Goal: Information Seeking & Learning: Learn about a topic

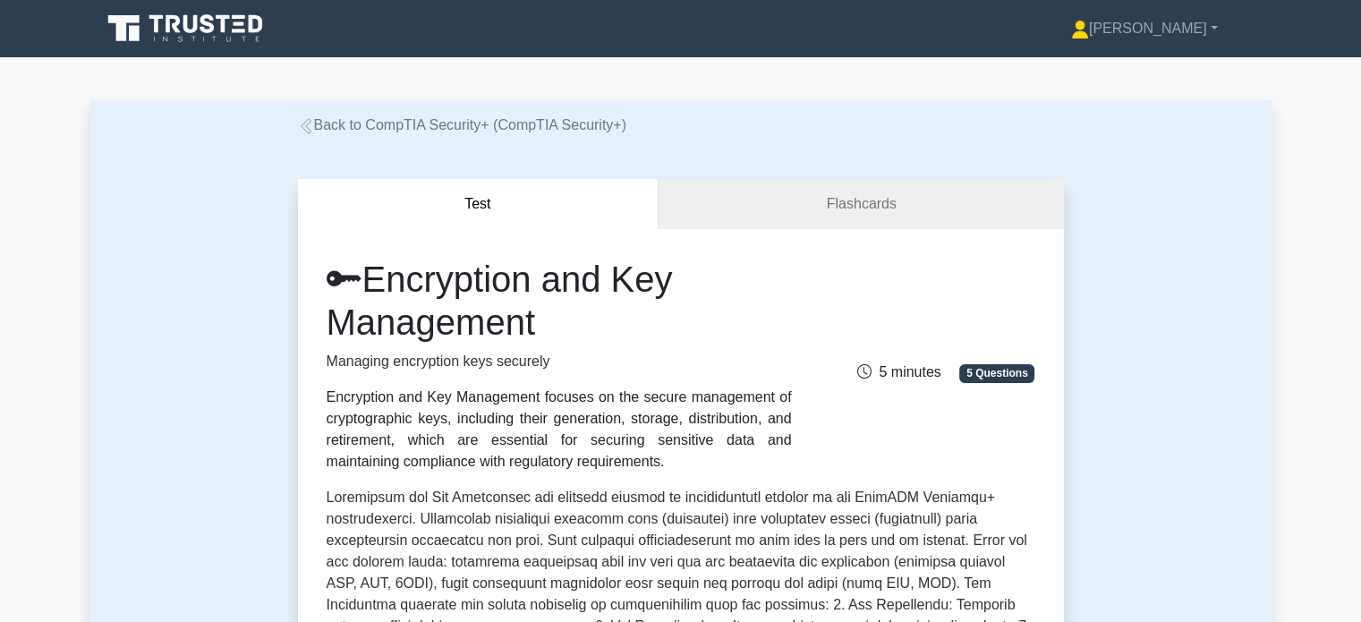
drag, startPoint x: 0, startPoint y: 0, endPoint x: 186, endPoint y: 310, distance: 361.9
click at [364, 121] on link "Back to CompTIA Security+ (CompTIA Security+)" at bounding box center [462, 124] width 328 height 15
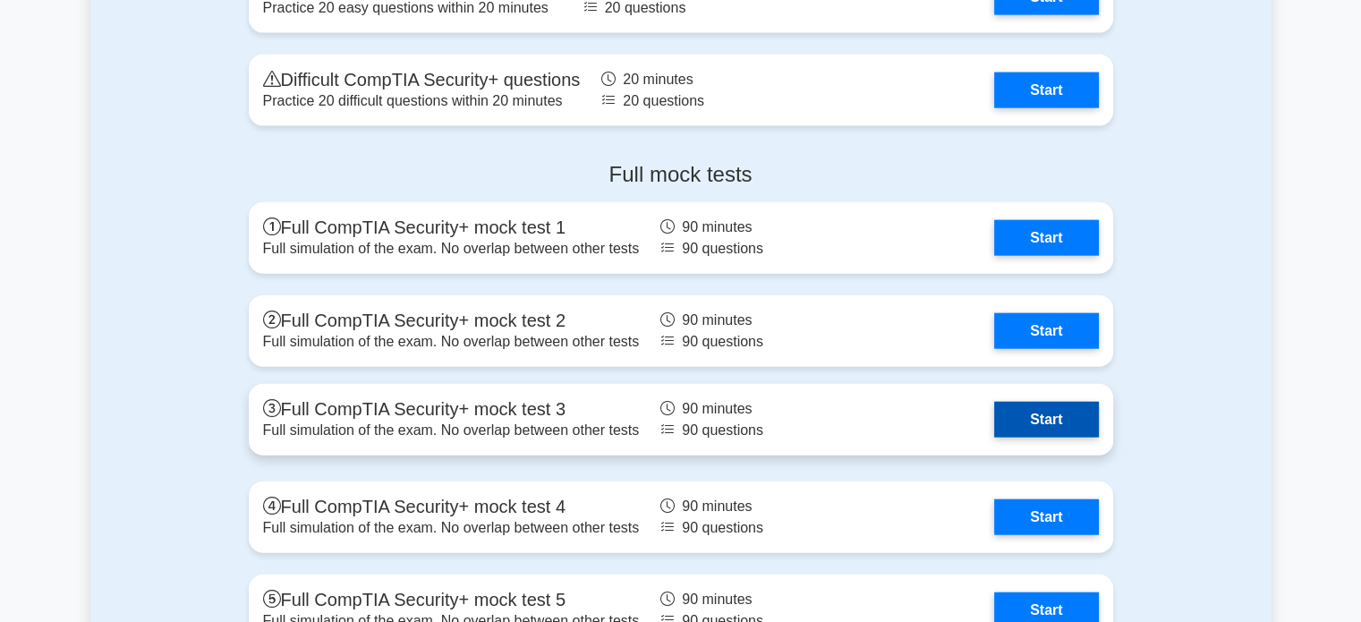
scroll to position [4112, 0]
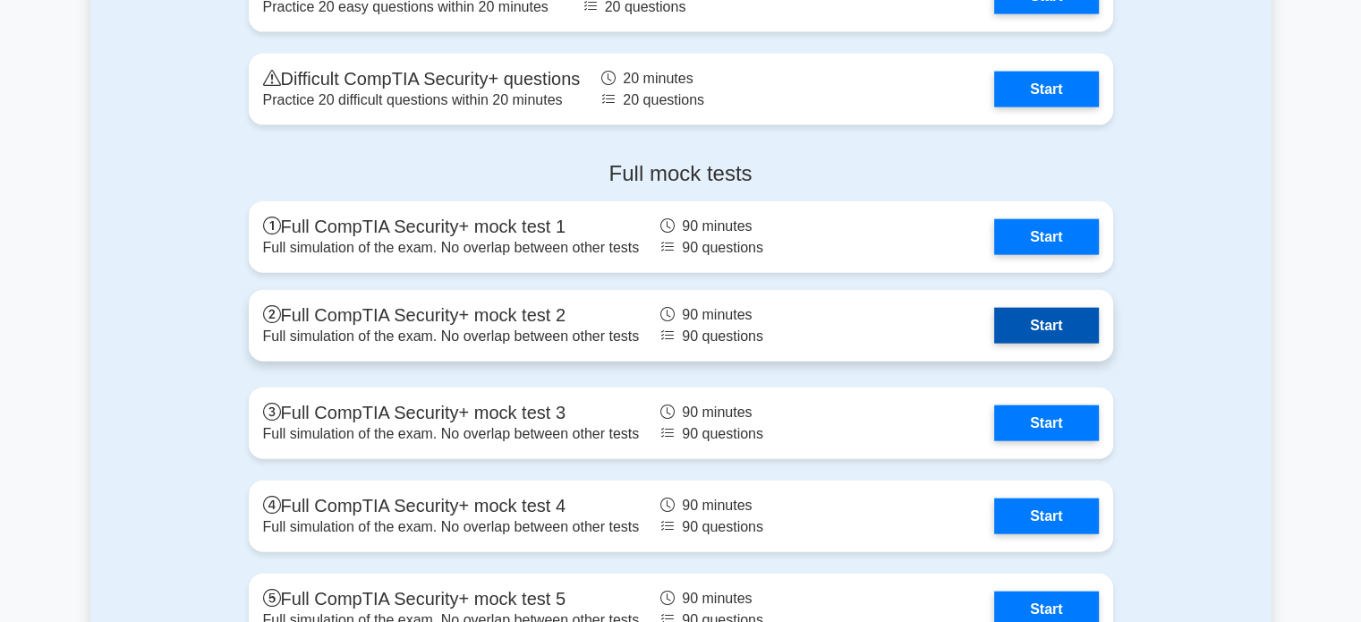
click at [1041, 315] on link "Start" at bounding box center [1046, 326] width 104 height 36
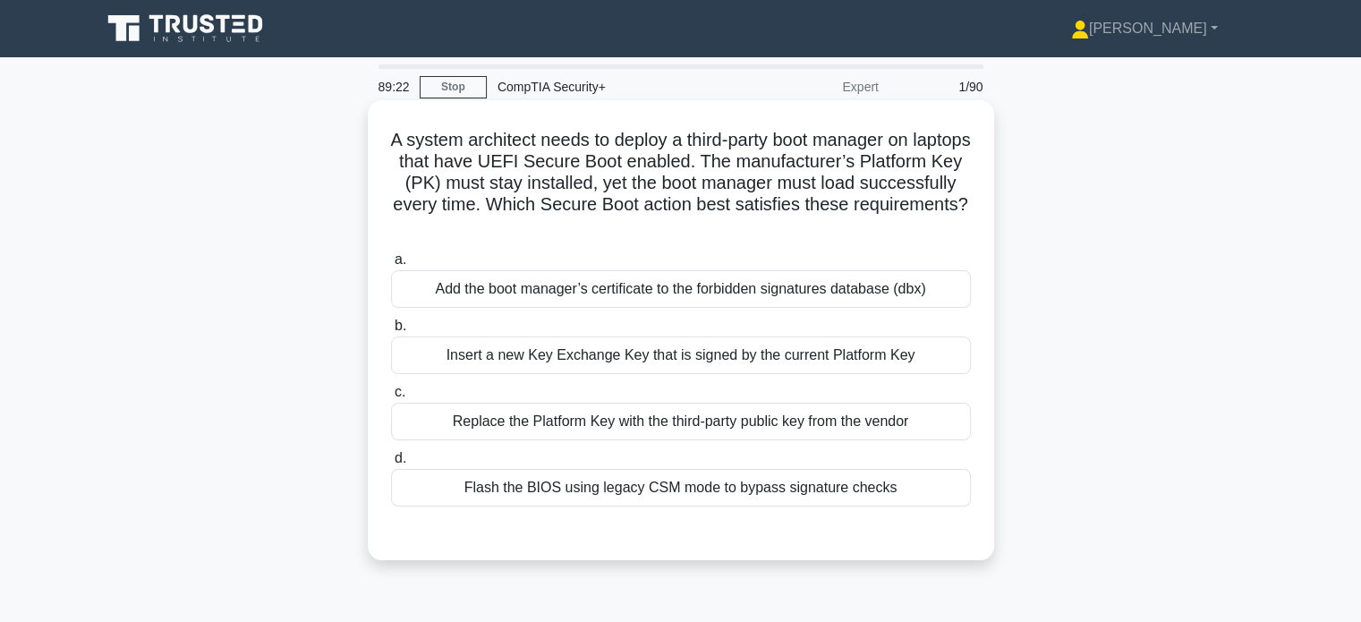
click at [604, 356] on div "Insert a new Key Exchange Key that is signed by the current Platform Key" at bounding box center [681, 355] width 580 height 38
click at [391, 332] on input "b. Insert a new Key Exchange Key that is signed by the current Platform Key" at bounding box center [391, 326] width 0 height 12
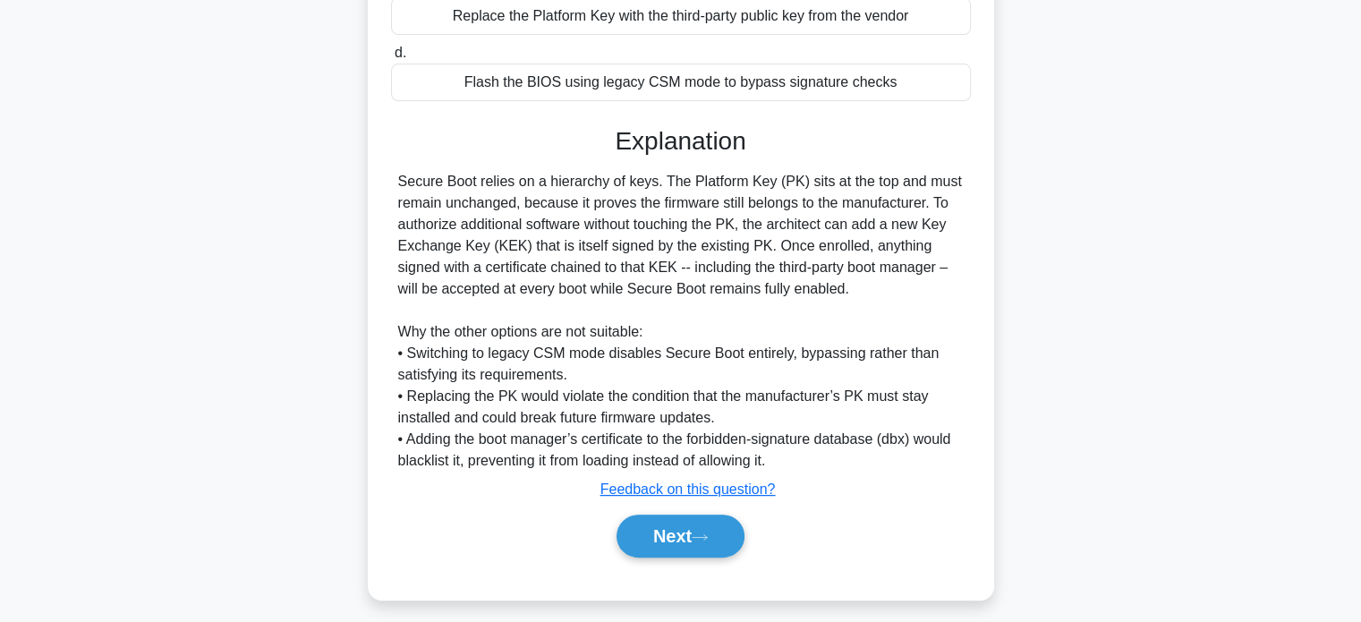
scroll to position [415, 0]
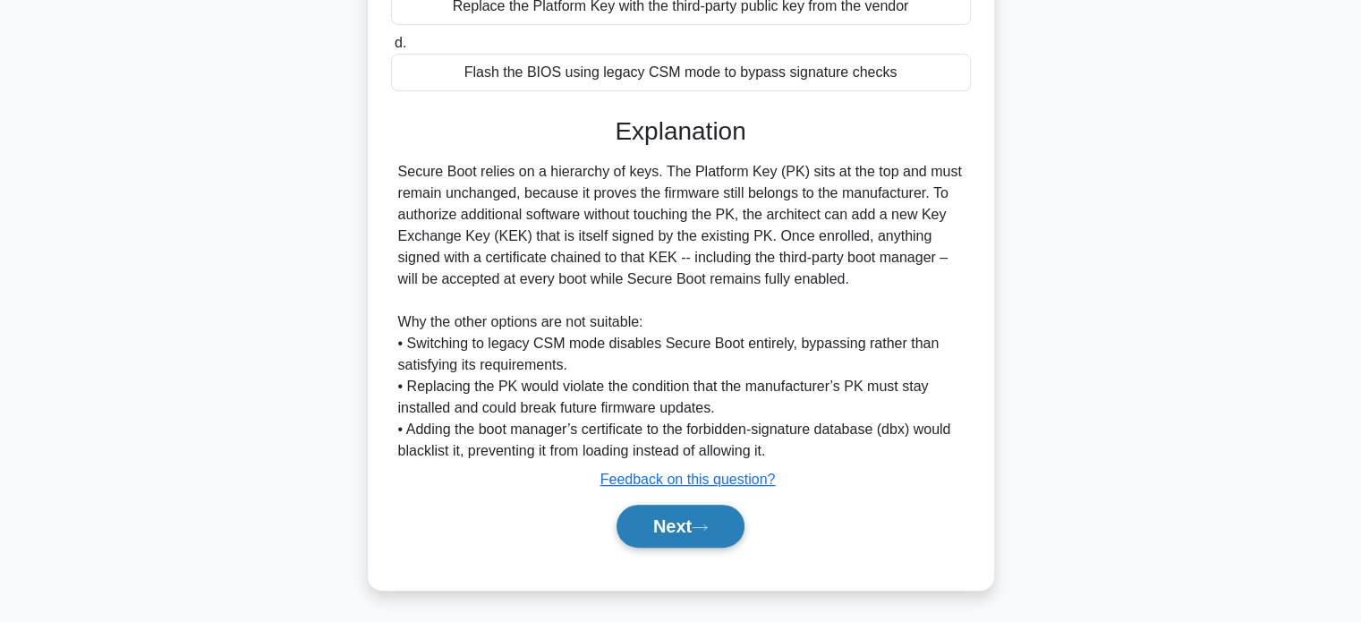
click at [708, 522] on icon at bounding box center [700, 527] width 16 height 10
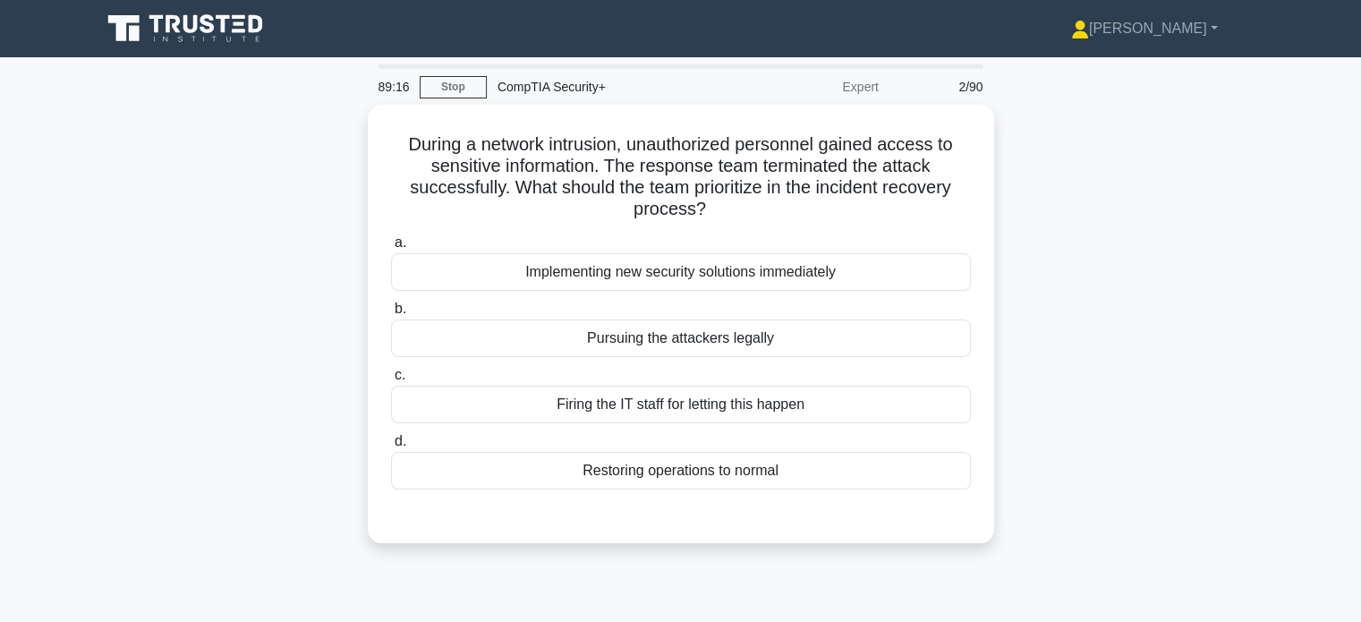
scroll to position [0, 0]
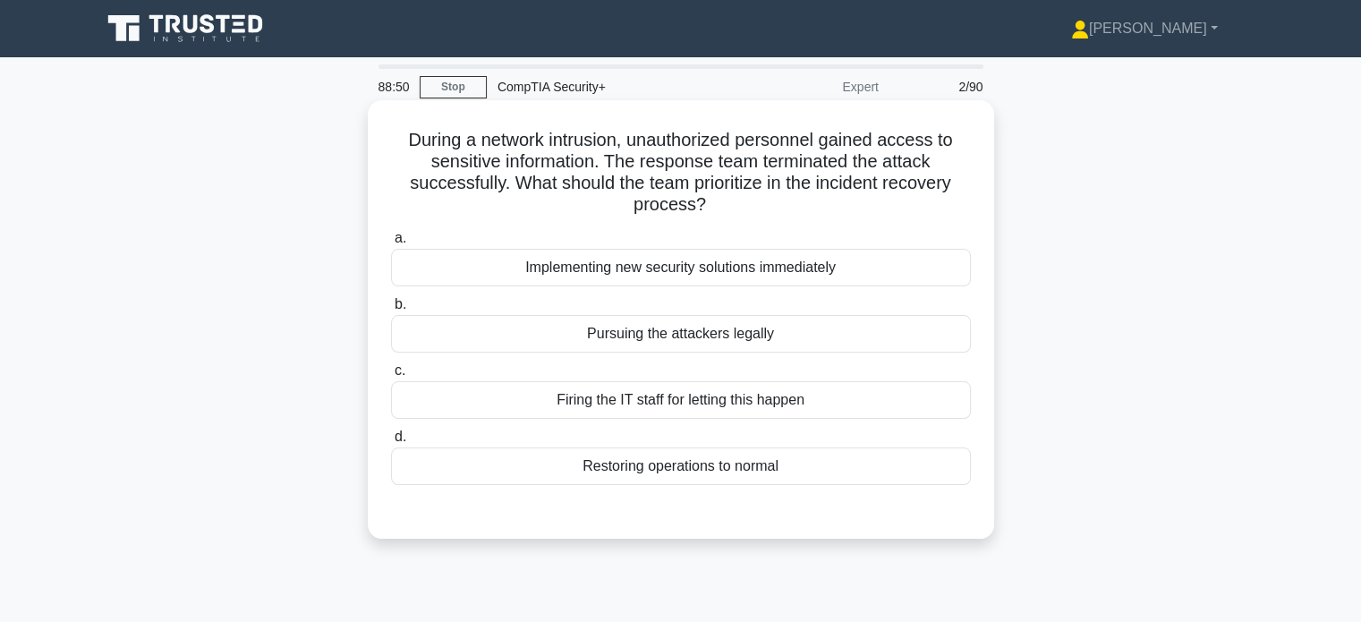
click at [675, 269] on div "Implementing new security solutions immediately" at bounding box center [681, 268] width 580 height 38
click at [391, 244] on input "a. Implementing new security solutions immediately" at bounding box center [391, 239] width 0 height 12
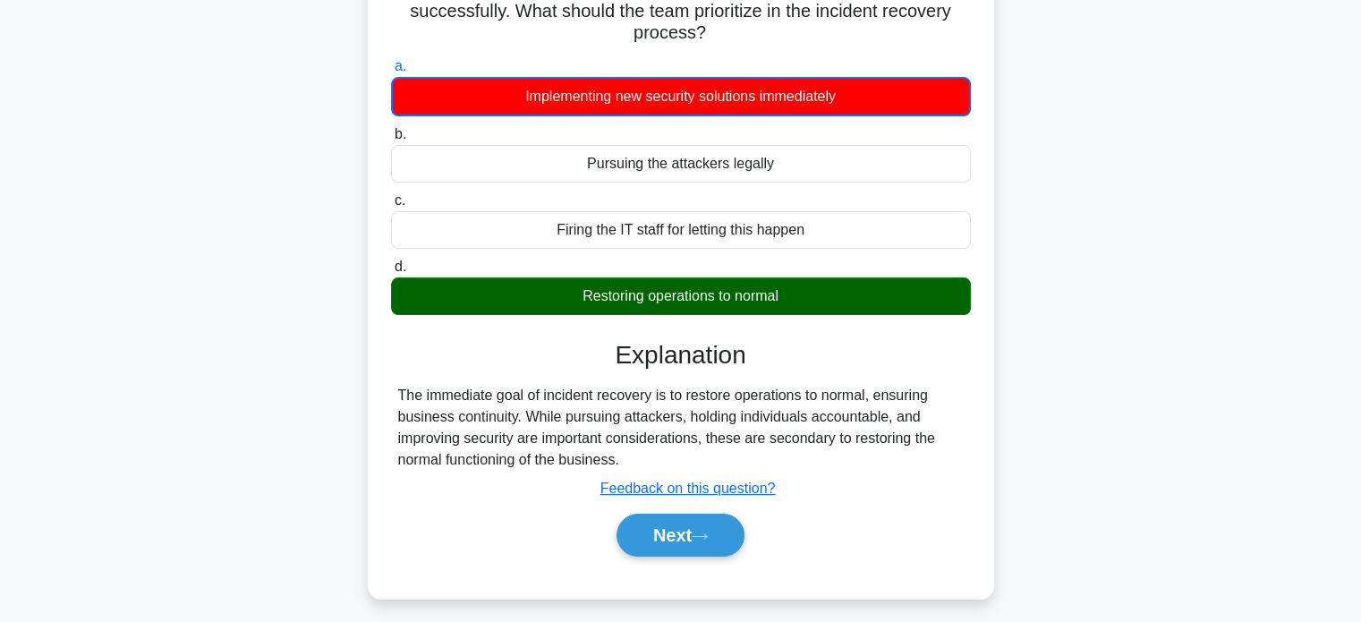
scroll to position [178, 0]
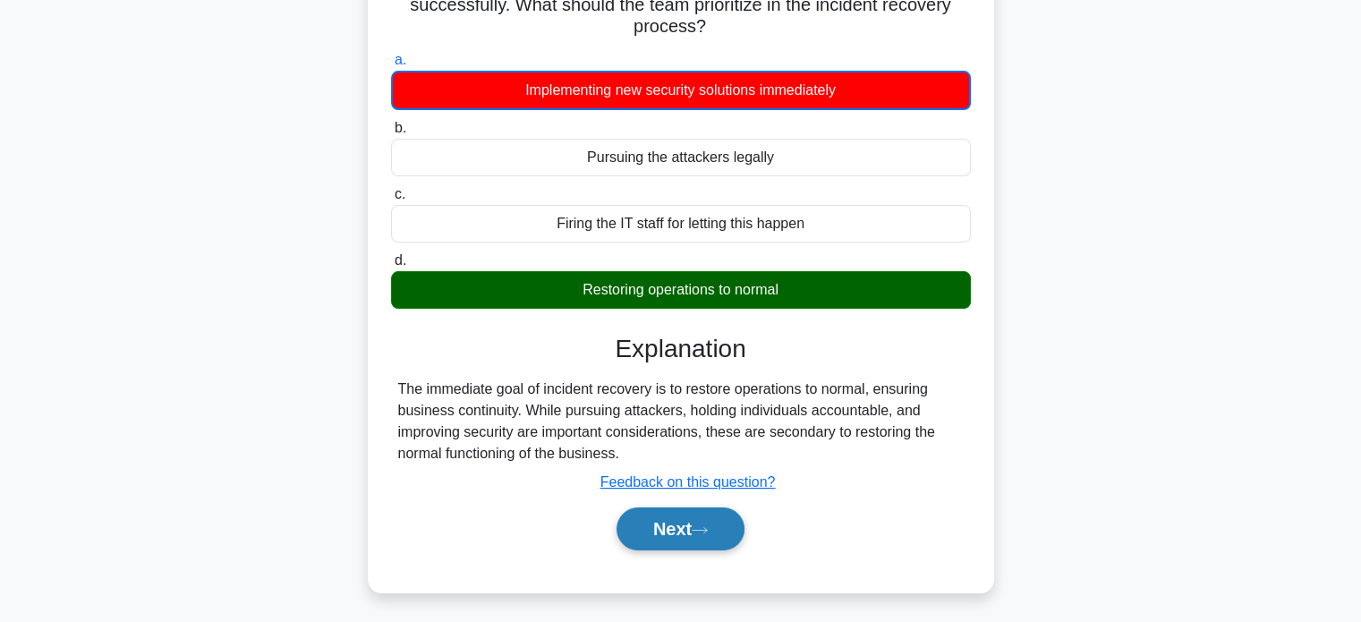
click at [708, 527] on icon at bounding box center [700, 530] width 16 height 10
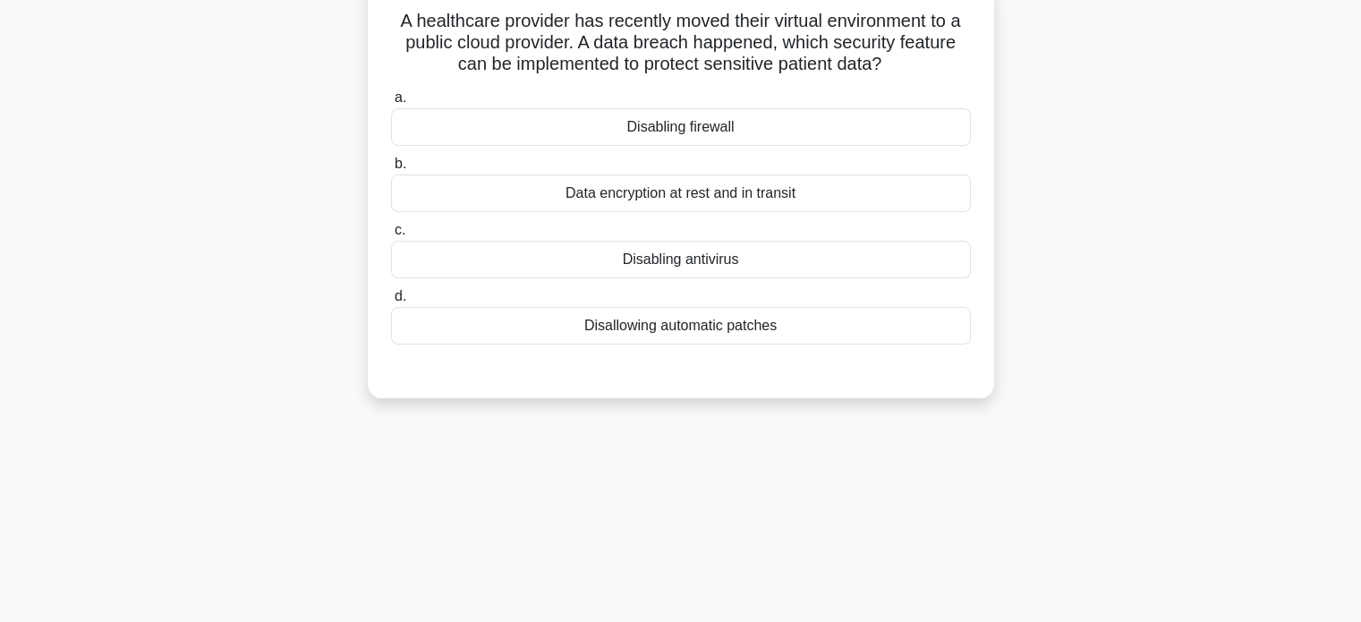
scroll to position [0, 0]
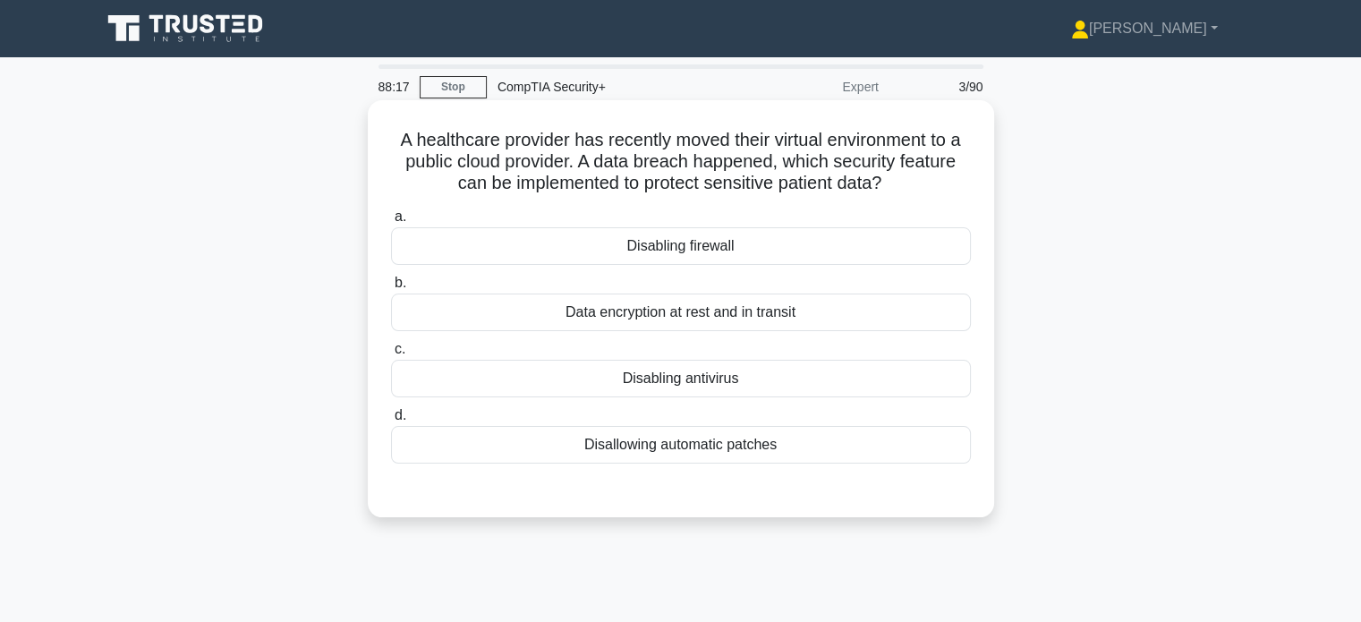
click at [537, 317] on div "Data encryption at rest and in transit" at bounding box center [681, 312] width 580 height 38
click at [391, 289] on input "b. Data encryption at rest and in transit" at bounding box center [391, 283] width 0 height 12
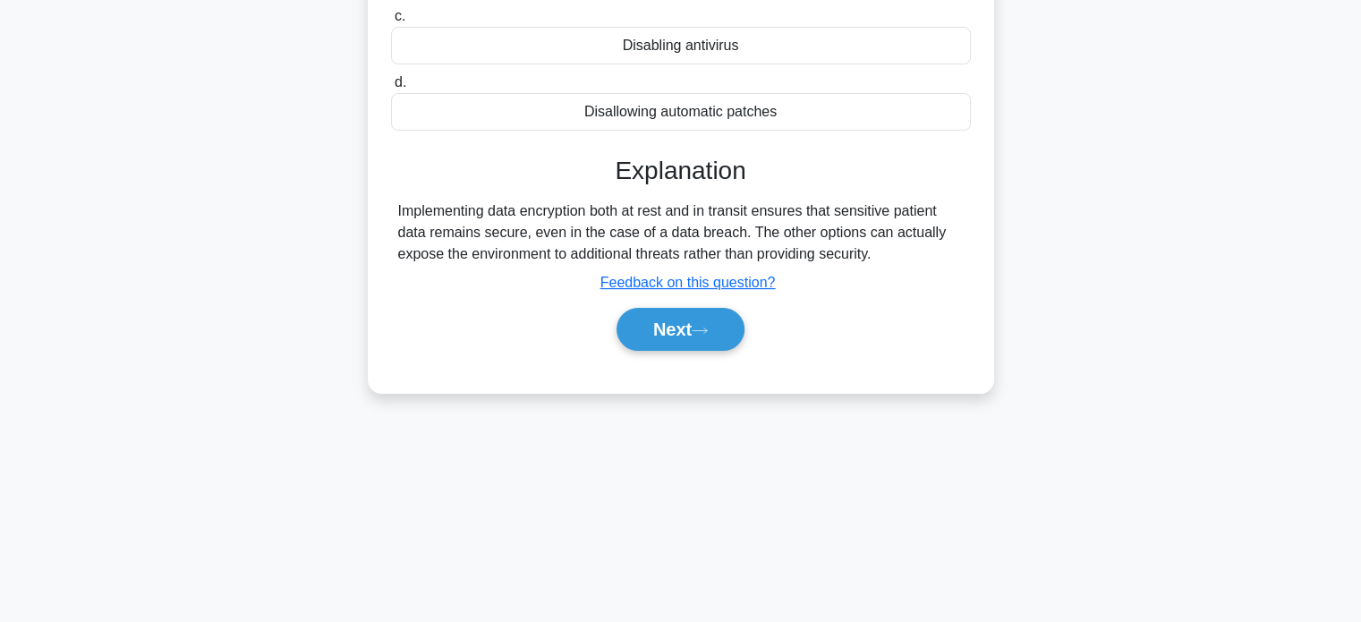
scroll to position [344, 0]
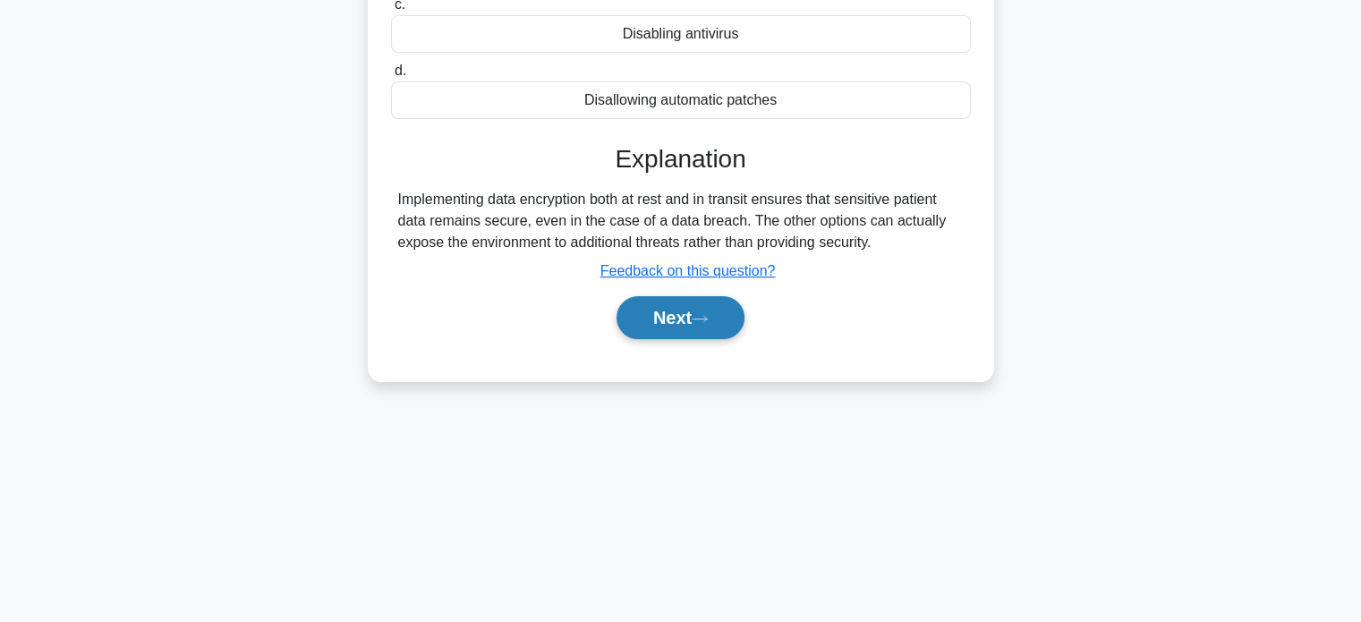
click at [623, 317] on button "Next" at bounding box center [680, 317] width 128 height 43
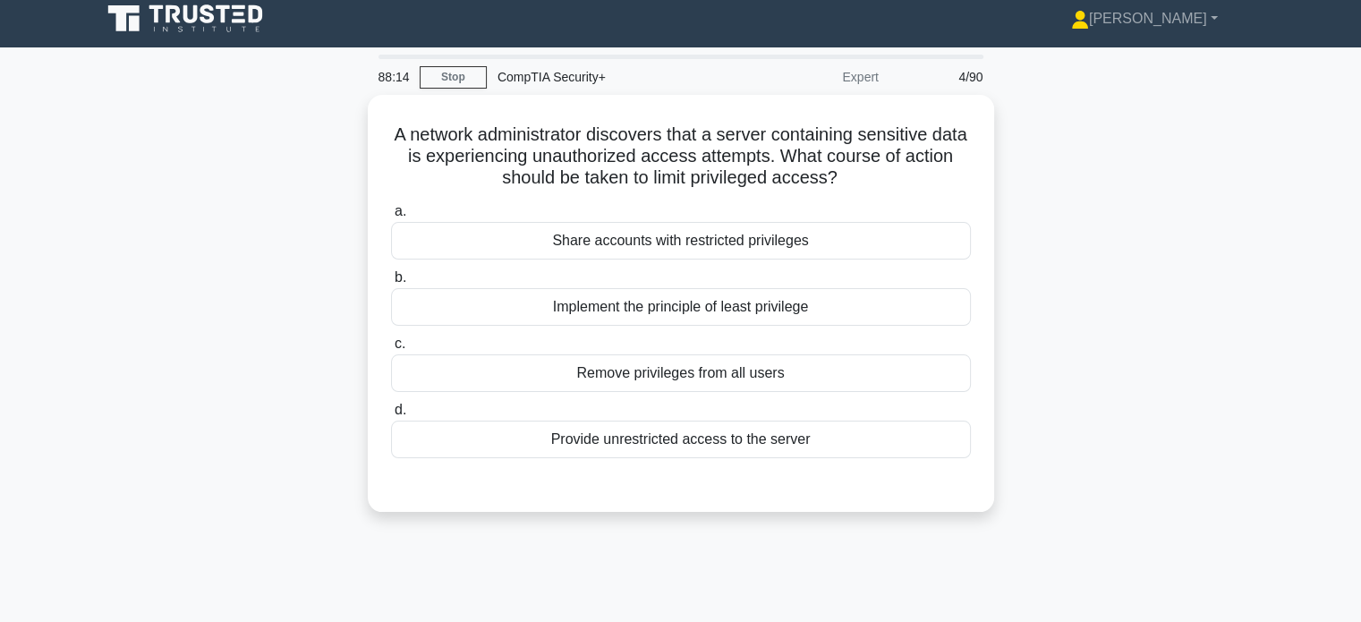
scroll to position [0, 0]
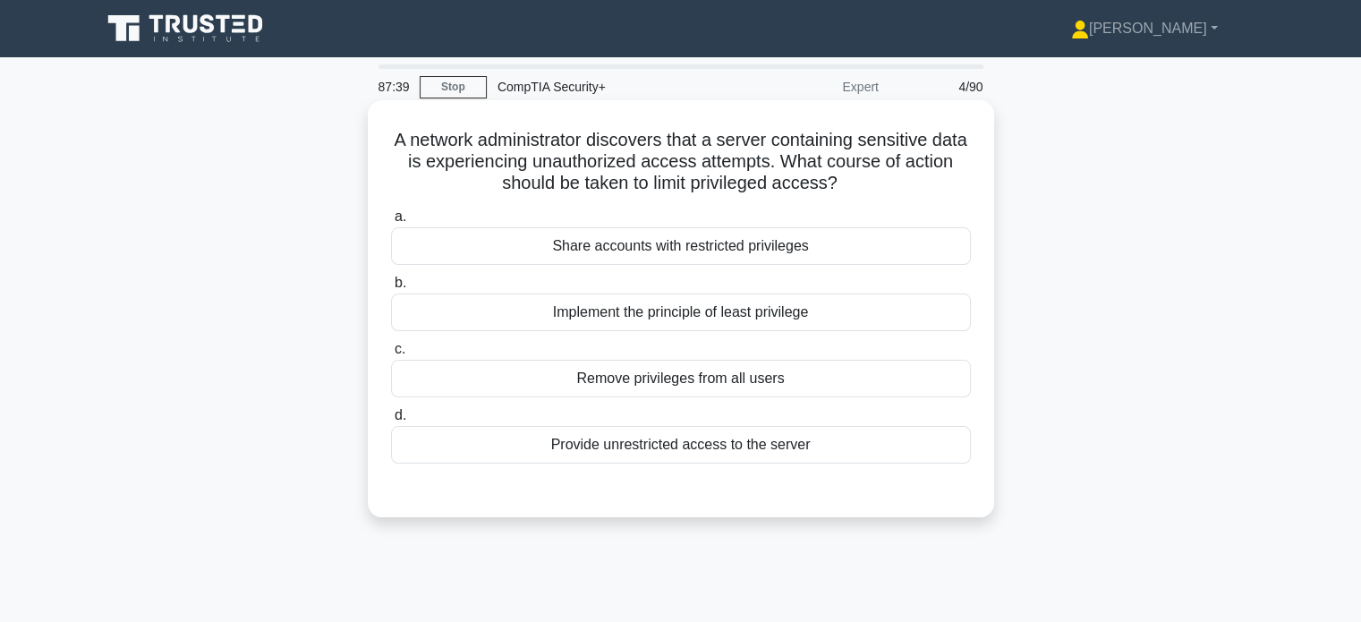
click at [480, 314] on div "Implement the principle of least privilege" at bounding box center [681, 312] width 580 height 38
click at [391, 289] on input "b. Implement the principle of least privilege" at bounding box center [391, 283] width 0 height 12
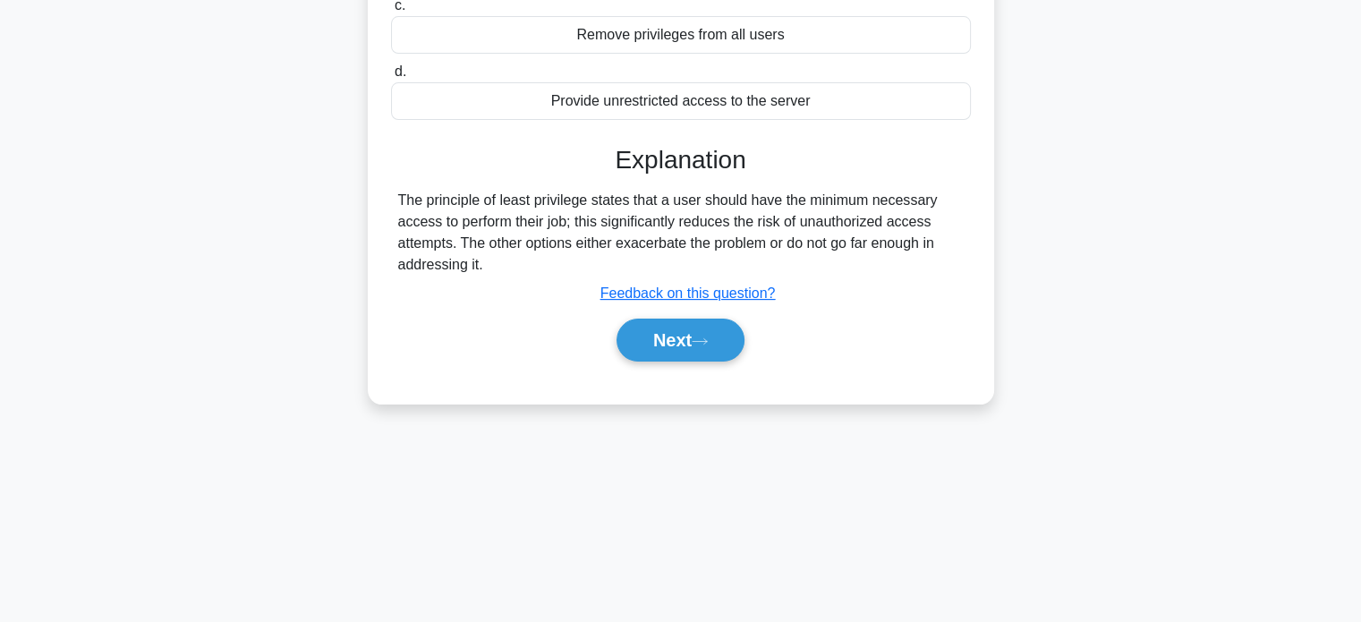
scroll to position [344, 0]
click at [676, 329] on button "Next" at bounding box center [680, 339] width 128 height 43
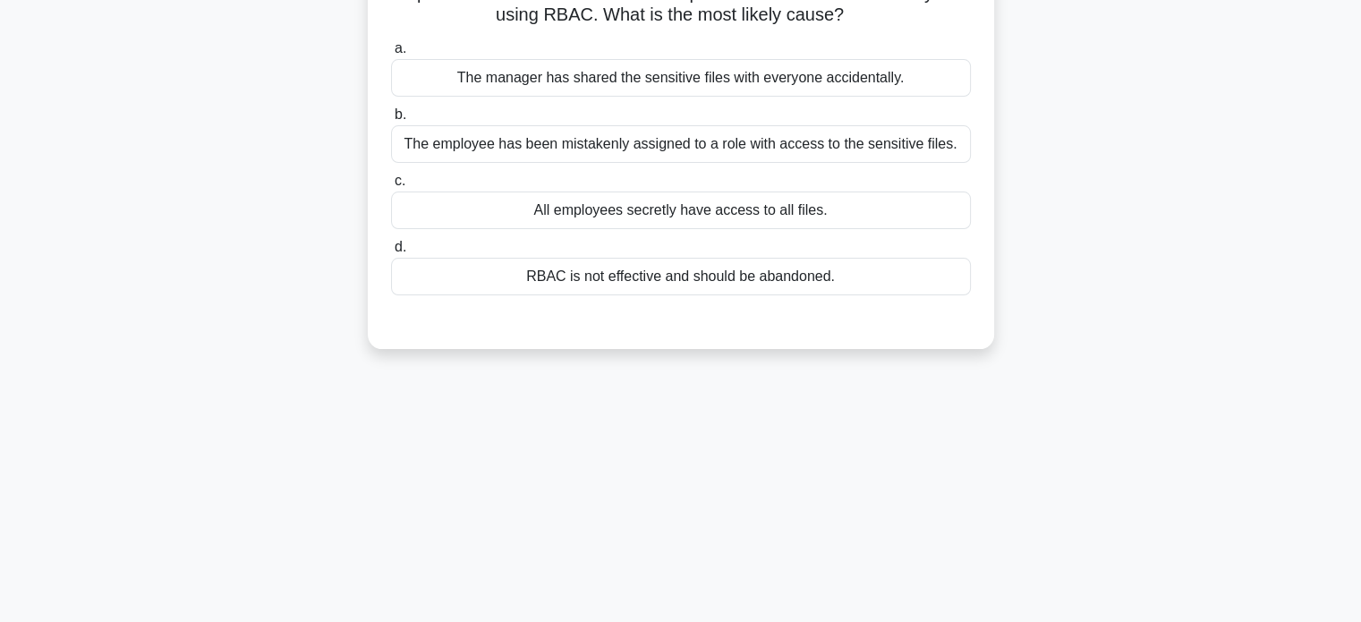
scroll to position [0, 0]
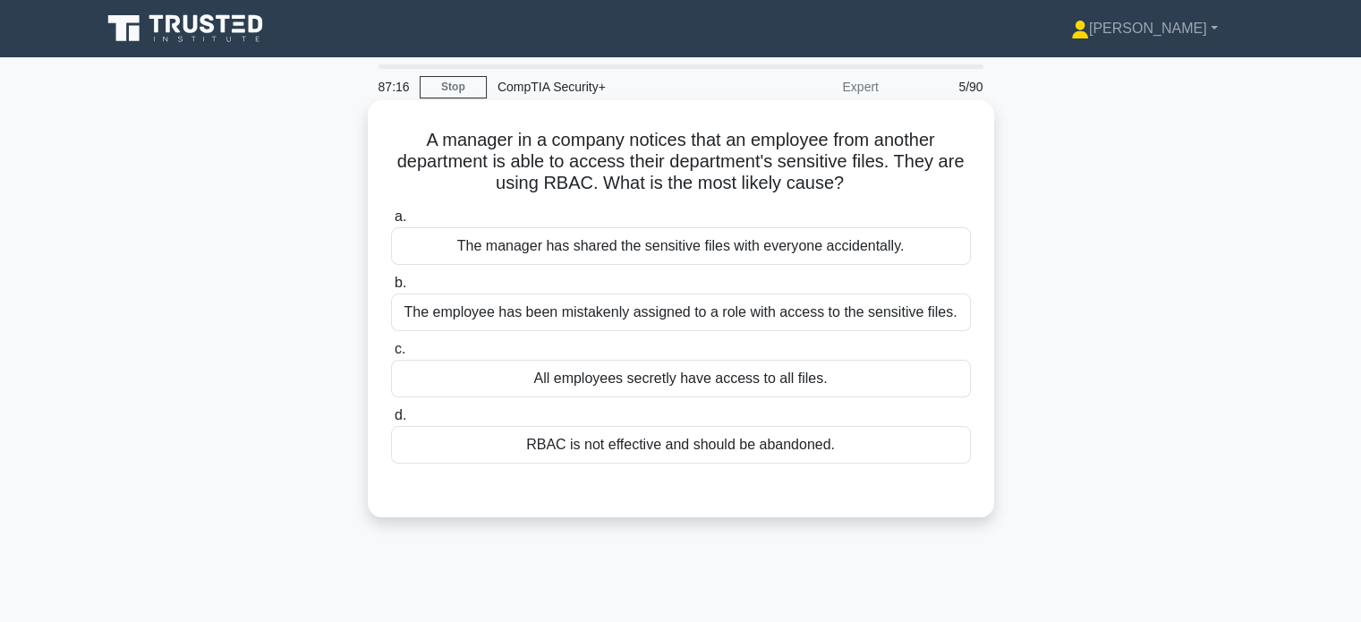
click at [540, 319] on div "The employee has been mistakenly assigned to a role with access to the sensitiv…" at bounding box center [681, 312] width 580 height 38
click at [391, 289] on input "b. The employee has been mistakenly assigned to a role with access to the sensi…" at bounding box center [391, 283] width 0 height 12
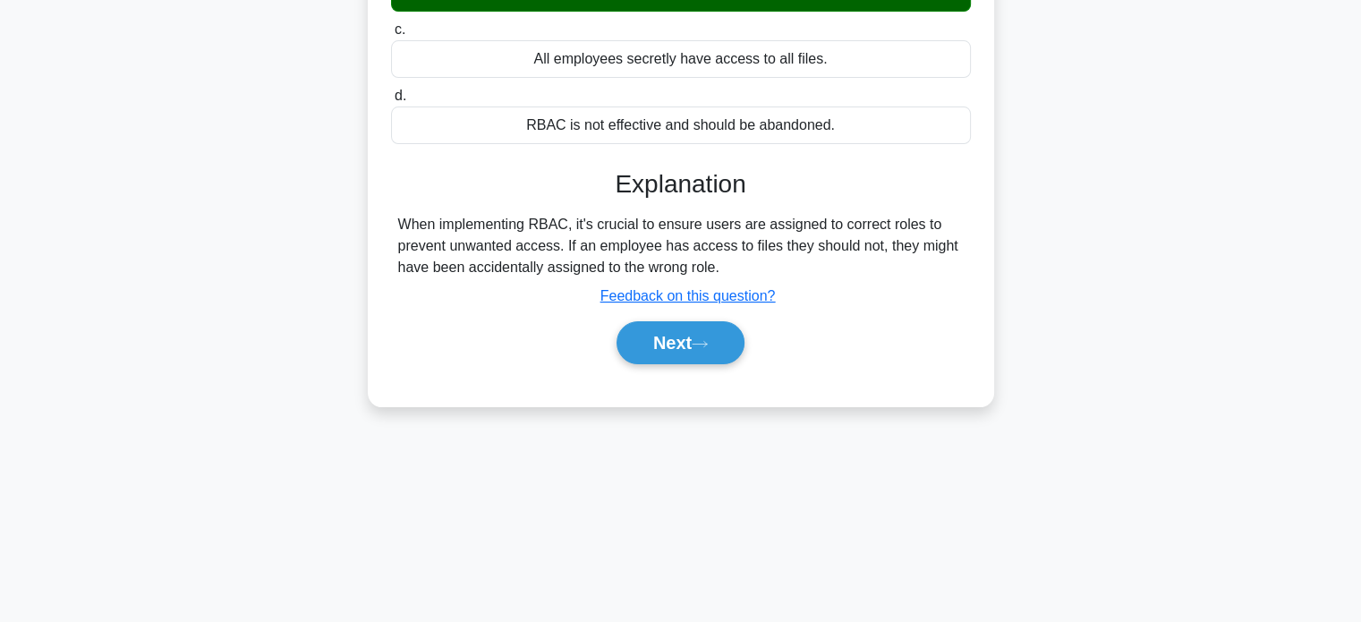
scroll to position [344, 0]
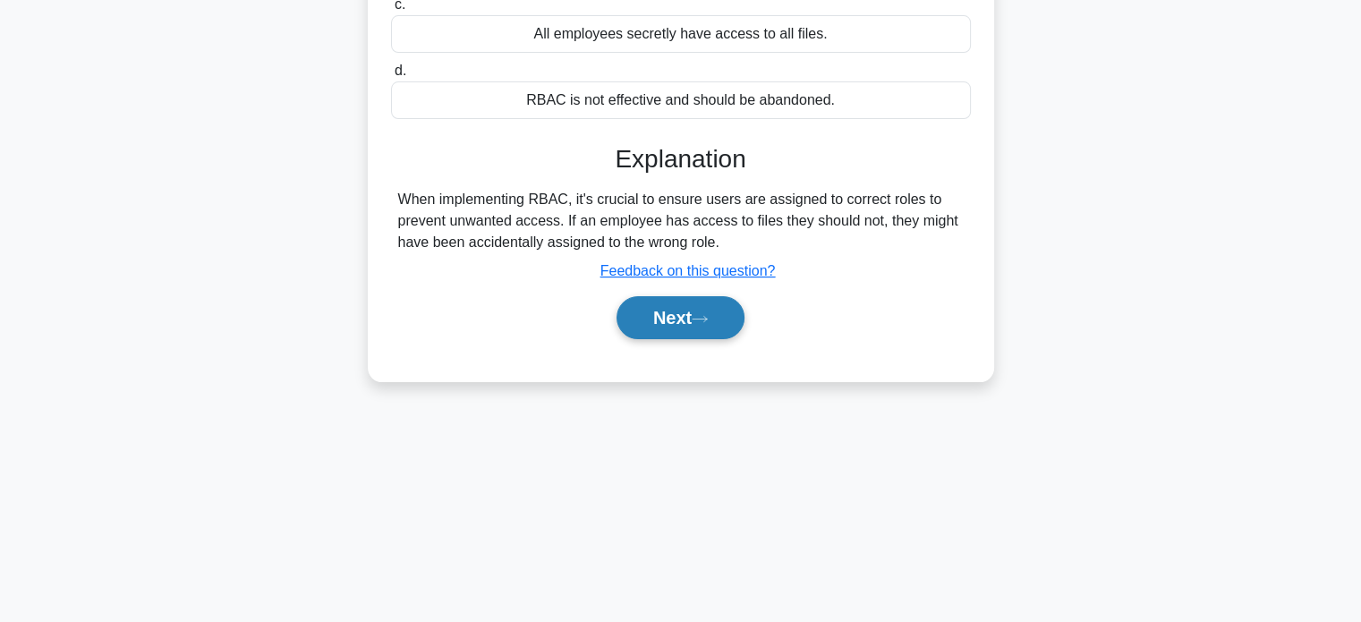
click at [714, 307] on button "Next" at bounding box center [680, 317] width 128 height 43
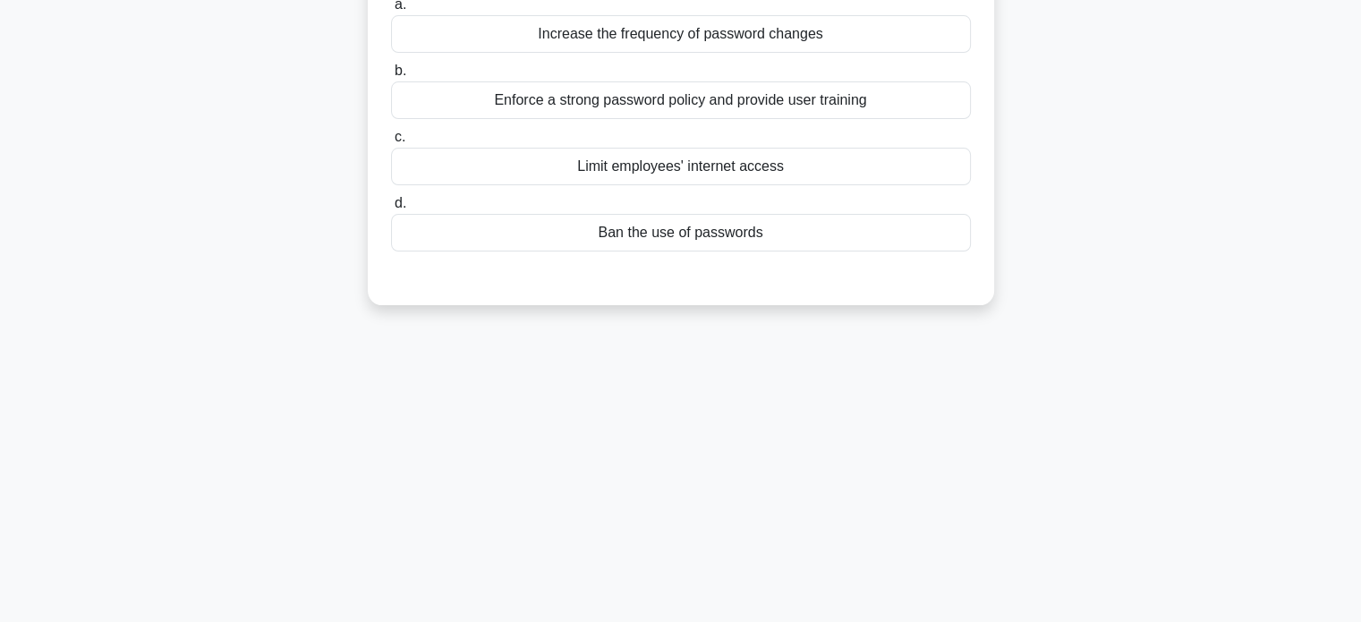
scroll to position [0, 0]
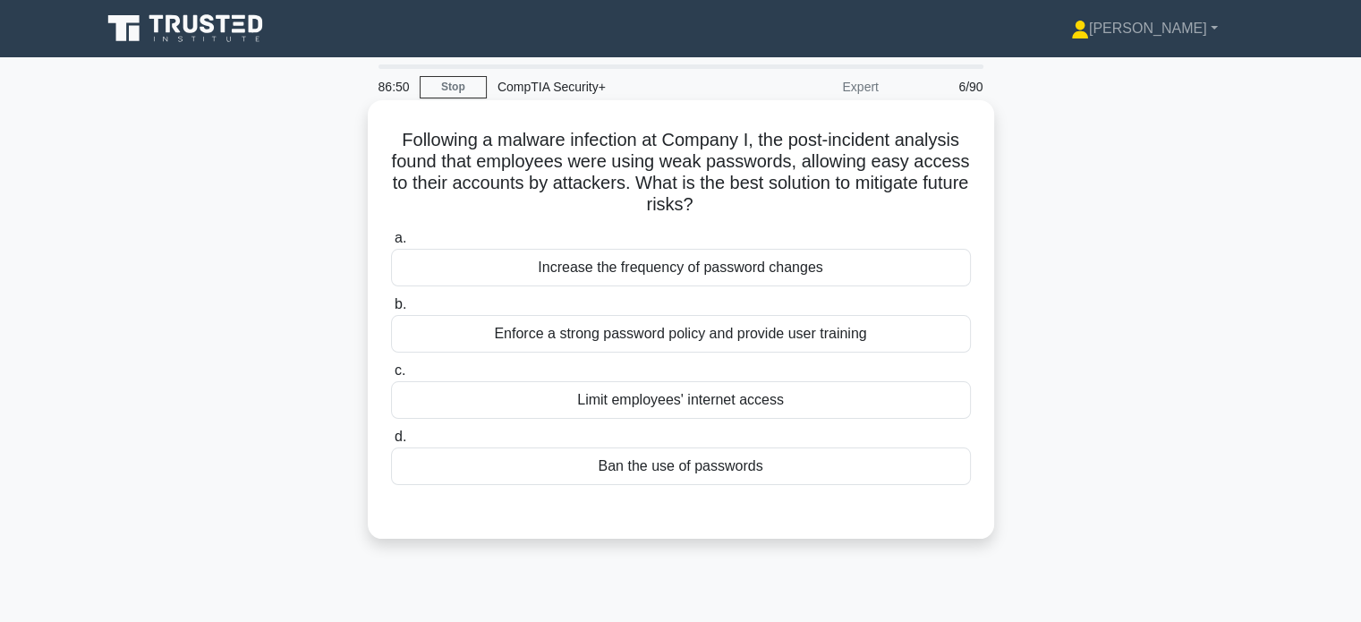
click at [516, 337] on div "Enforce a strong password policy and provide user training" at bounding box center [681, 334] width 580 height 38
click at [391, 310] on input "b. Enforce a strong password policy and provide user training" at bounding box center [391, 305] width 0 height 12
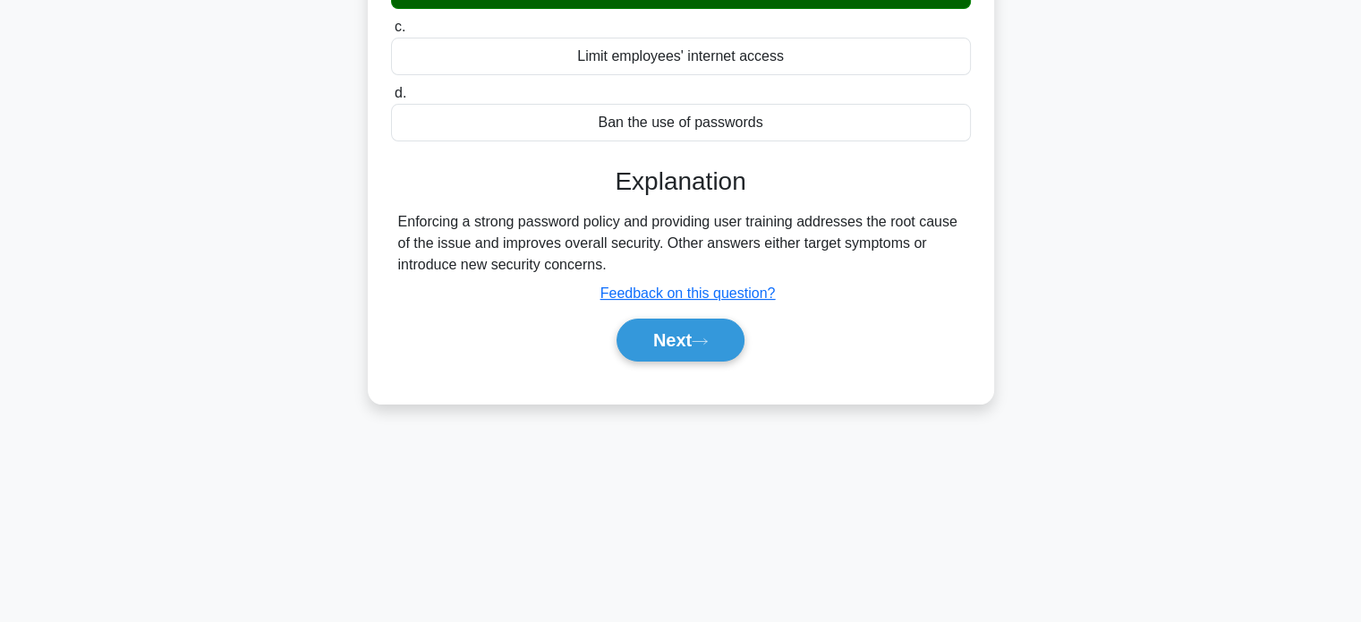
scroll to position [344, 0]
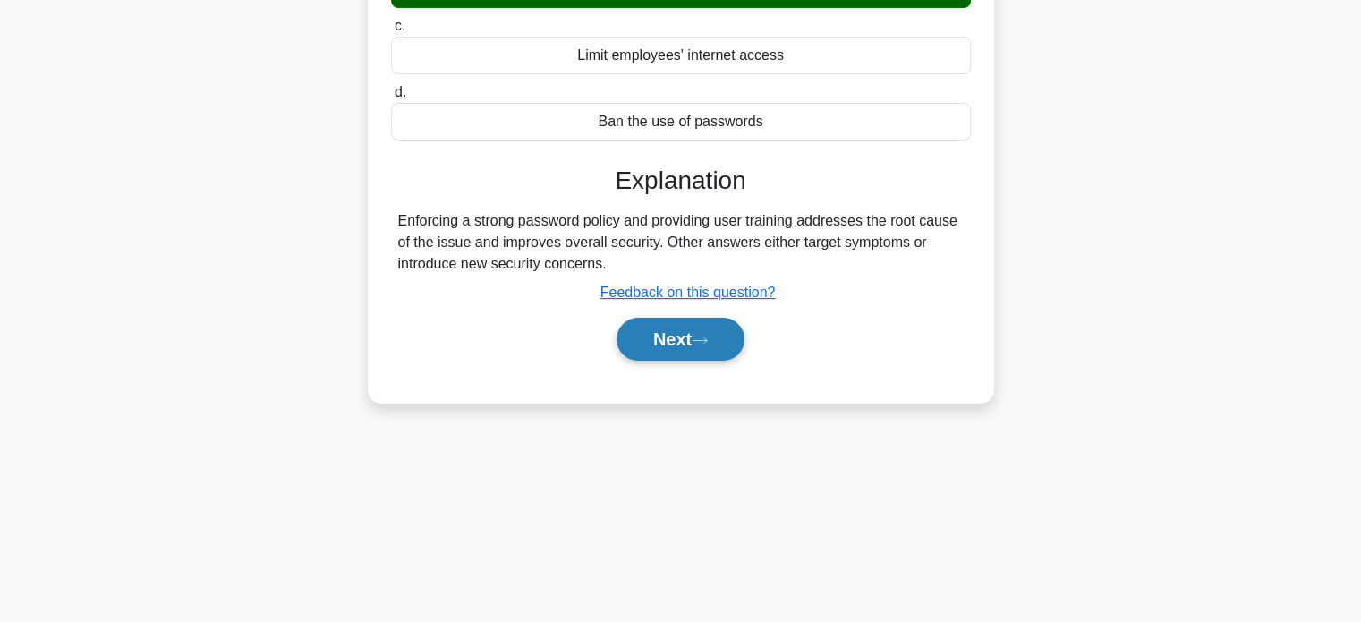
click at [676, 344] on button "Next" at bounding box center [680, 339] width 128 height 43
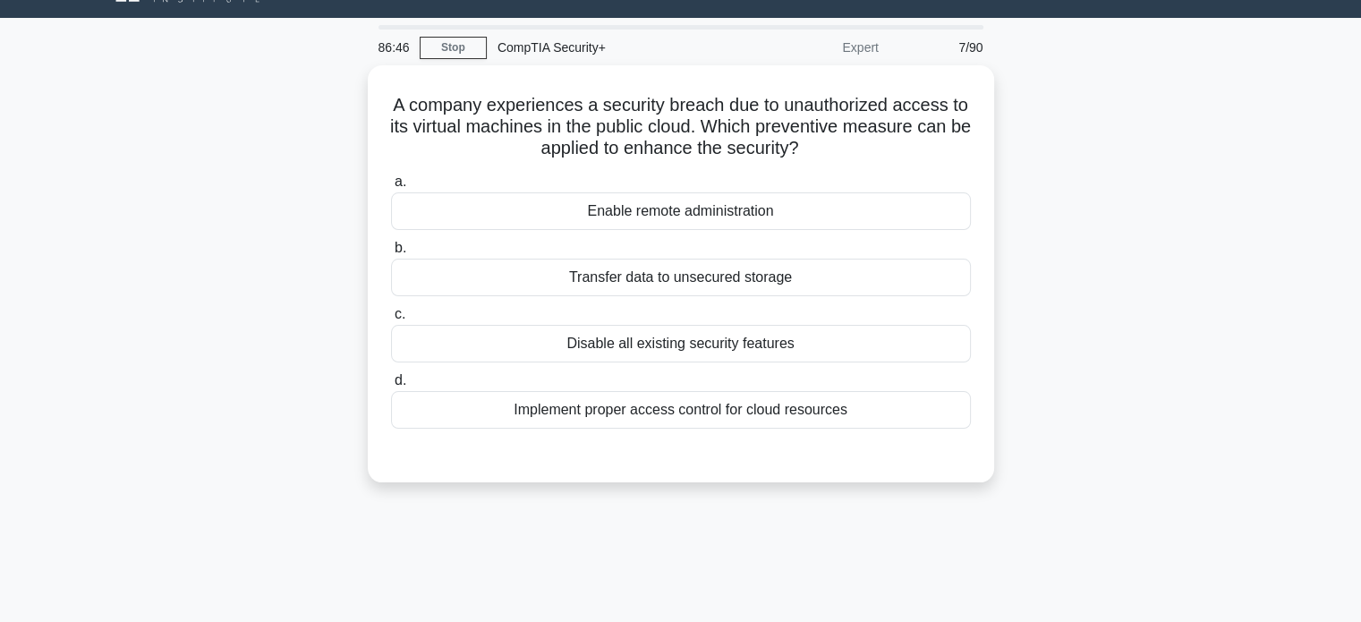
scroll to position [0, 0]
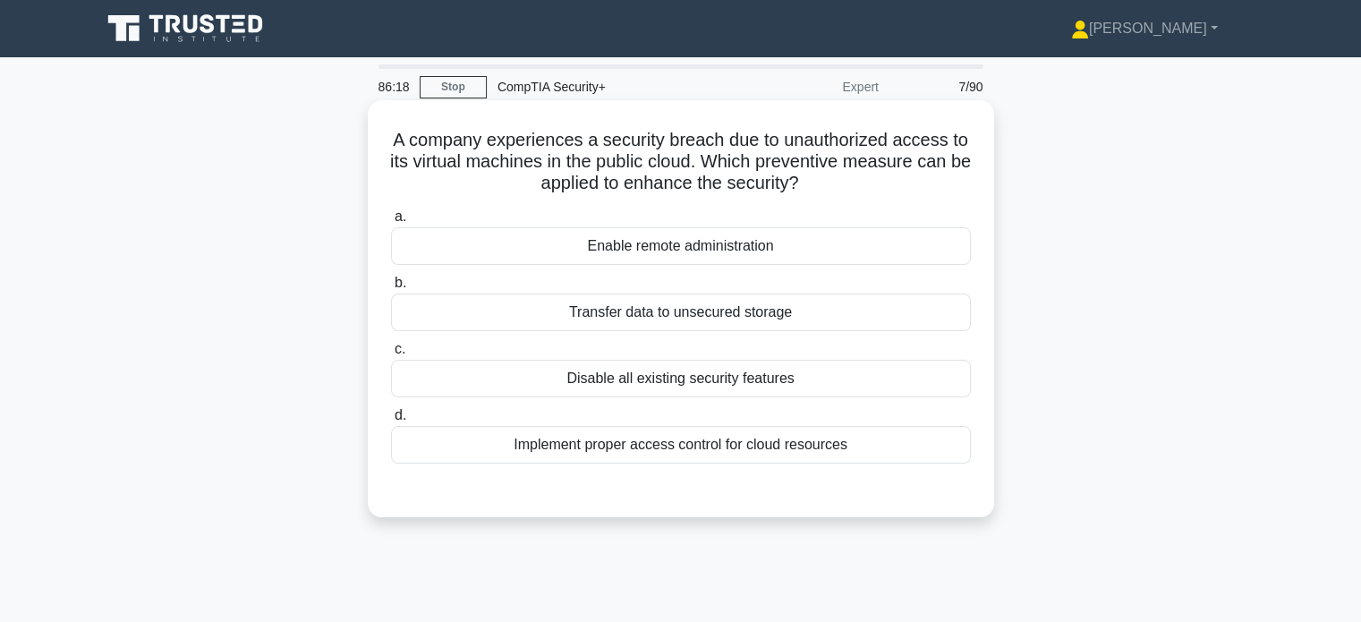
click at [537, 437] on div "Implement proper access control for cloud resources" at bounding box center [681, 445] width 580 height 38
click at [391, 421] on input "d. Implement proper access control for cloud resources" at bounding box center [391, 416] width 0 height 12
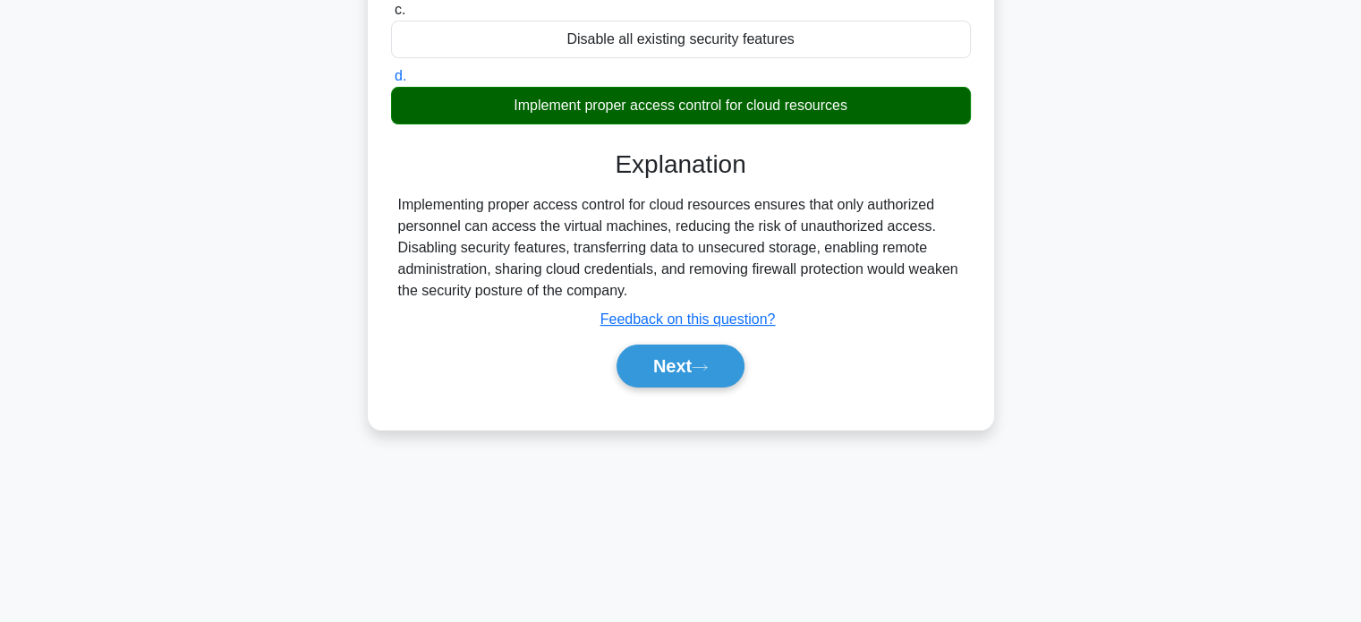
scroll to position [344, 0]
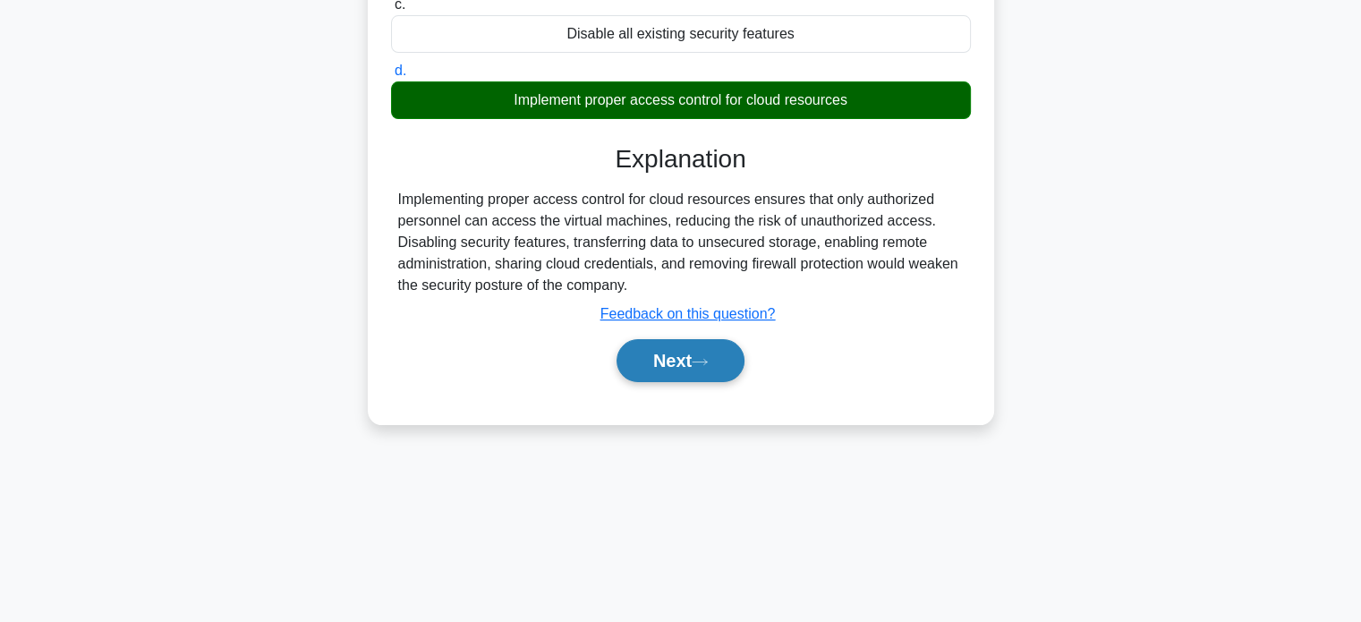
drag, startPoint x: 711, startPoint y: 367, endPoint x: 528, endPoint y: 344, distance: 184.8
click at [711, 367] on button "Next" at bounding box center [680, 360] width 128 height 43
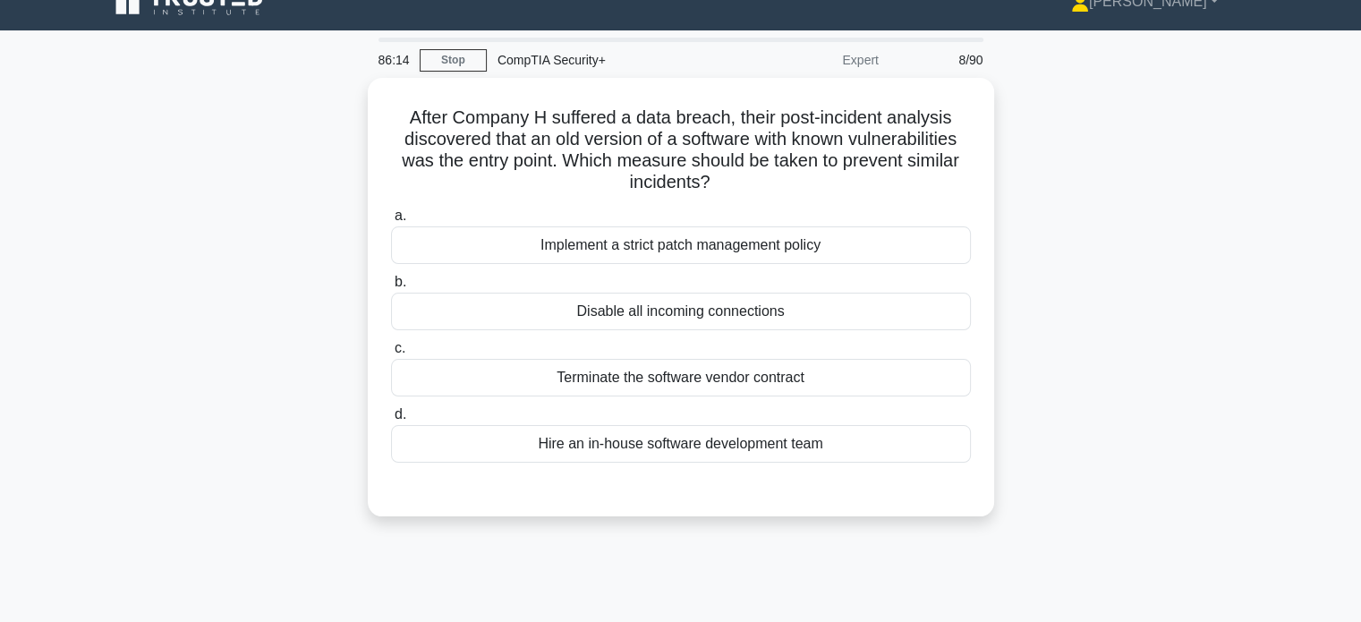
scroll to position [0, 0]
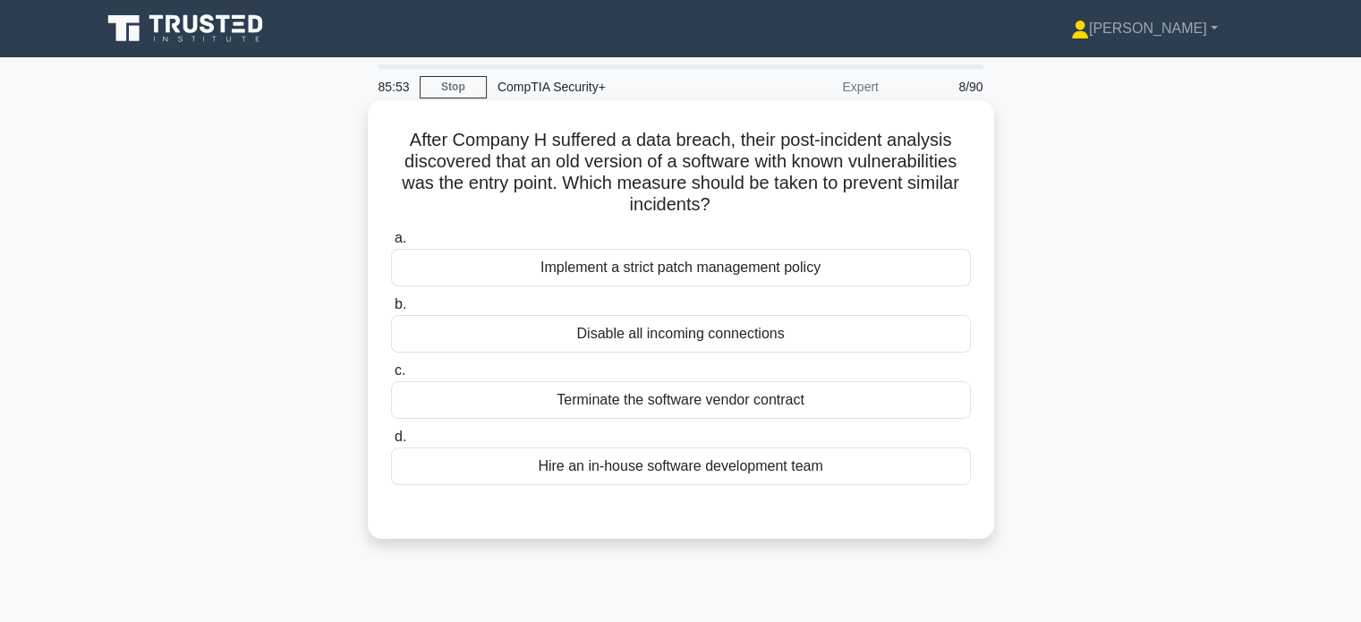
click at [582, 270] on div "Implement a strict patch management policy" at bounding box center [681, 268] width 580 height 38
click at [391, 244] on input "a. Implement a strict patch management policy" at bounding box center [391, 239] width 0 height 12
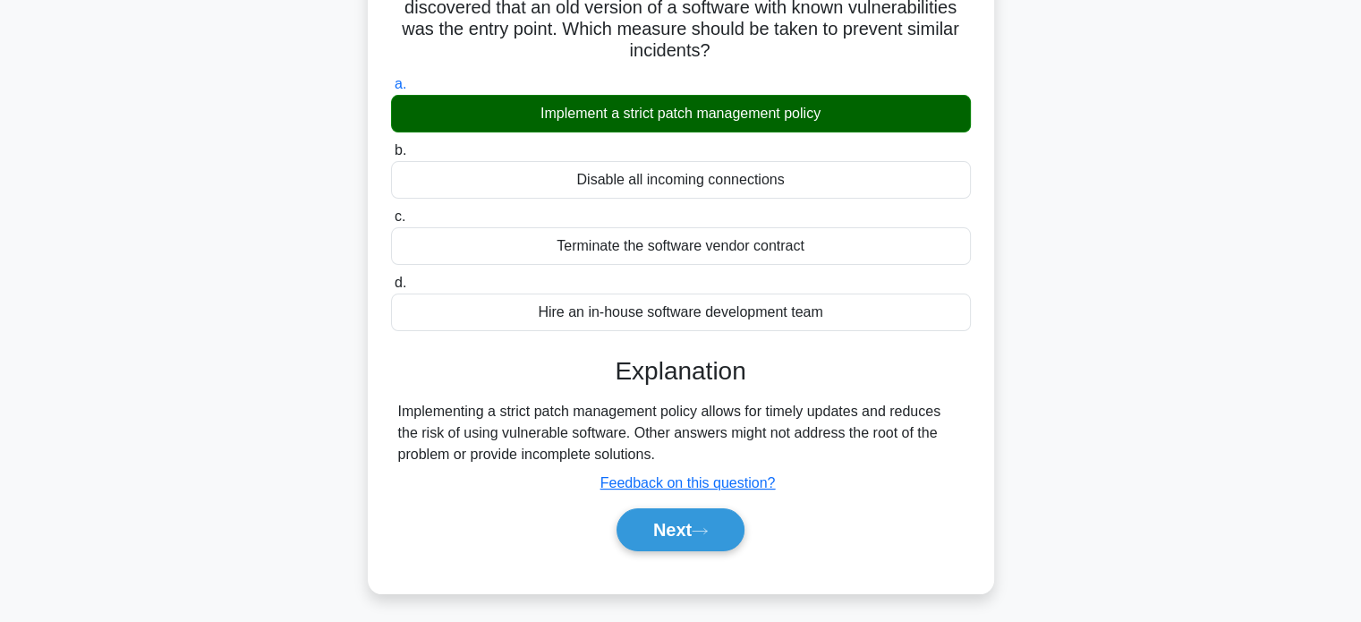
scroll to position [344, 0]
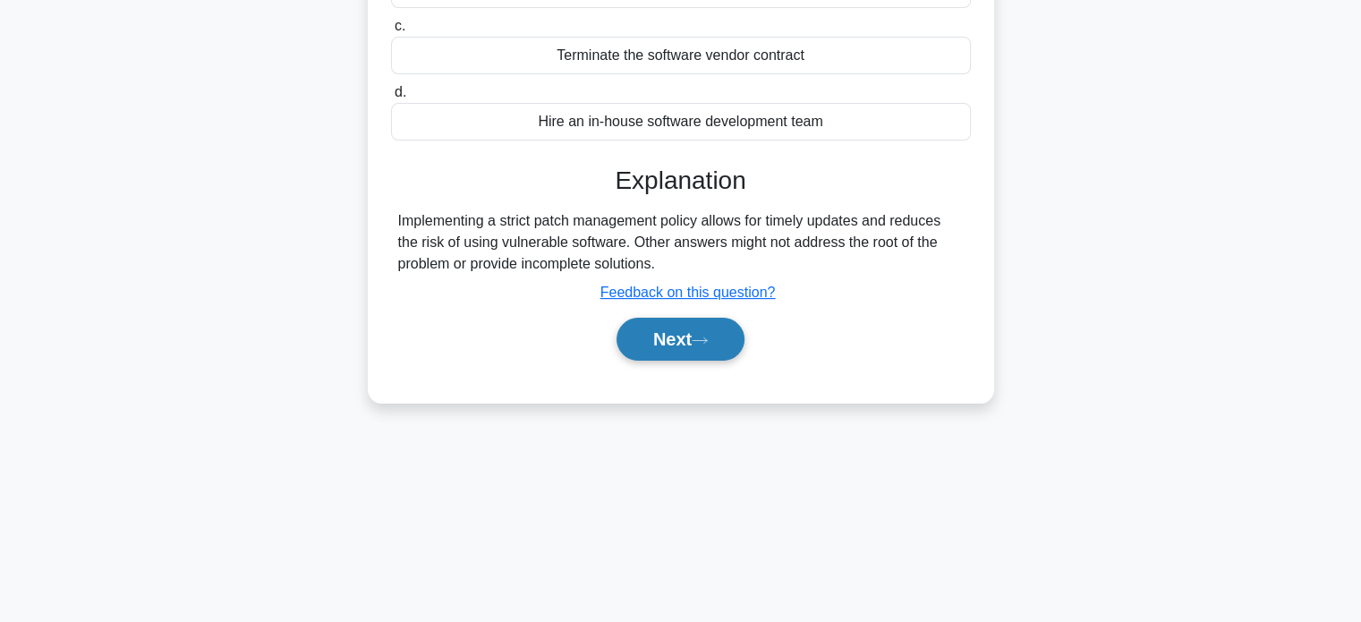
click at [688, 325] on button "Next" at bounding box center [680, 339] width 128 height 43
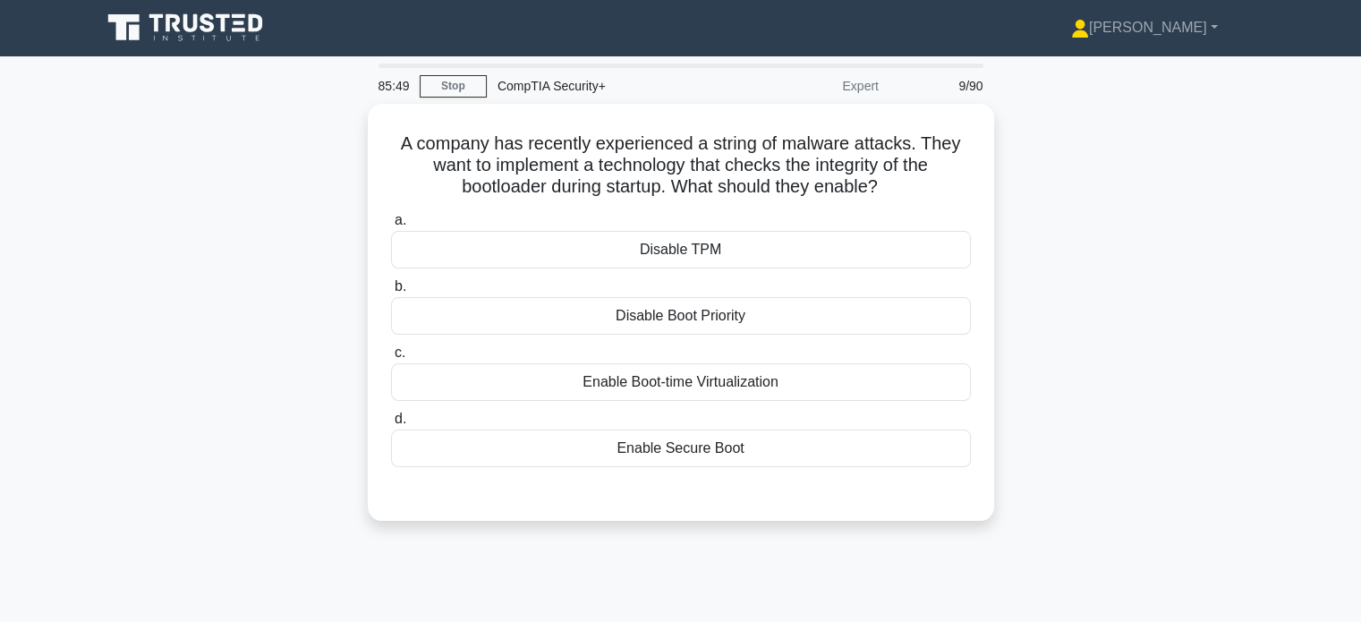
scroll to position [0, 0]
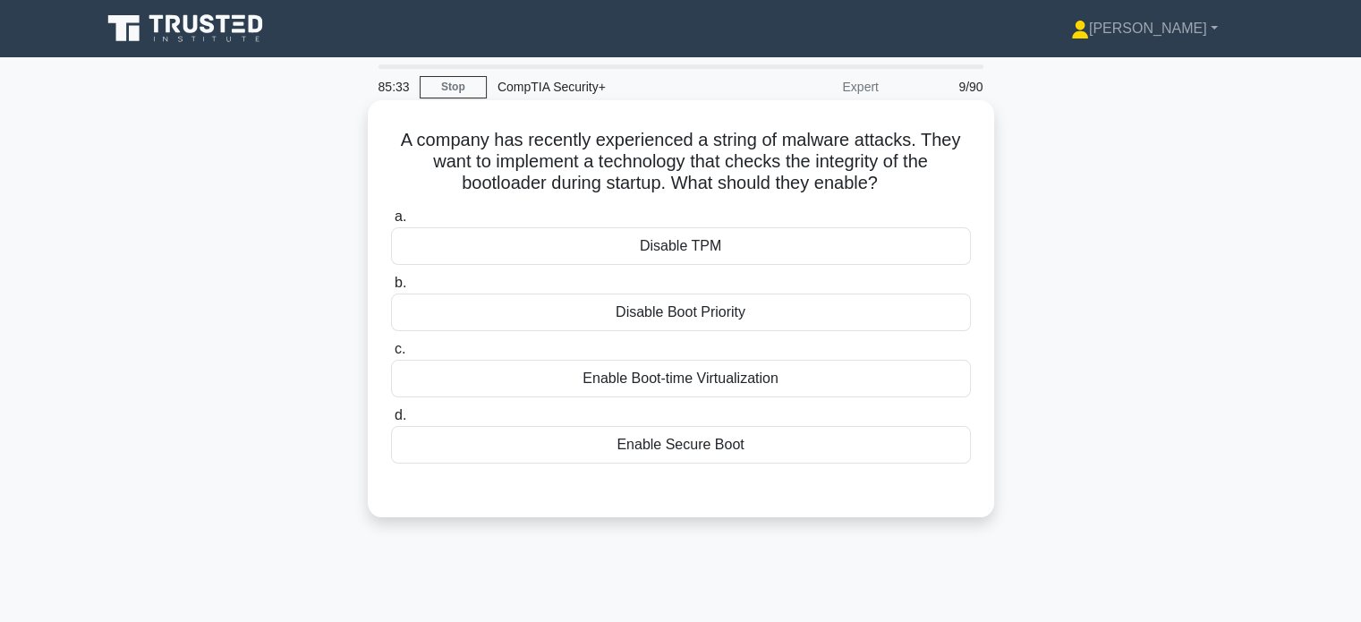
click at [594, 443] on div "Enable Secure Boot" at bounding box center [681, 445] width 580 height 38
click at [391, 421] on input "d. Enable Secure Boot" at bounding box center [391, 416] width 0 height 12
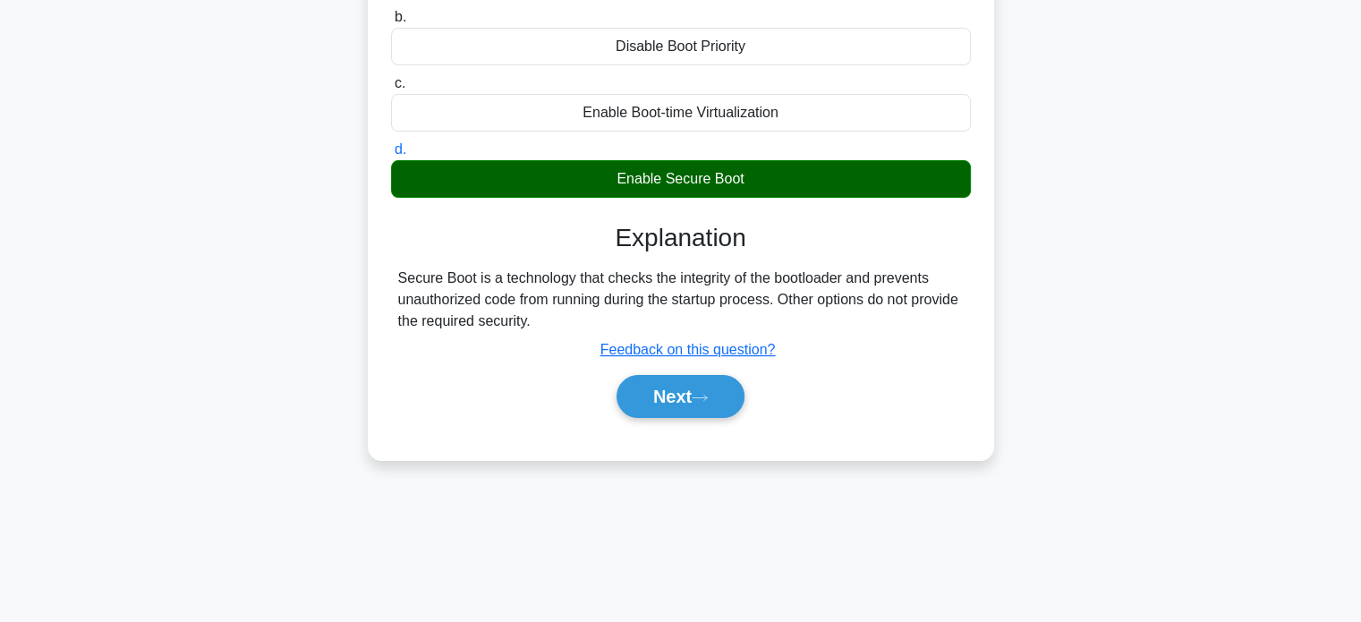
scroll to position [267, 0]
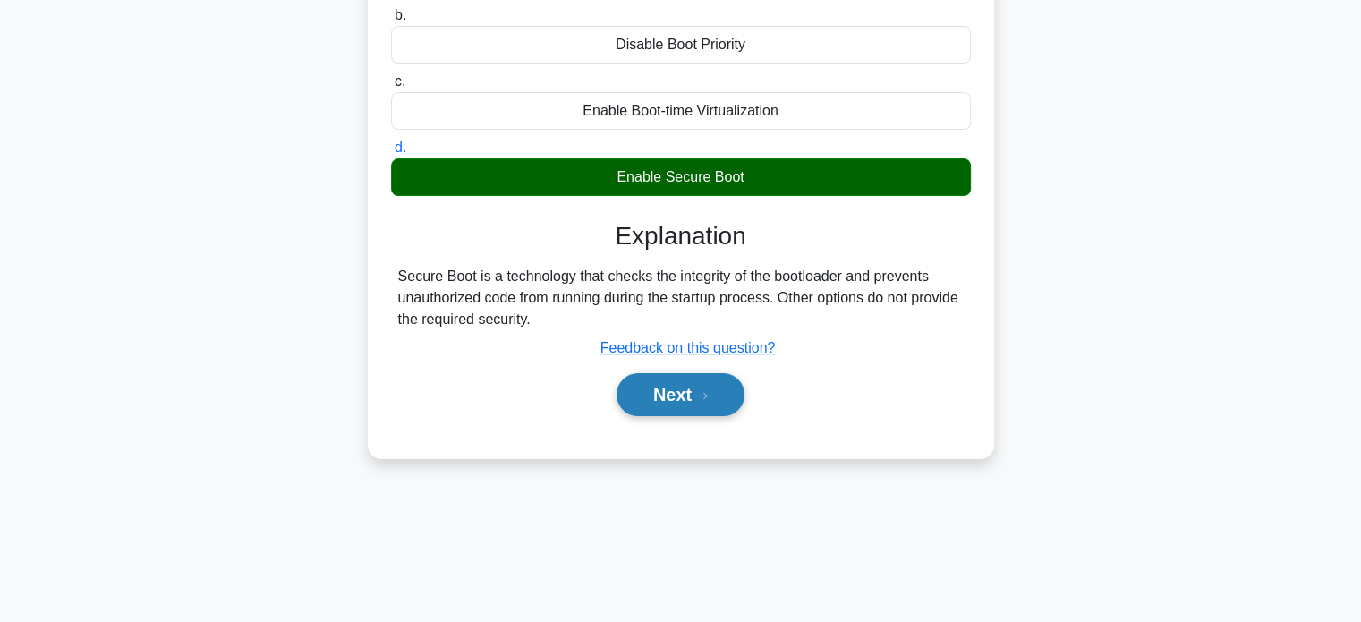
click at [717, 385] on button "Next" at bounding box center [680, 394] width 128 height 43
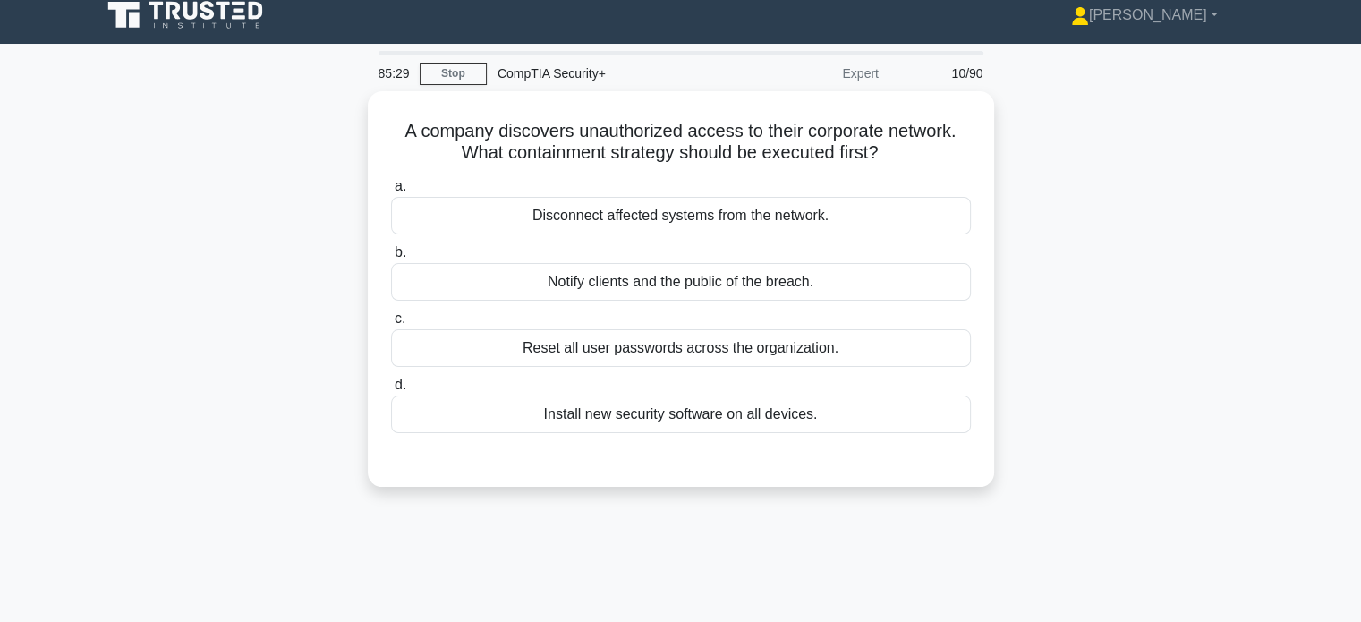
scroll to position [0, 0]
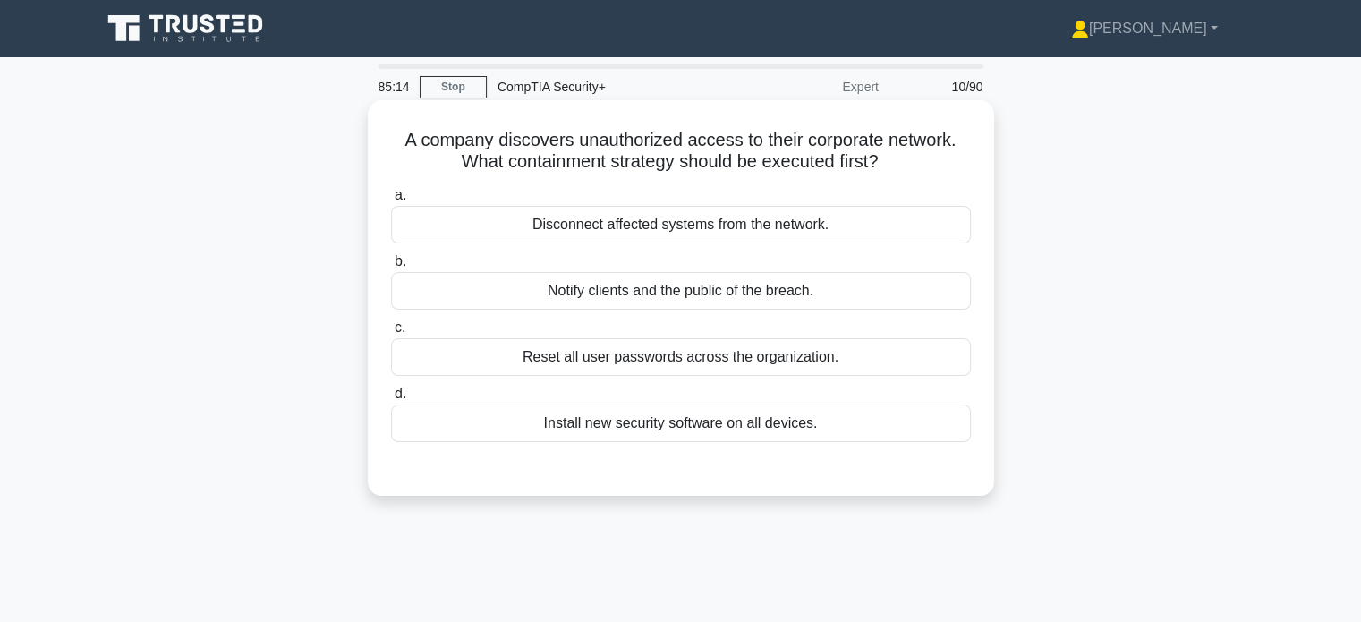
click at [689, 221] on div "Disconnect affected systems from the network." at bounding box center [681, 225] width 580 height 38
click at [391, 201] on input "a. Disconnect affected systems from the network." at bounding box center [391, 196] width 0 height 12
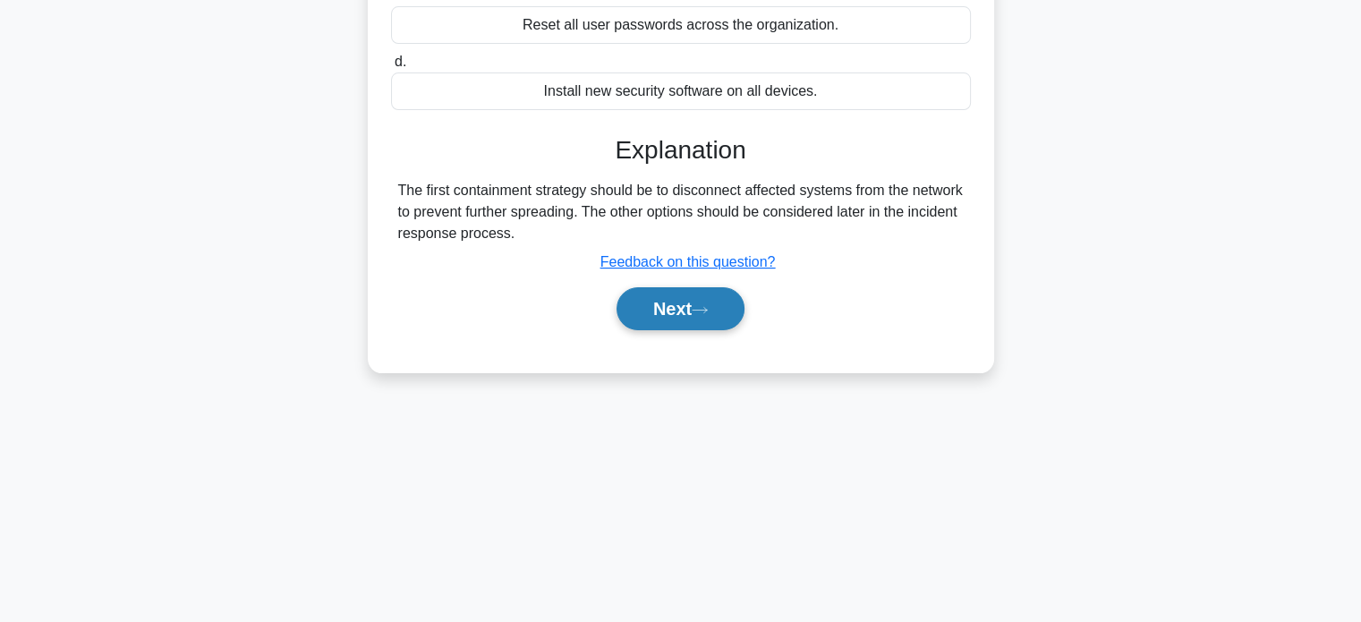
scroll to position [333, 0]
click at [688, 318] on button "Next" at bounding box center [680, 307] width 128 height 43
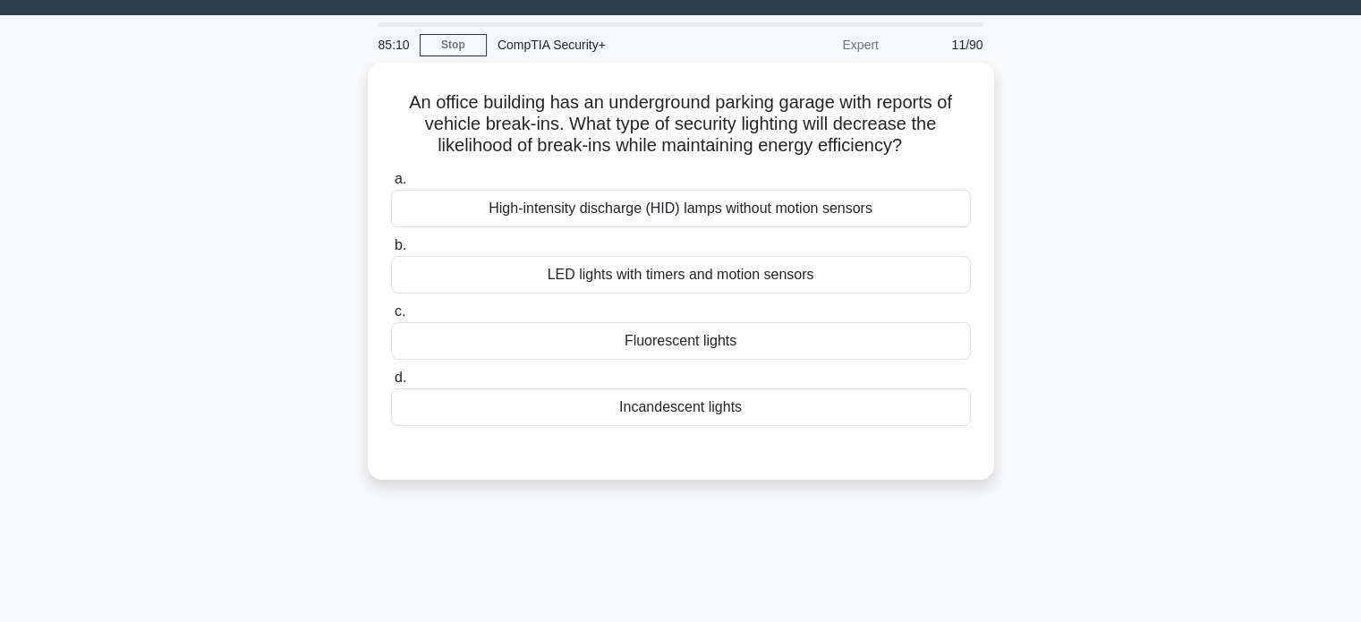
scroll to position [0, 0]
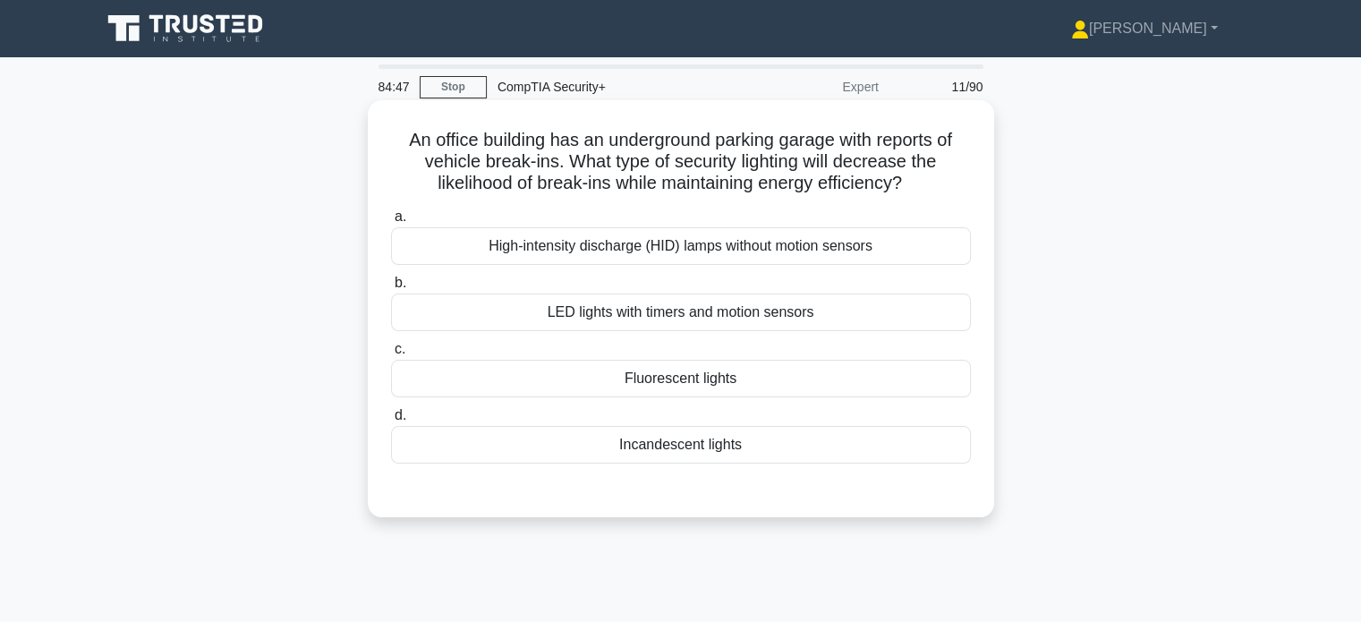
click at [480, 318] on div "LED lights with timers and motion sensors" at bounding box center [681, 312] width 580 height 38
click at [391, 289] on input "b. LED lights with timers and motion sensors" at bounding box center [391, 283] width 0 height 12
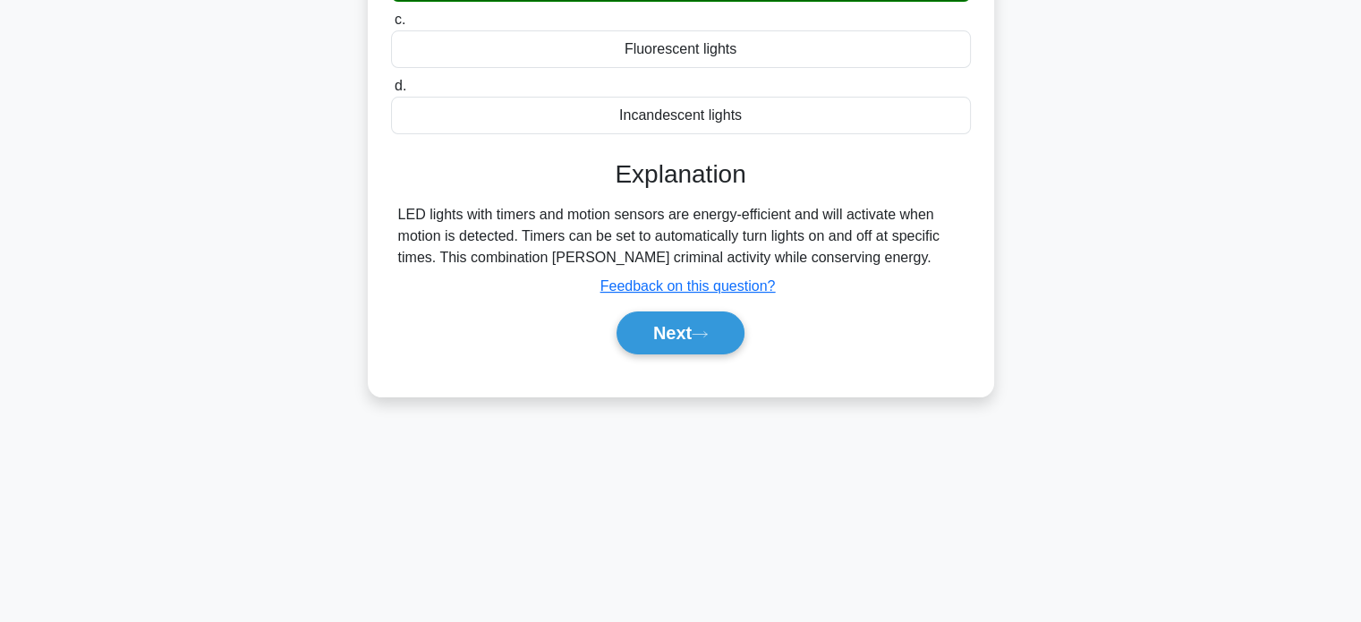
scroll to position [344, 0]
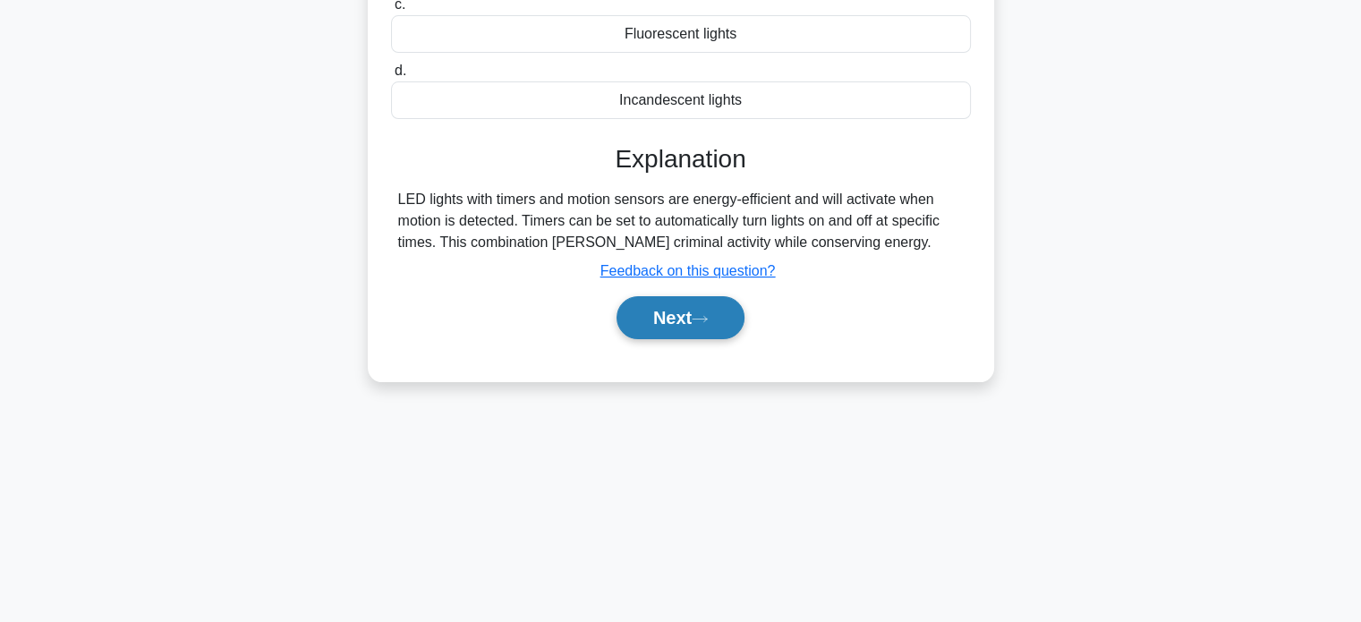
click at [697, 326] on button "Next" at bounding box center [680, 317] width 128 height 43
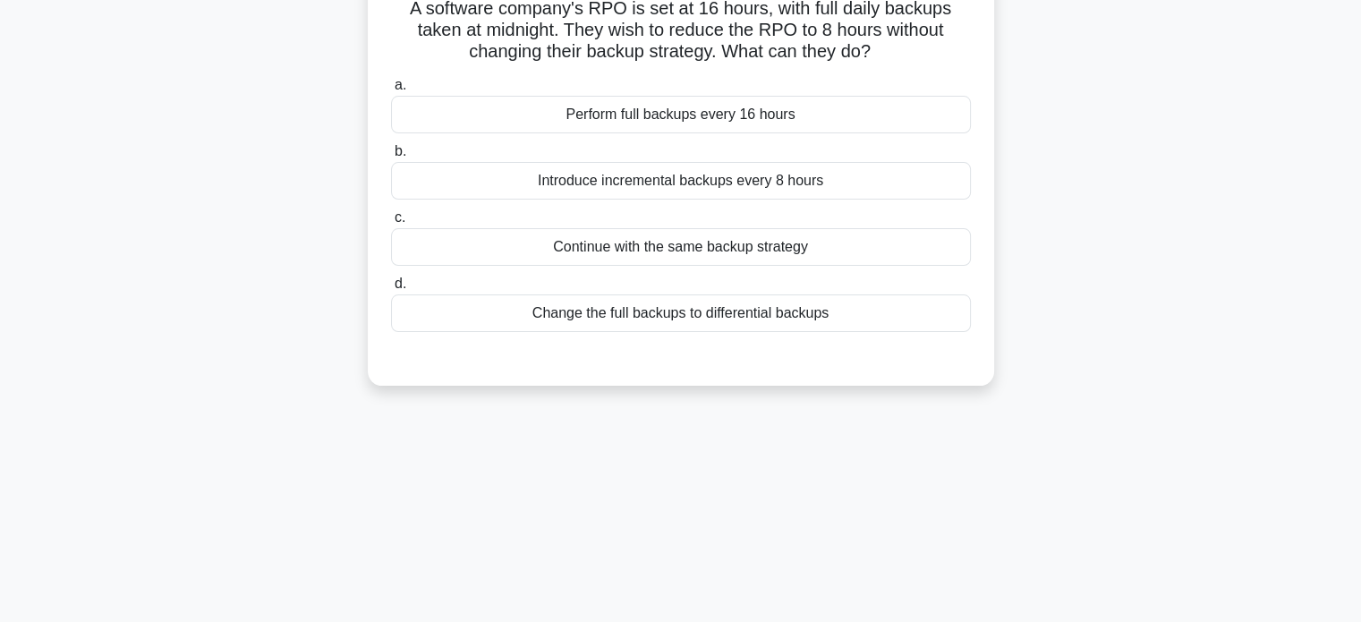
scroll to position [0, 0]
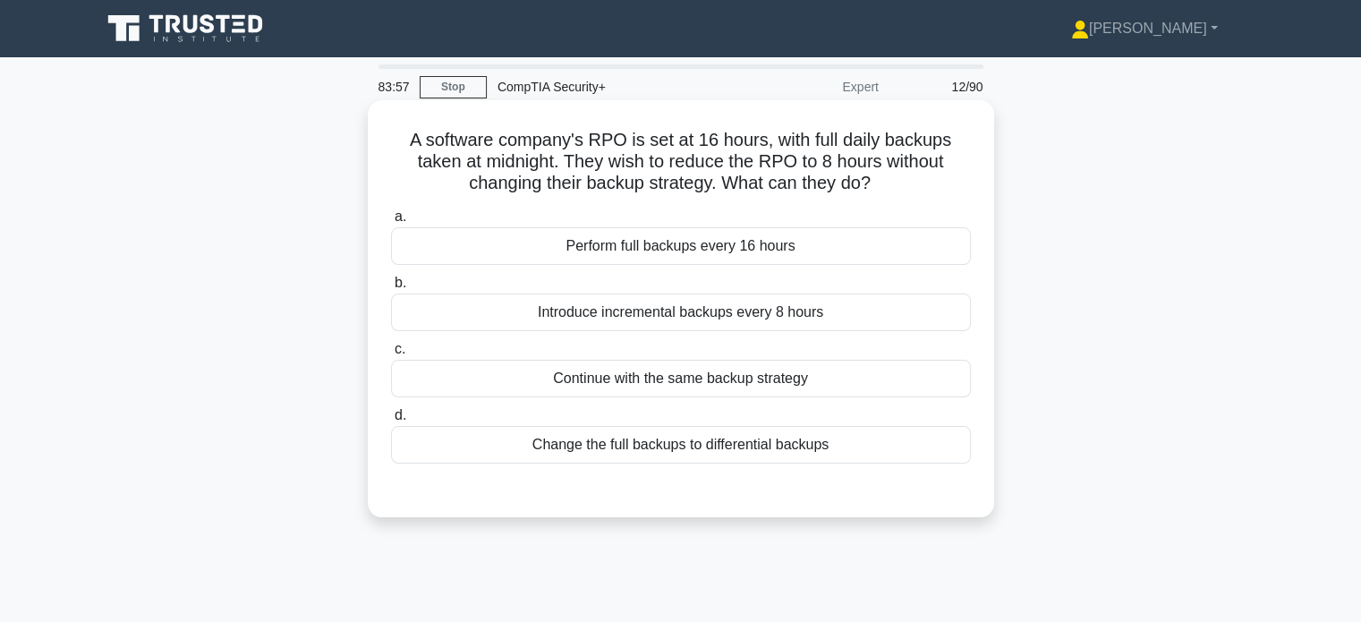
click at [522, 318] on div "Introduce incremental backups every 8 hours" at bounding box center [681, 312] width 580 height 38
click at [391, 289] on input "b. Introduce incremental backups every 8 hours" at bounding box center [391, 283] width 0 height 12
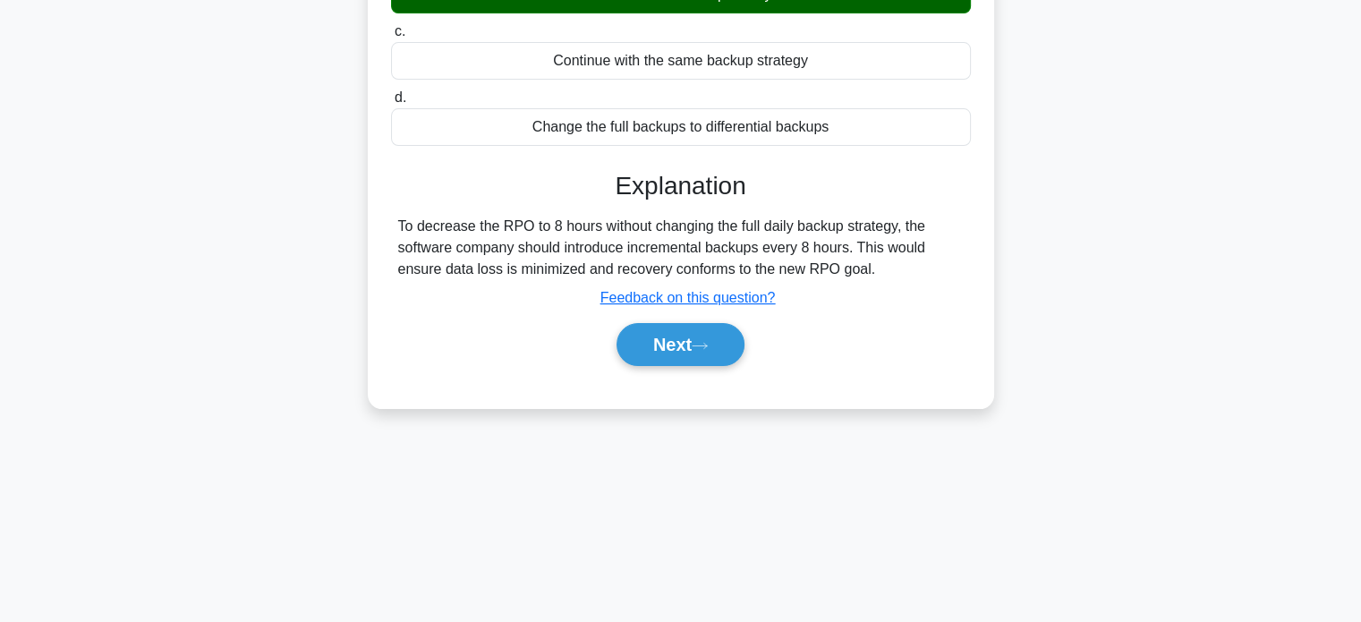
scroll to position [344, 0]
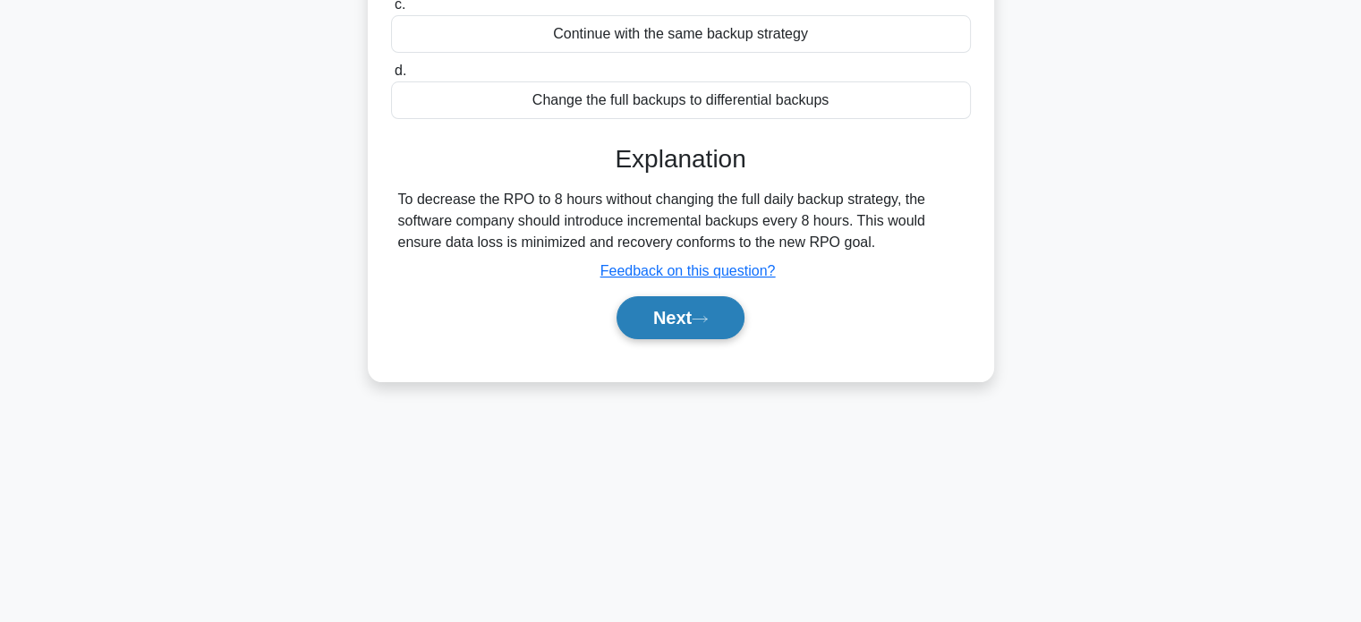
click at [692, 327] on button "Next" at bounding box center [680, 317] width 128 height 43
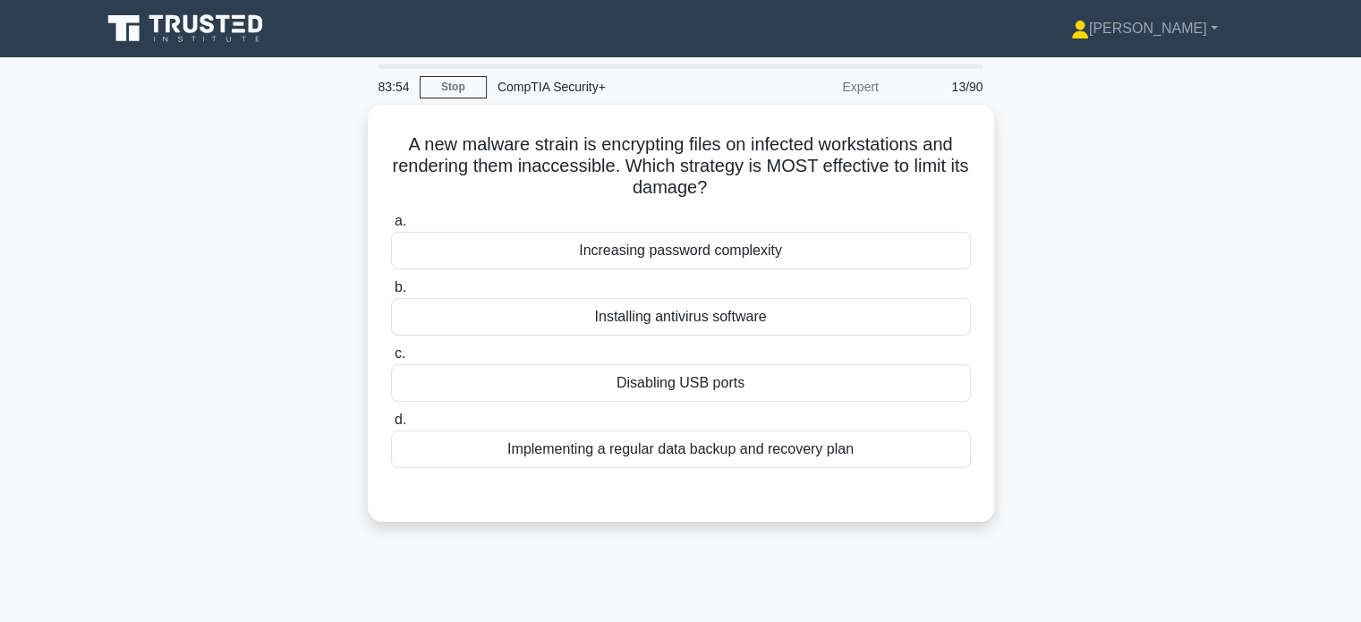
scroll to position [0, 0]
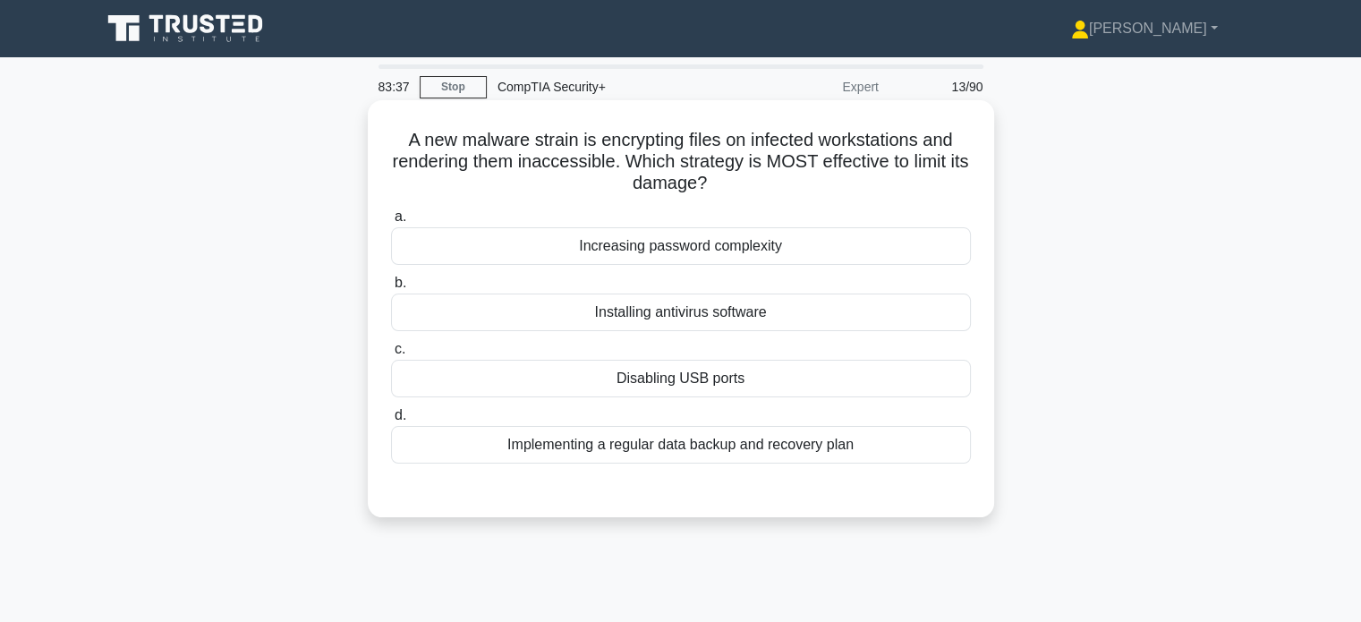
click at [701, 308] on div "Installing antivirus software" at bounding box center [681, 312] width 580 height 38
click at [391, 289] on input "b. Installing antivirus software" at bounding box center [391, 283] width 0 height 12
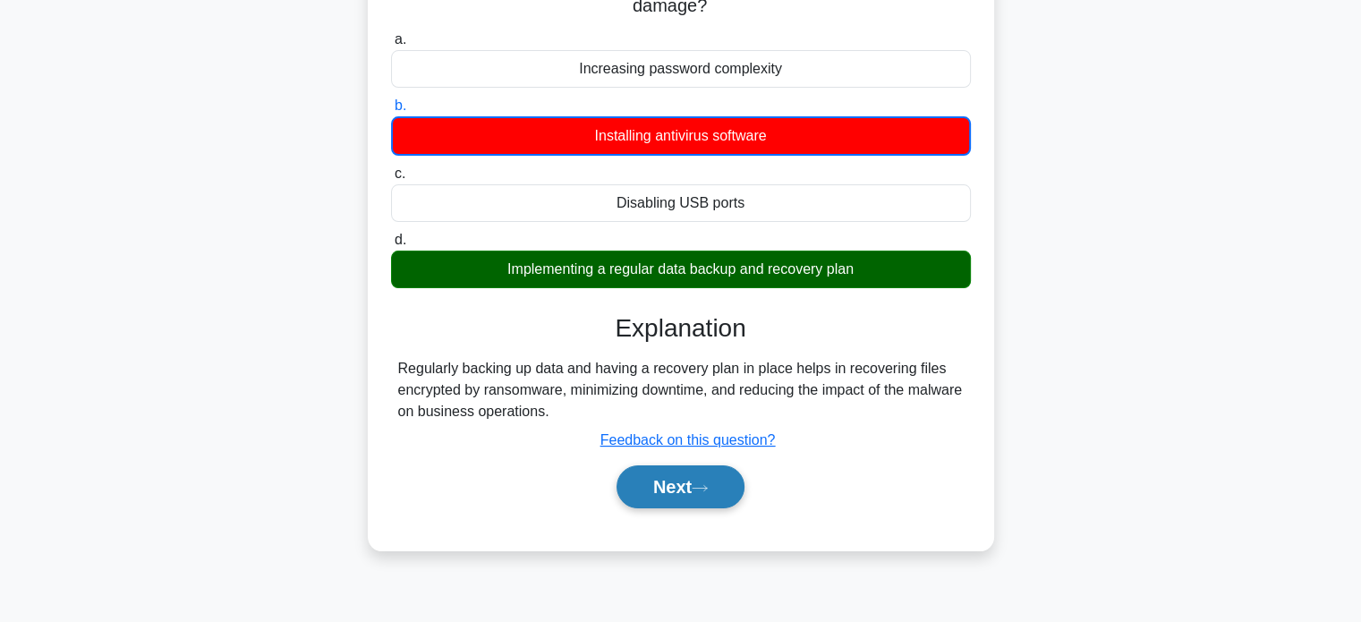
scroll to position [178, 0]
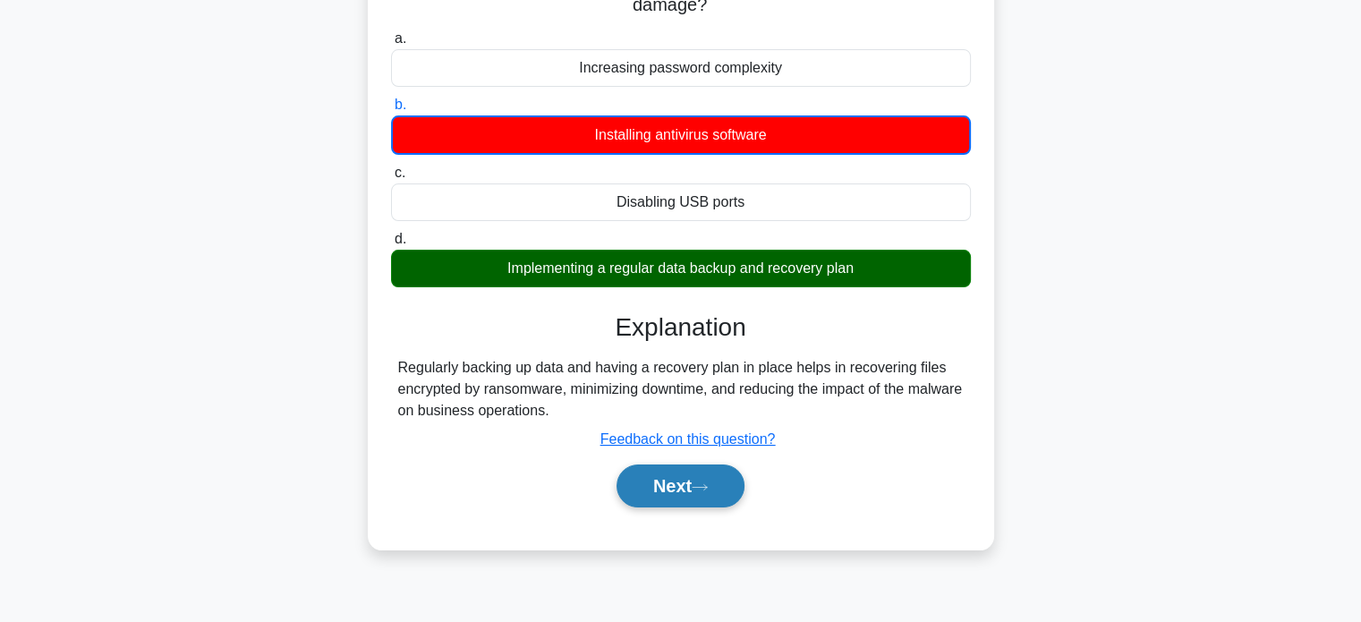
click at [720, 482] on button "Next" at bounding box center [680, 485] width 128 height 43
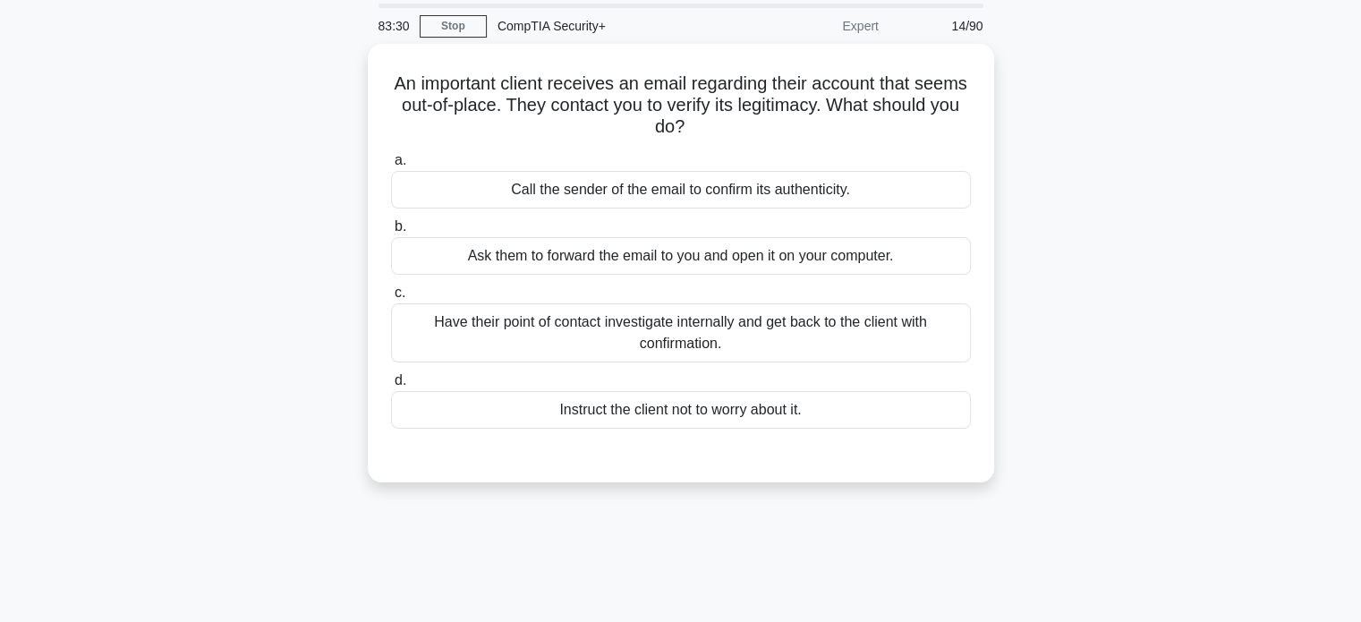
scroll to position [0, 0]
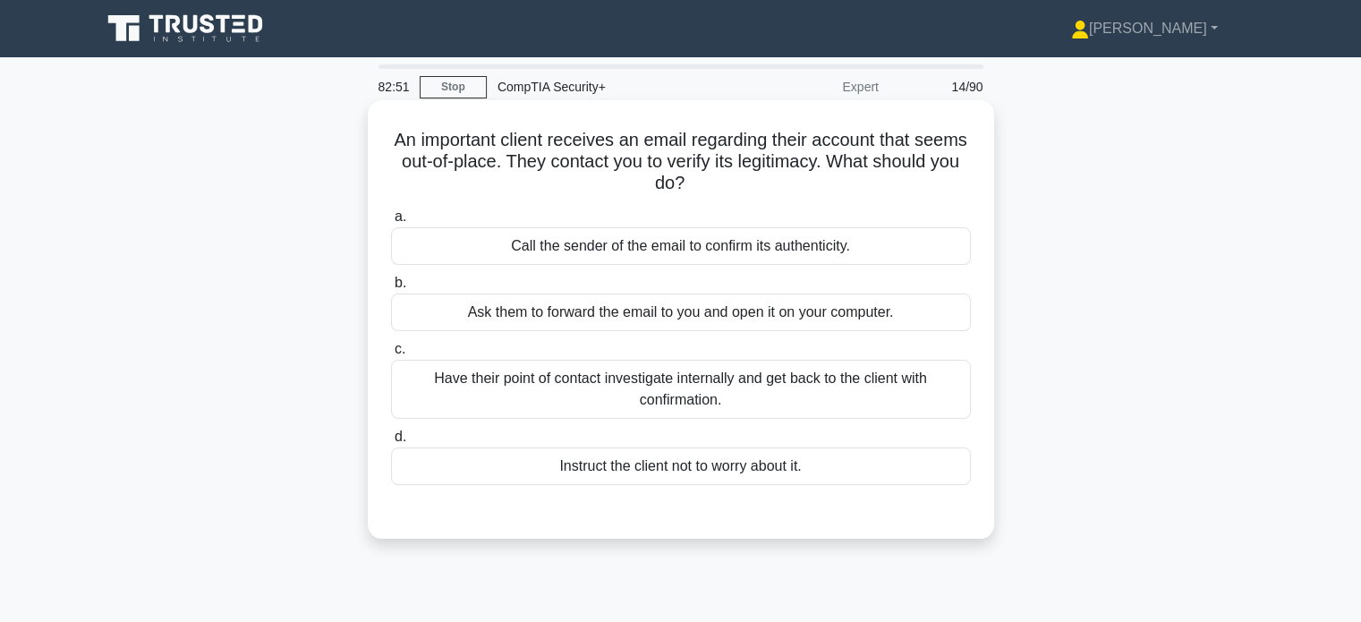
click at [593, 393] on div "Have their point of contact investigate internally and get back to the client w…" at bounding box center [681, 389] width 580 height 59
click at [391, 355] on input "c. Have their point of contact investigate internally and get back to the clien…" at bounding box center [391, 350] width 0 height 12
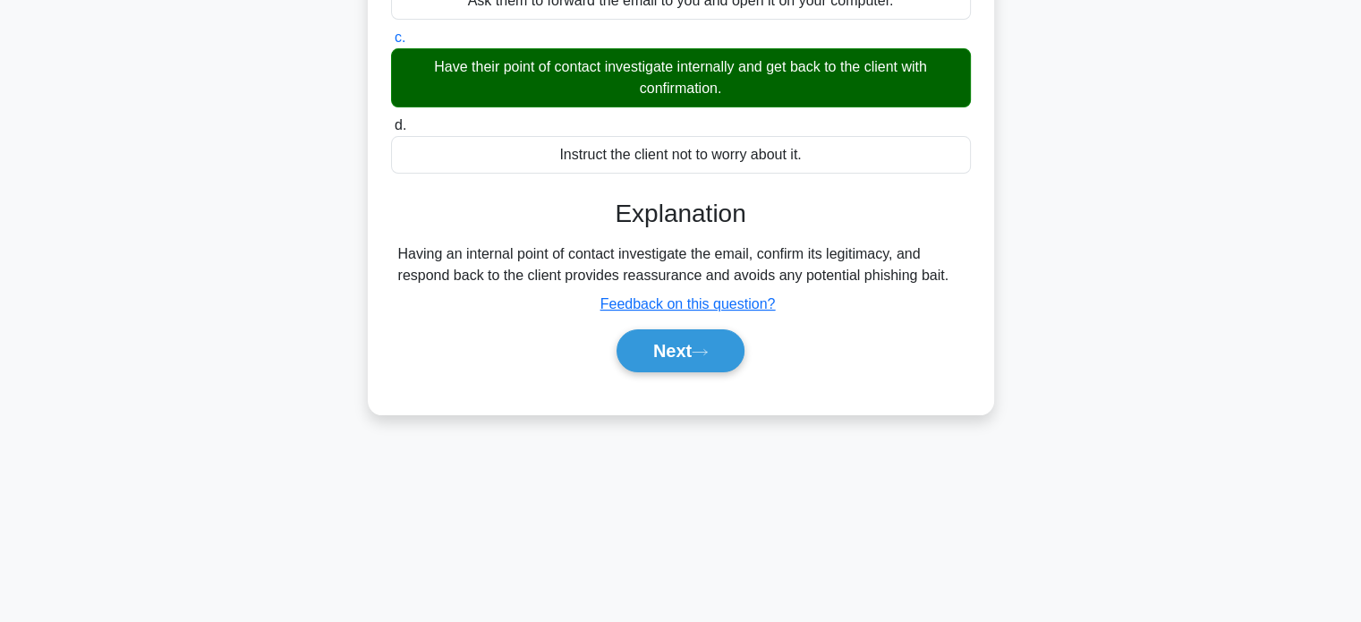
scroll to position [344, 0]
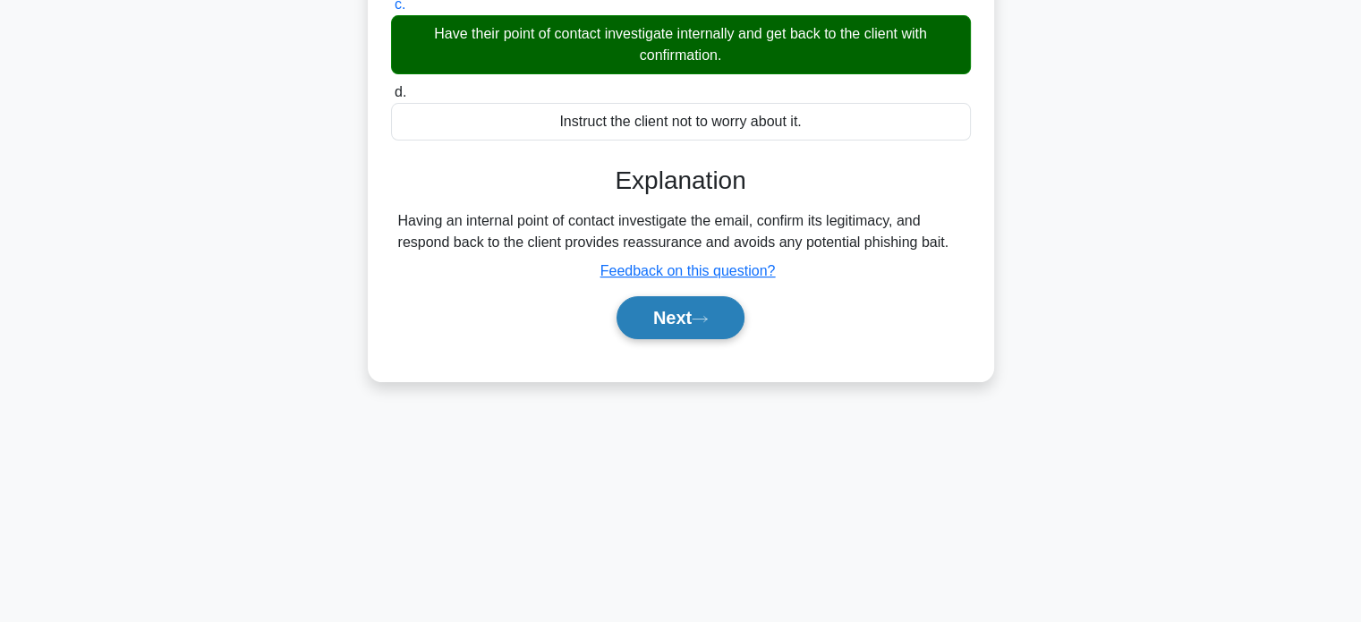
click at [676, 318] on button "Next" at bounding box center [680, 317] width 128 height 43
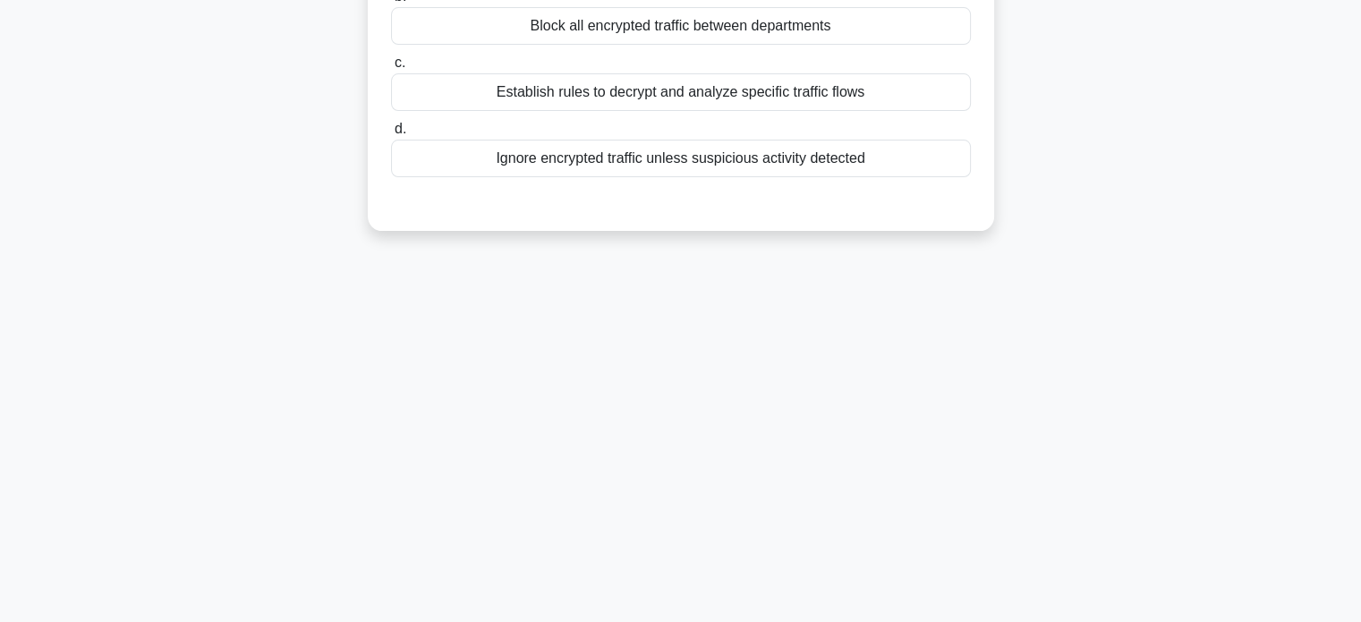
scroll to position [0, 0]
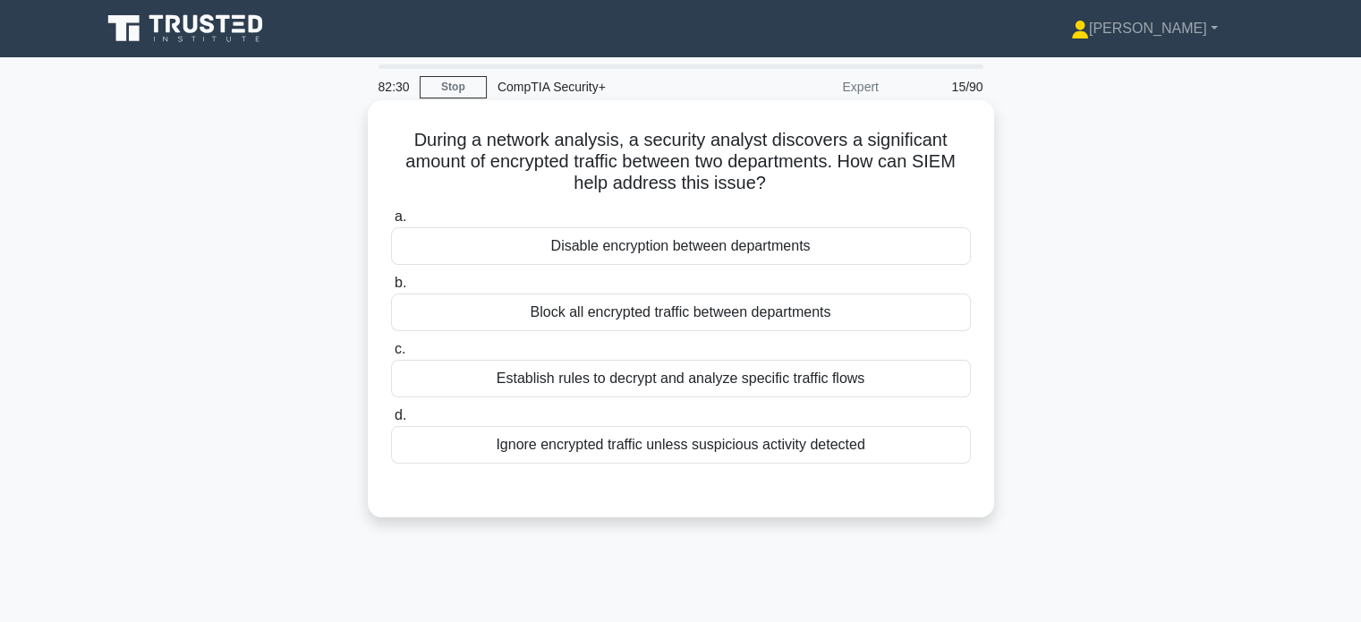
click at [534, 375] on div "Establish rules to decrypt and analyze specific traffic flows" at bounding box center [681, 379] width 580 height 38
click at [391, 355] on input "c. Establish rules to decrypt and analyze specific traffic flows" at bounding box center [391, 350] width 0 height 12
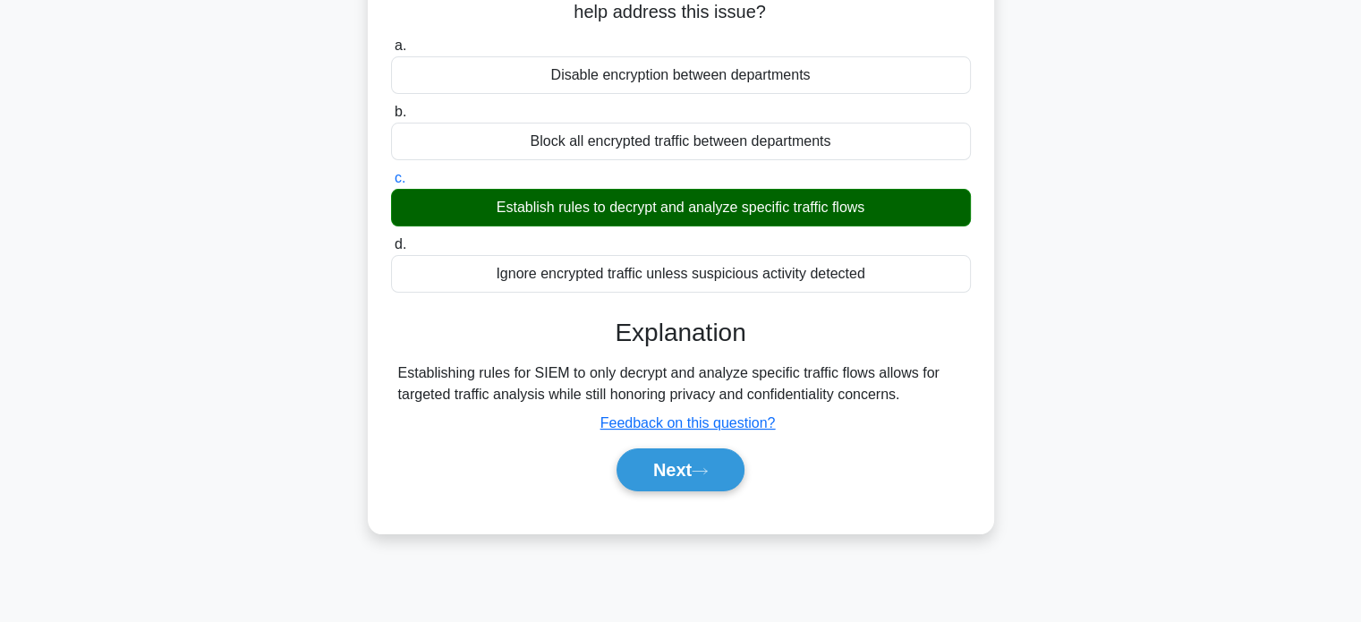
scroll to position [176, 0]
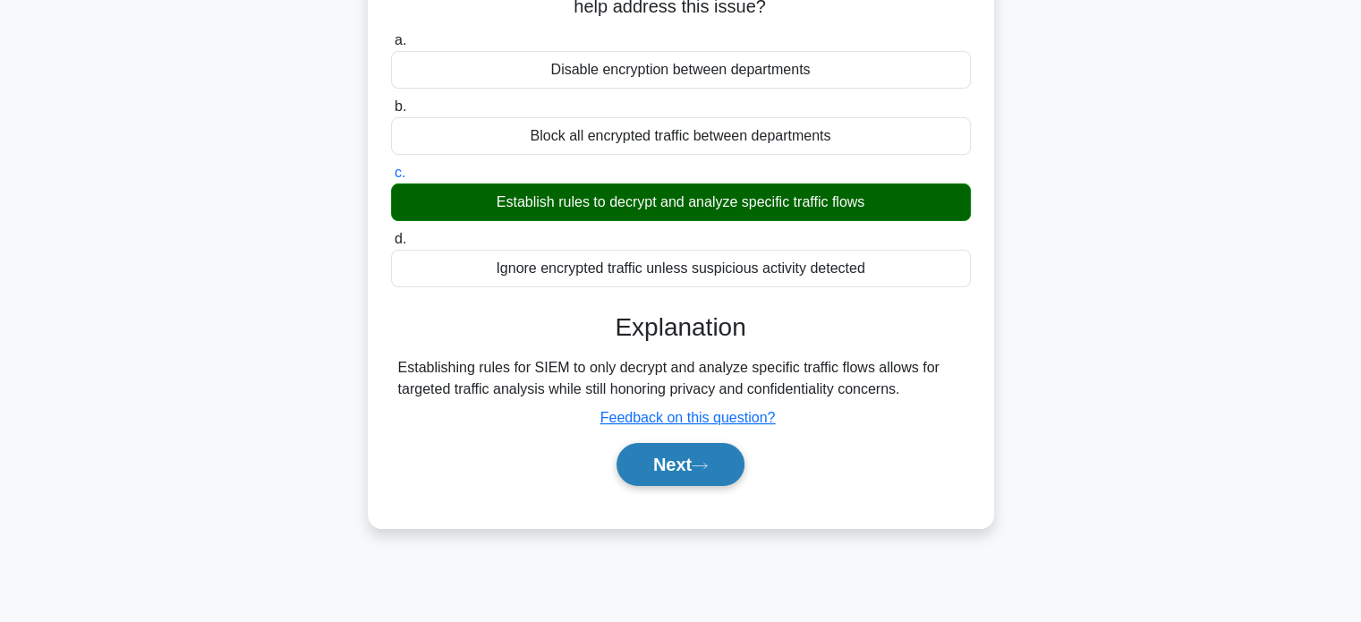
click at [659, 468] on button "Next" at bounding box center [680, 464] width 128 height 43
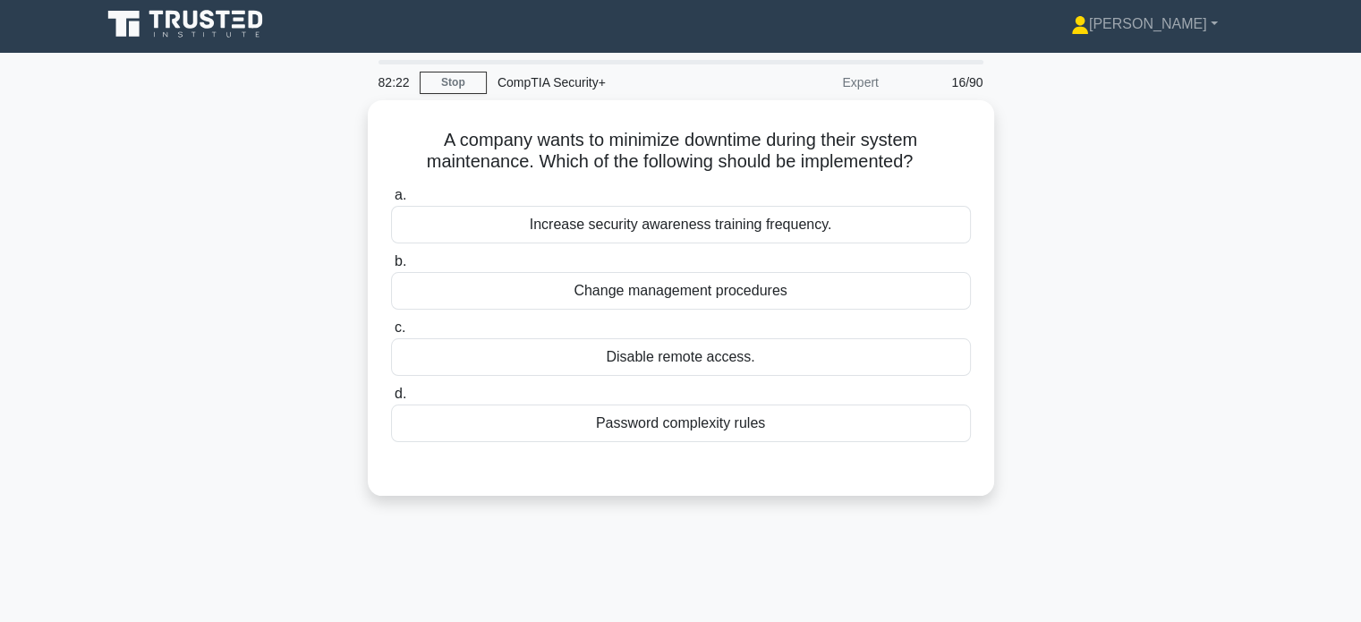
scroll to position [0, 0]
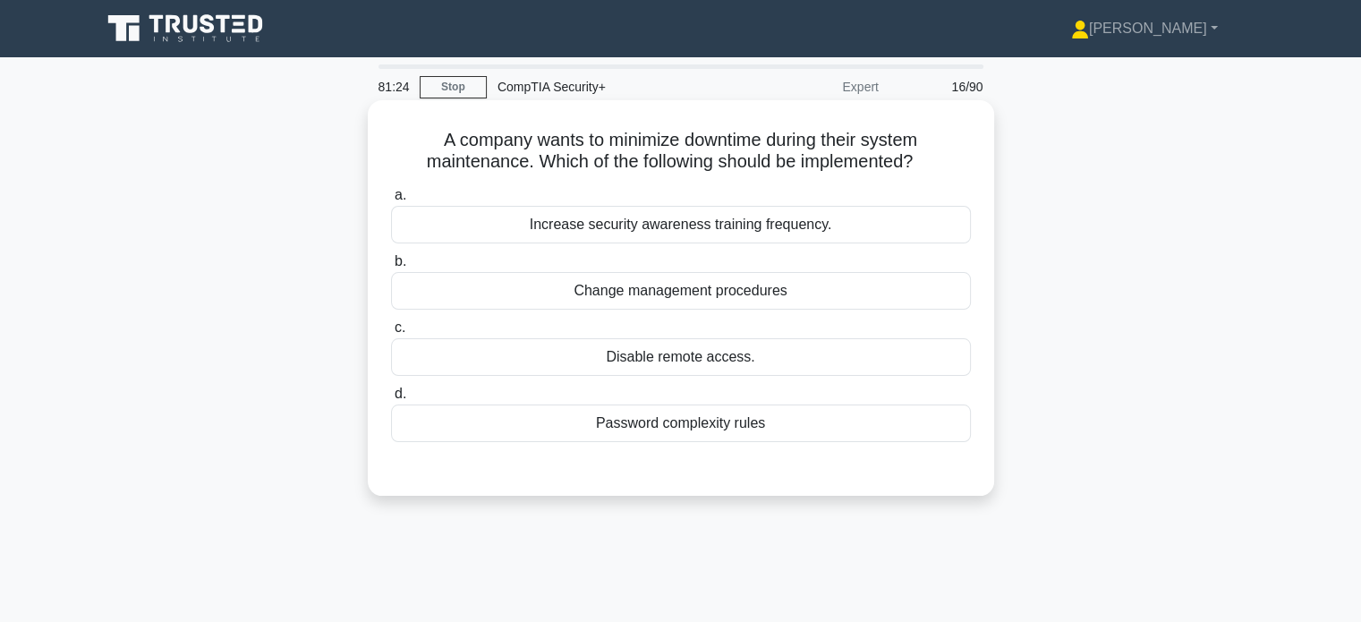
click at [456, 357] on div "Disable remote access." at bounding box center [681, 357] width 580 height 38
click at [391, 334] on input "c. Disable remote access." at bounding box center [391, 328] width 0 height 12
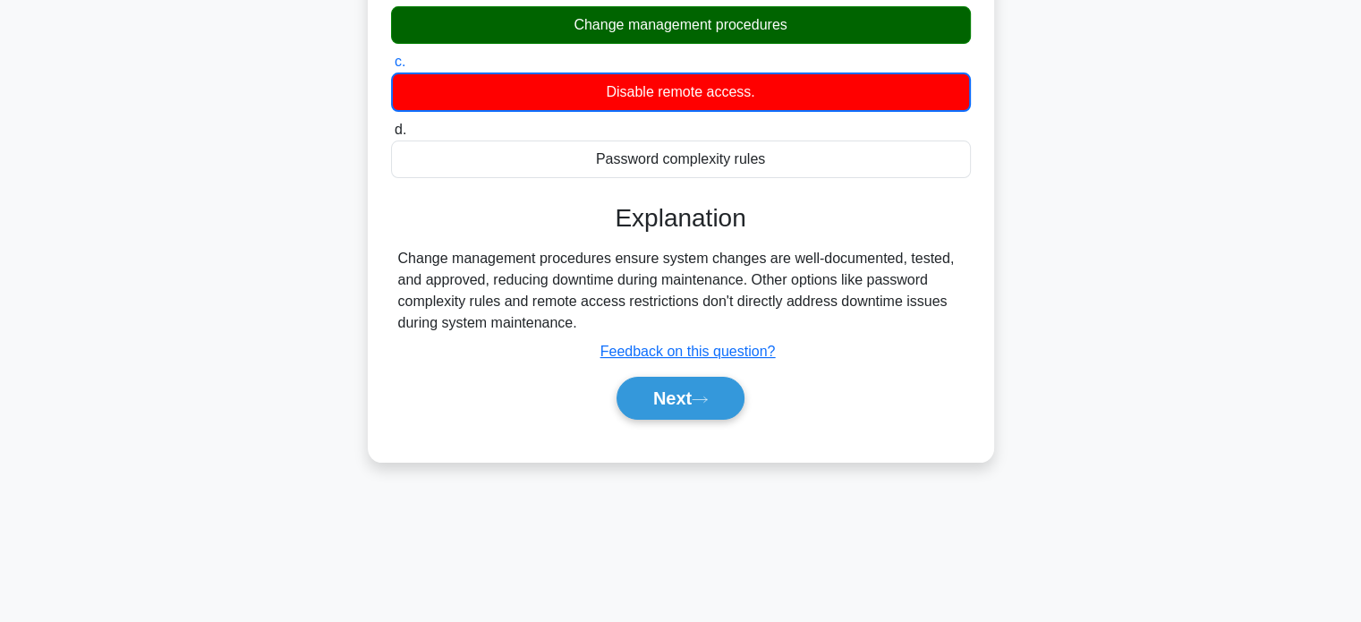
scroll to position [267, 0]
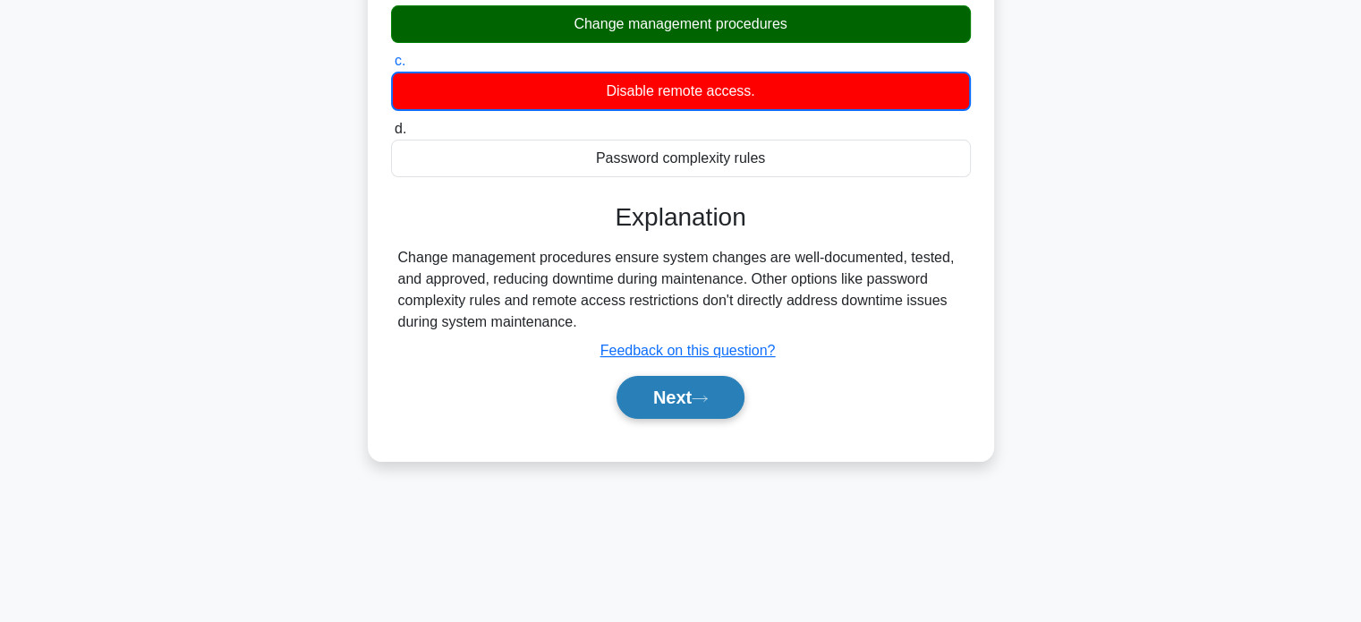
click at [652, 396] on button "Next" at bounding box center [680, 397] width 128 height 43
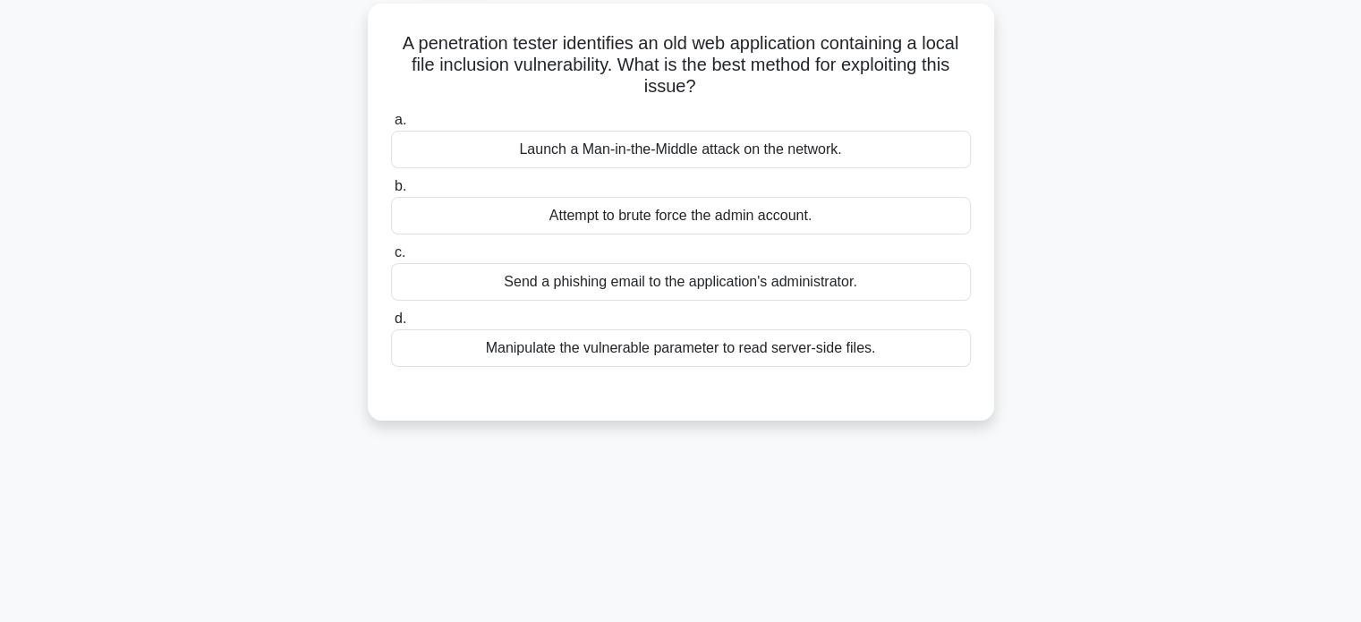
scroll to position [0, 0]
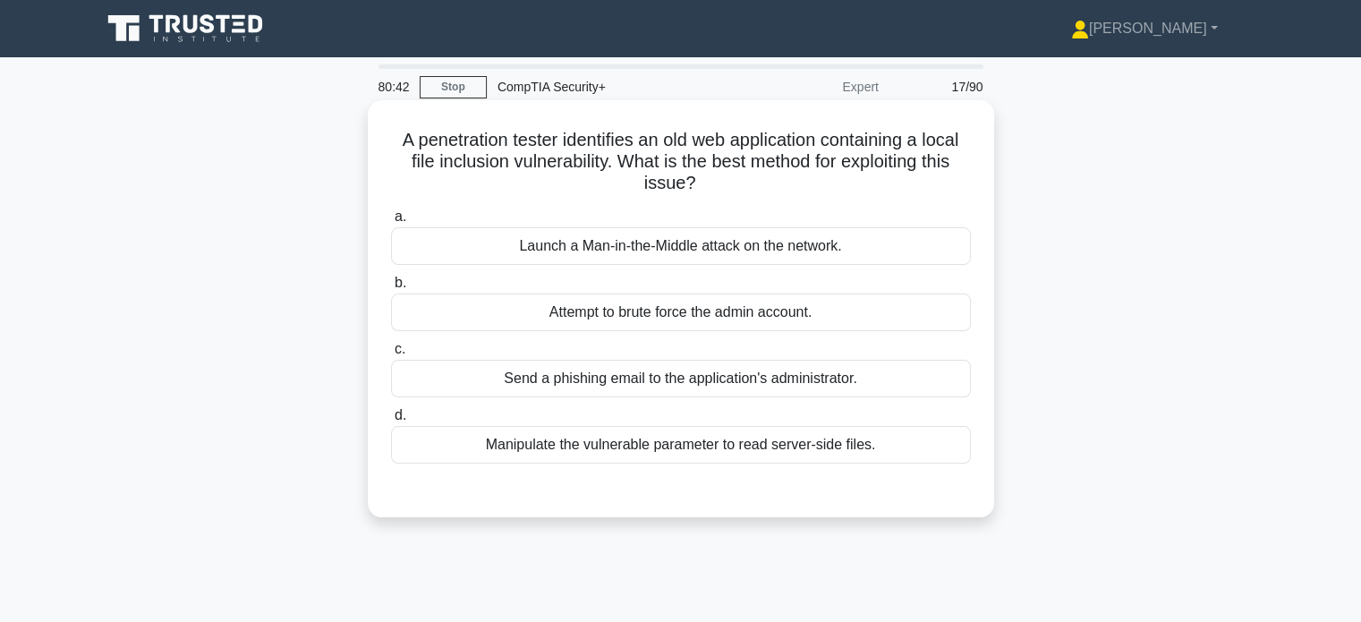
click at [506, 437] on div "Manipulate the vulnerable parameter to read server-side files." at bounding box center [681, 445] width 580 height 38
click at [391, 421] on input "d. Manipulate the vulnerable parameter to read server-side files." at bounding box center [391, 416] width 0 height 12
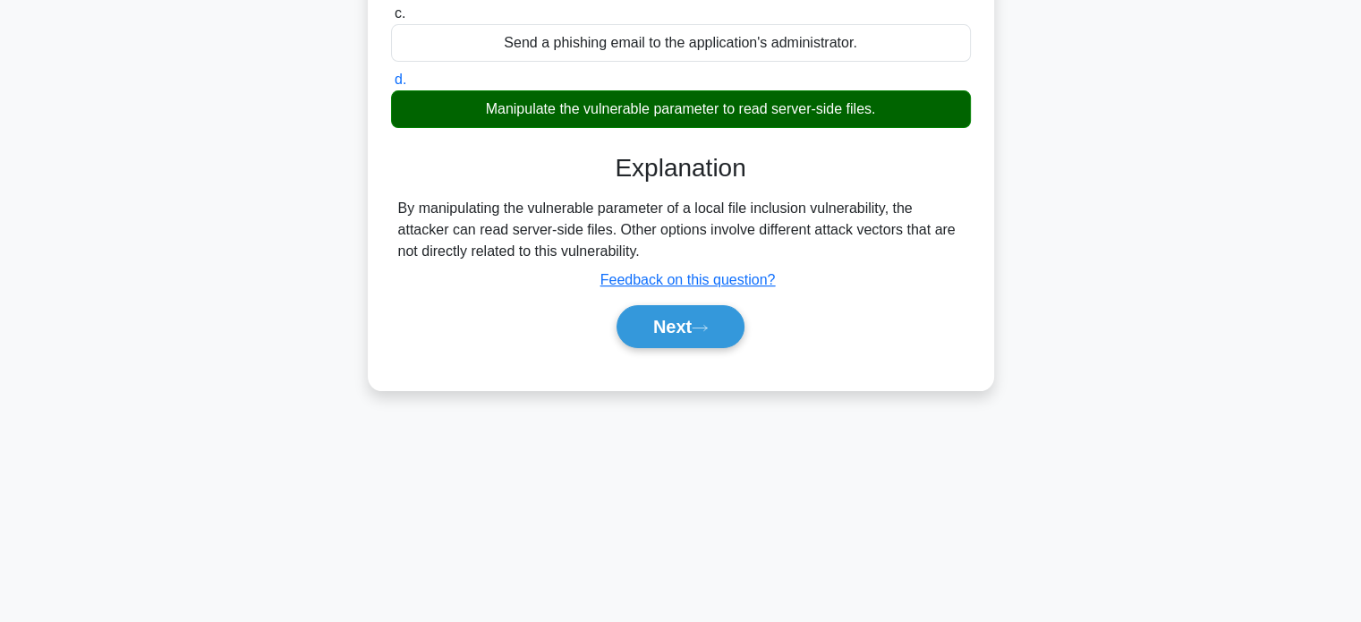
scroll to position [344, 0]
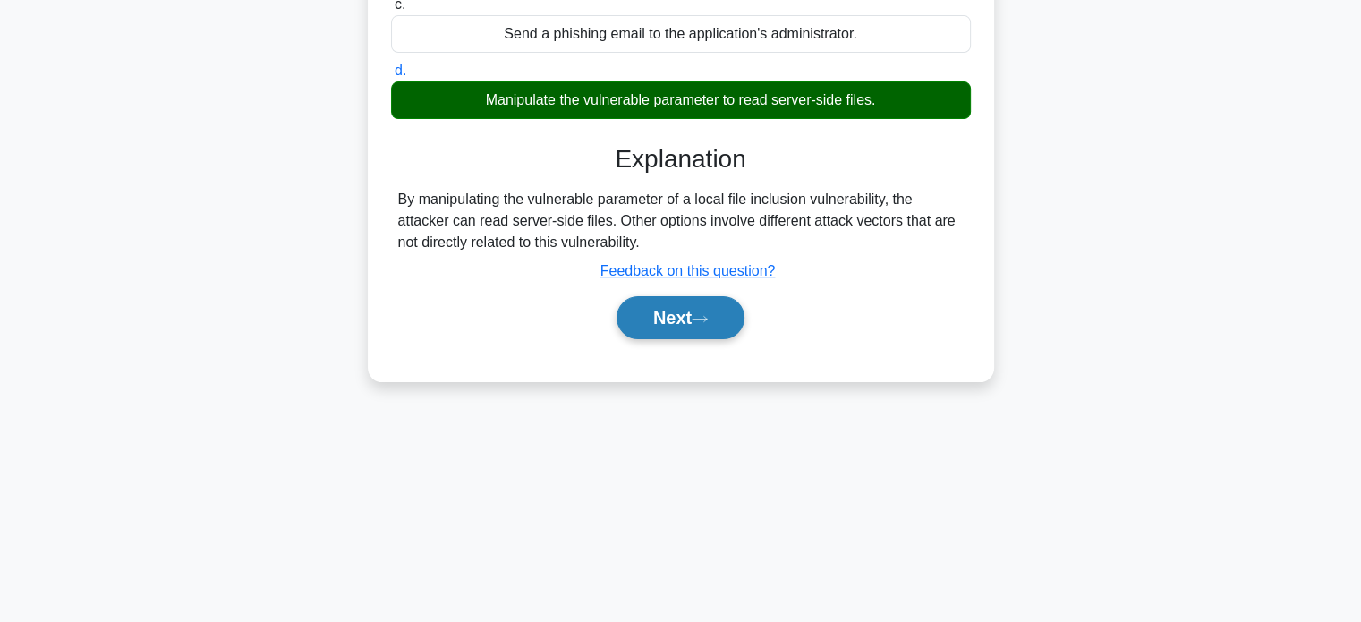
drag, startPoint x: 660, startPoint y: 303, endPoint x: 629, endPoint y: 306, distance: 31.4
click at [660, 303] on button "Next" at bounding box center [680, 317] width 128 height 43
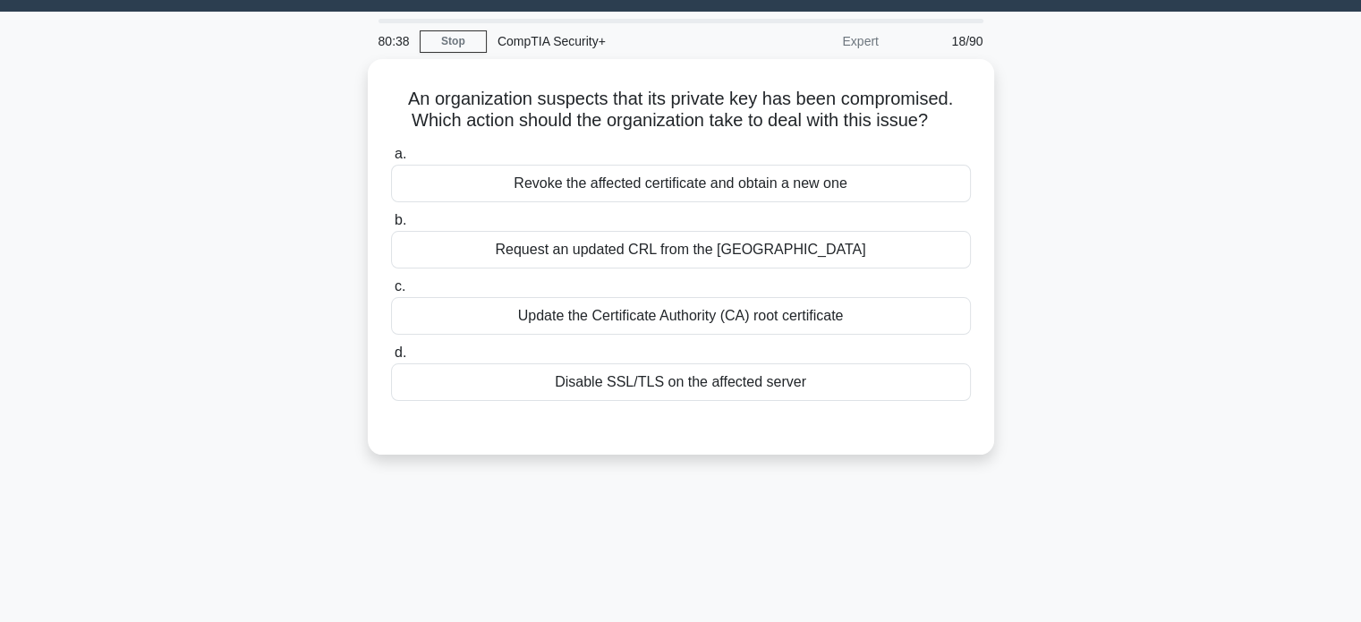
scroll to position [0, 0]
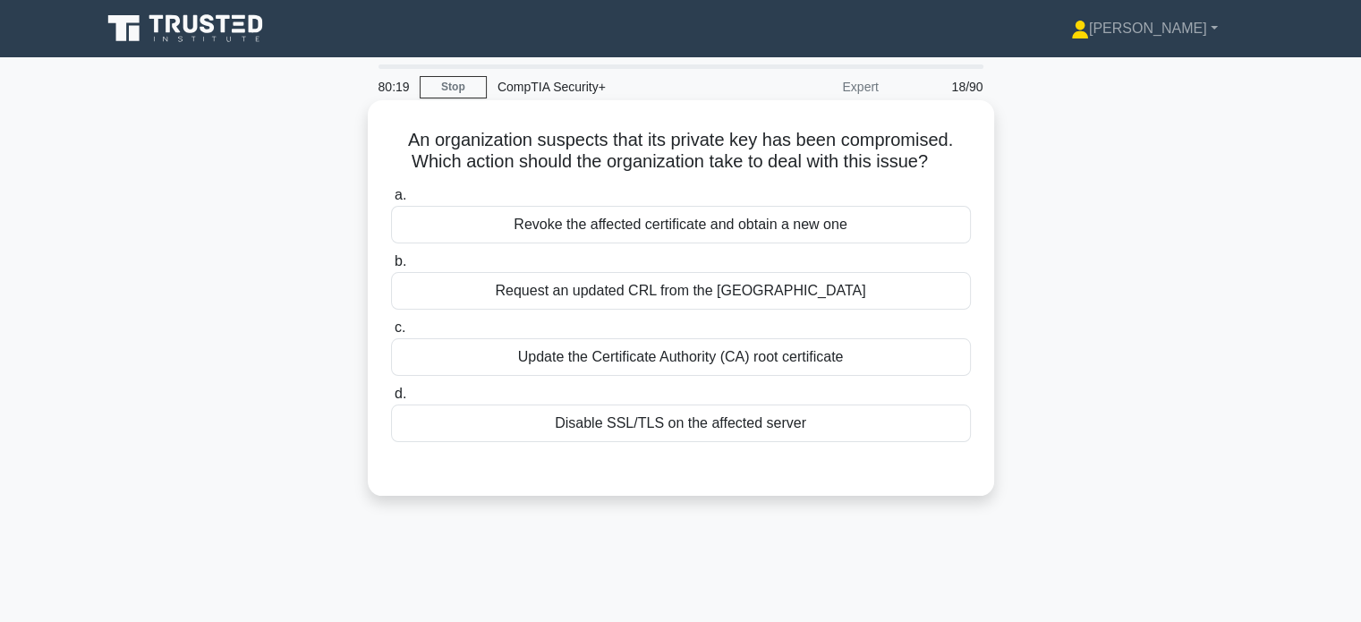
click at [505, 217] on div "Revoke the affected certificate and obtain a new one" at bounding box center [681, 225] width 580 height 38
click at [391, 201] on input "a. Revoke the affected certificate and obtain a new one" at bounding box center [391, 196] width 0 height 12
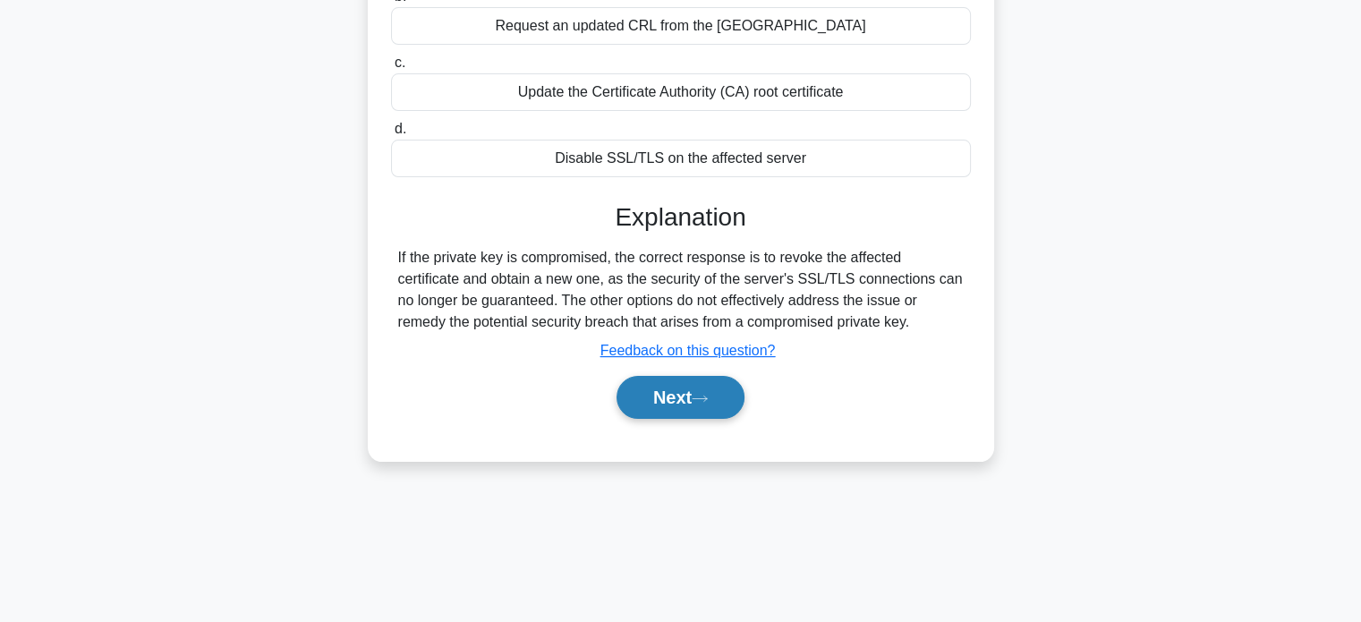
scroll to position [267, 0]
click at [652, 388] on button "Next" at bounding box center [680, 395] width 128 height 43
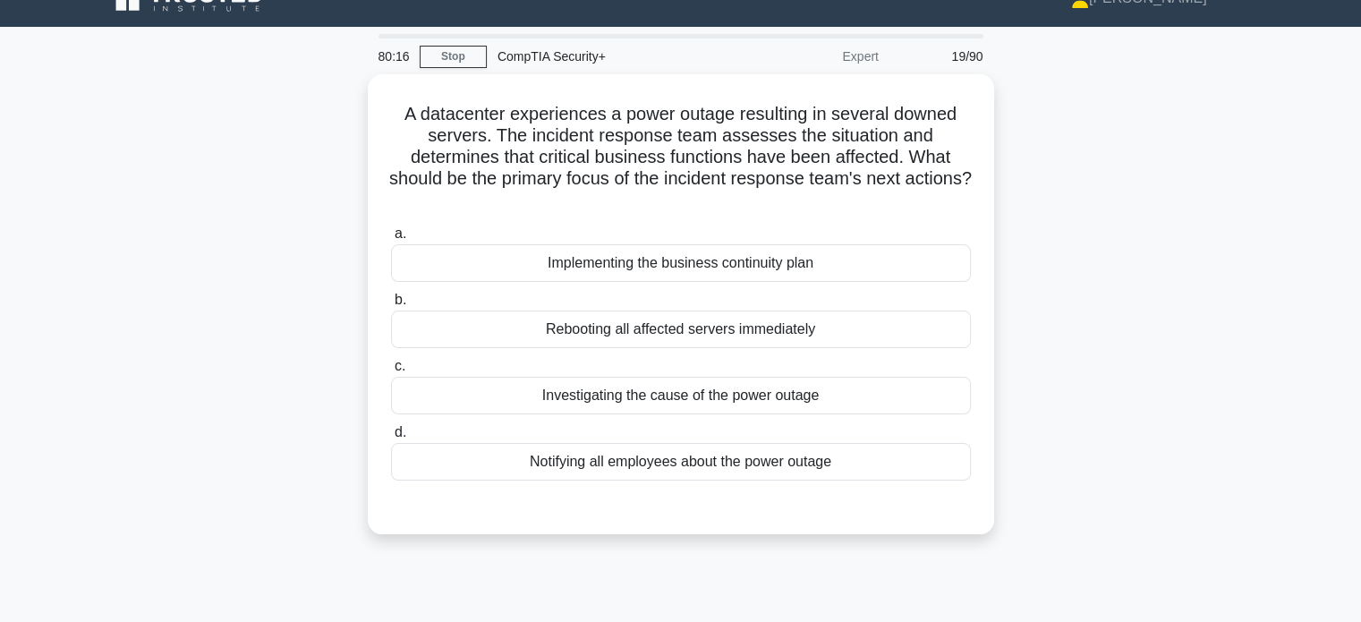
scroll to position [0, 0]
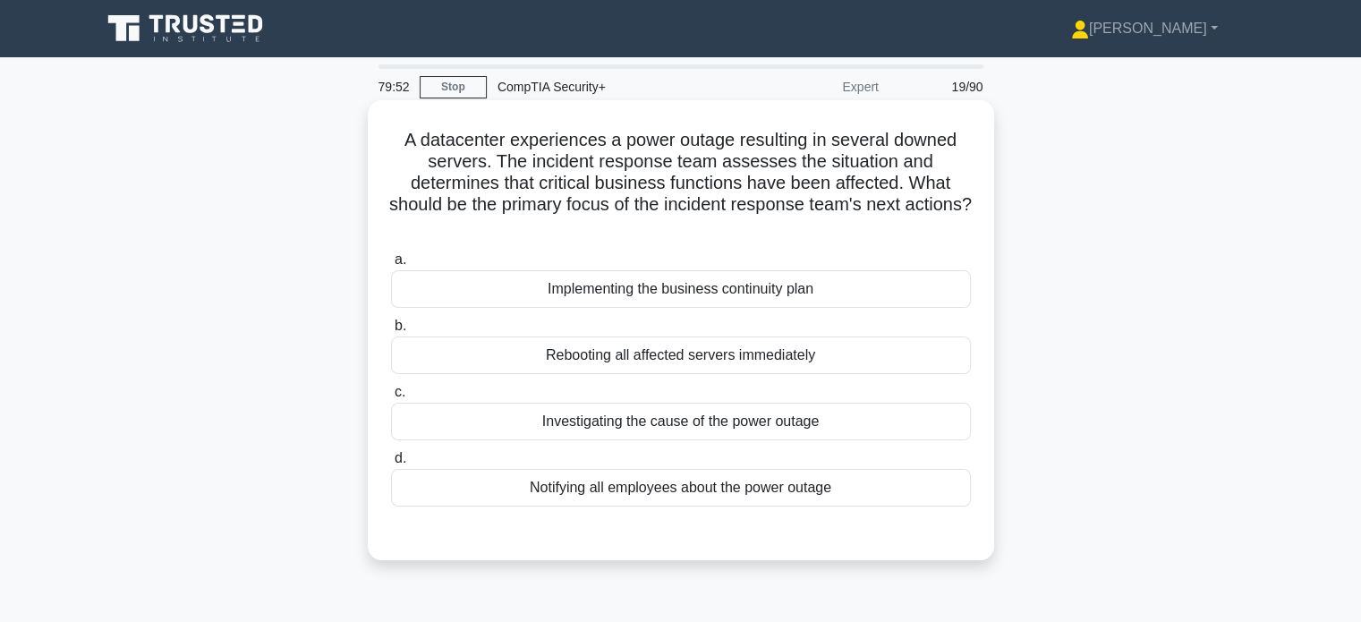
click at [523, 284] on div "Implementing the business continuity plan" at bounding box center [681, 289] width 580 height 38
click at [391, 266] on input "a. Implementing the business continuity plan" at bounding box center [391, 260] width 0 height 12
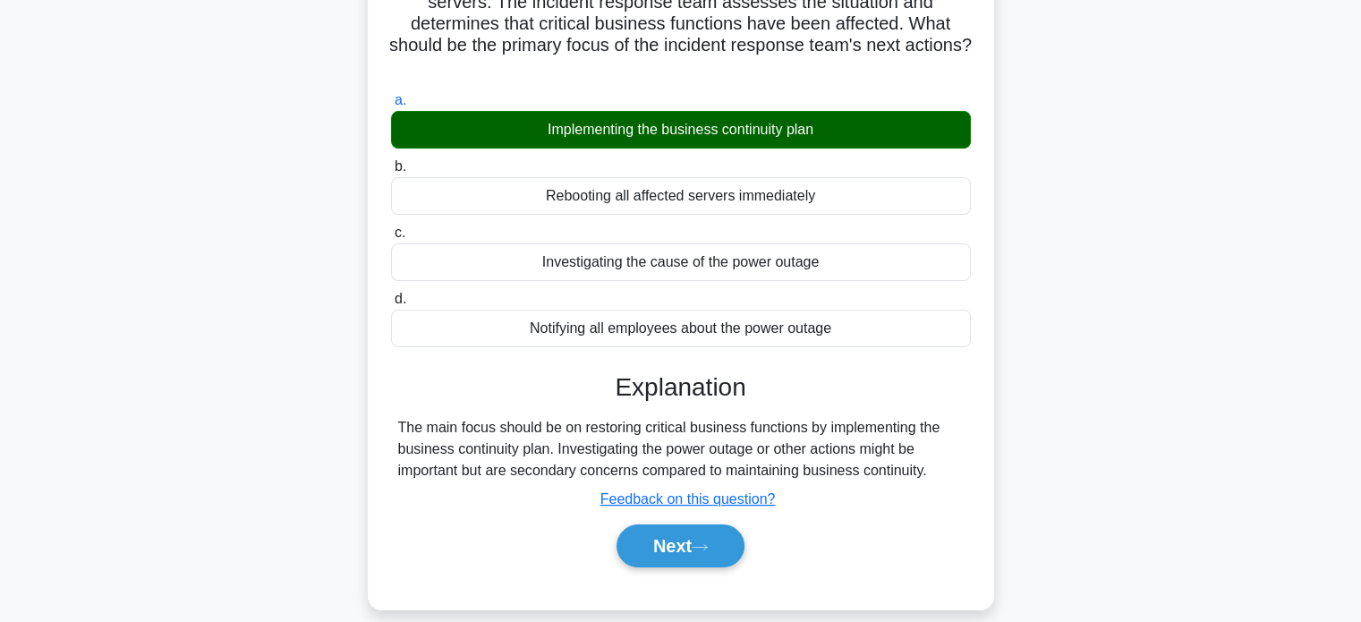
scroll to position [344, 0]
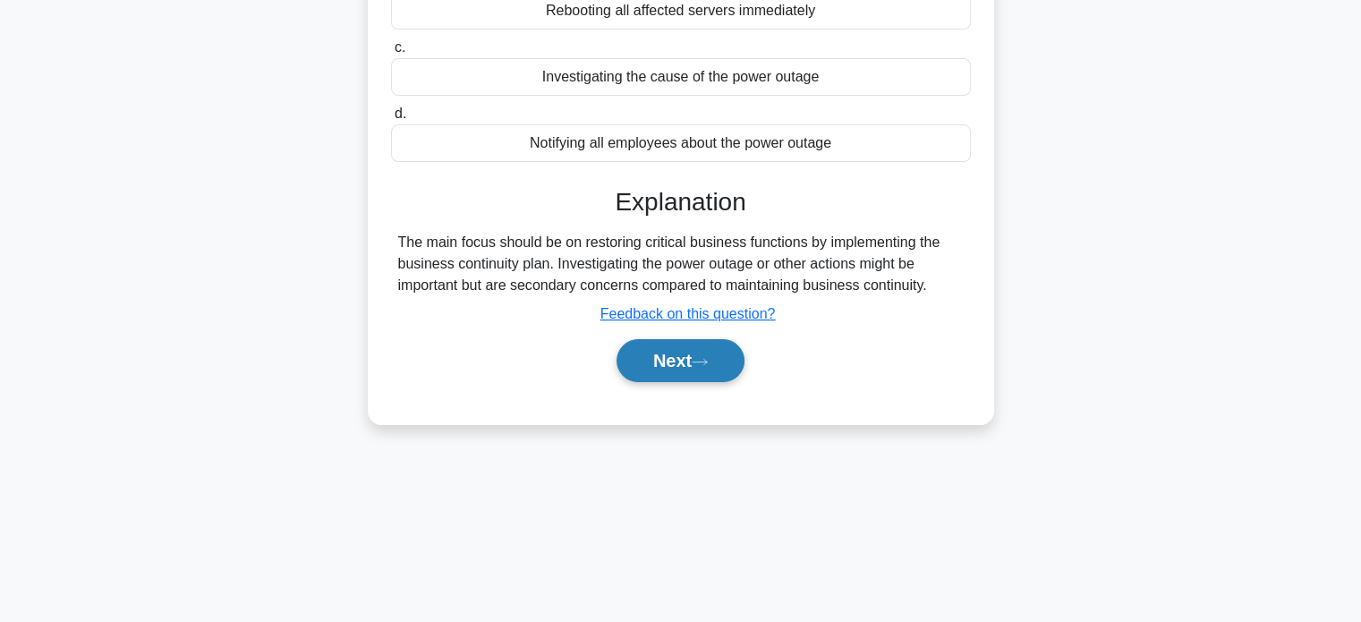
click at [672, 350] on button "Next" at bounding box center [680, 360] width 128 height 43
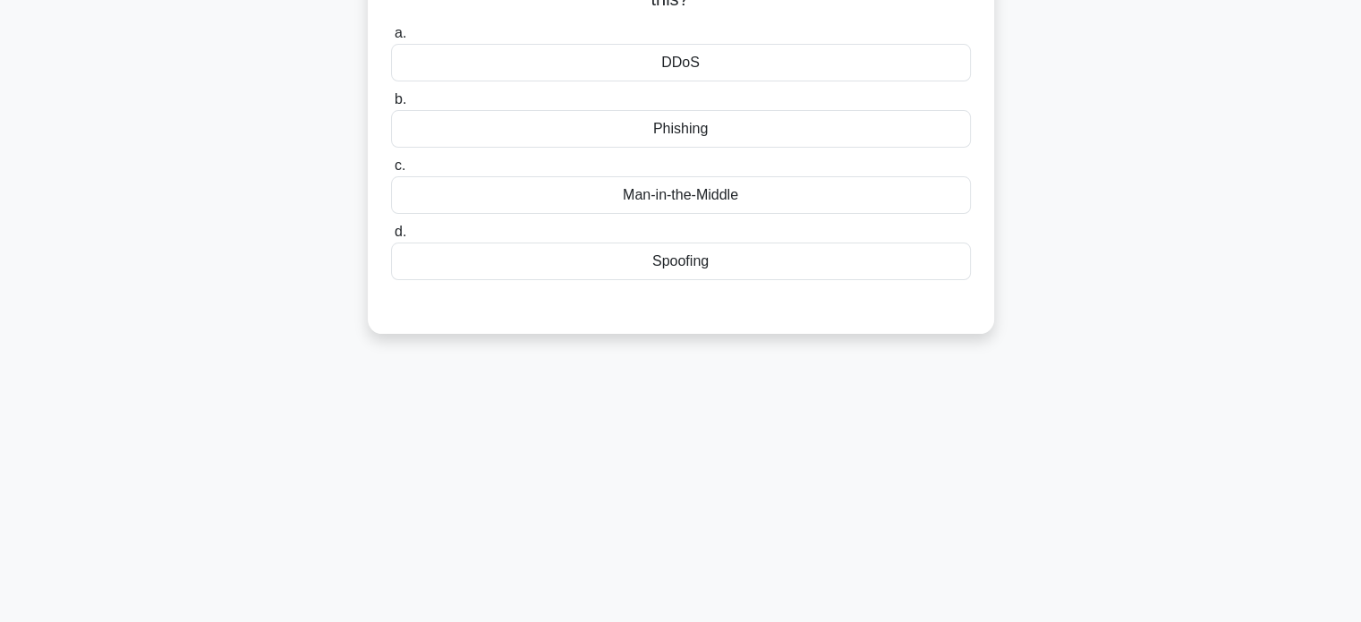
scroll to position [0, 0]
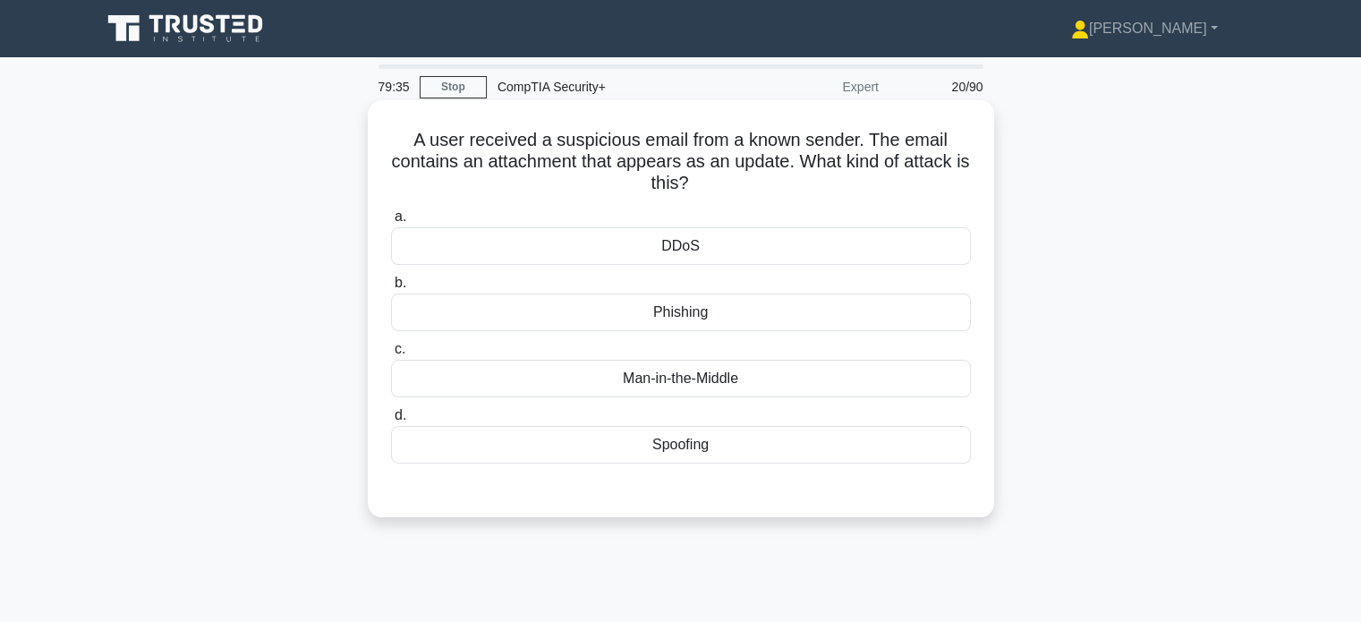
click at [570, 450] on div "Spoofing" at bounding box center [681, 445] width 580 height 38
click at [391, 421] on input "d. Spoofing" at bounding box center [391, 416] width 0 height 12
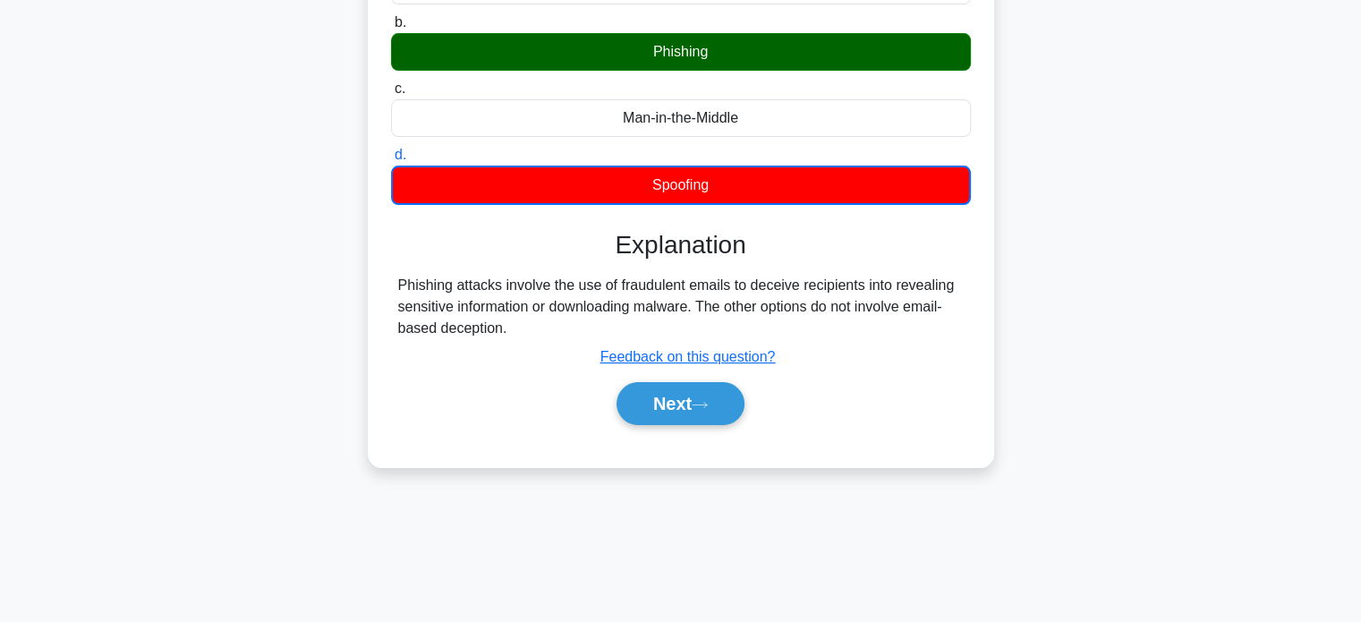
scroll to position [267, 0]
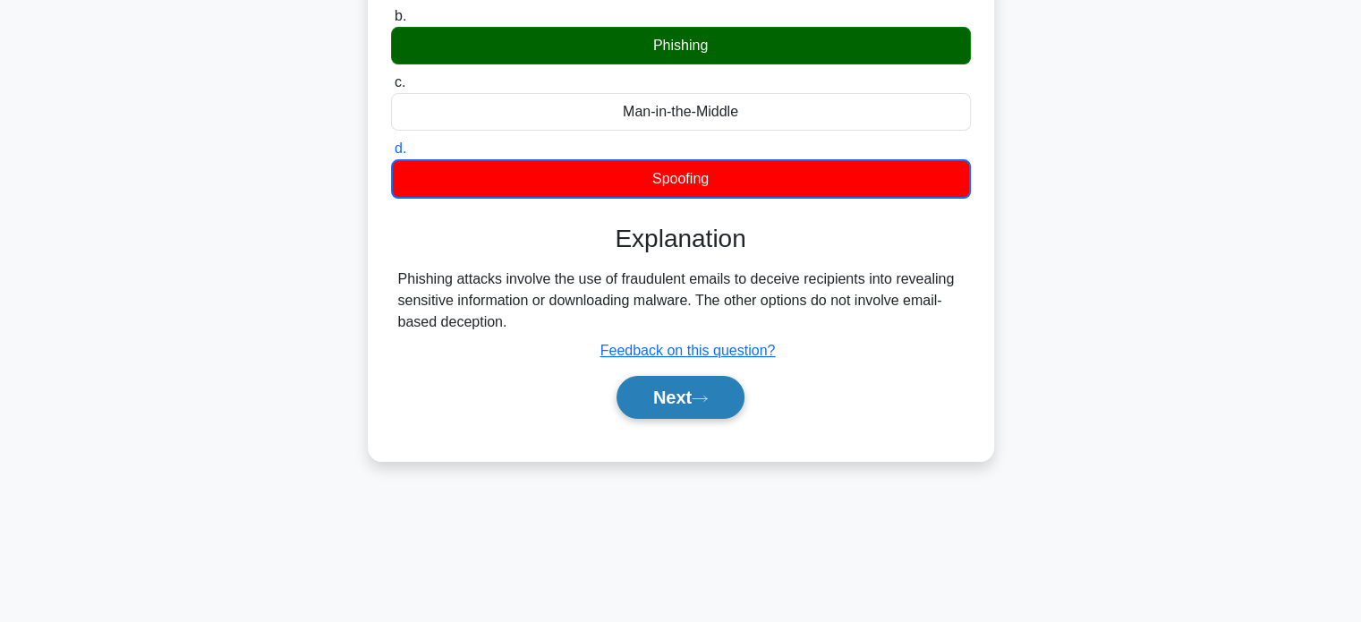
click at [674, 395] on button "Next" at bounding box center [680, 397] width 128 height 43
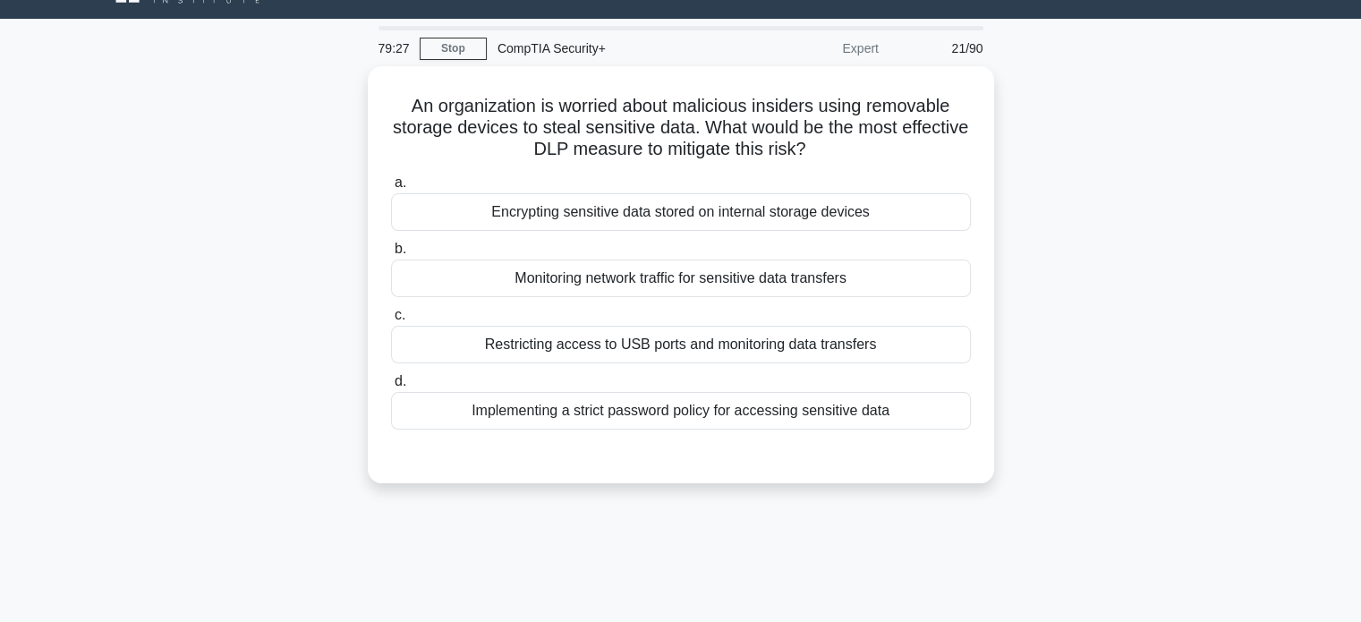
scroll to position [0, 0]
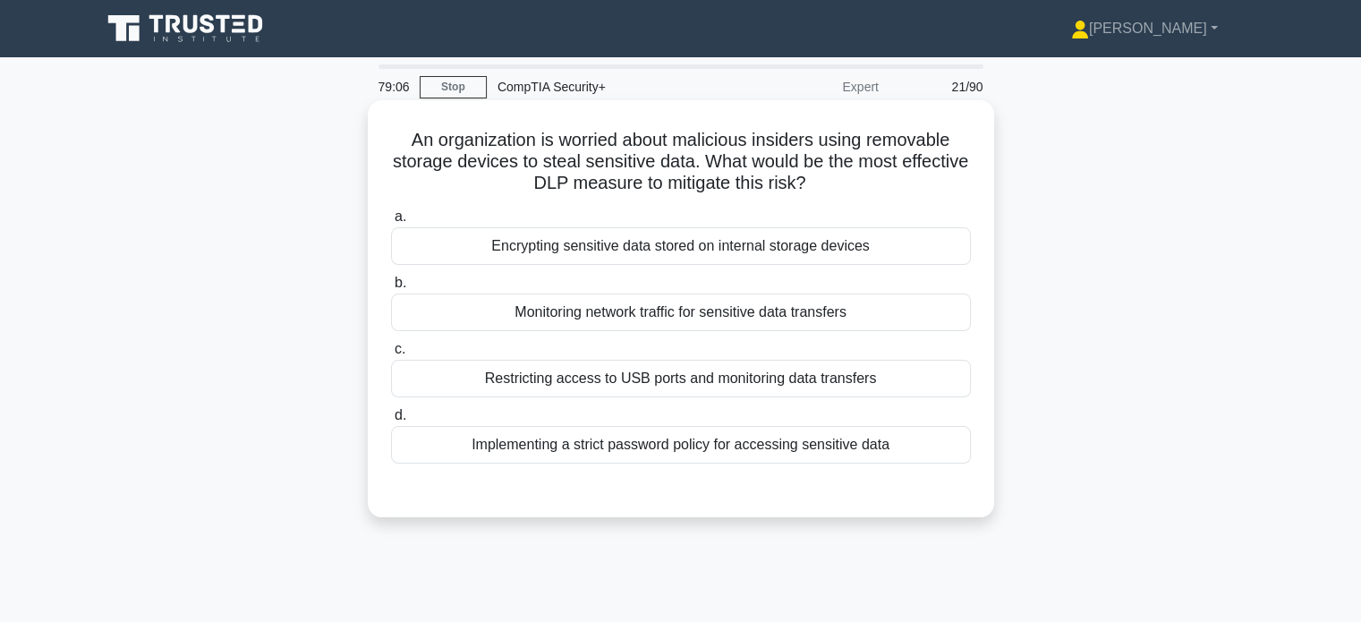
click at [457, 383] on div "Restricting access to USB ports and monitoring data transfers" at bounding box center [681, 379] width 580 height 38
click at [391, 355] on input "c. Restricting access to USB ports and monitoring data transfers" at bounding box center [391, 350] width 0 height 12
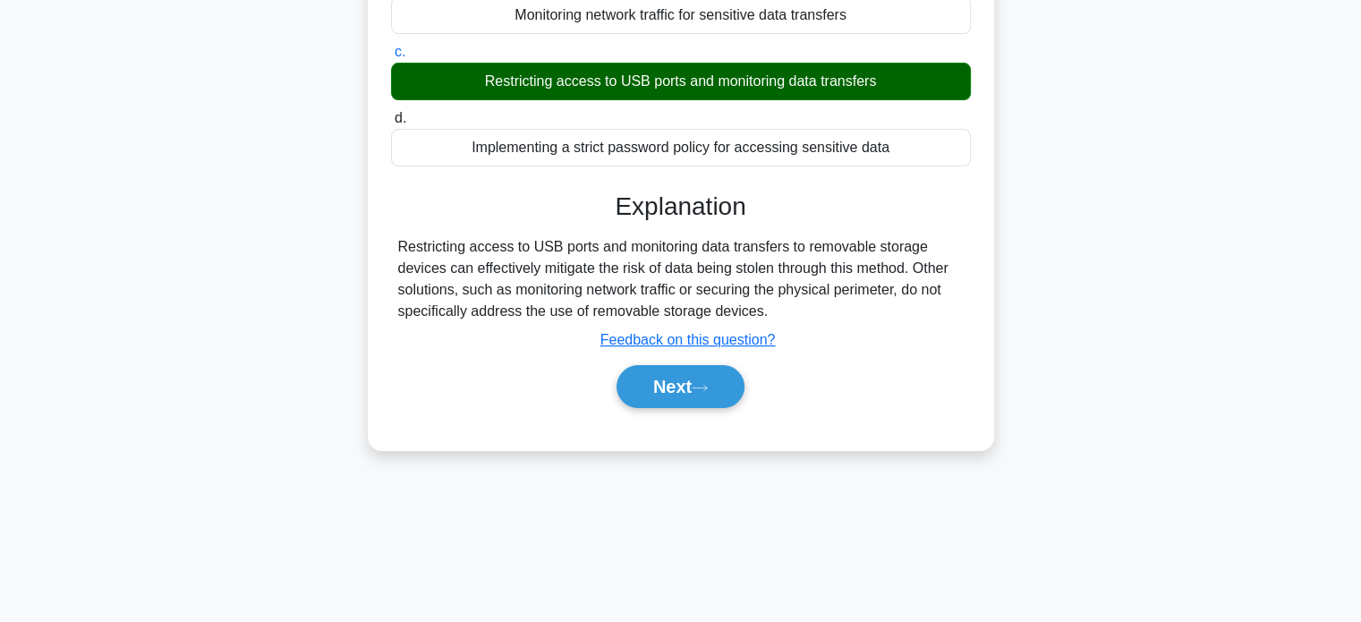
scroll to position [344, 0]
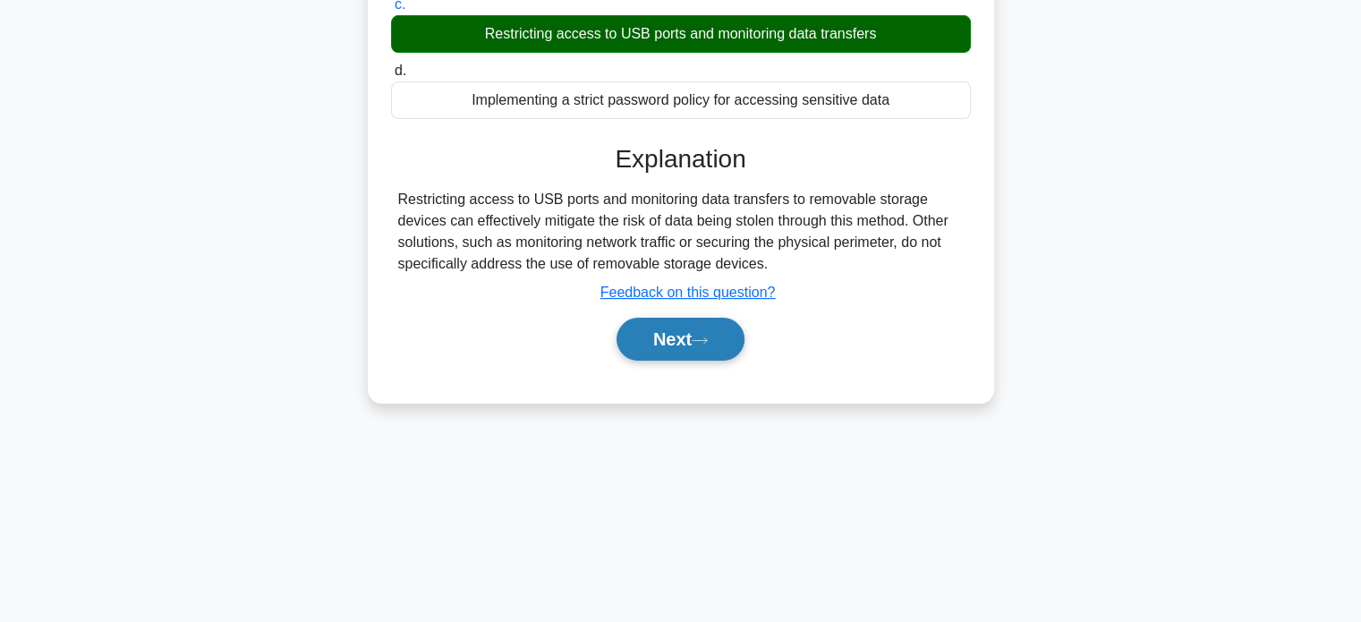
click at [670, 335] on button "Next" at bounding box center [680, 339] width 128 height 43
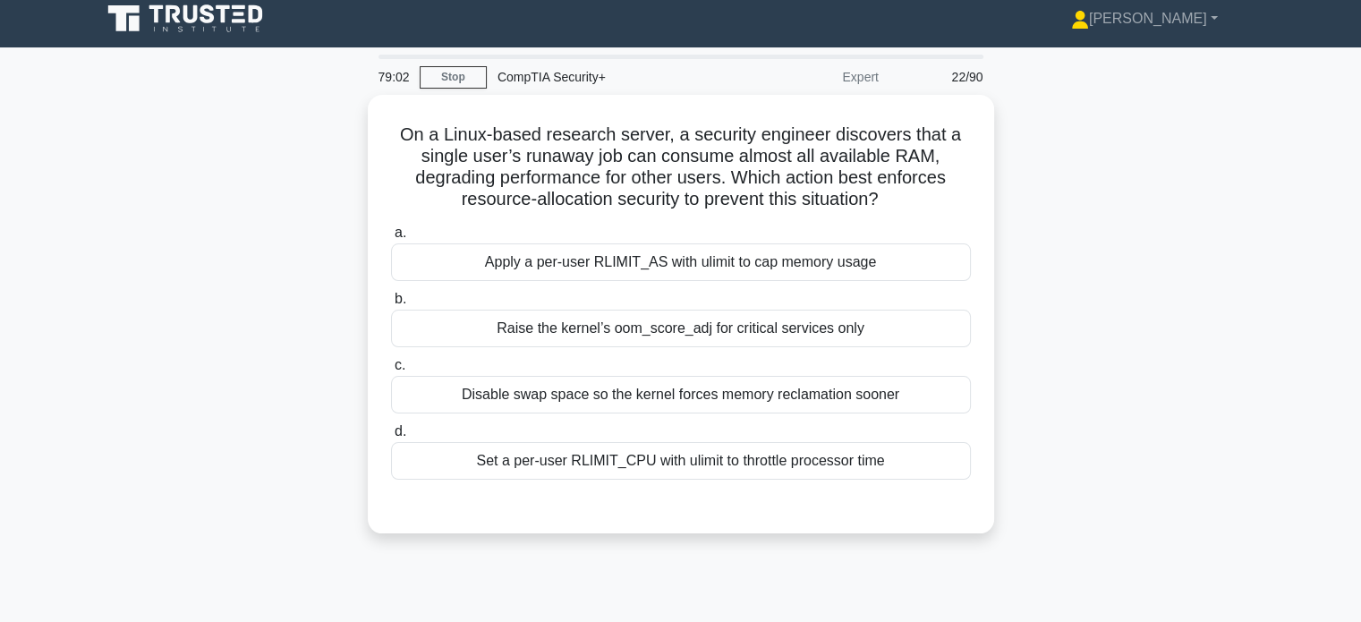
scroll to position [0, 0]
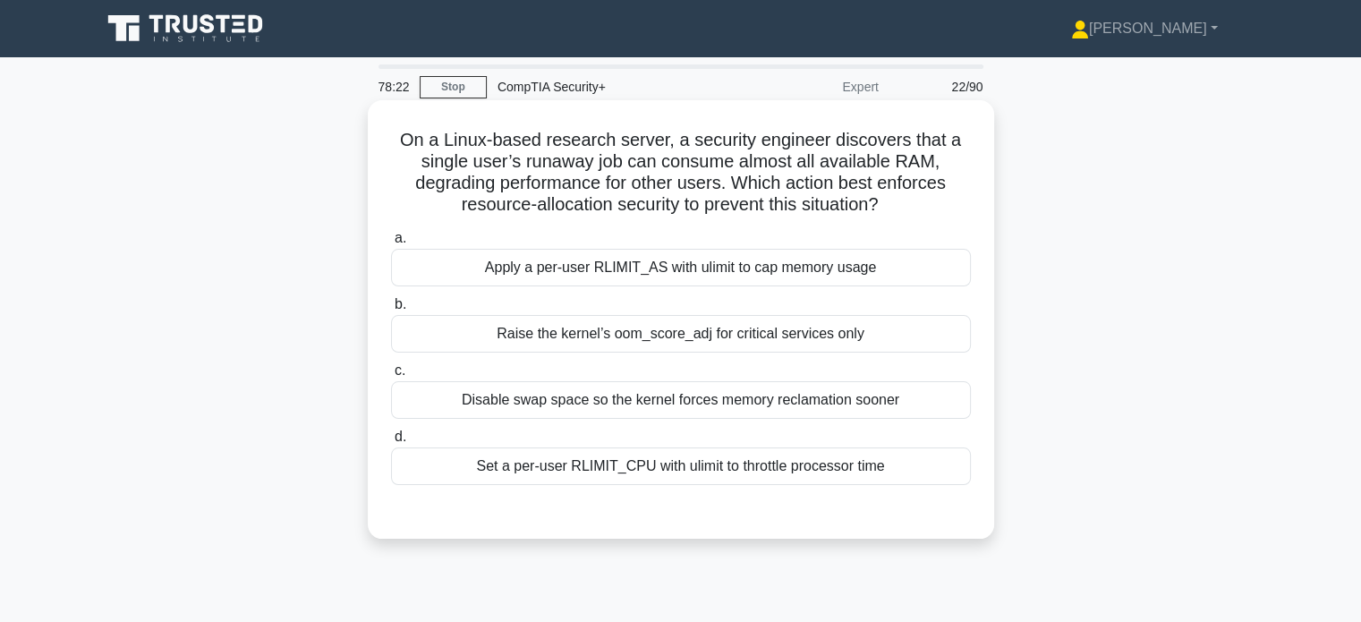
click at [446, 267] on div "Apply a per-user RLIMIT_AS with ulimit to cap memory usage" at bounding box center [681, 268] width 580 height 38
click at [391, 244] on input "a. Apply a per-user RLIMIT_AS with ulimit to cap memory usage" at bounding box center [391, 239] width 0 height 12
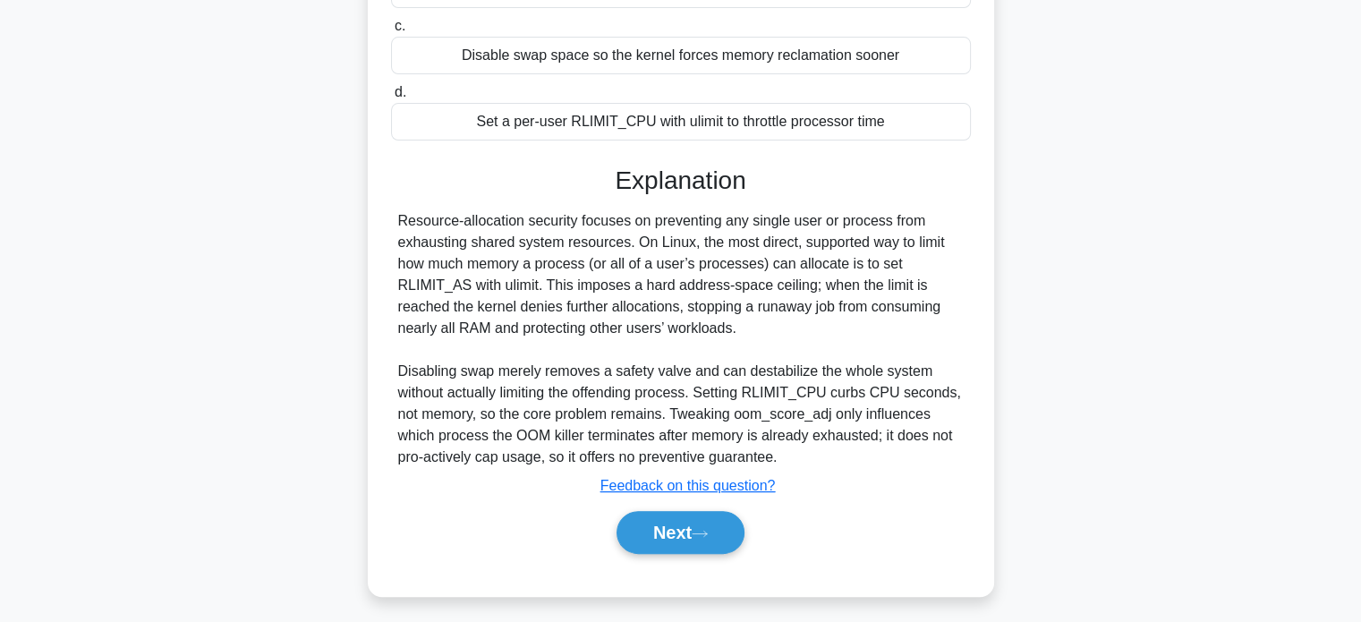
scroll to position [351, 0]
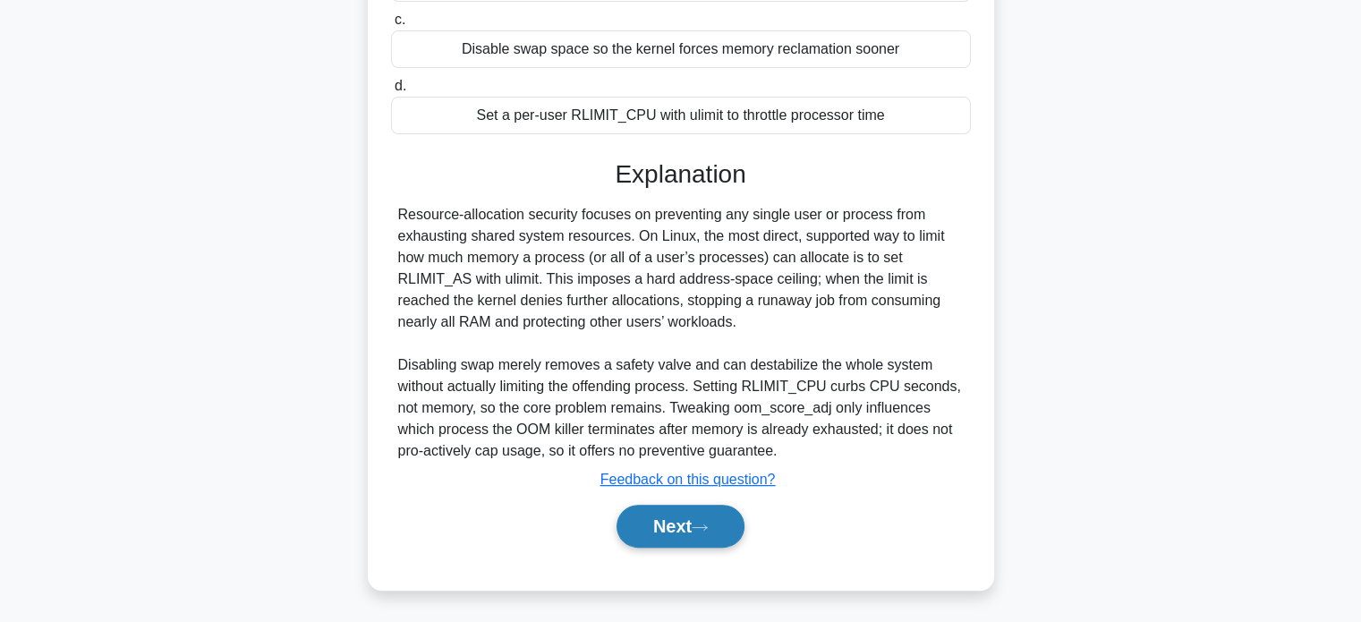
click at [676, 521] on button "Next" at bounding box center [680, 526] width 128 height 43
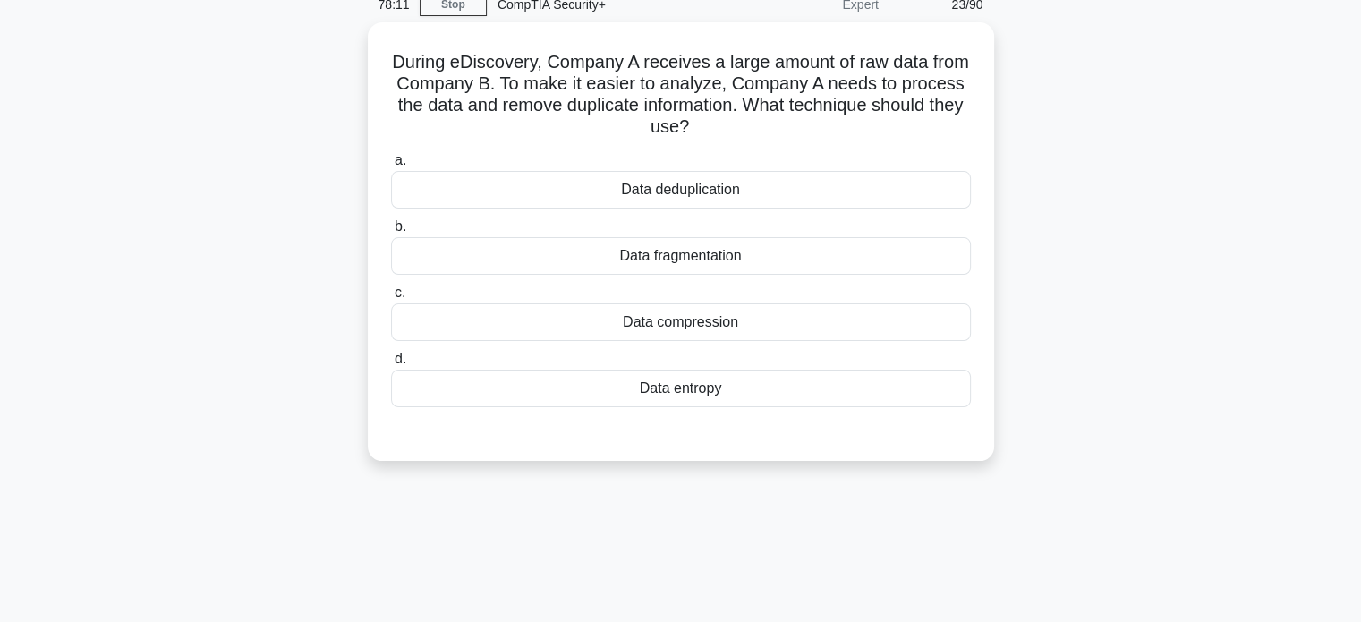
scroll to position [0, 0]
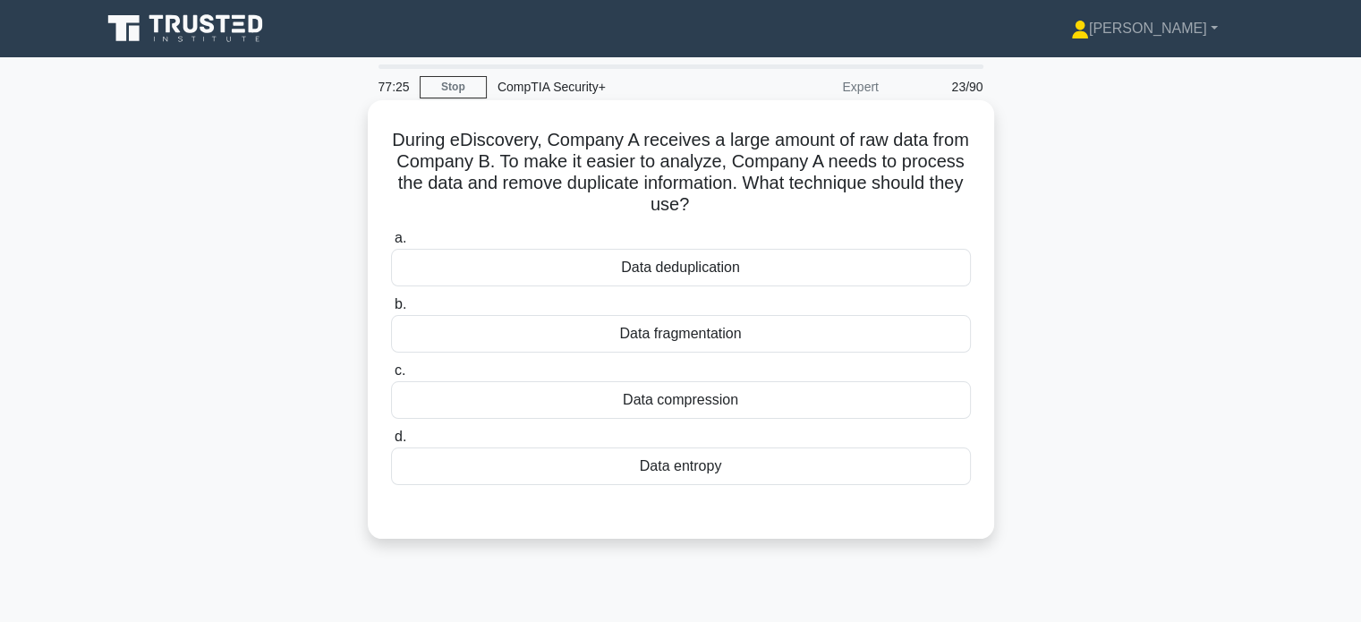
click at [619, 262] on div "Data deduplication" at bounding box center [681, 268] width 580 height 38
click at [391, 244] on input "a. Data deduplication" at bounding box center [391, 239] width 0 height 12
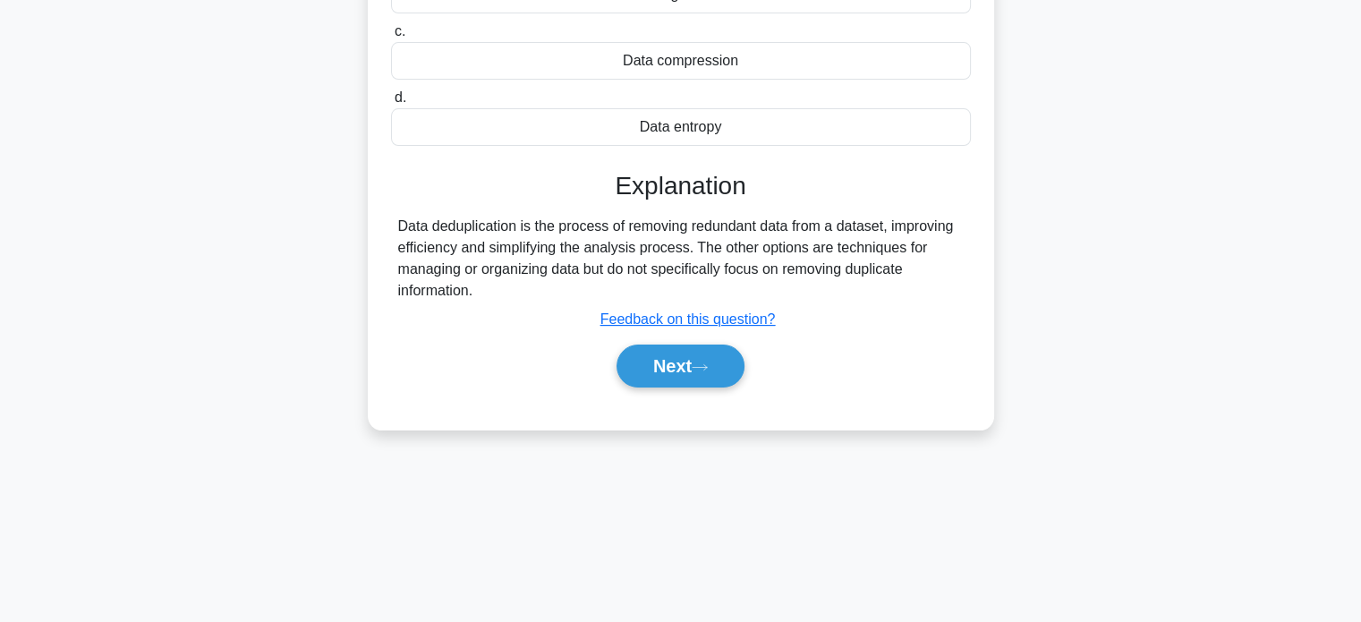
scroll to position [344, 0]
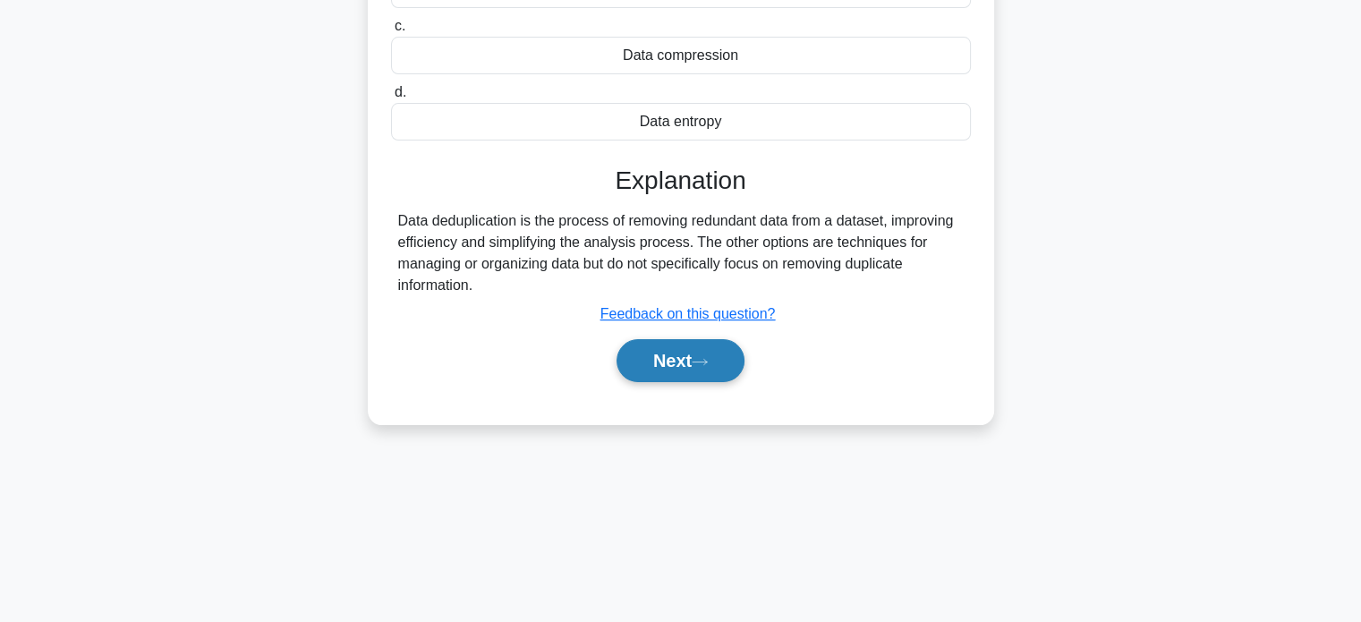
click at [662, 362] on button "Next" at bounding box center [680, 360] width 128 height 43
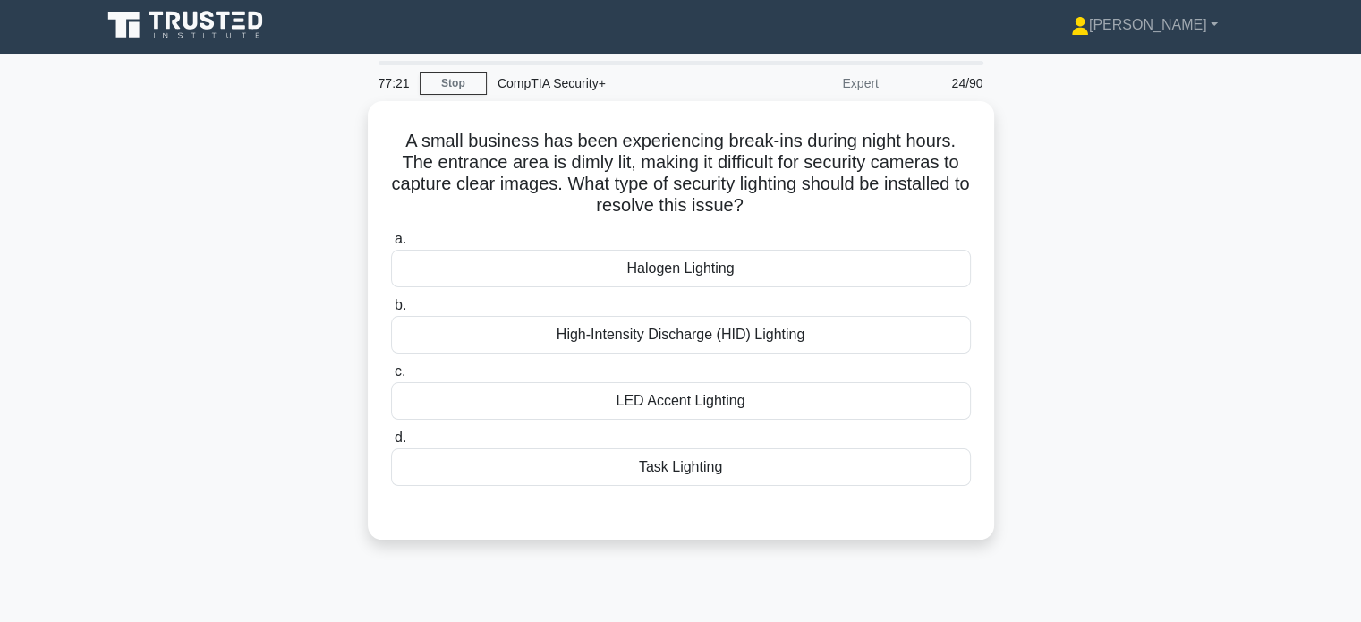
scroll to position [0, 0]
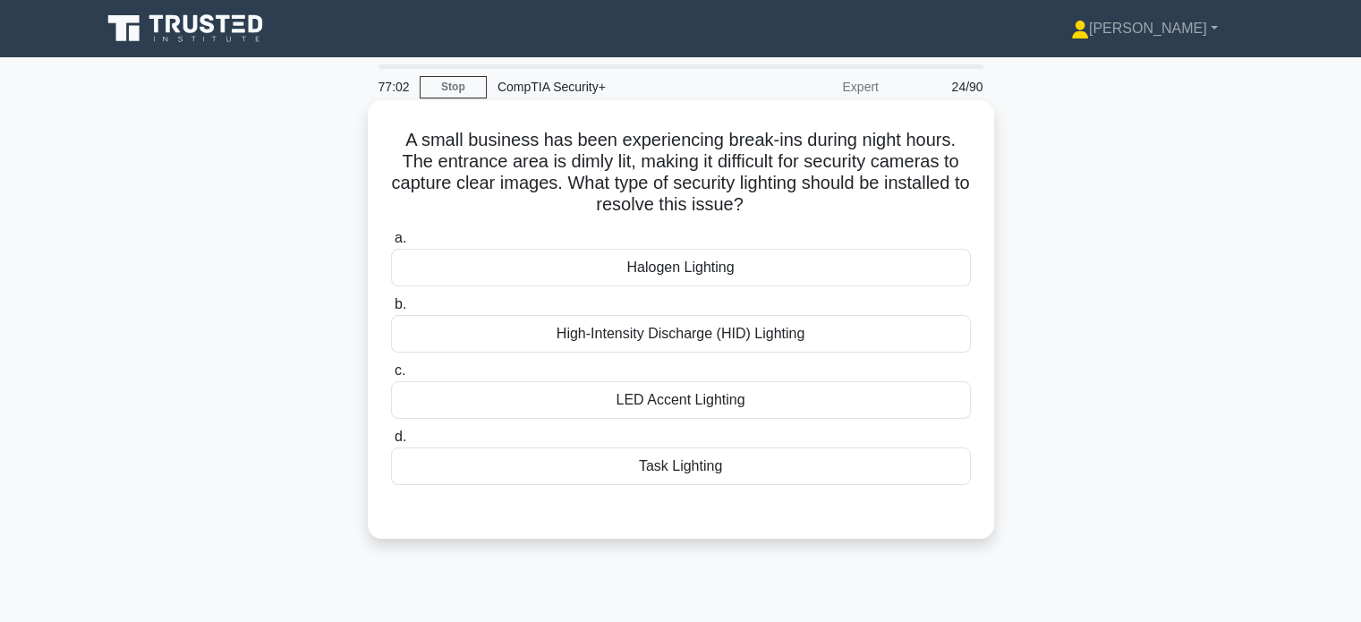
click at [568, 334] on div "High-Intensity Discharge (HID) Lighting" at bounding box center [681, 334] width 580 height 38
click at [391, 310] on input "b. High-Intensity Discharge (HID) Lighting" at bounding box center [391, 305] width 0 height 12
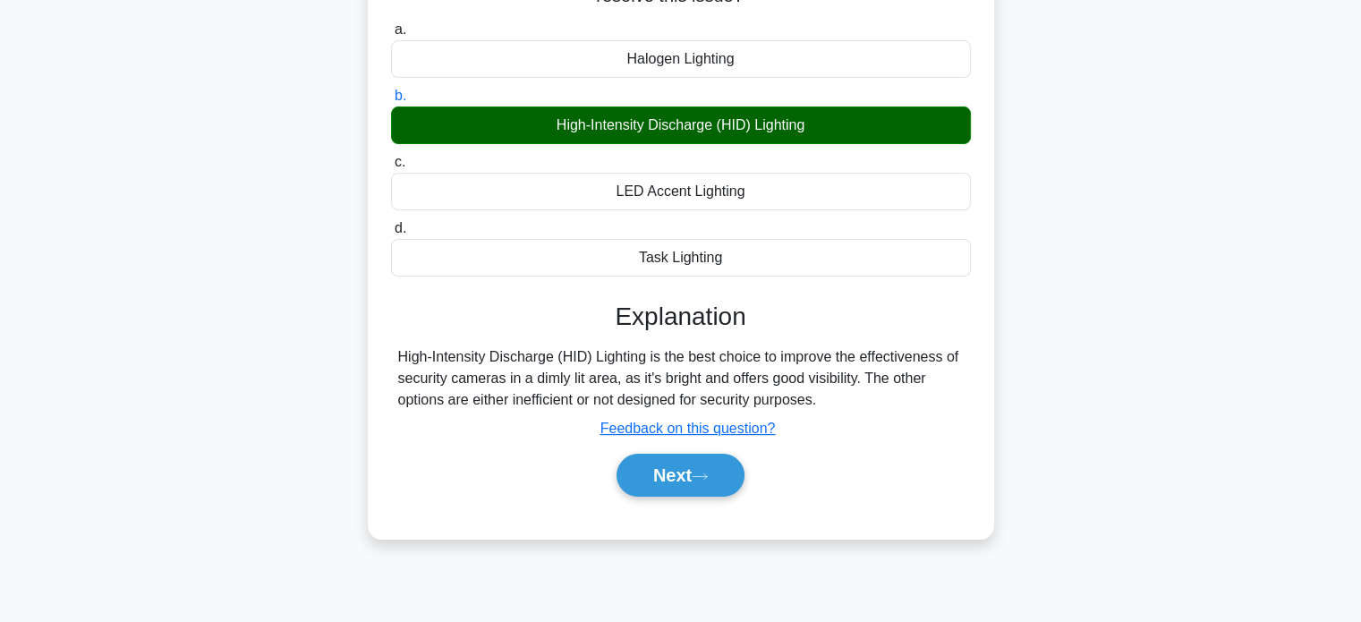
scroll to position [344, 0]
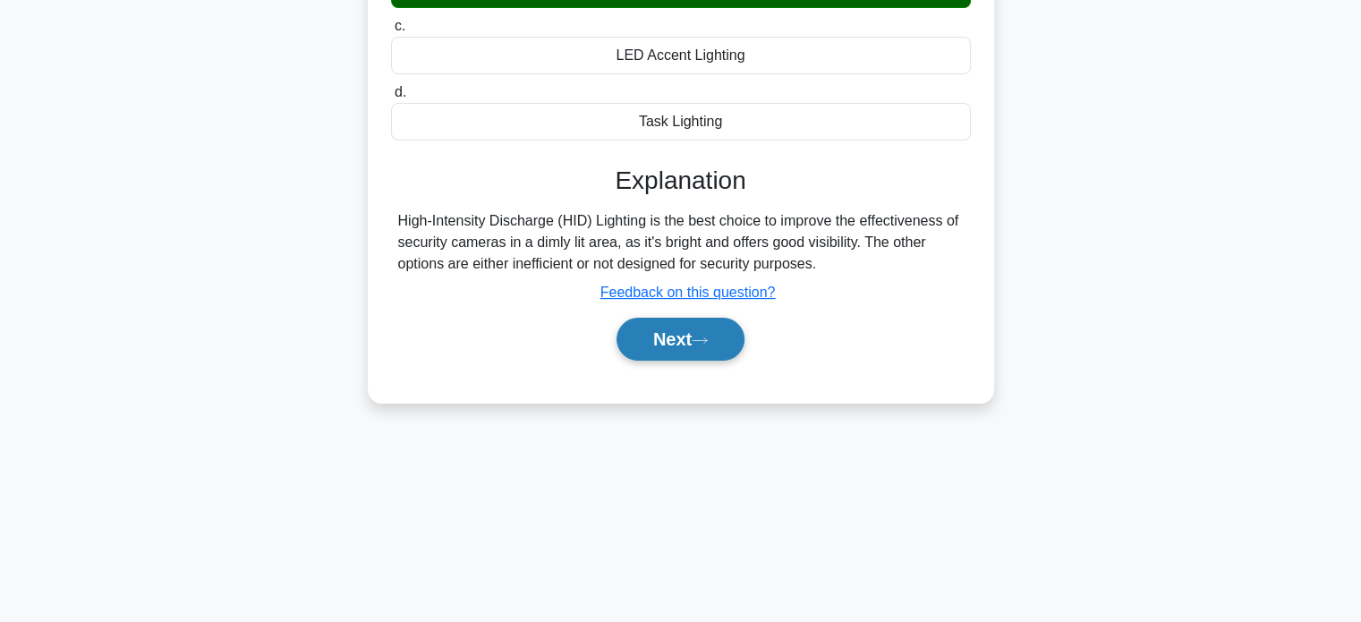
click at [668, 345] on button "Next" at bounding box center [680, 339] width 128 height 43
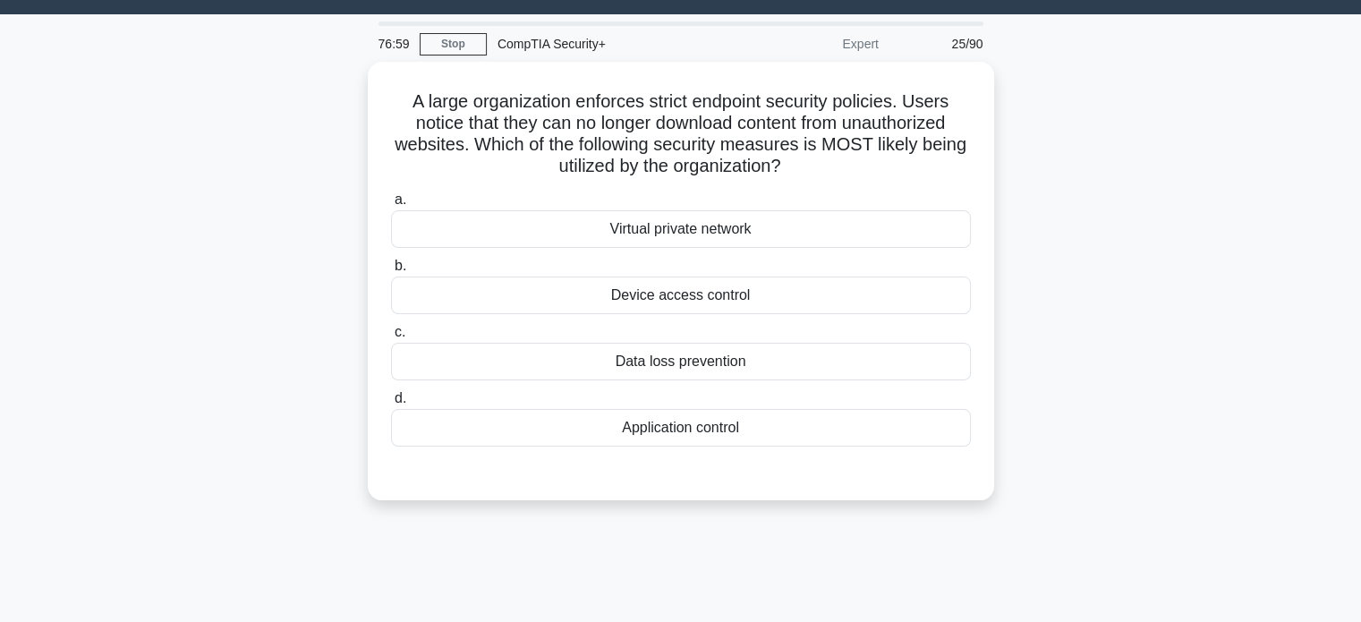
scroll to position [0, 0]
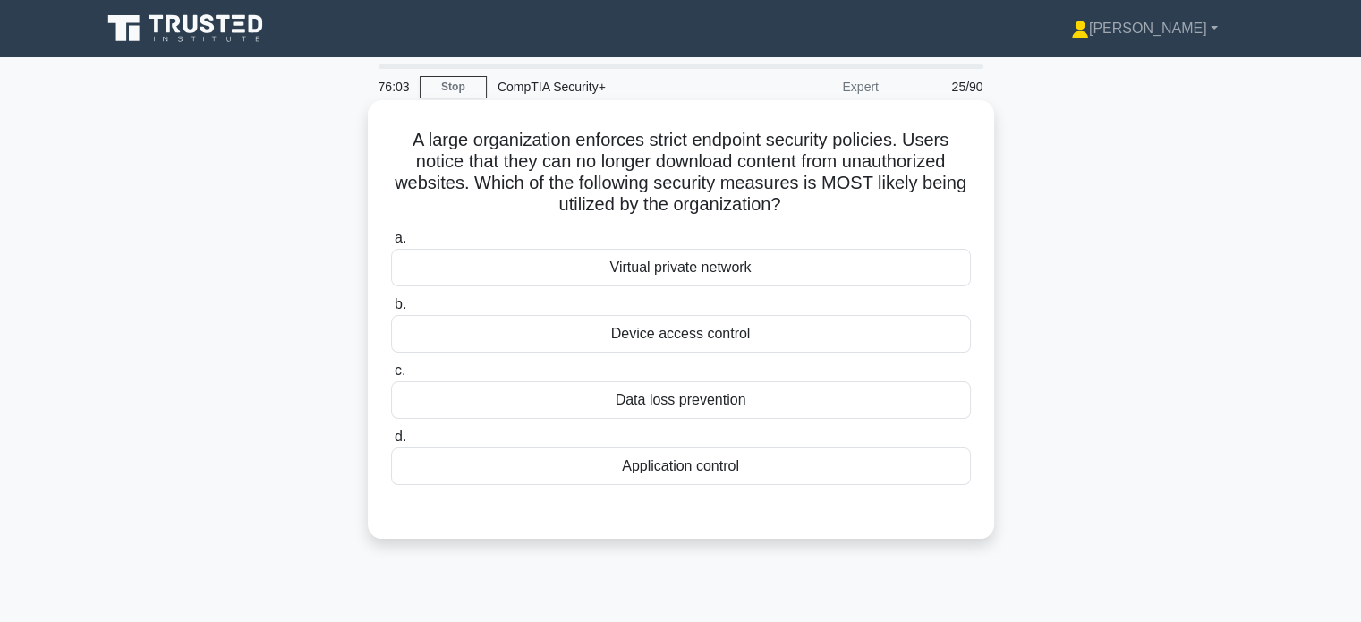
click at [465, 335] on div "Device access control" at bounding box center [681, 334] width 580 height 38
click at [391, 310] on input "b. Device access control" at bounding box center [391, 305] width 0 height 12
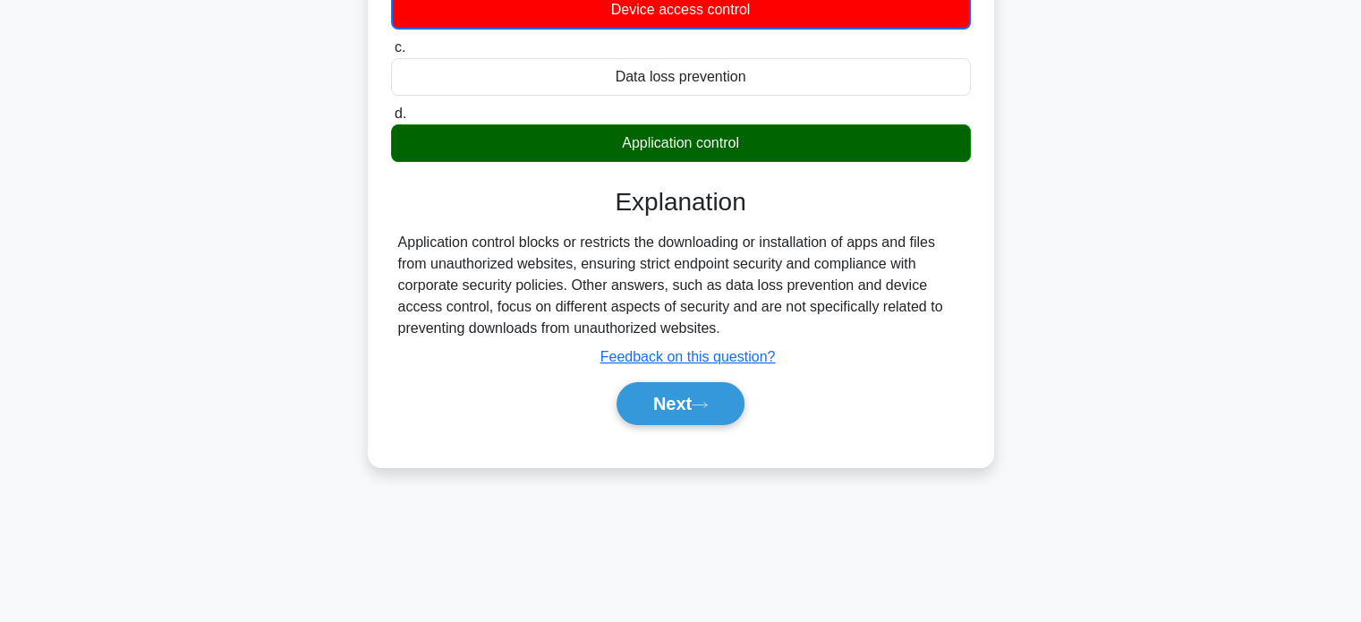
scroll to position [344, 0]
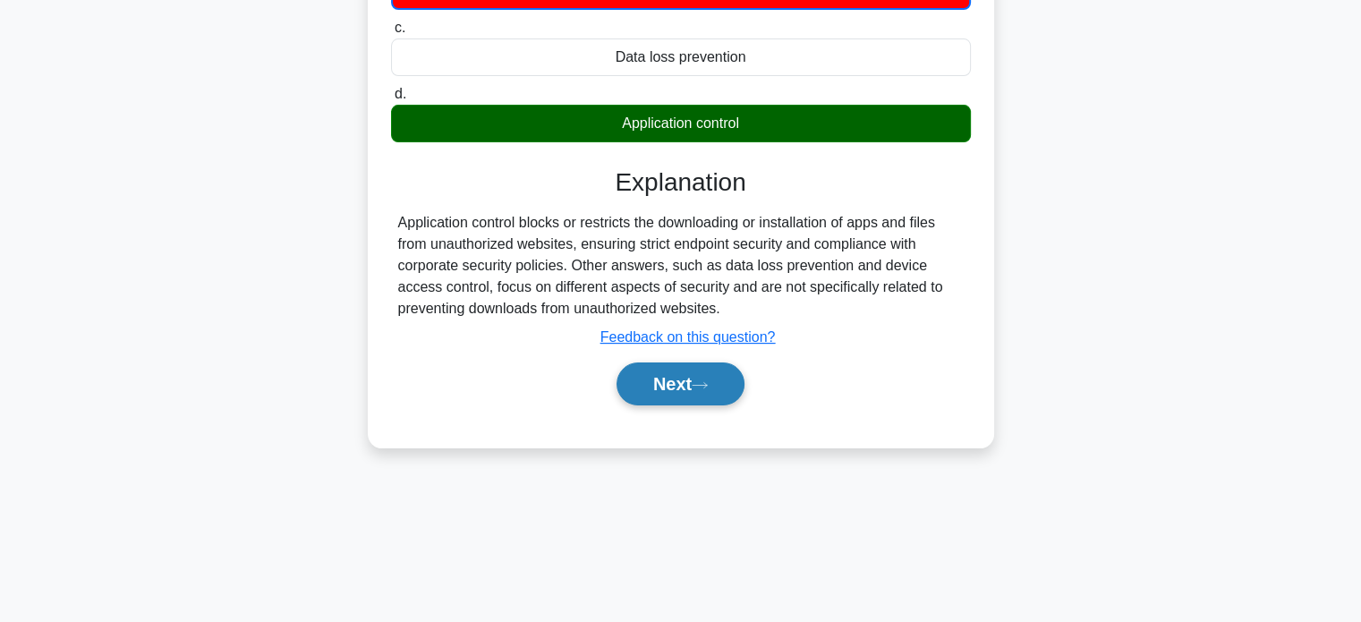
click at [711, 373] on button "Next" at bounding box center [680, 383] width 128 height 43
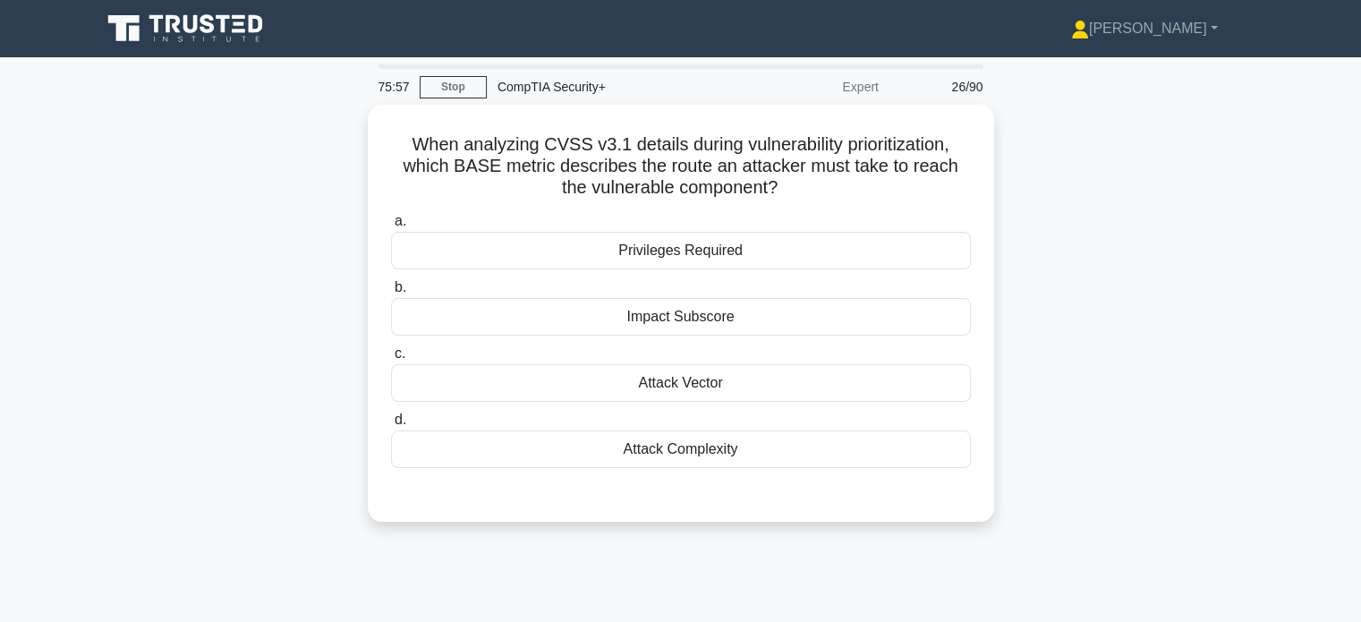
scroll to position [0, 0]
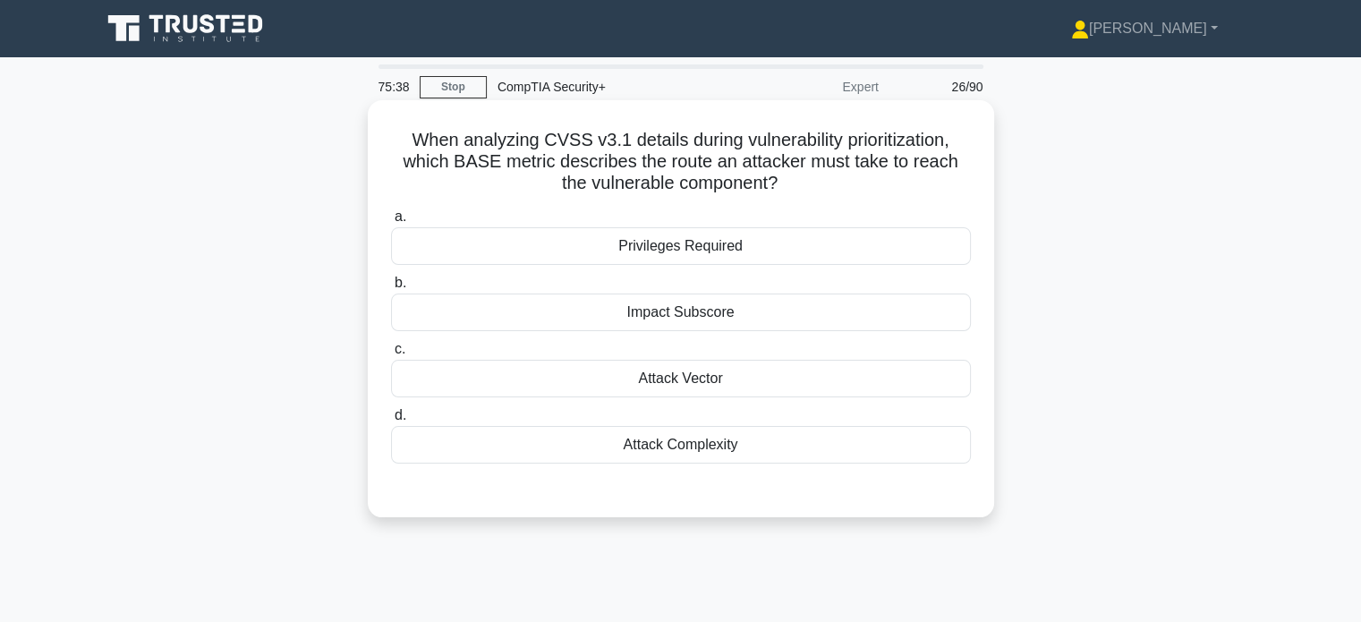
click at [658, 375] on div "Attack Vector" at bounding box center [681, 379] width 580 height 38
click at [391, 355] on input "c. Attack Vector" at bounding box center [391, 350] width 0 height 12
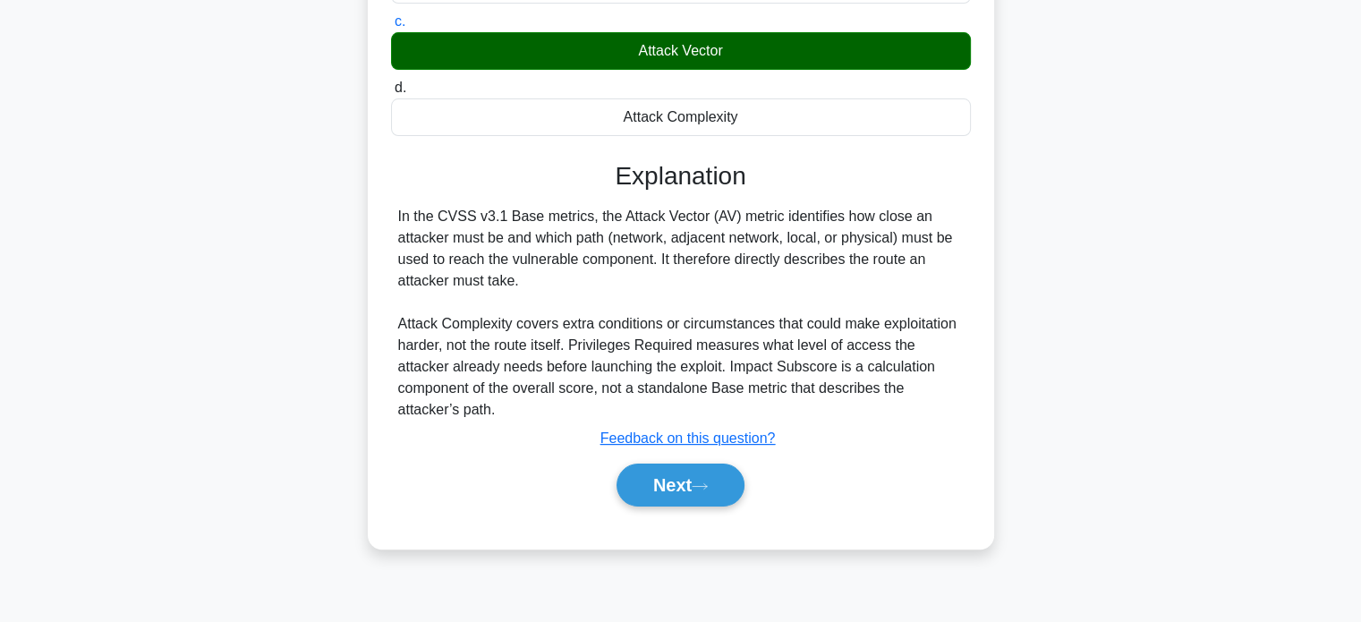
scroll to position [344, 0]
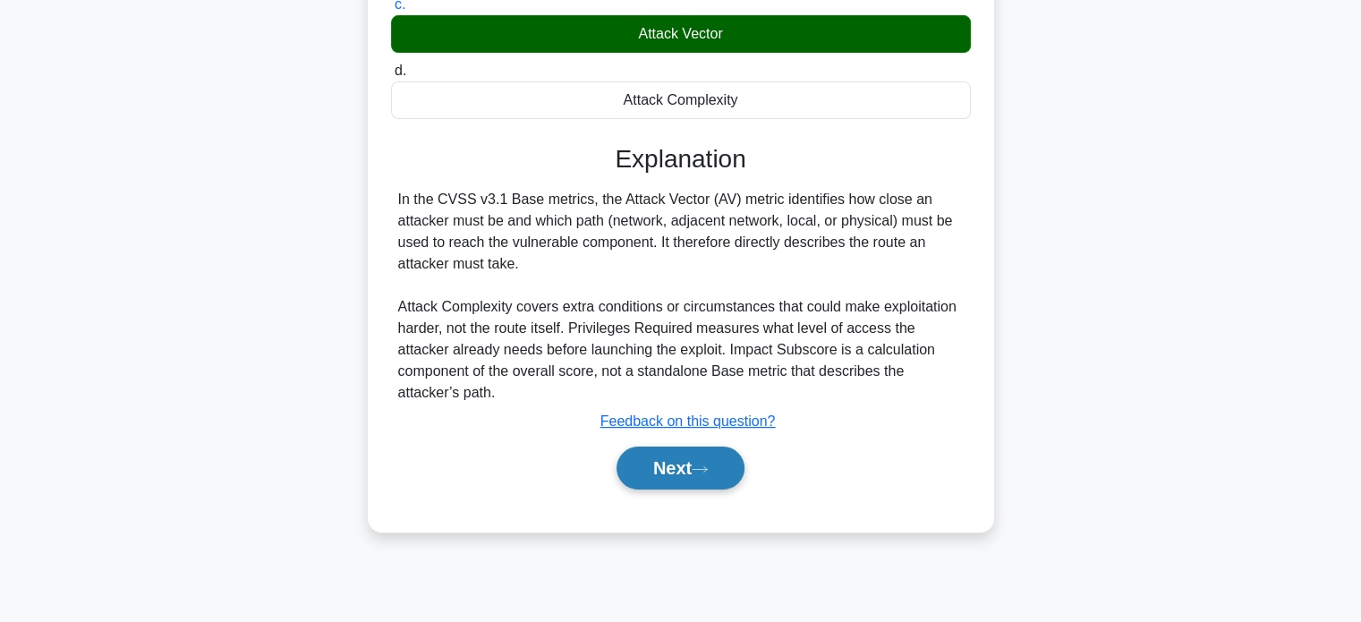
click at [667, 446] on button "Next" at bounding box center [680, 467] width 128 height 43
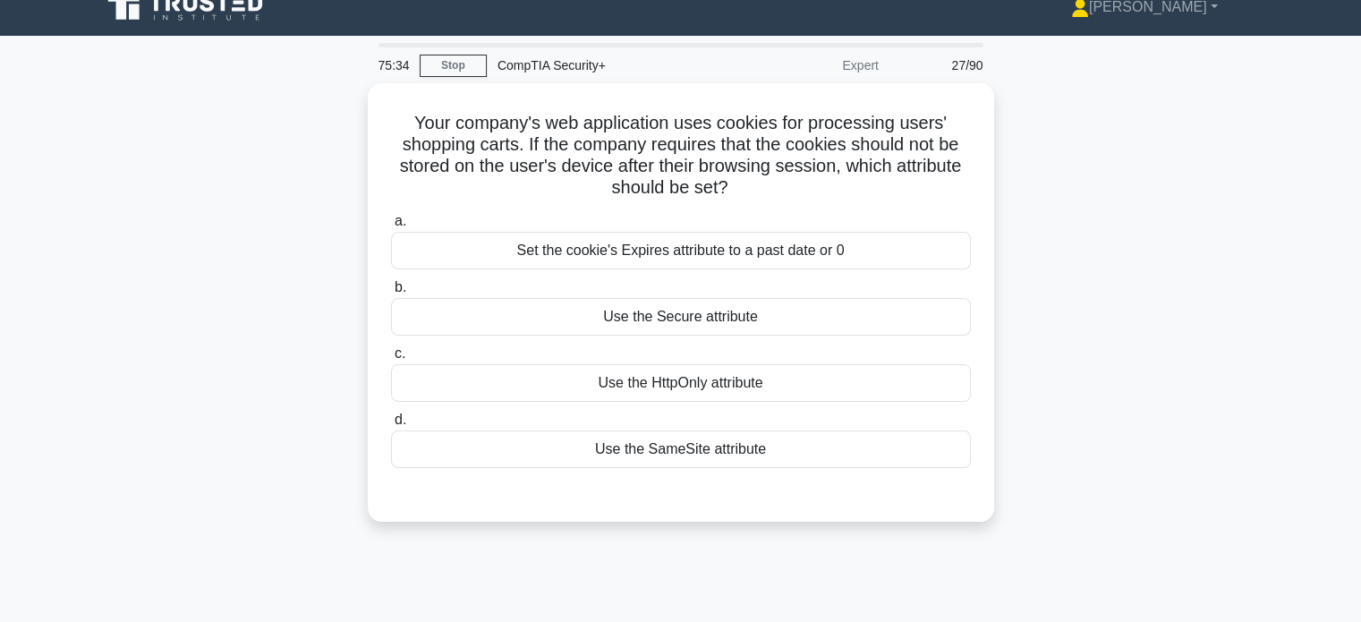
scroll to position [0, 0]
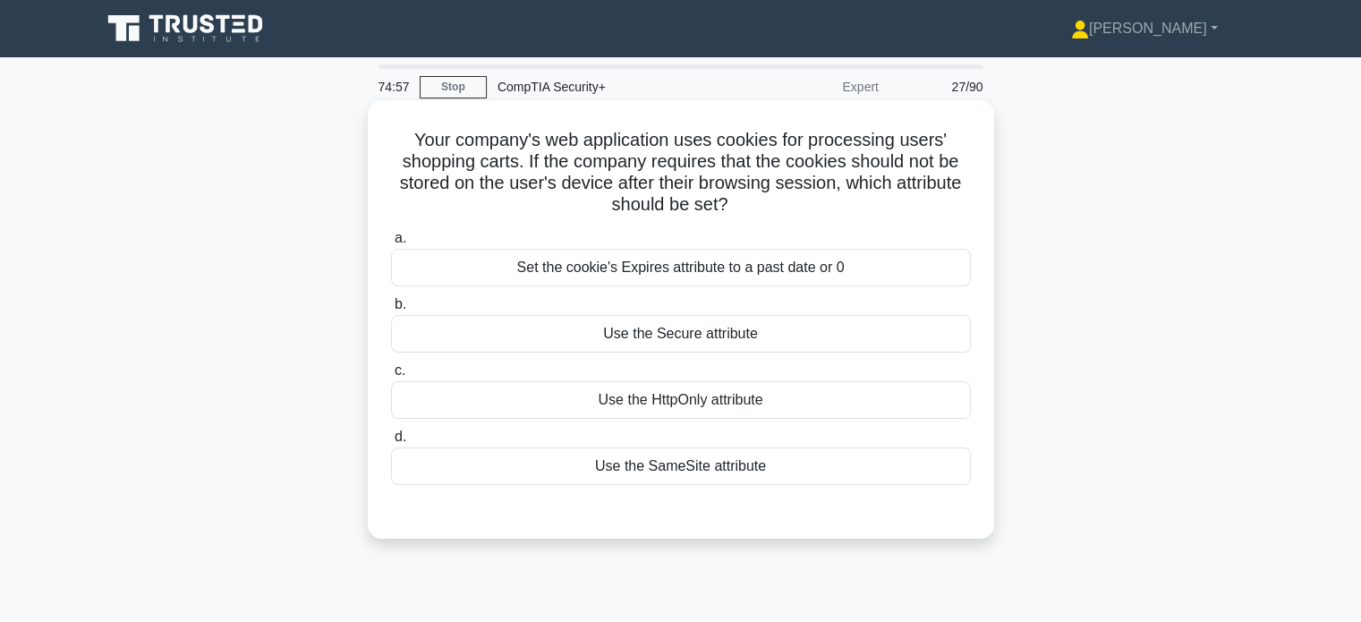
click at [697, 400] on div "Use the HttpOnly attribute" at bounding box center [681, 400] width 580 height 38
click at [391, 377] on input "c. Use the HttpOnly attribute" at bounding box center [391, 371] width 0 height 12
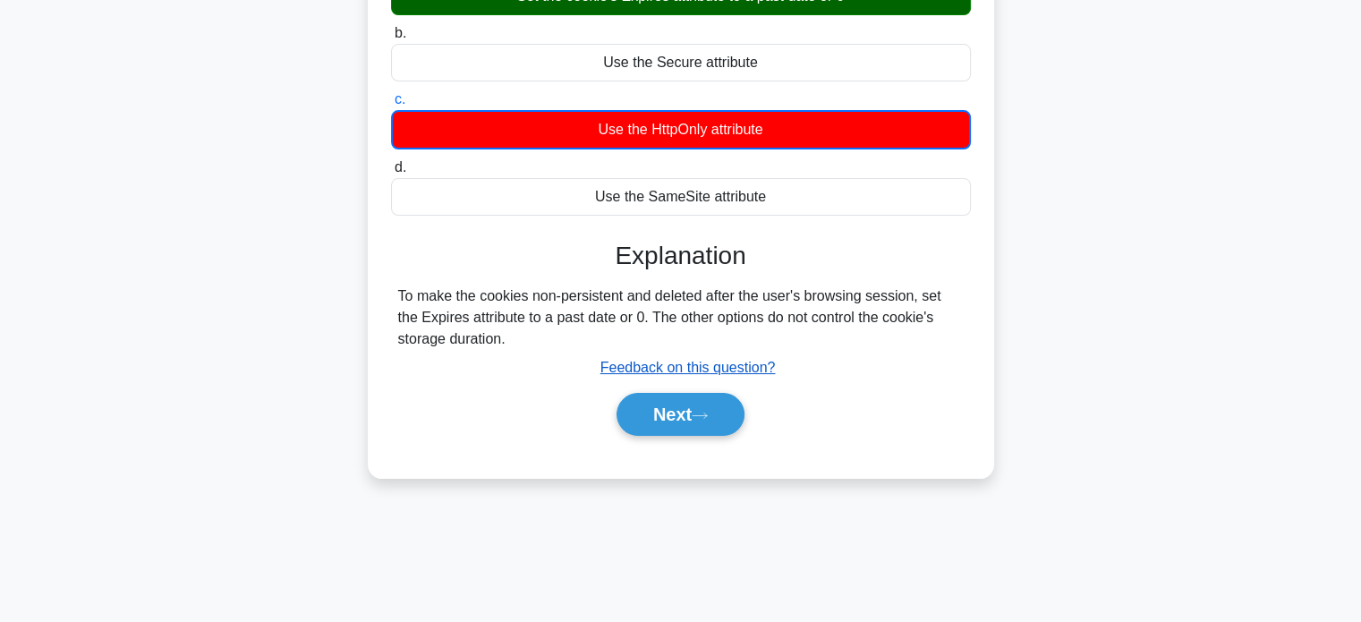
scroll to position [272, 0]
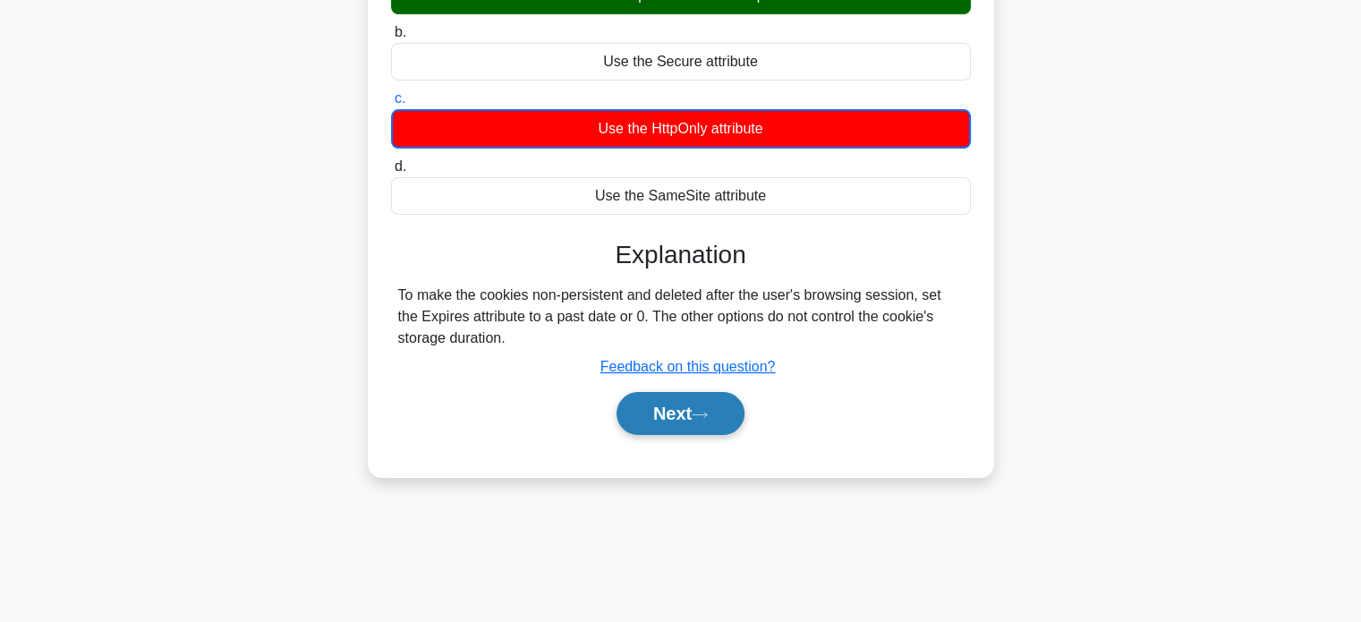
click at [688, 412] on button "Next" at bounding box center [680, 413] width 128 height 43
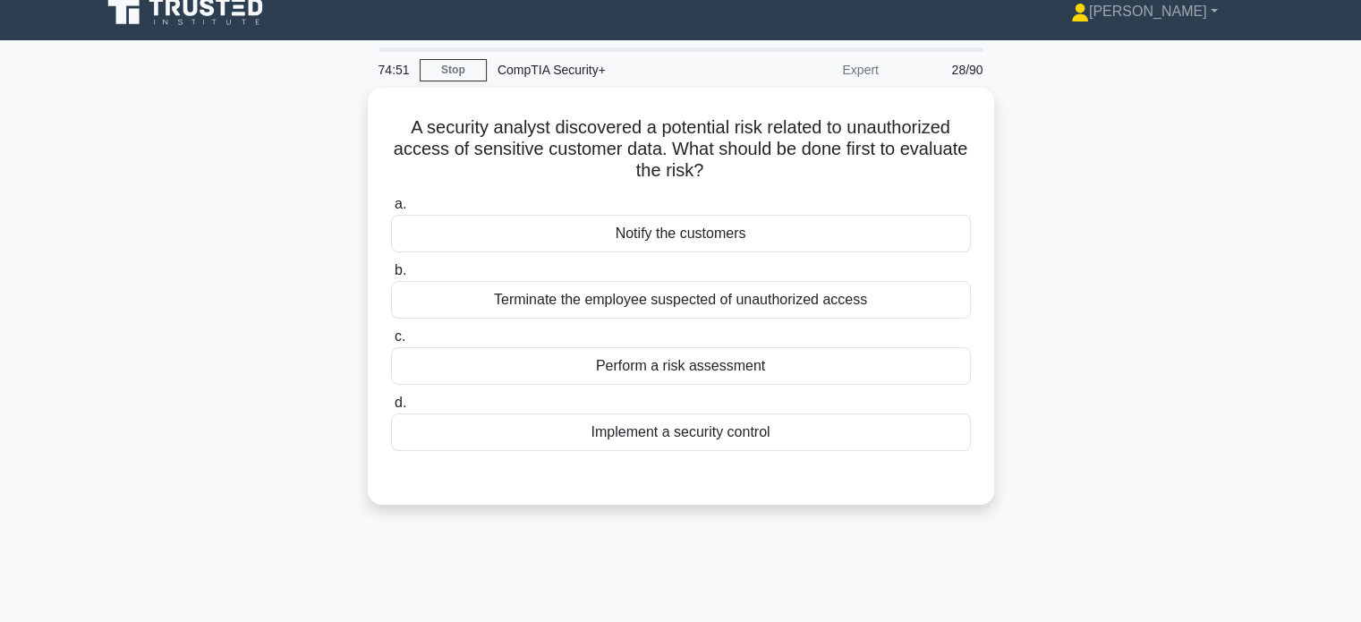
scroll to position [0, 0]
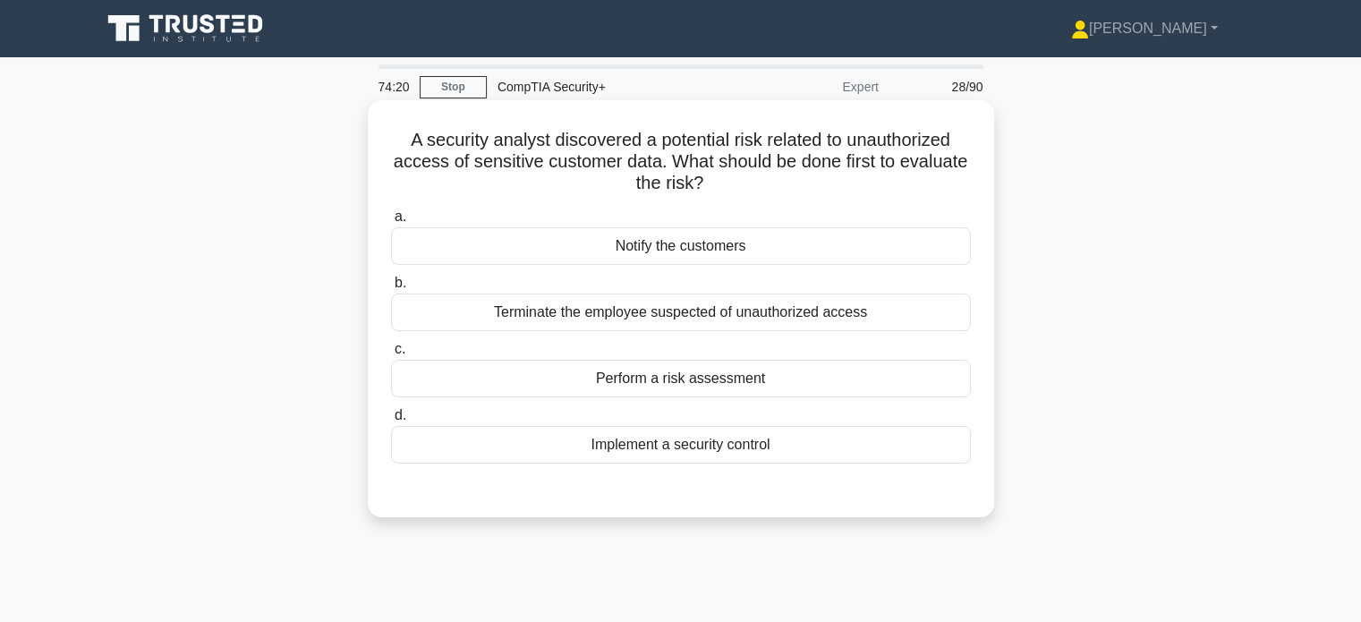
click at [734, 375] on div "Perform a risk assessment" at bounding box center [681, 379] width 580 height 38
click at [391, 355] on input "c. Perform a risk assessment" at bounding box center [391, 350] width 0 height 12
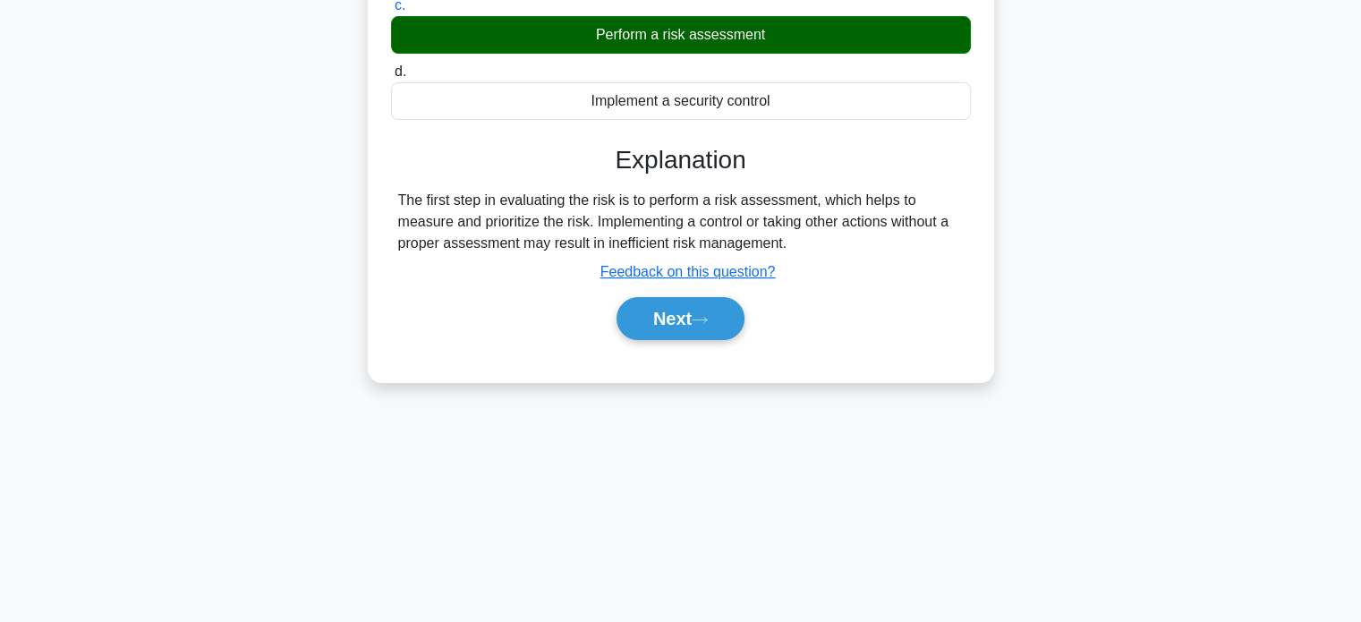
scroll to position [344, 0]
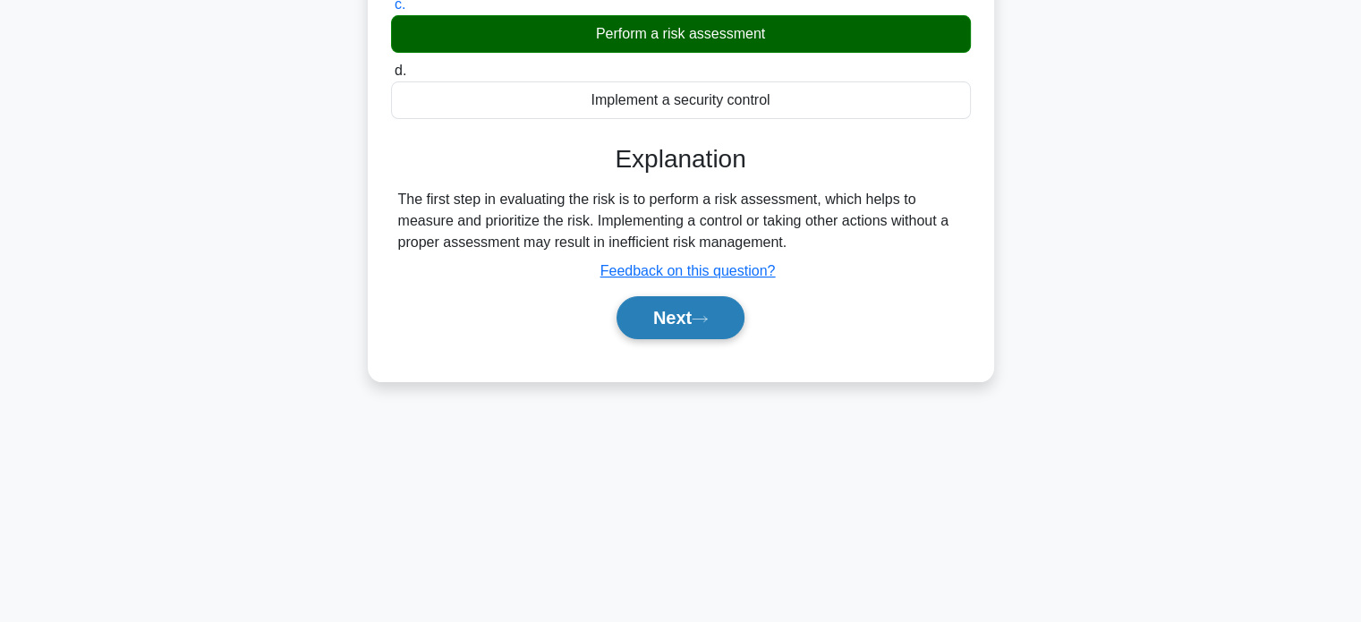
click at [662, 328] on button "Next" at bounding box center [680, 317] width 128 height 43
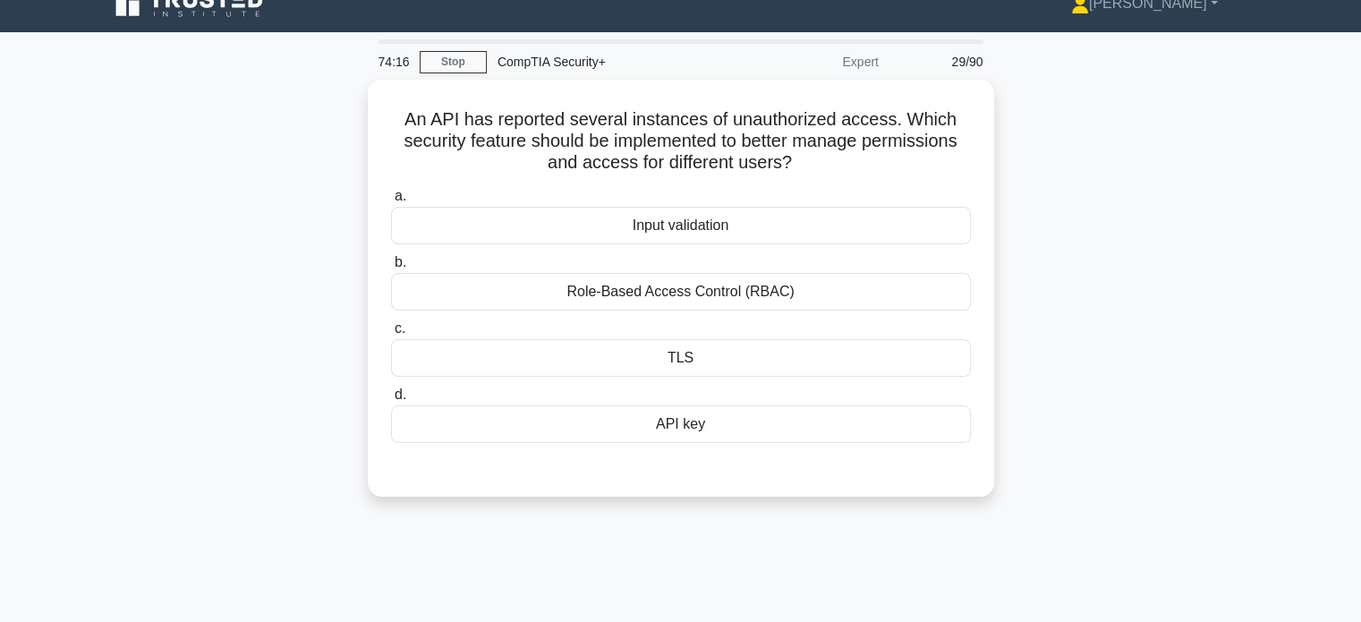
scroll to position [0, 0]
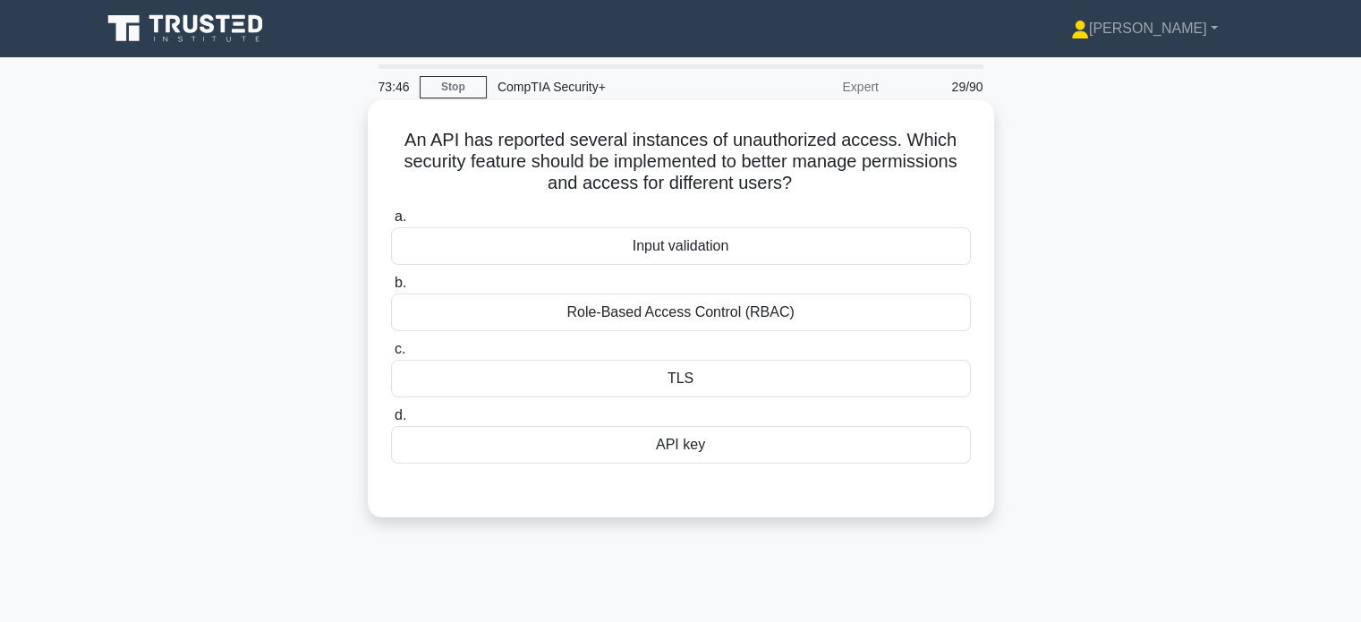
click at [573, 446] on div "API key" at bounding box center [681, 445] width 580 height 38
click at [391, 421] on input "d. API key" at bounding box center [391, 416] width 0 height 12
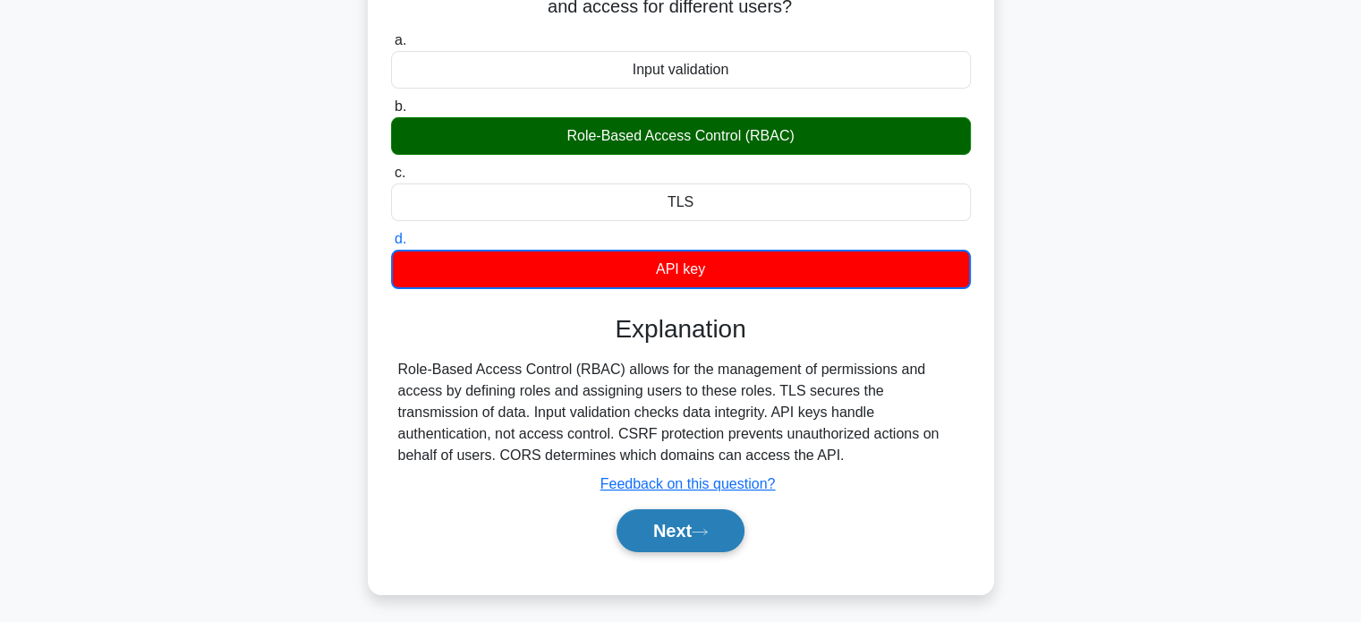
scroll to position [177, 0]
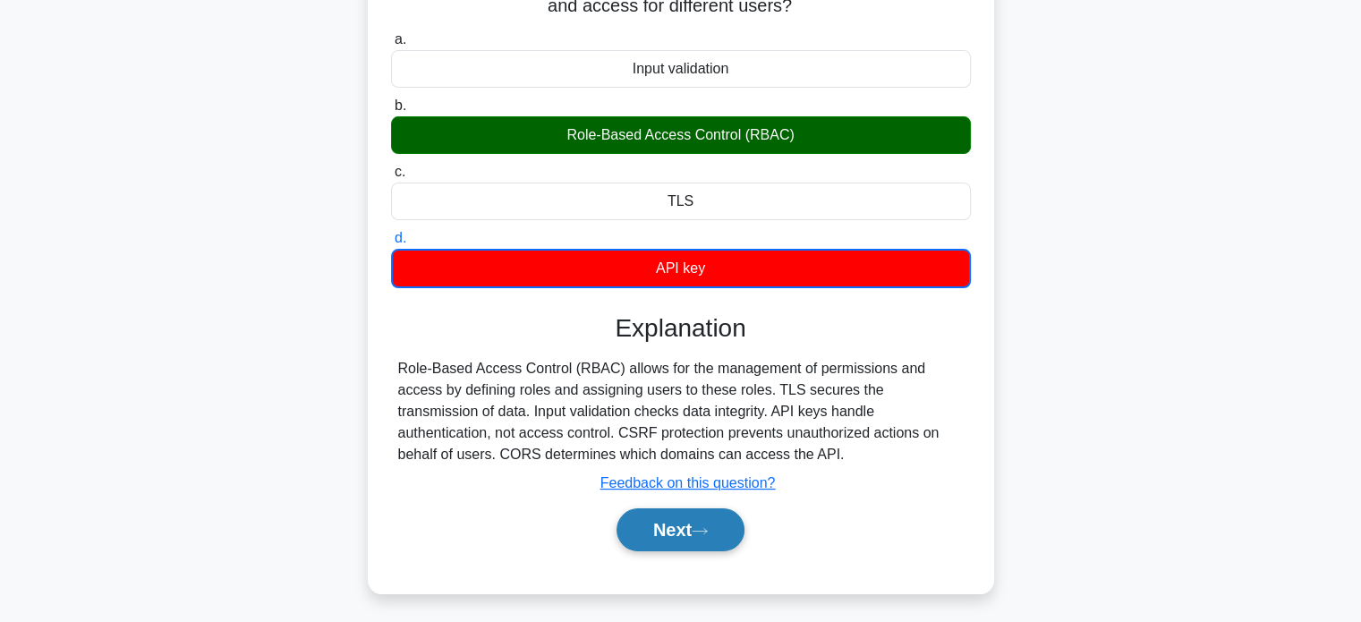
click at [675, 522] on button "Next" at bounding box center [680, 529] width 128 height 43
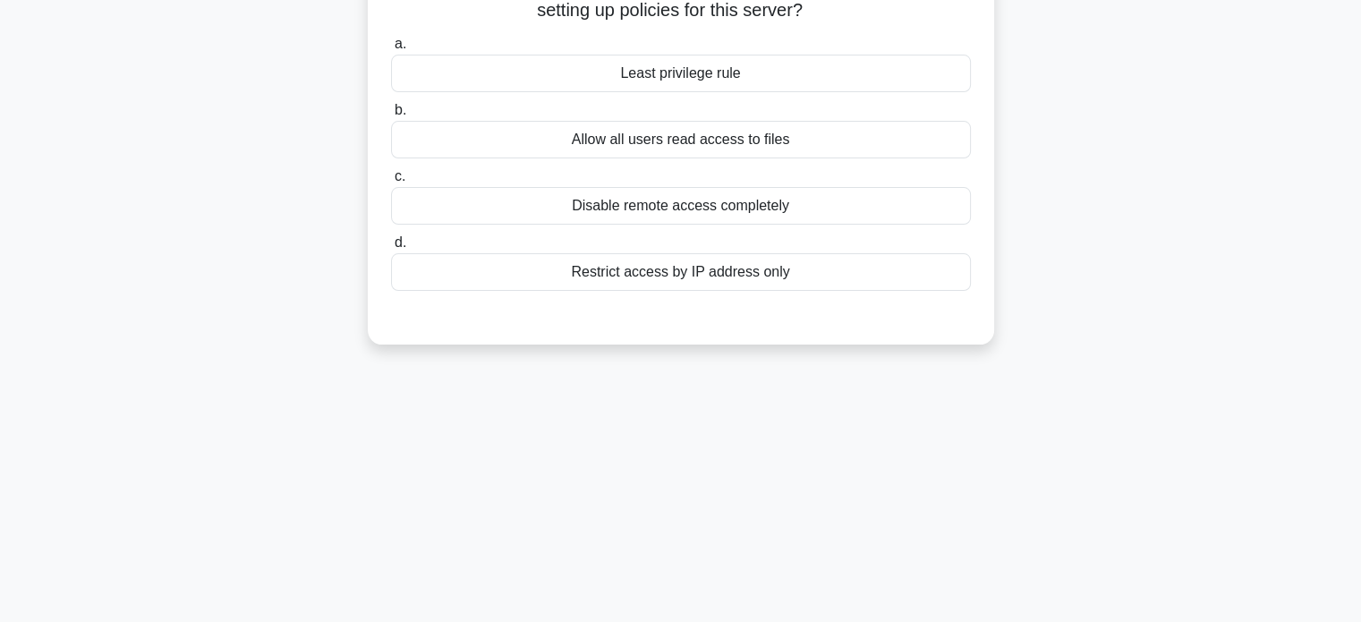
scroll to position [0, 0]
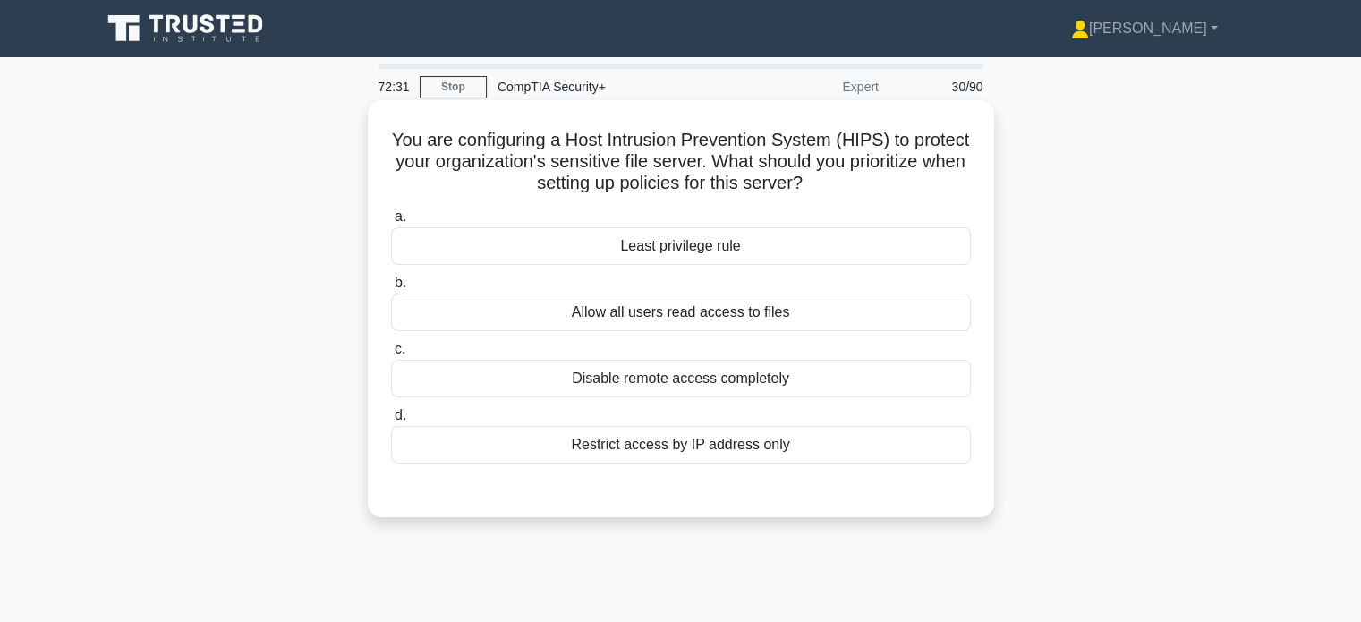
click at [611, 240] on div "Least privilege rule" at bounding box center [681, 246] width 580 height 38
click at [391, 223] on input "a. Least privilege rule" at bounding box center [391, 217] width 0 height 12
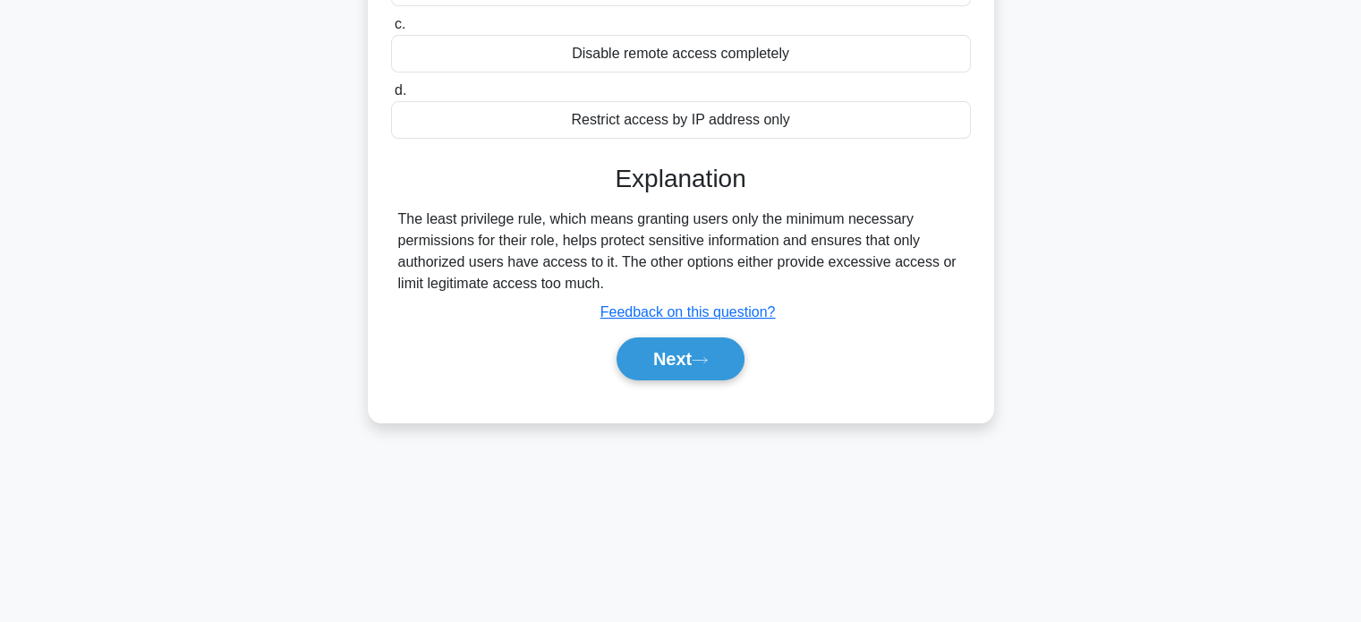
scroll to position [344, 0]
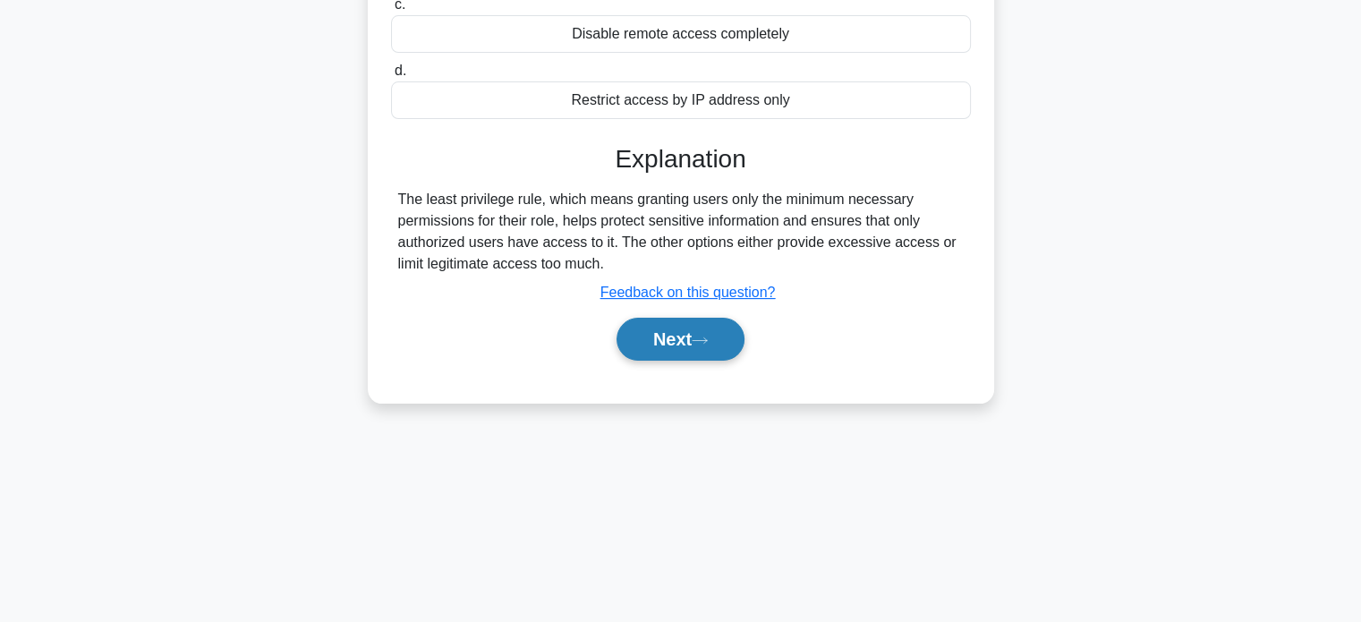
click at [663, 336] on button "Next" at bounding box center [680, 339] width 128 height 43
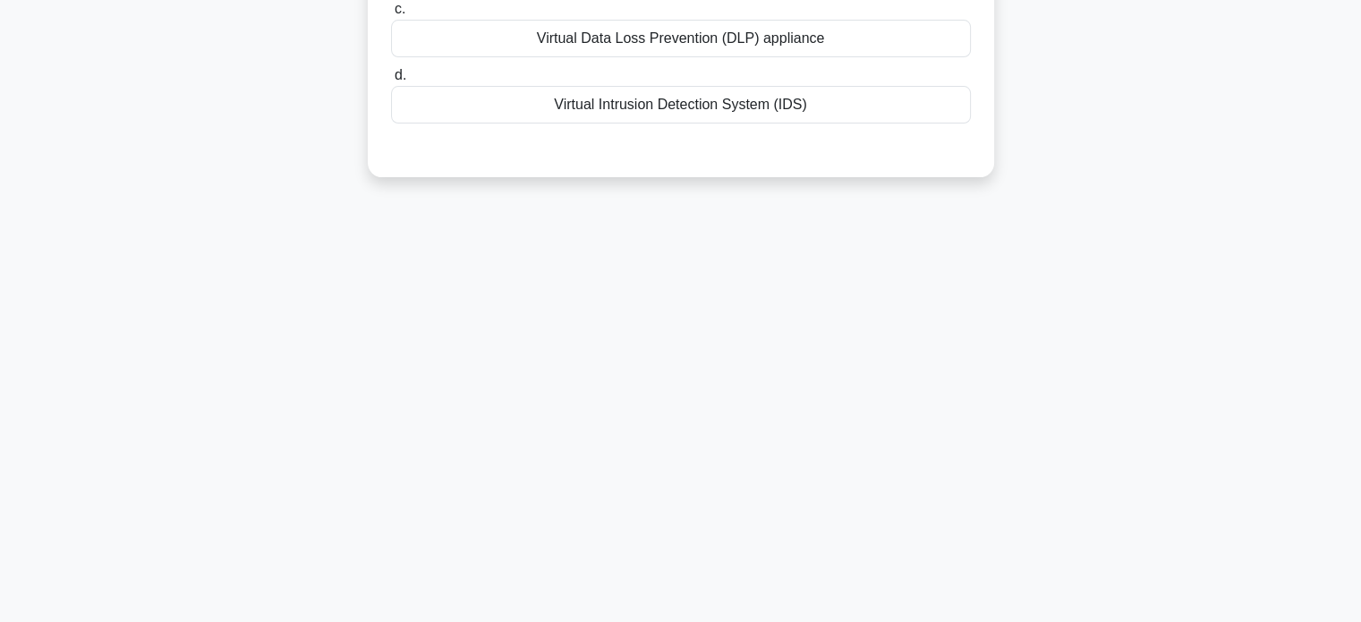
scroll to position [0, 0]
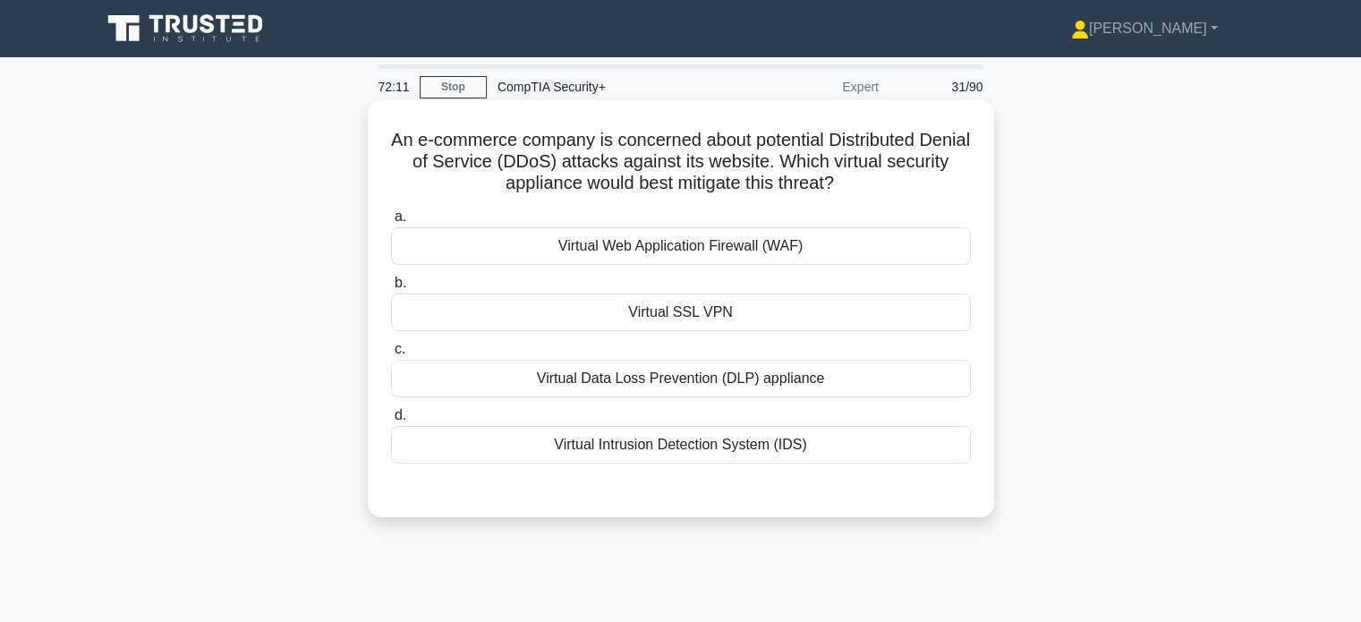
click at [641, 244] on div "Virtual Web Application Firewall (WAF)" at bounding box center [681, 246] width 580 height 38
click at [391, 223] on input "a. Virtual Web Application Firewall (WAF)" at bounding box center [391, 217] width 0 height 12
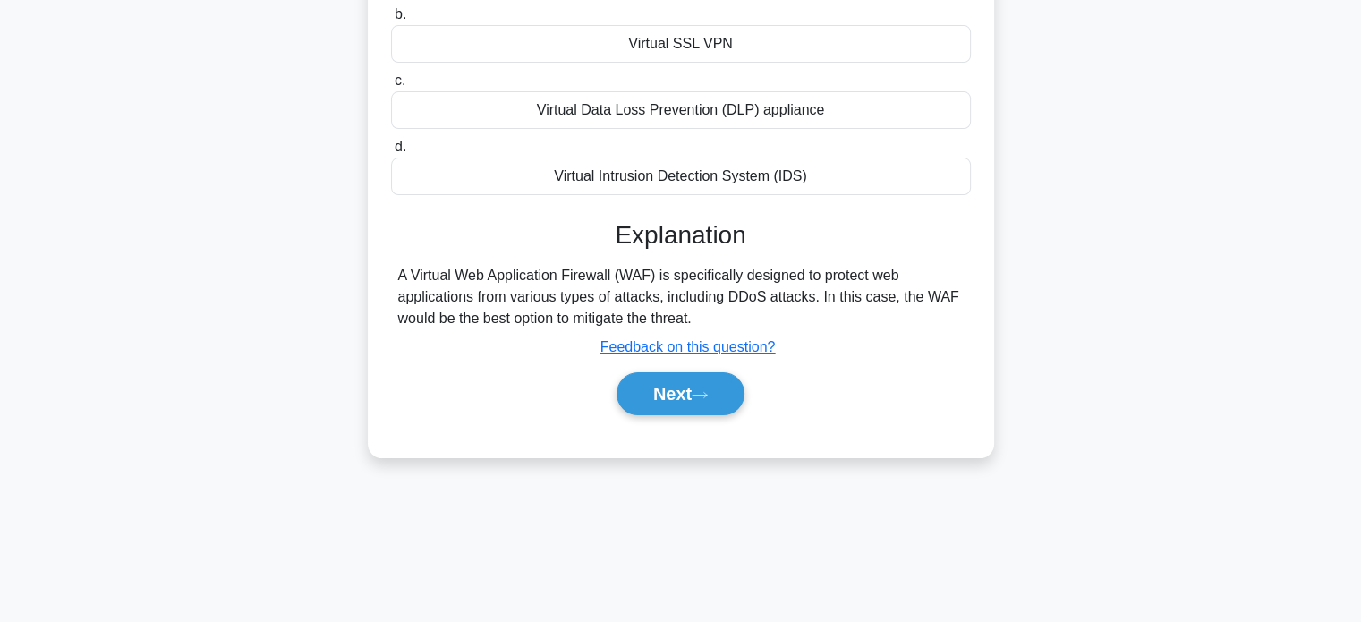
scroll to position [344, 0]
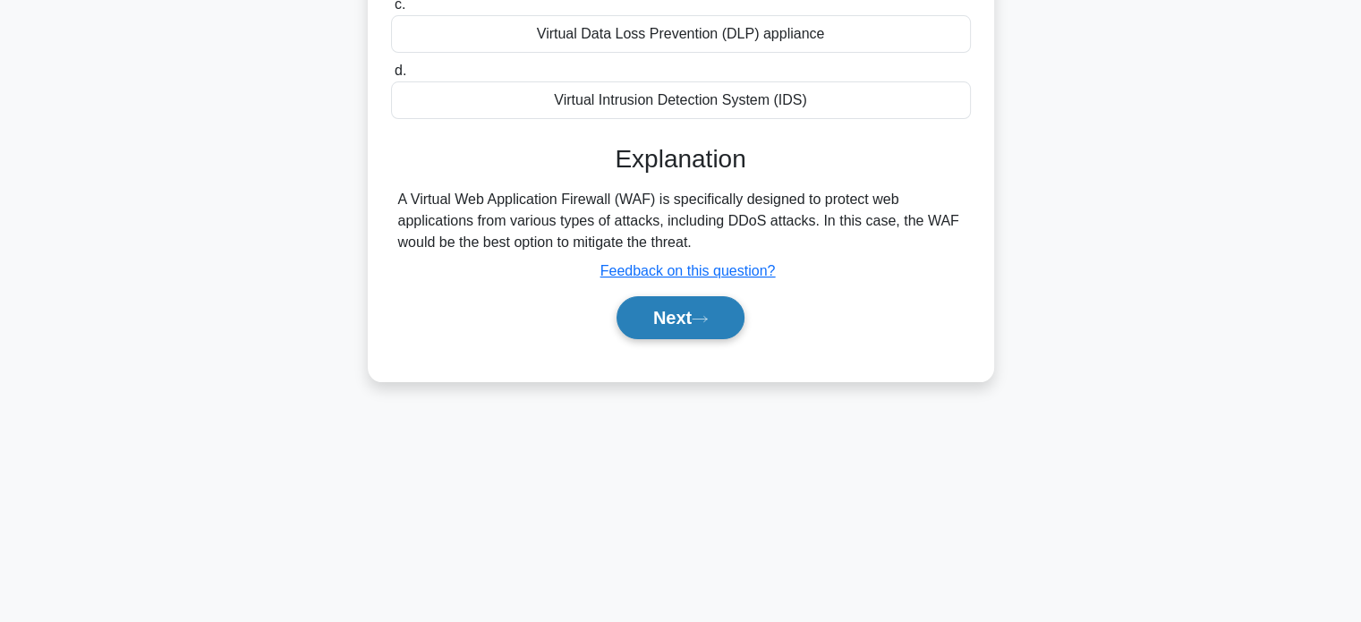
click at [720, 303] on button "Next" at bounding box center [680, 317] width 128 height 43
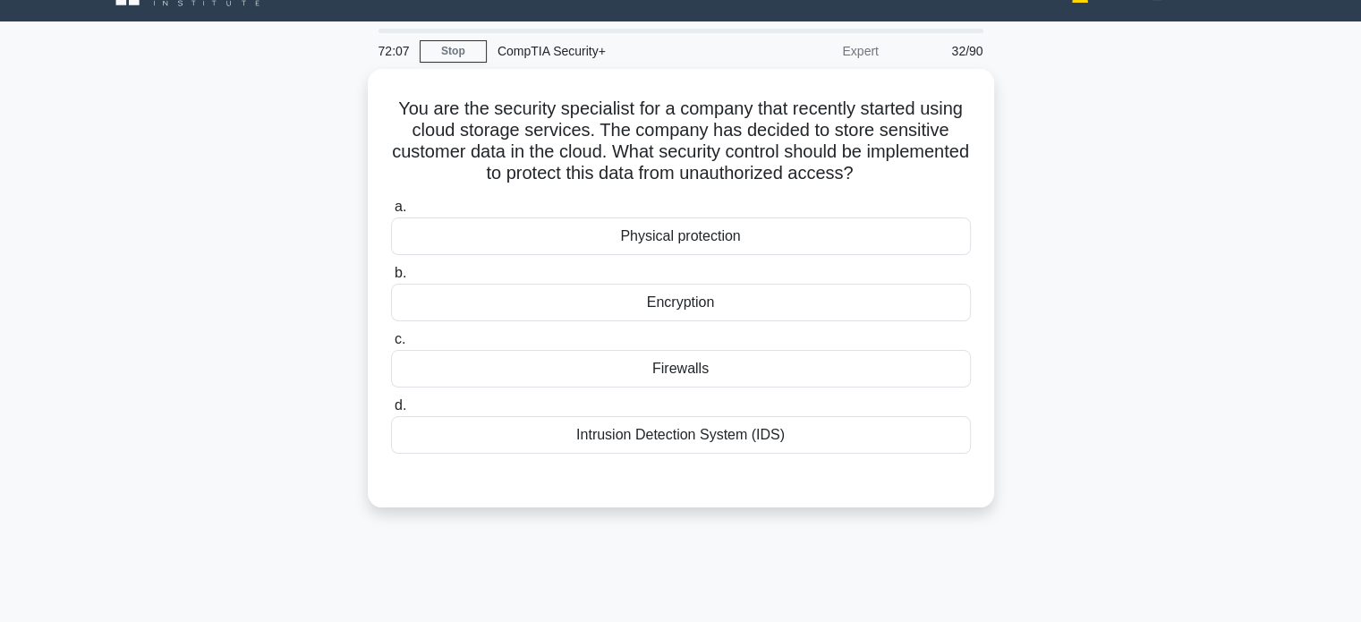
scroll to position [0, 0]
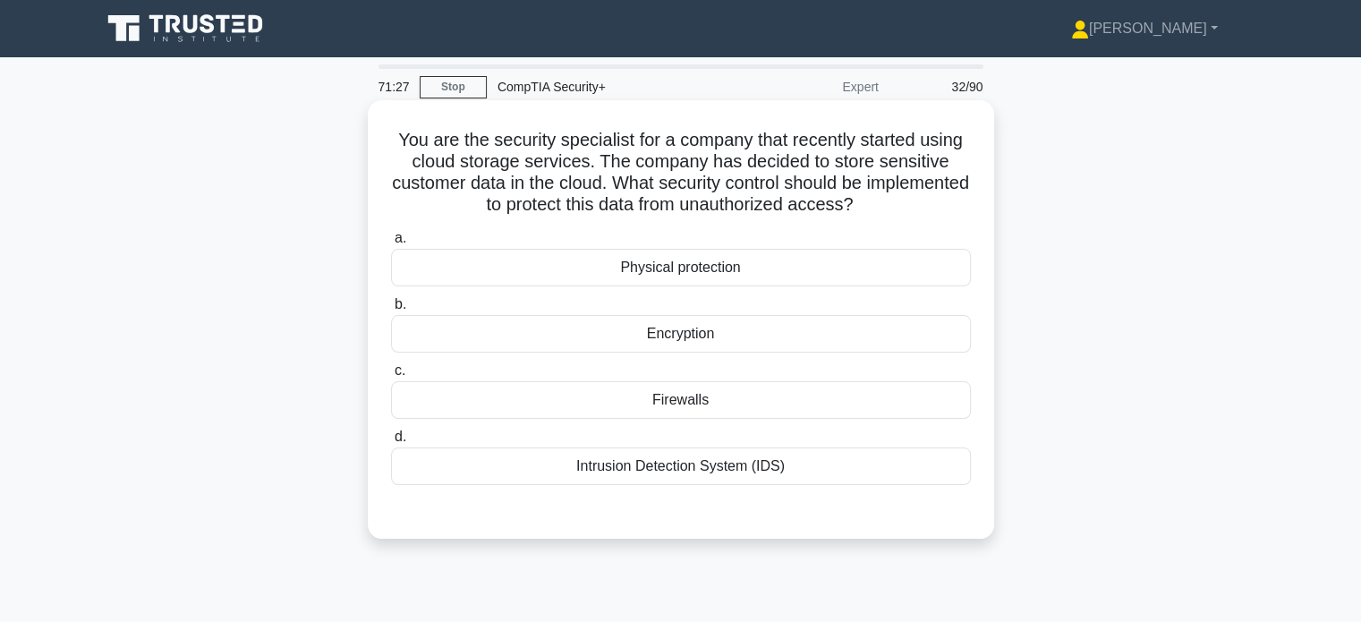
click at [611, 335] on div "Encryption" at bounding box center [681, 334] width 580 height 38
click at [391, 310] on input "b. Encryption" at bounding box center [391, 305] width 0 height 12
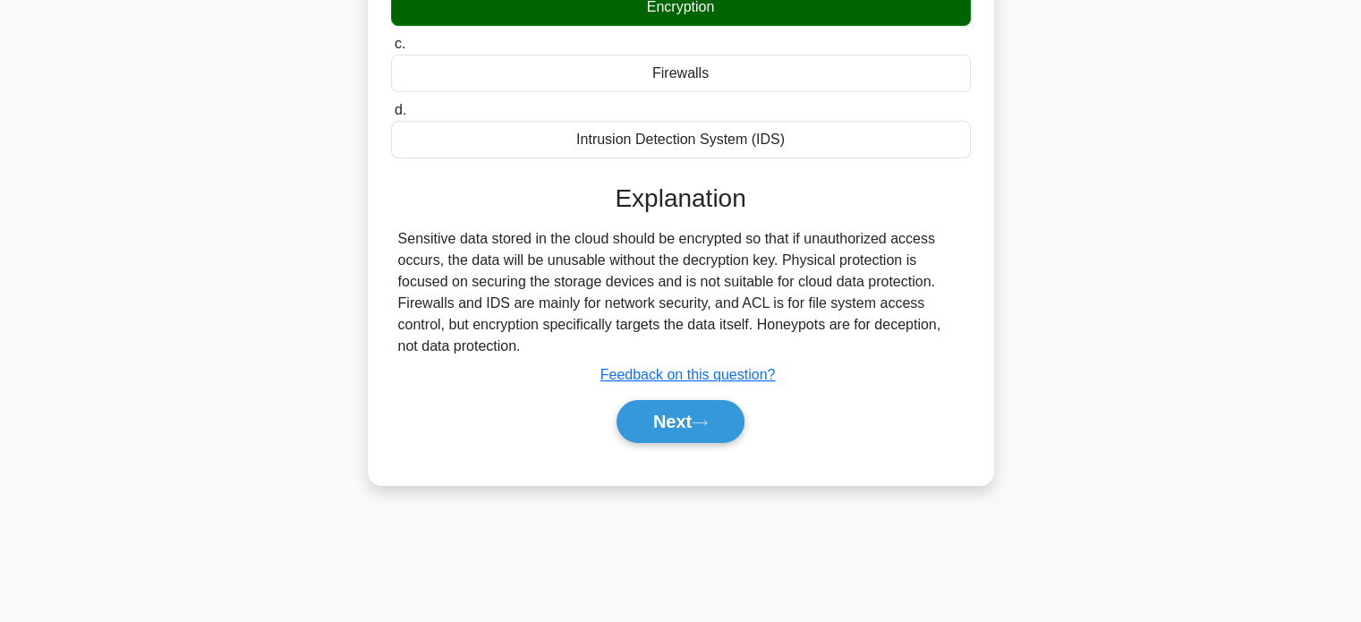
scroll to position [344, 0]
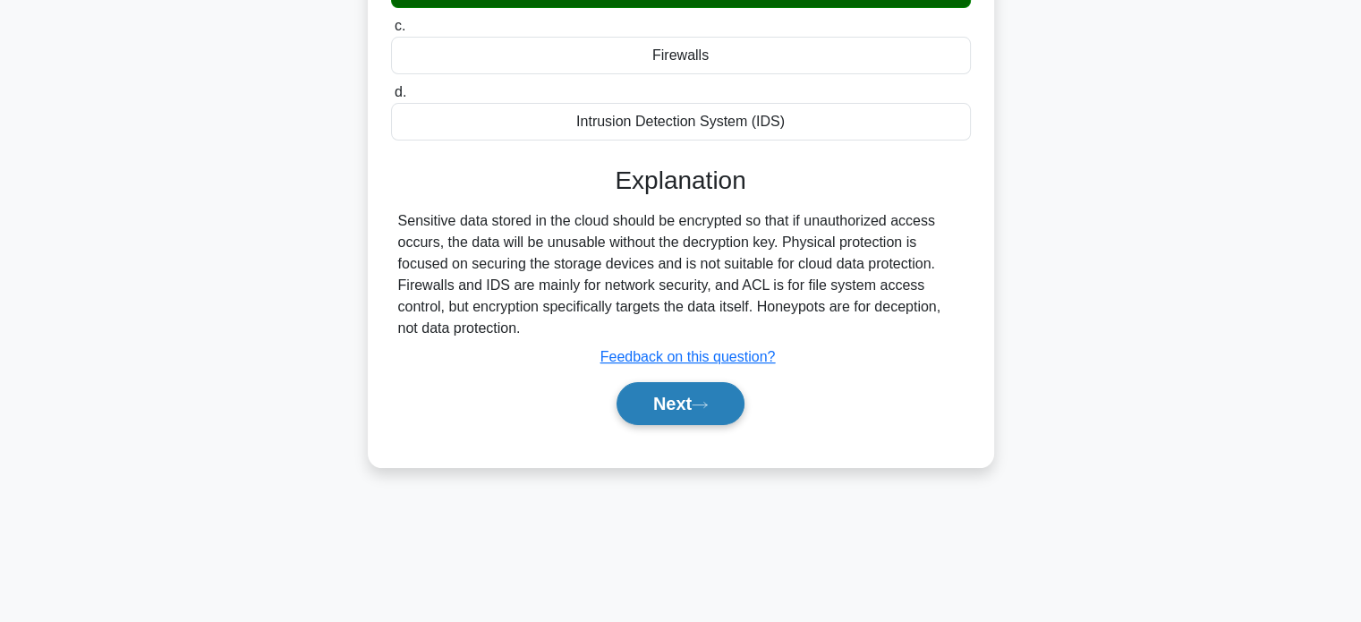
click at [709, 417] on button "Next" at bounding box center [680, 403] width 128 height 43
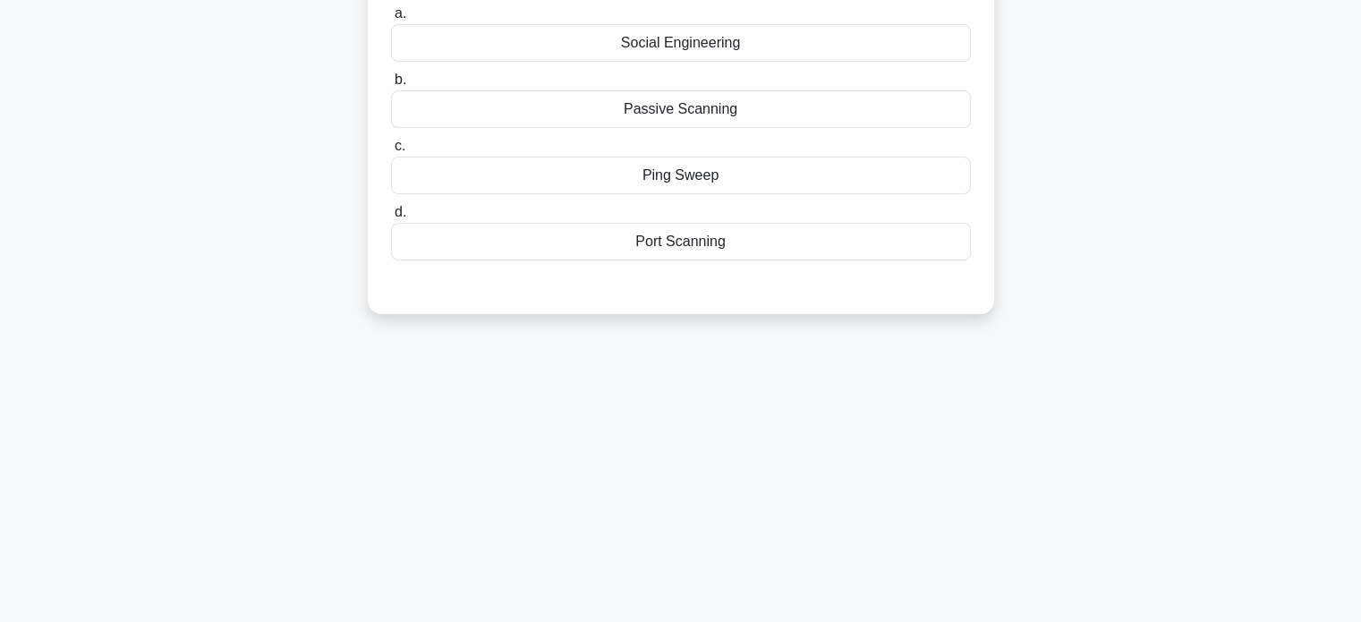
scroll to position [0, 0]
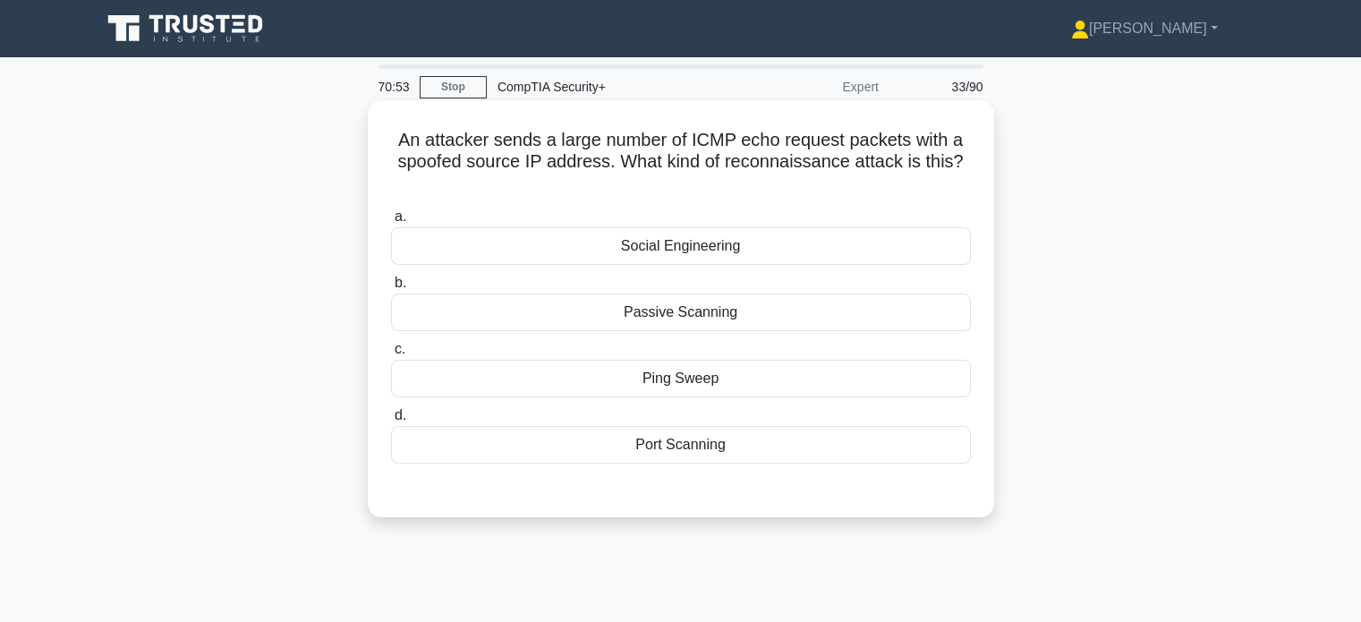
click at [620, 321] on div "Passive Scanning" at bounding box center [681, 312] width 580 height 38
click at [391, 289] on input "b. Passive Scanning" at bounding box center [391, 283] width 0 height 12
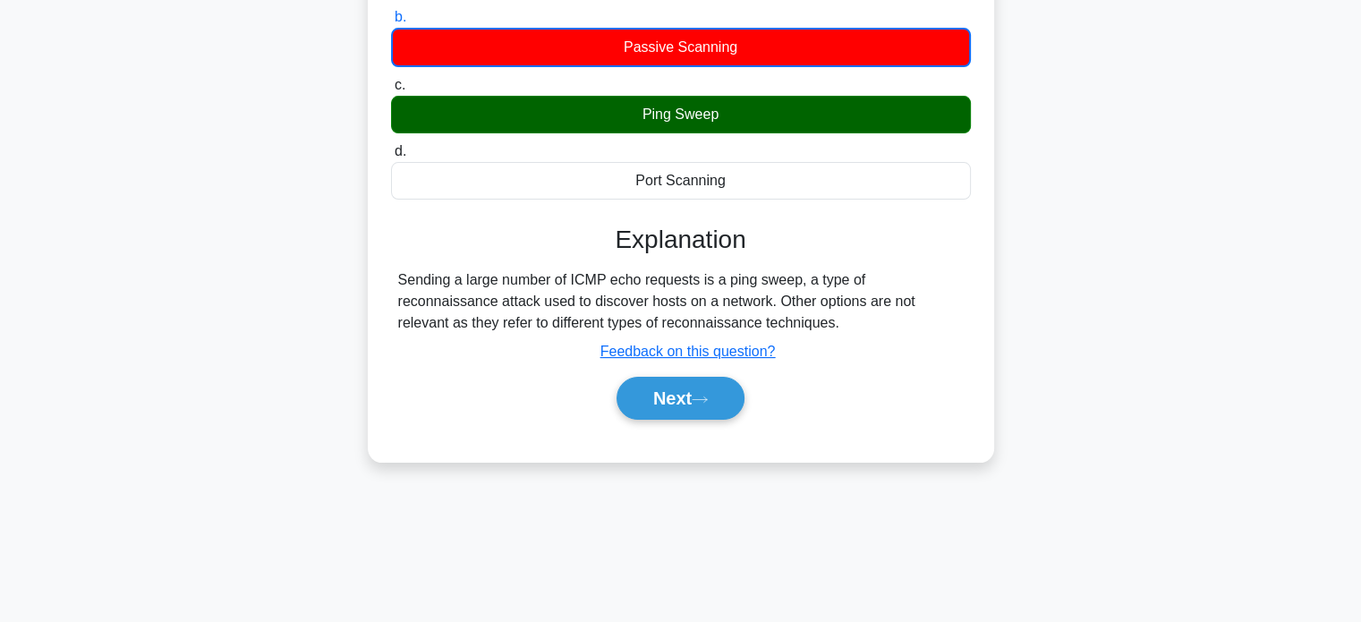
scroll to position [267, 0]
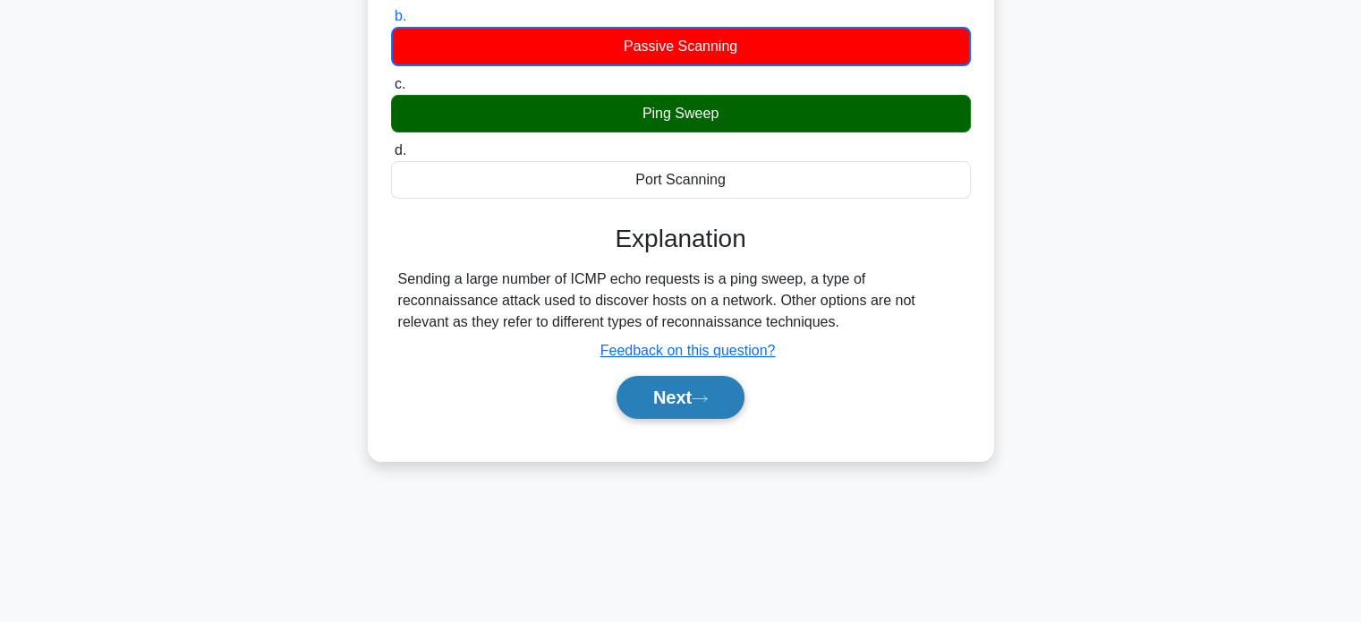
click at [666, 396] on button "Next" at bounding box center [680, 397] width 128 height 43
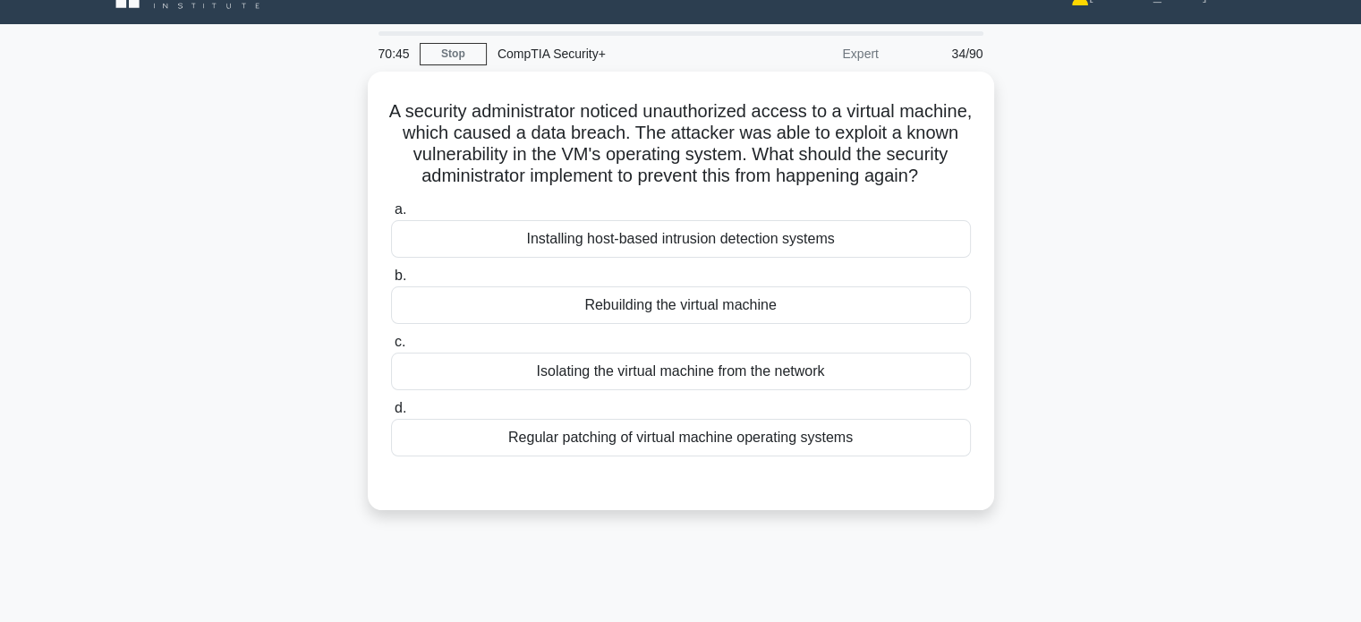
scroll to position [0, 0]
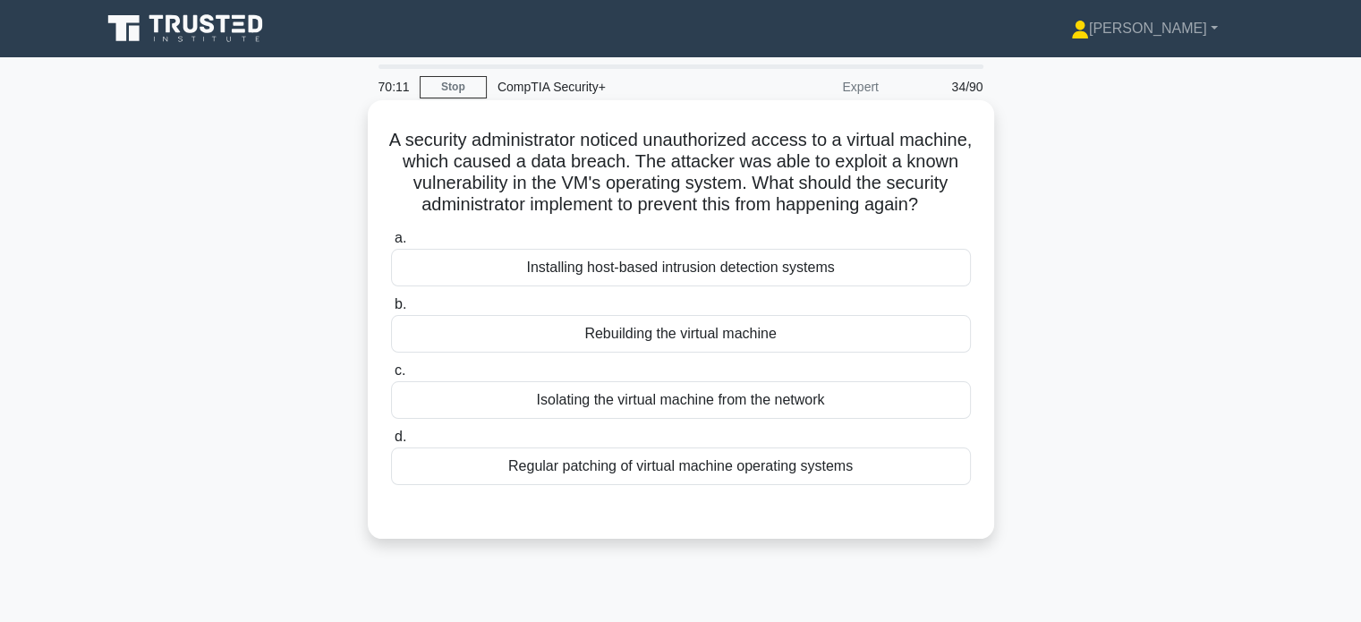
click at [446, 286] on div "Installing host-based intrusion detection systems" at bounding box center [681, 268] width 580 height 38
click at [391, 244] on input "a. Installing host-based intrusion detection systems" at bounding box center [391, 239] width 0 height 12
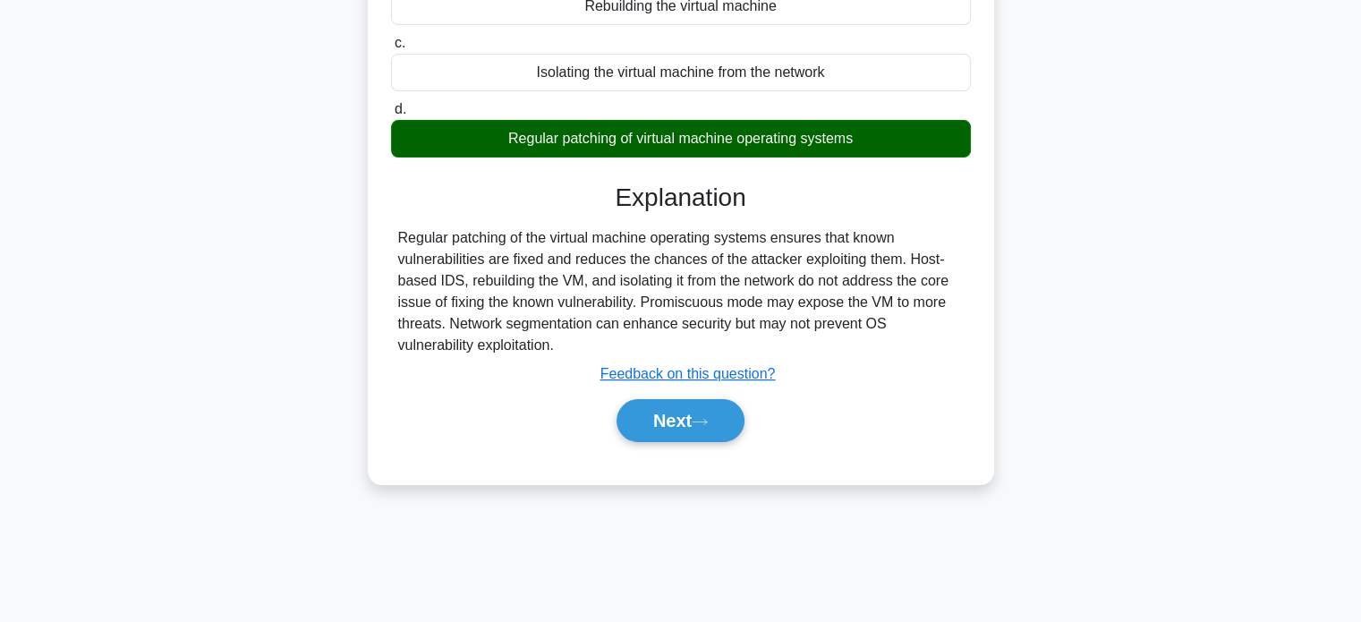
scroll to position [344, 0]
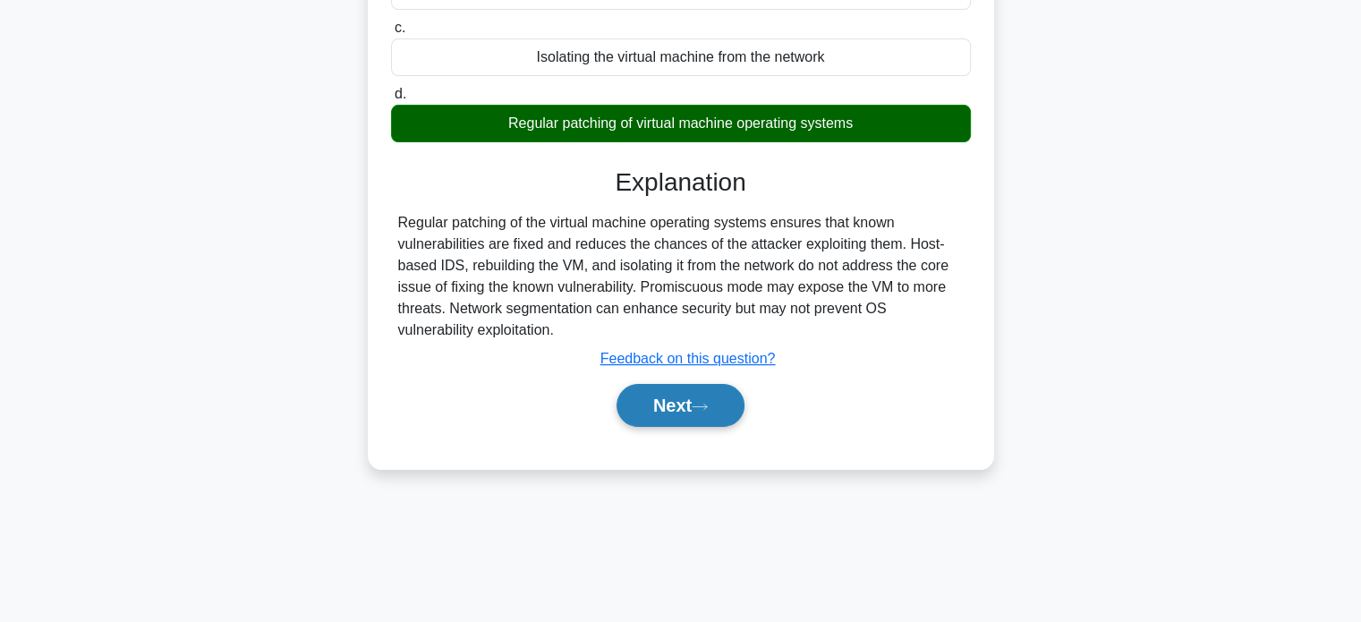
click at [676, 419] on button "Next" at bounding box center [680, 405] width 128 height 43
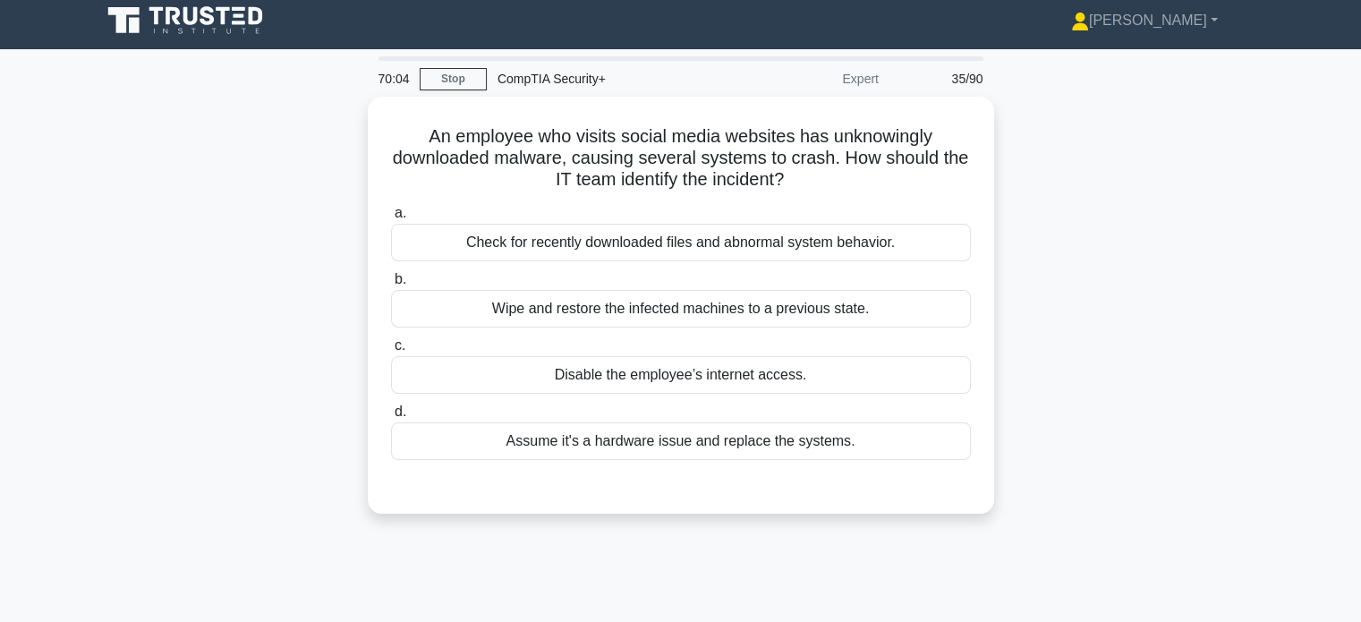
scroll to position [0, 0]
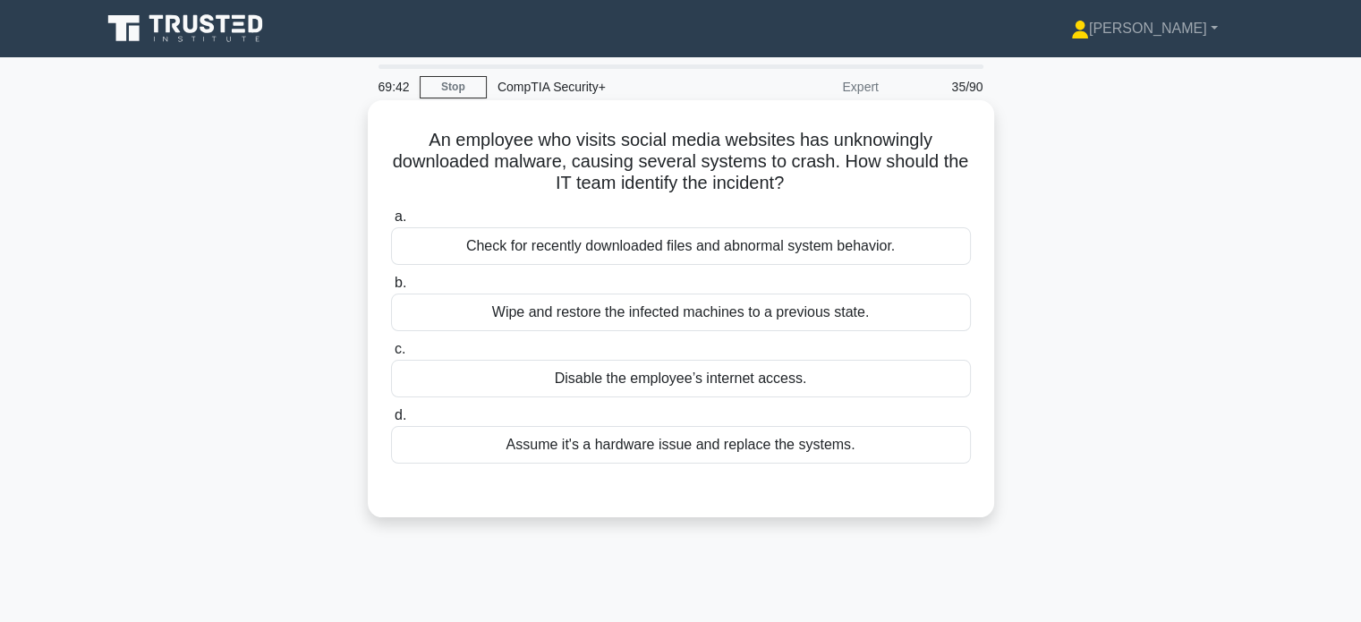
click at [608, 254] on div "Check for recently downloaded files and abnormal system behavior." at bounding box center [681, 246] width 580 height 38
click at [391, 223] on input "a. Check for recently downloaded files and abnormal system behavior." at bounding box center [391, 217] width 0 height 12
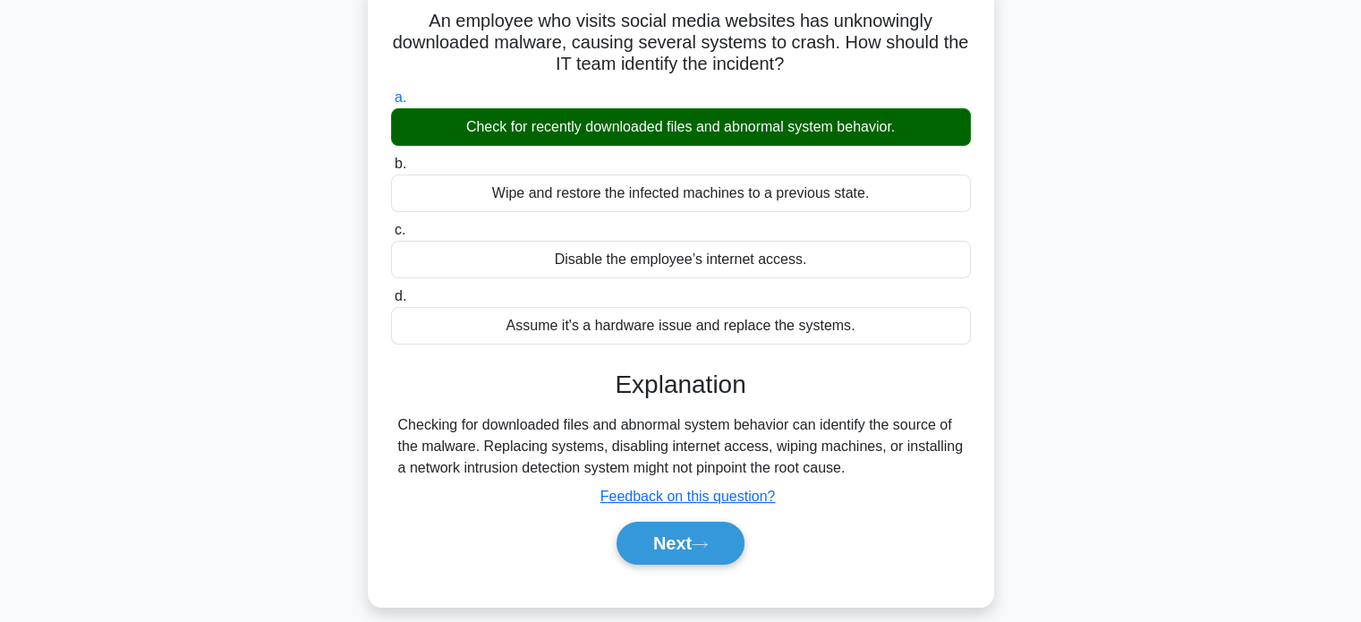
scroll to position [344, 0]
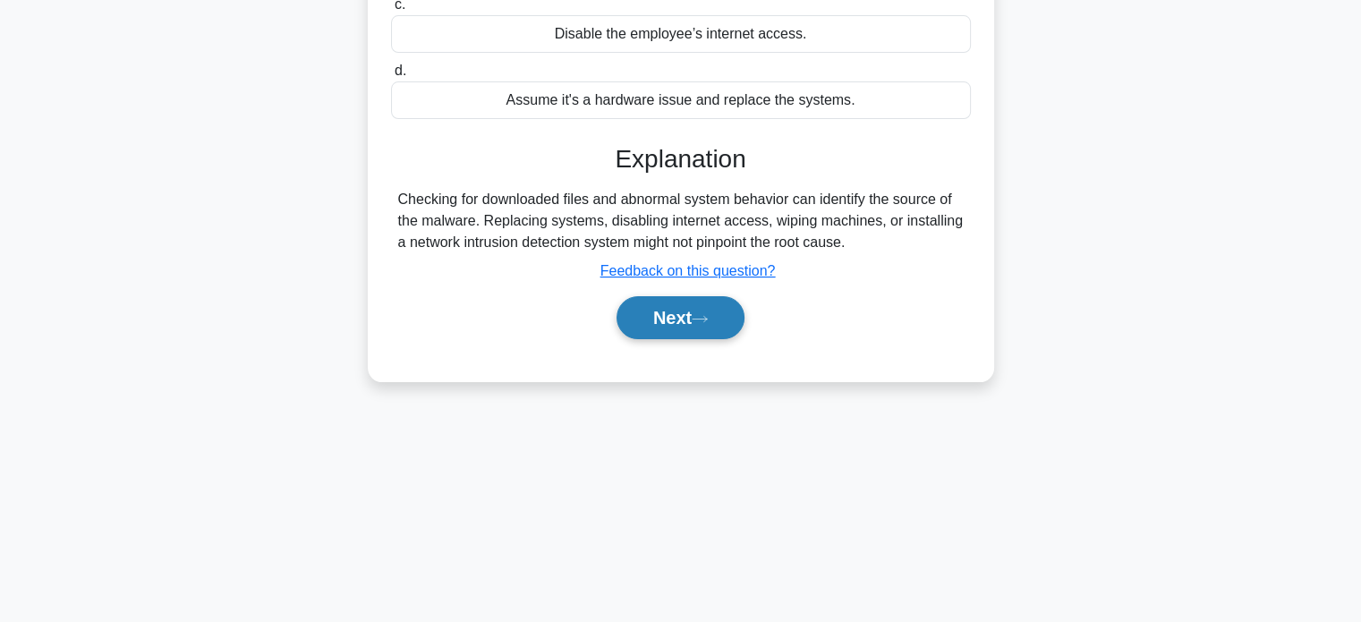
click at [640, 313] on button "Next" at bounding box center [680, 317] width 128 height 43
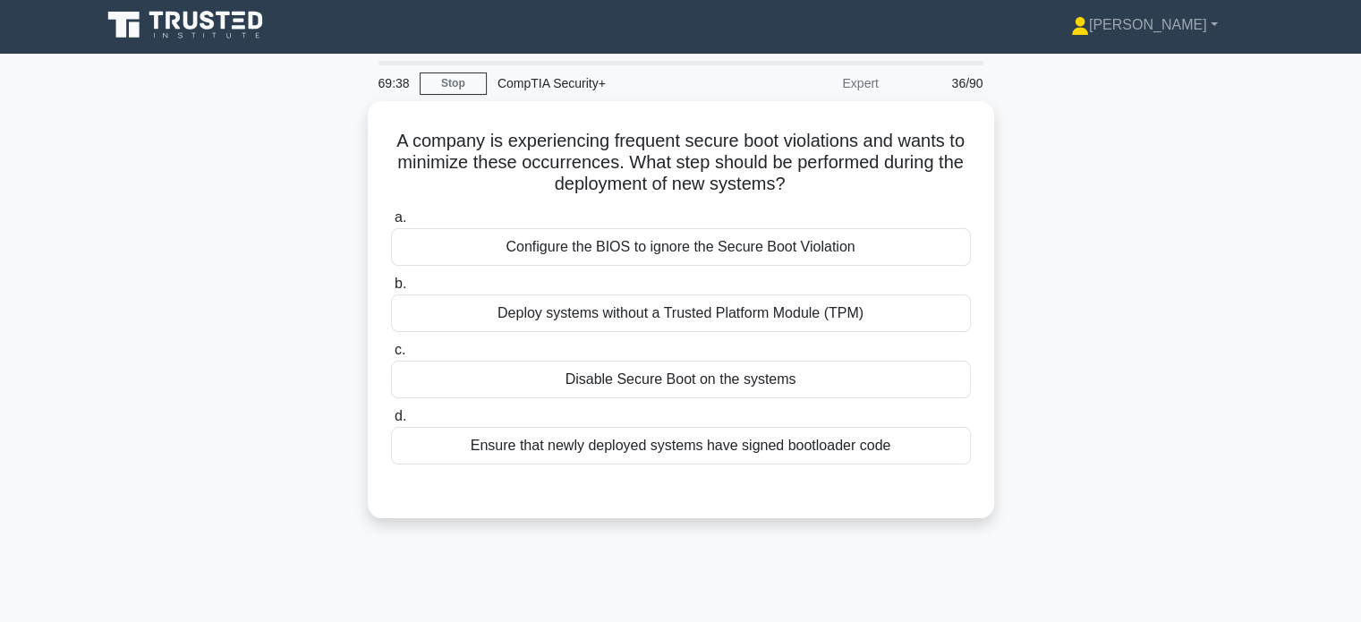
scroll to position [0, 0]
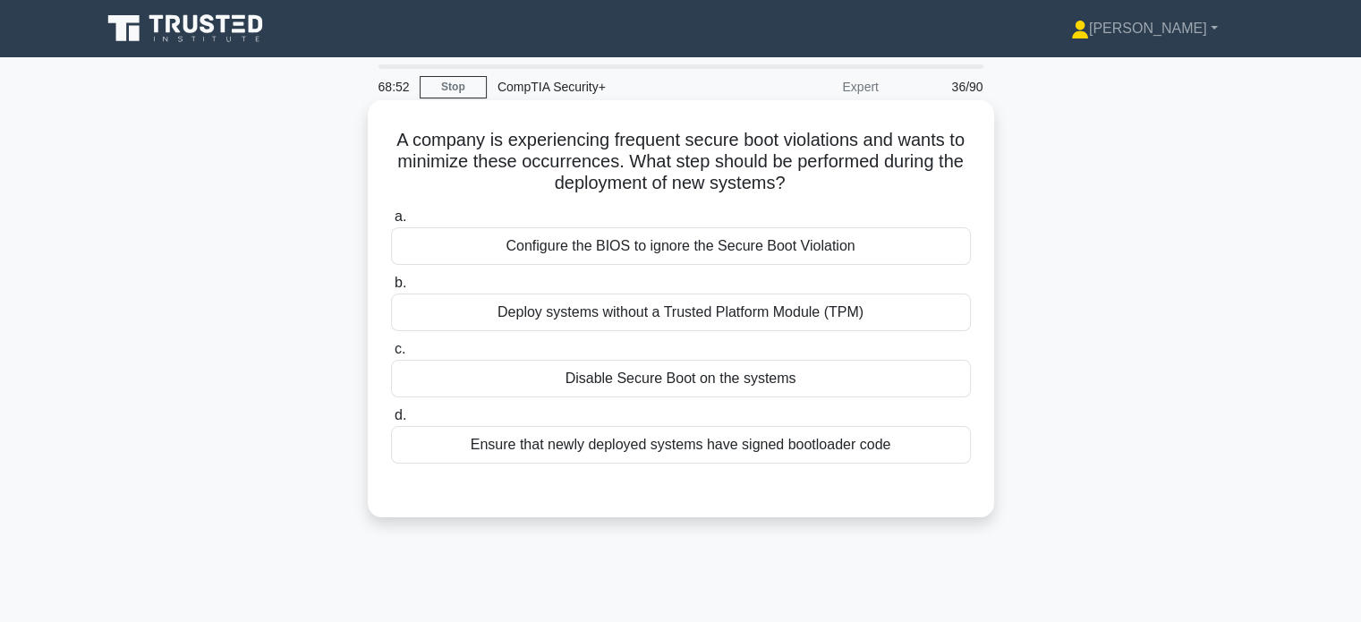
click at [532, 243] on div "Configure the BIOS to ignore the Secure Boot Violation" at bounding box center [681, 246] width 580 height 38
click at [391, 223] on input "a. Configure the BIOS to ignore the Secure Boot Violation" at bounding box center [391, 217] width 0 height 12
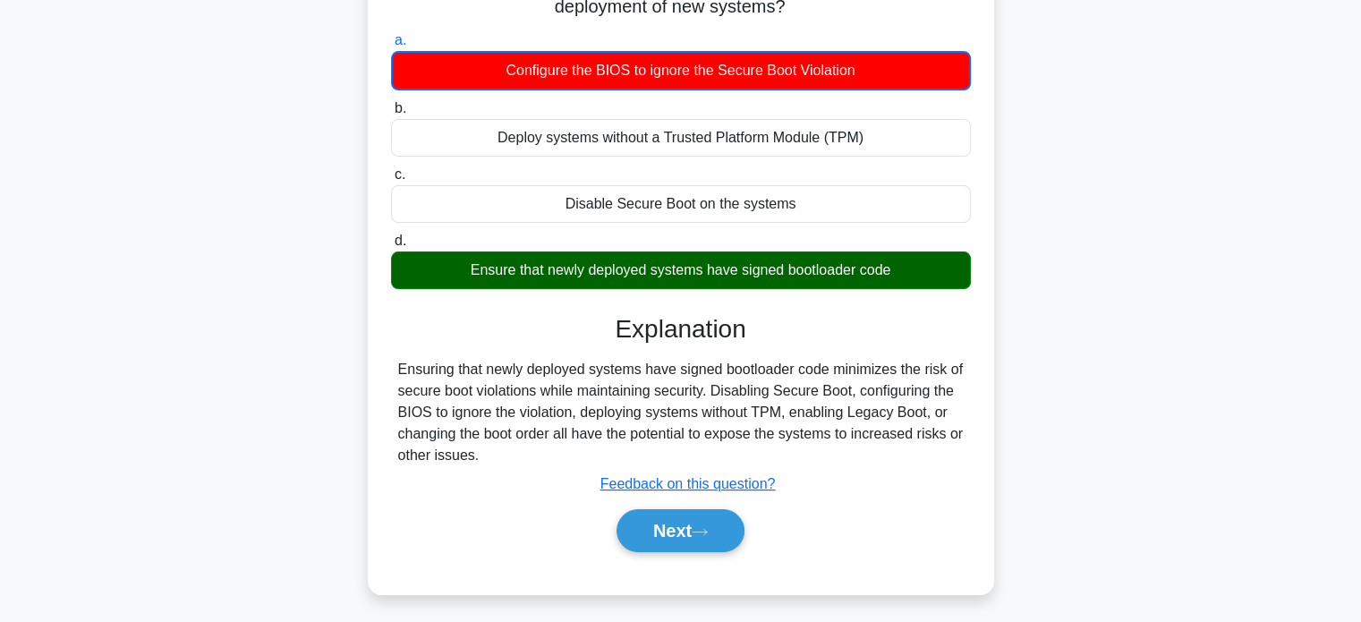
scroll to position [177, 0]
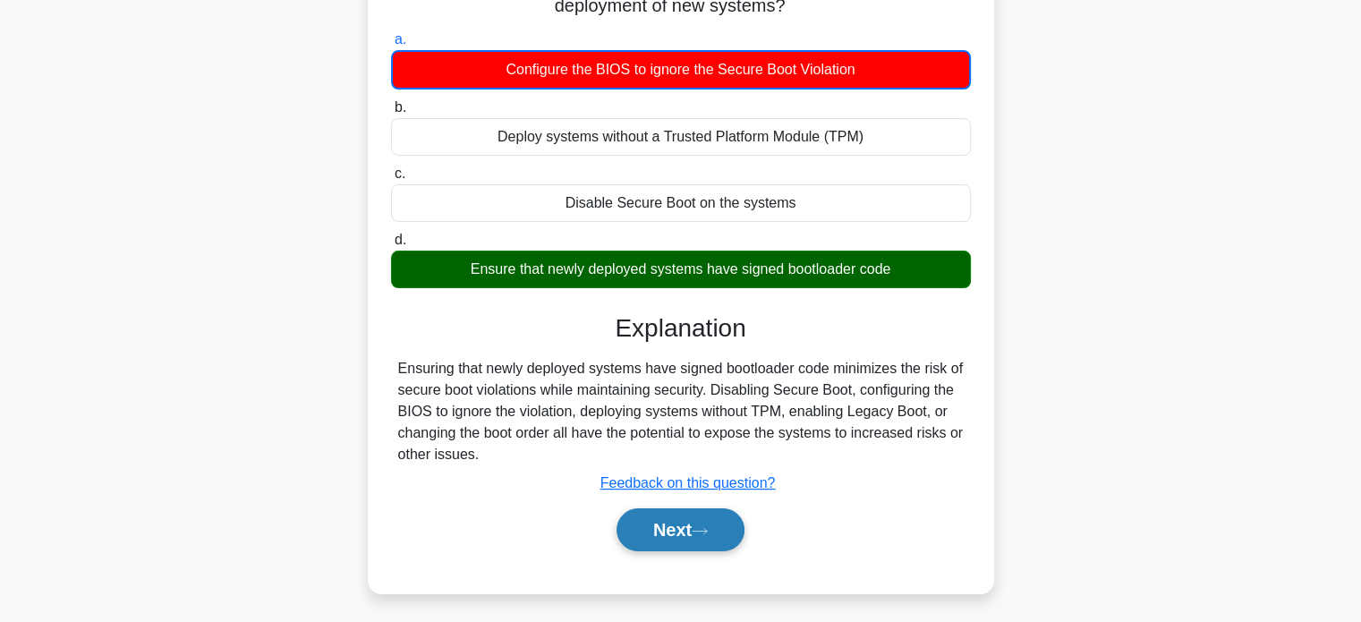
click at [688, 533] on button "Next" at bounding box center [680, 529] width 128 height 43
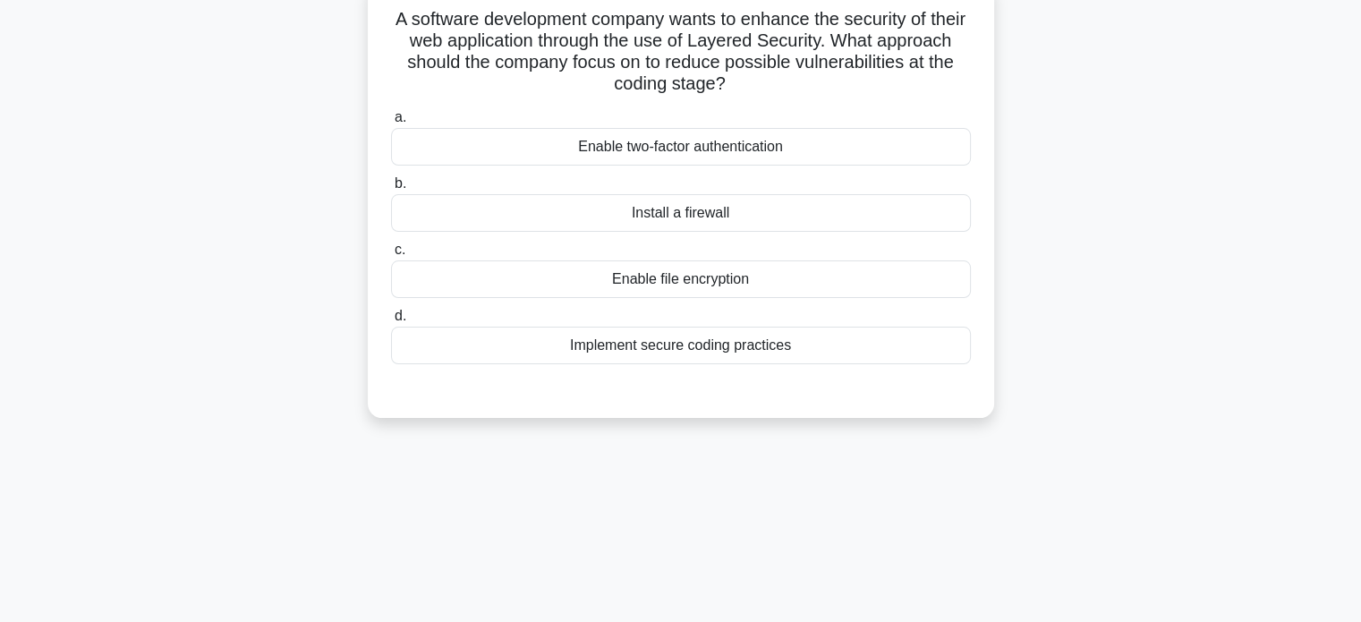
scroll to position [0, 0]
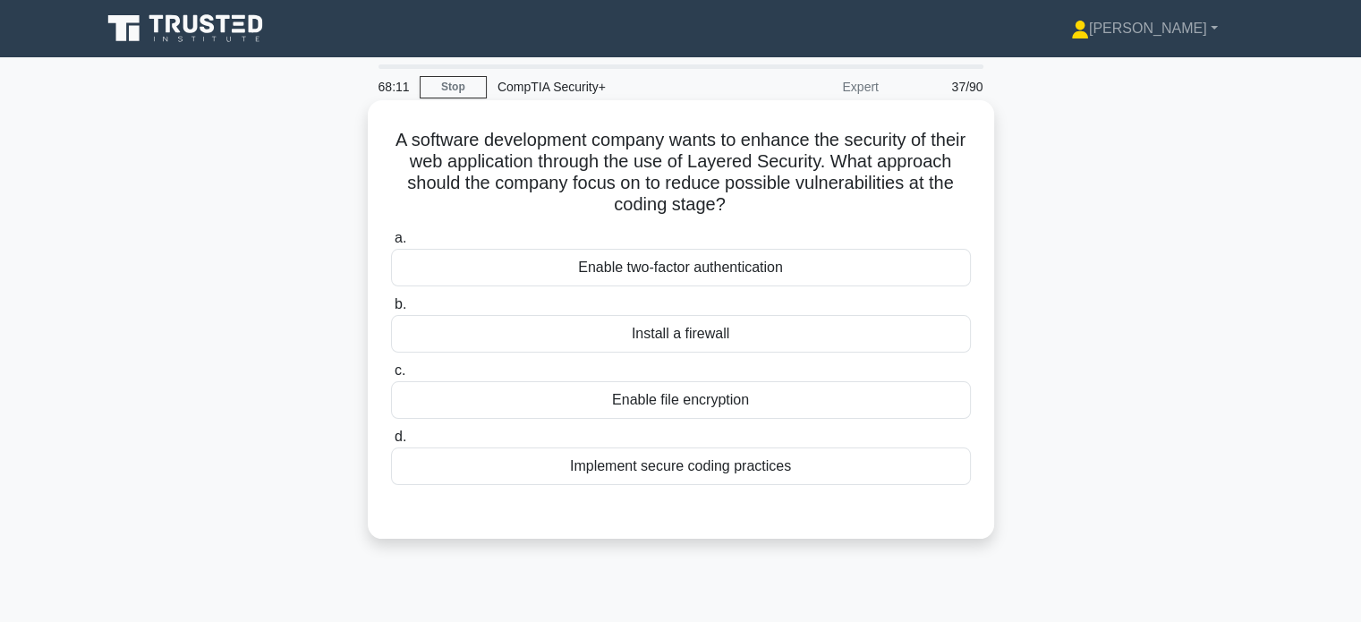
click at [559, 461] on div "Implement secure coding practices" at bounding box center [681, 466] width 580 height 38
click at [391, 443] on input "d. Implement secure coding practices" at bounding box center [391, 437] width 0 height 12
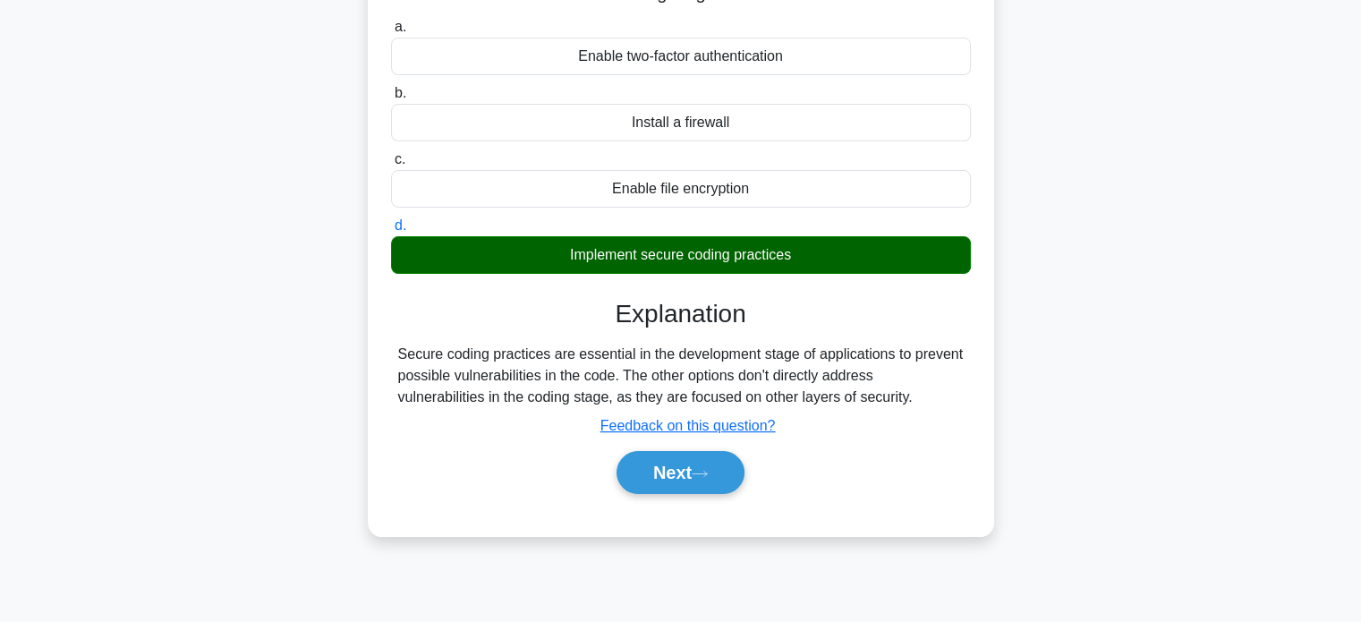
scroll to position [344, 0]
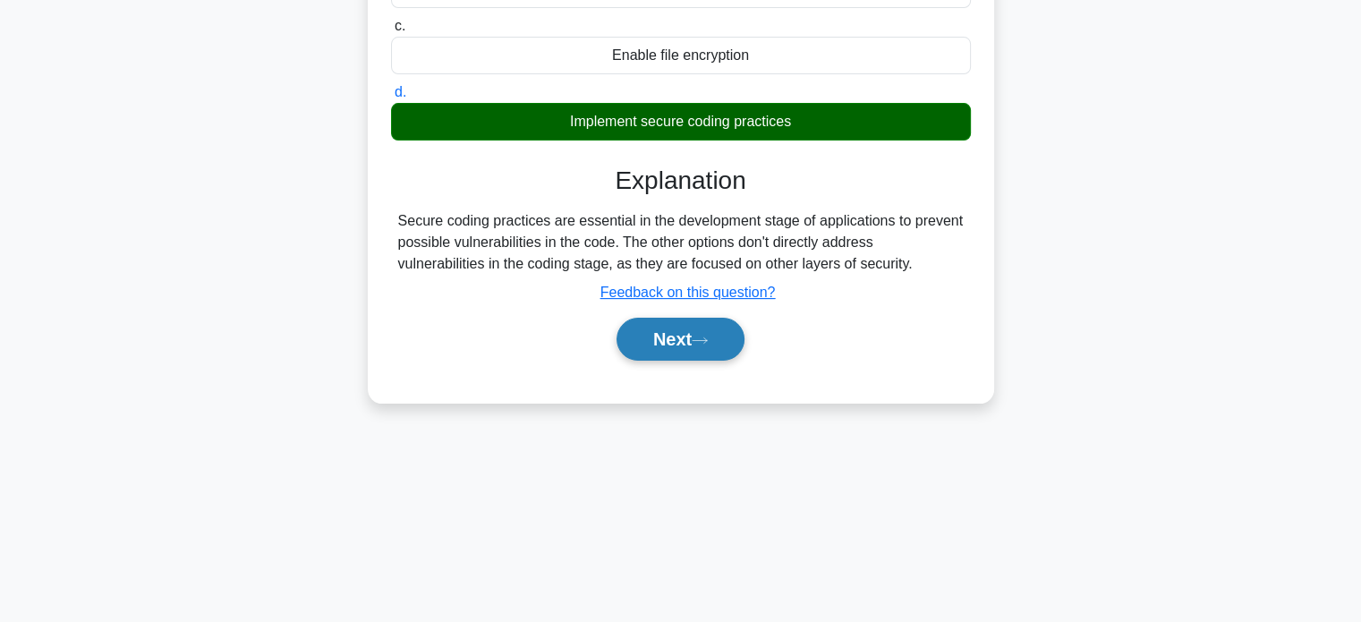
click at [666, 347] on button "Next" at bounding box center [680, 339] width 128 height 43
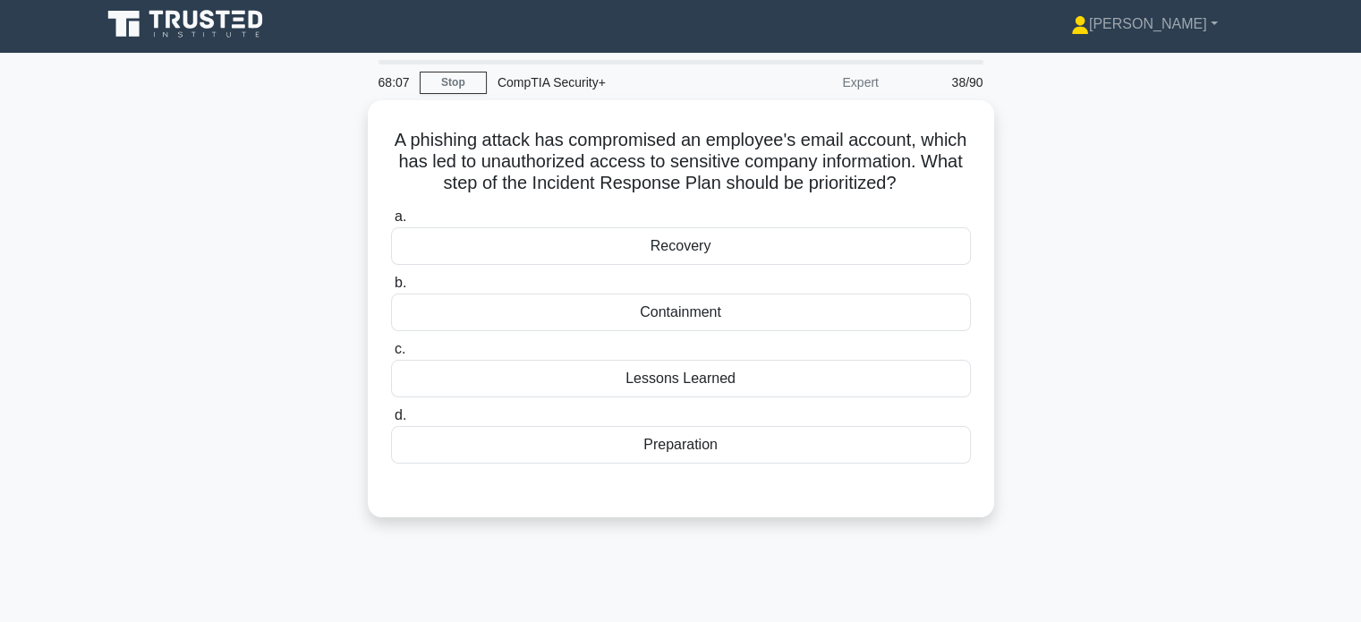
scroll to position [0, 0]
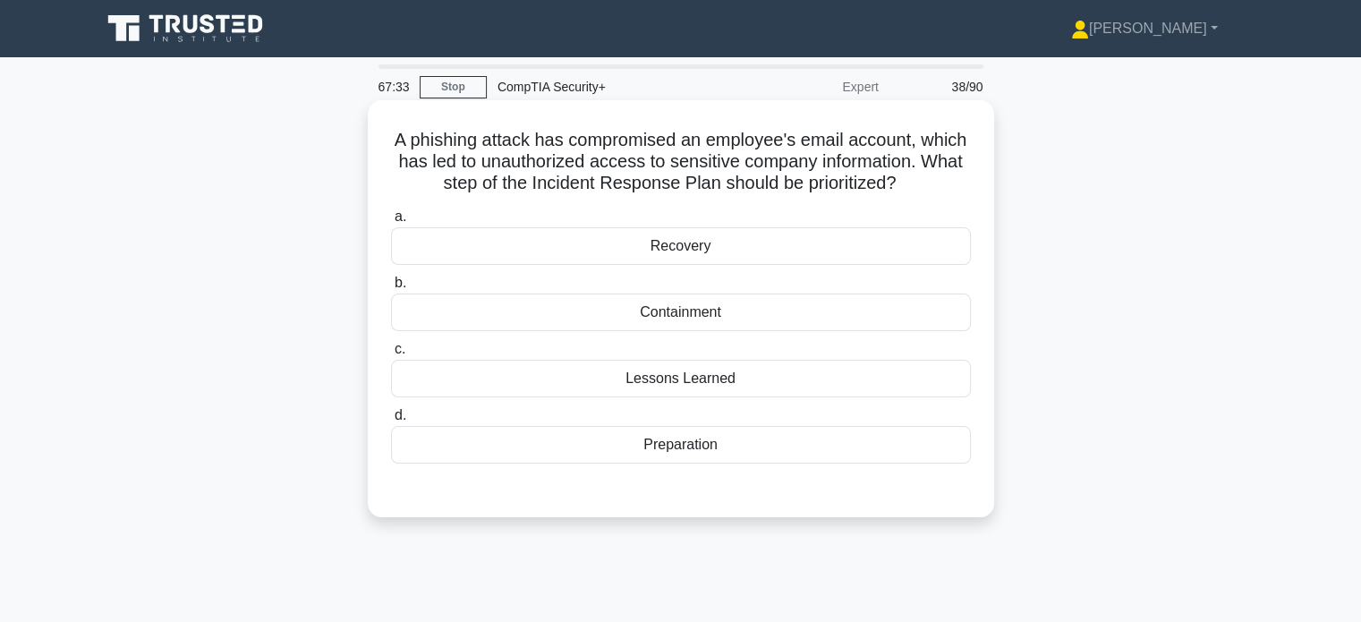
click at [525, 310] on div "Containment" at bounding box center [681, 312] width 580 height 38
click at [391, 289] on input "b. Containment" at bounding box center [391, 283] width 0 height 12
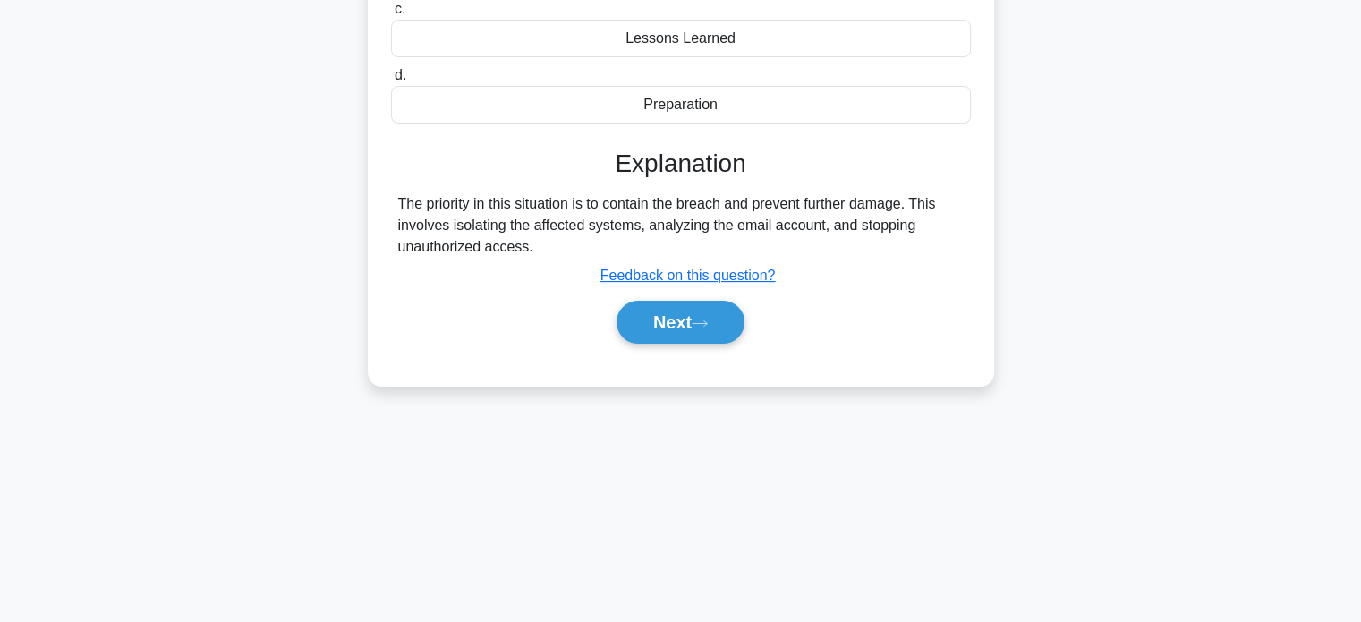
scroll to position [344, 0]
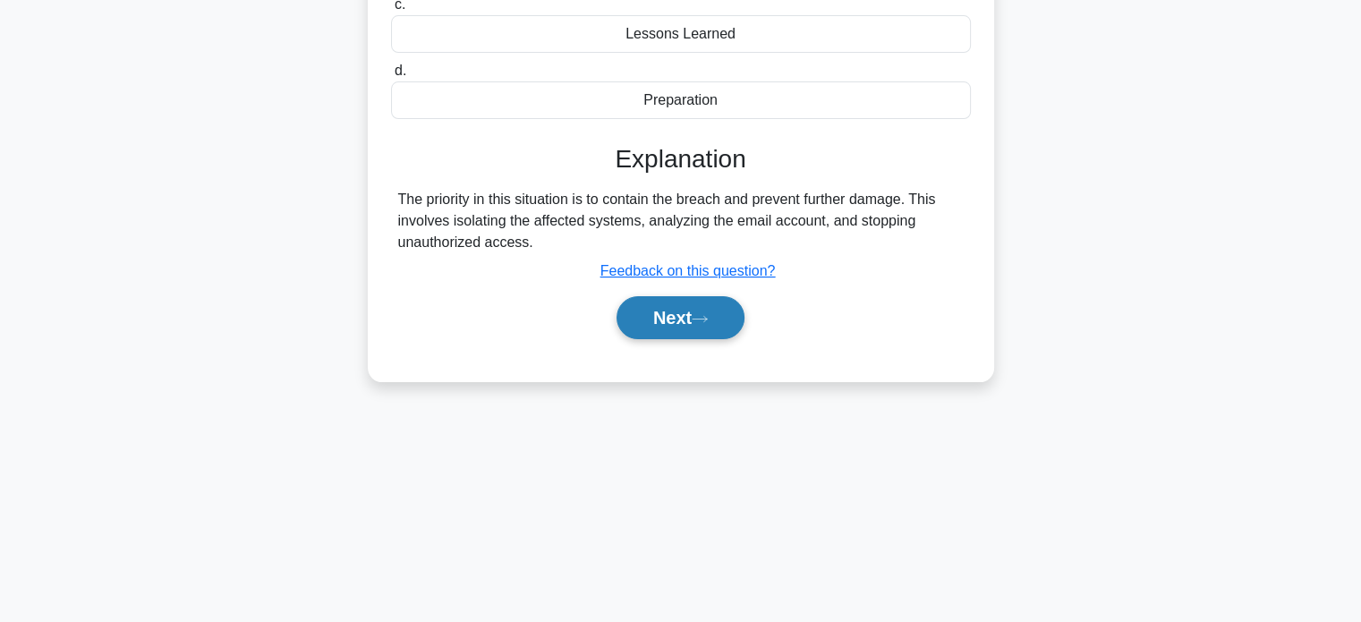
click at [665, 327] on button "Next" at bounding box center [680, 317] width 128 height 43
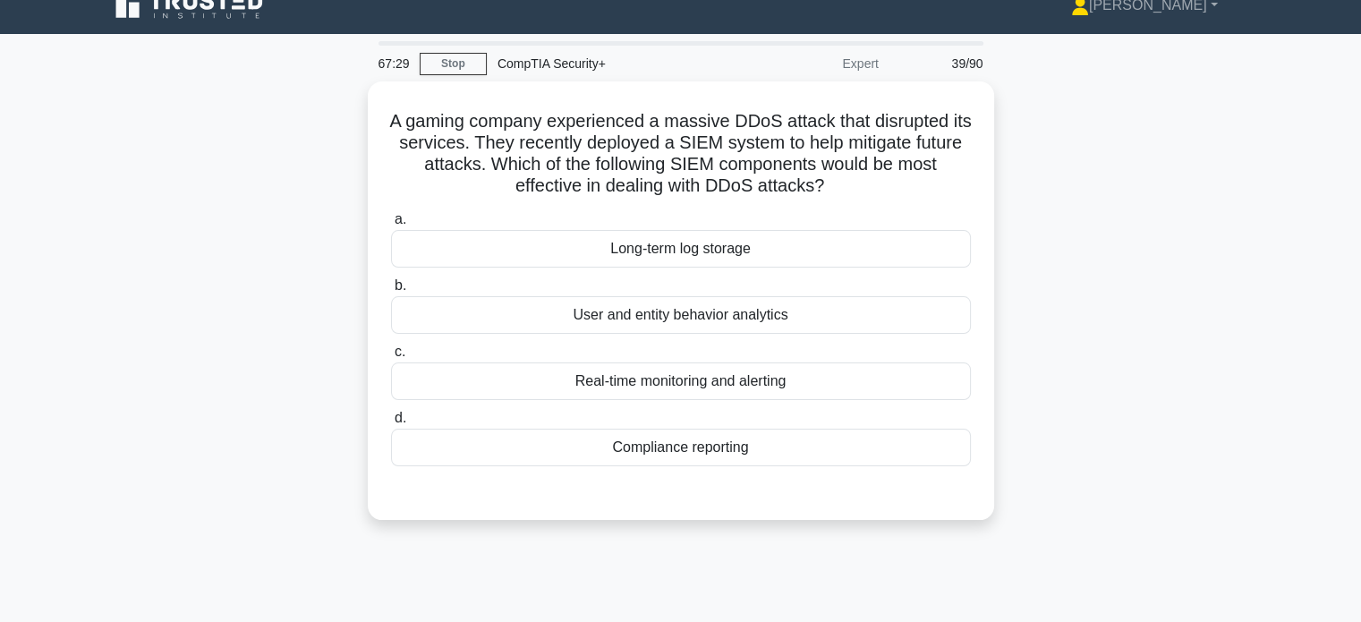
scroll to position [0, 0]
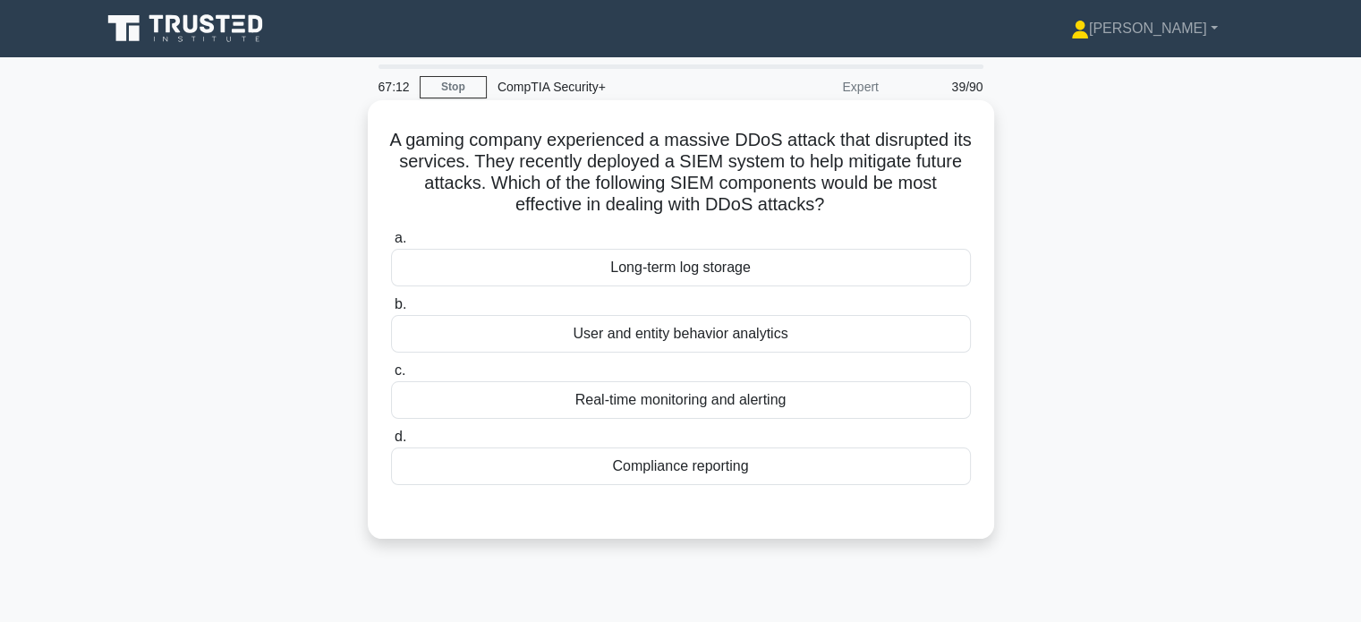
click at [712, 399] on div "Real-time monitoring and alerting" at bounding box center [681, 400] width 580 height 38
click at [391, 377] on input "c. Real-time monitoring and alerting" at bounding box center [391, 371] width 0 height 12
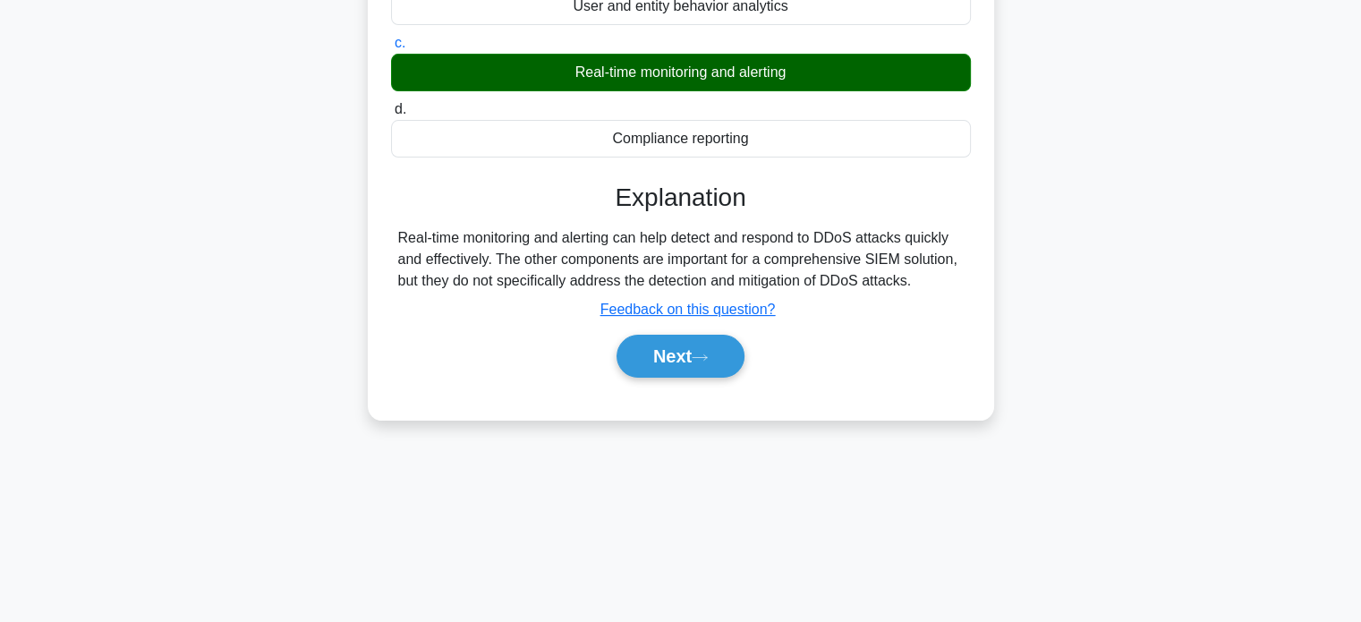
scroll to position [344, 0]
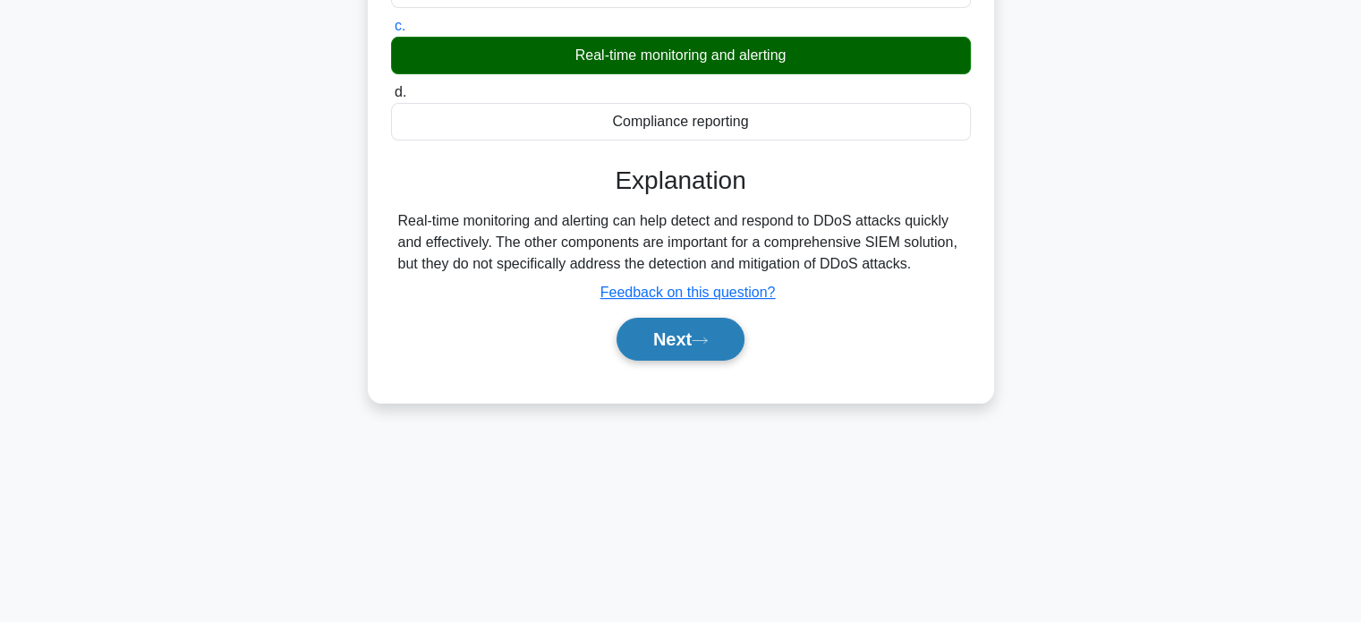
click at [691, 327] on button "Next" at bounding box center [680, 339] width 128 height 43
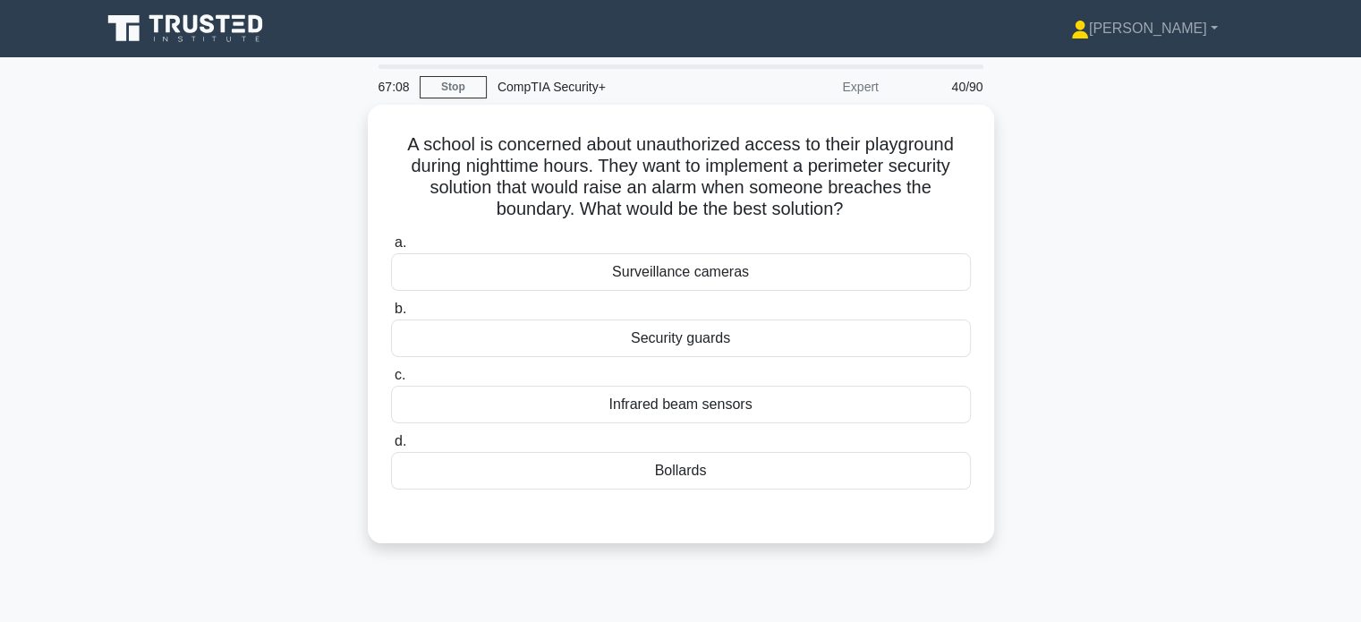
scroll to position [0, 0]
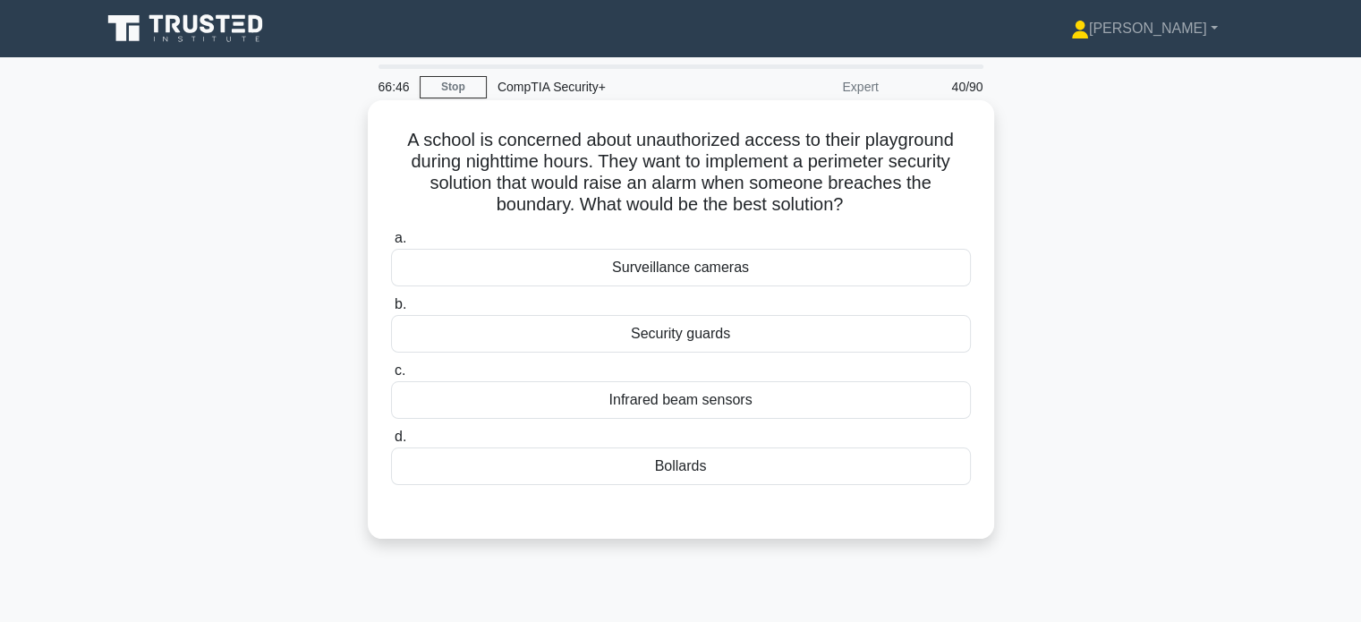
click at [576, 410] on div "Infrared beam sensors" at bounding box center [681, 400] width 580 height 38
click at [391, 377] on input "c. Infrared beam sensors" at bounding box center [391, 371] width 0 height 12
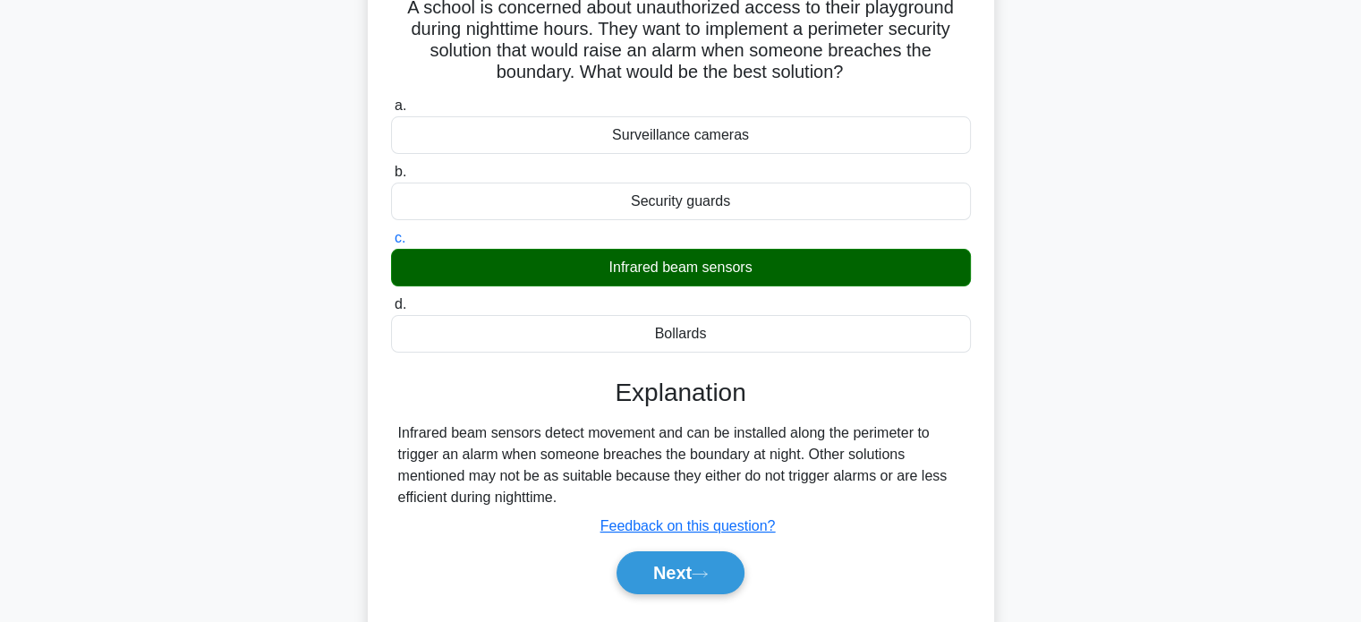
scroll to position [344, 0]
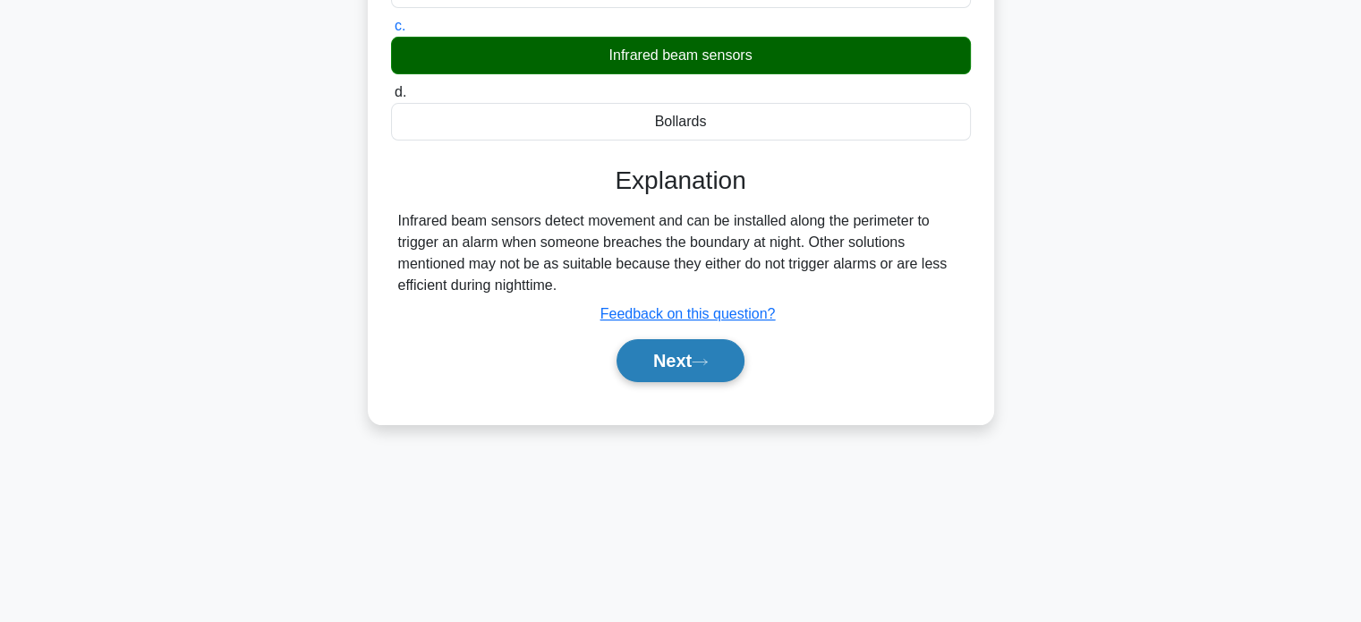
click at [662, 359] on button "Next" at bounding box center [680, 360] width 128 height 43
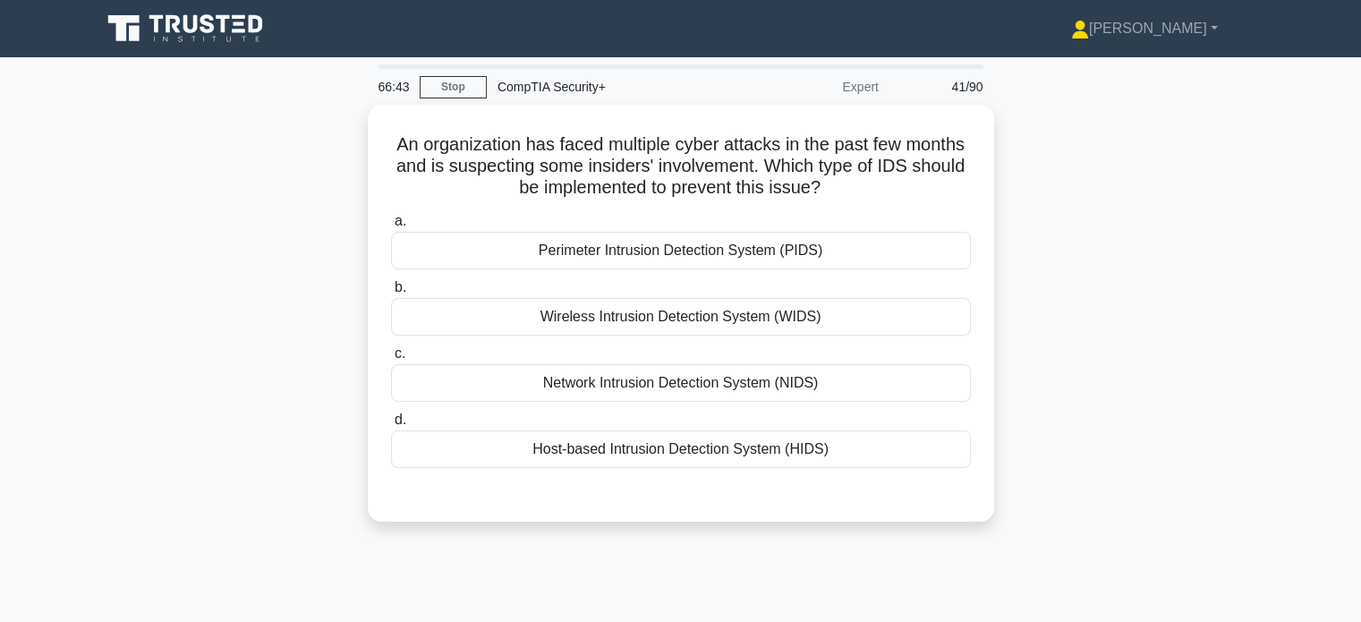
scroll to position [0, 0]
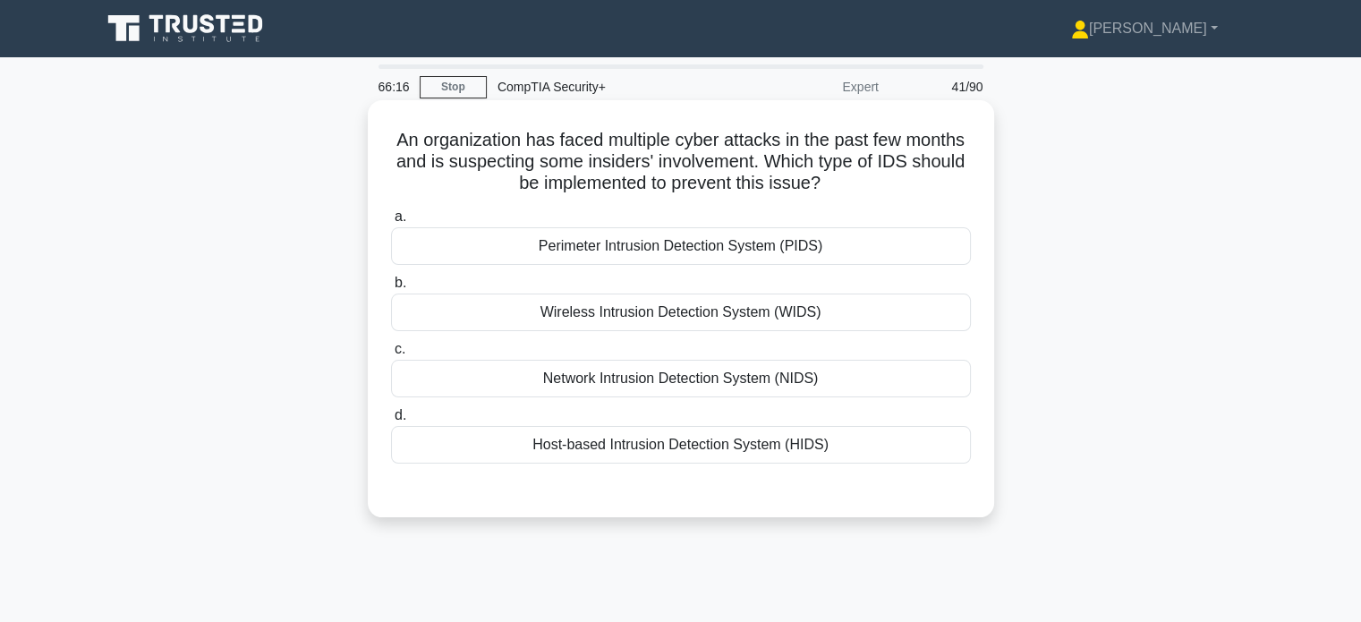
click at [488, 446] on div "Host-based Intrusion Detection System (HIDS)" at bounding box center [681, 445] width 580 height 38
click at [391, 421] on input "d. Host-based Intrusion Detection System (HIDS)" at bounding box center [391, 416] width 0 height 12
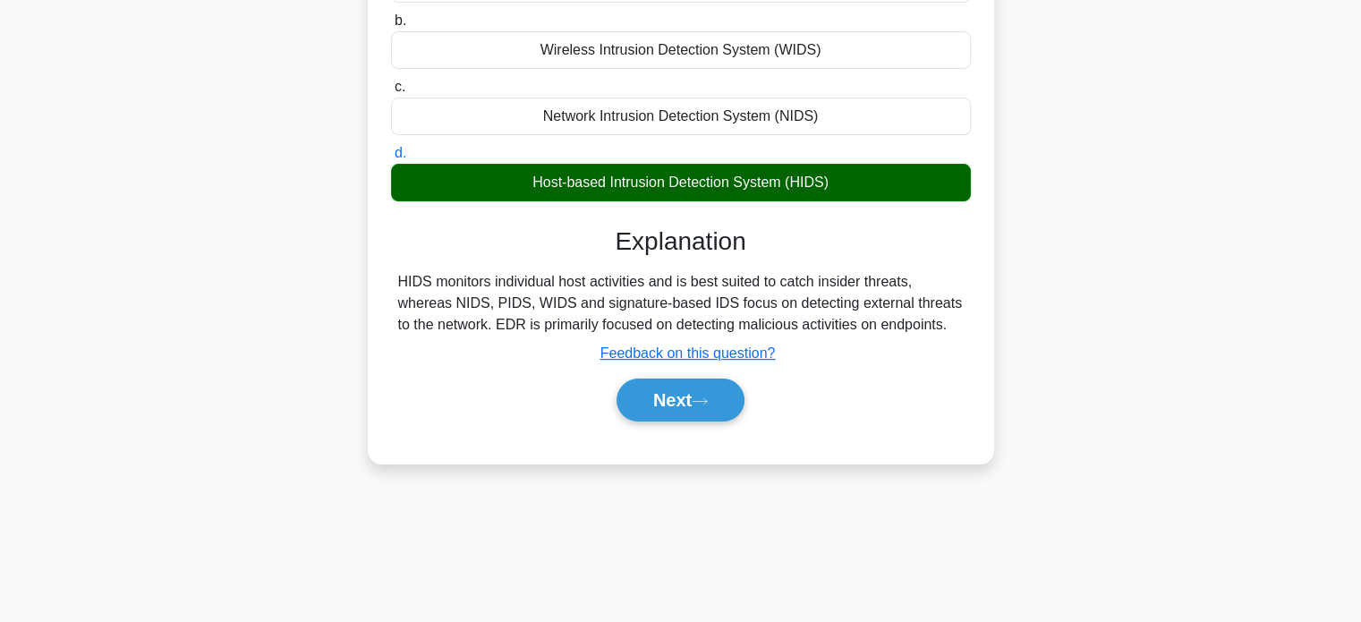
scroll to position [267, 0]
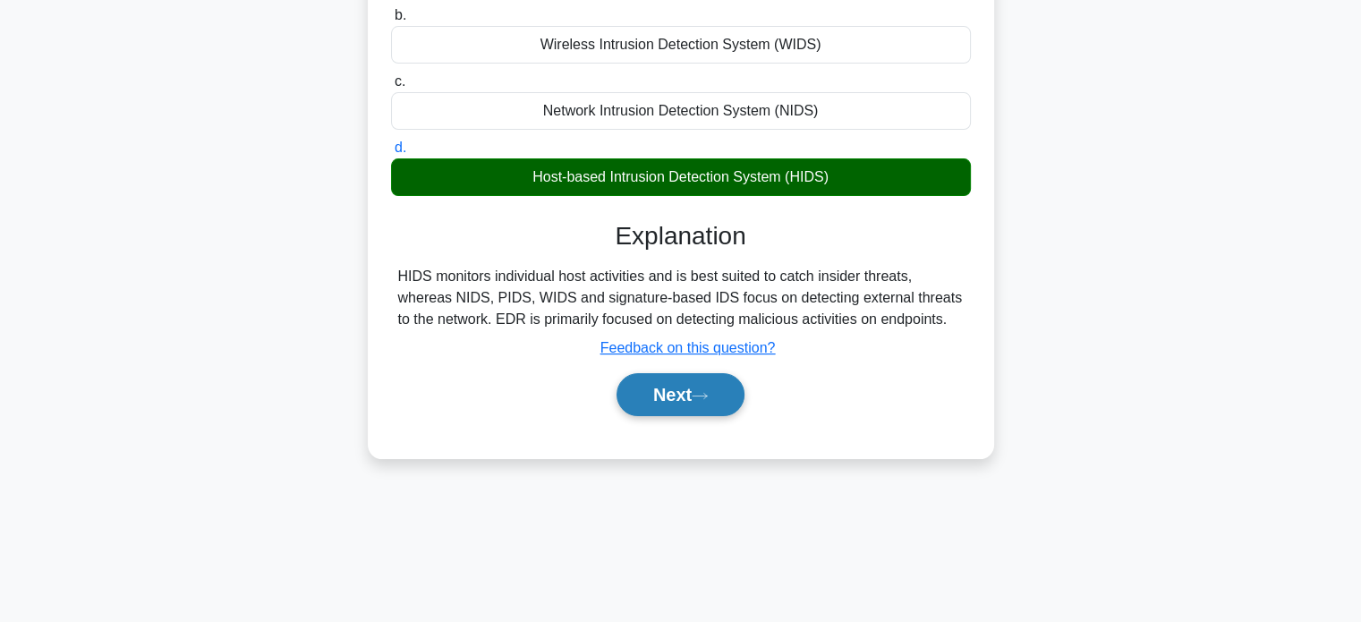
click at [710, 406] on button "Next" at bounding box center [680, 394] width 128 height 43
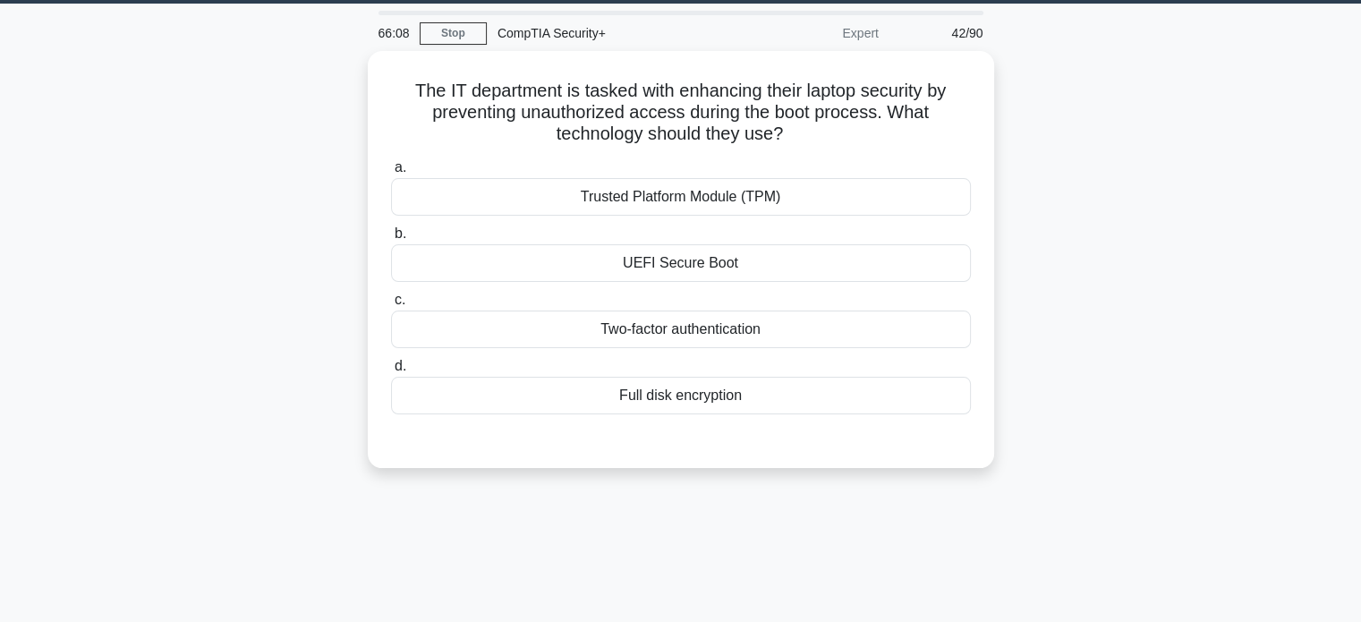
scroll to position [0, 0]
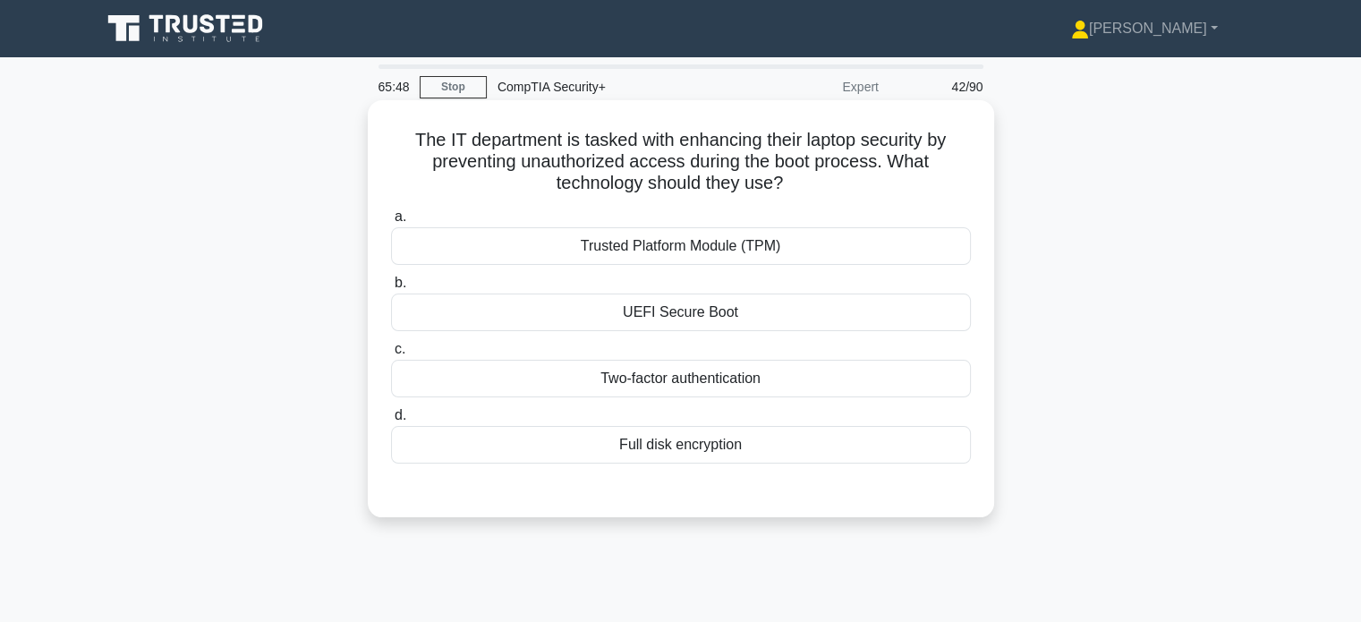
click at [726, 297] on div "UEFI Secure Boot" at bounding box center [681, 312] width 580 height 38
click at [391, 289] on input "b. UEFI Secure Boot" at bounding box center [391, 283] width 0 height 12
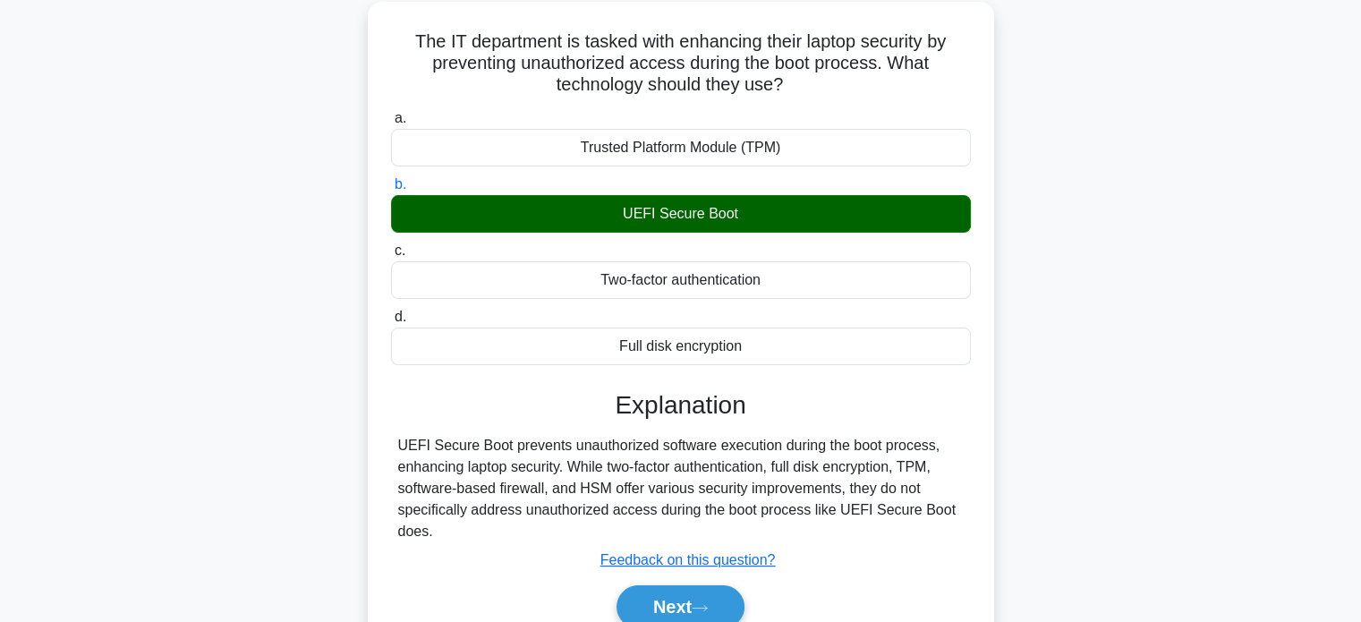
scroll to position [344, 0]
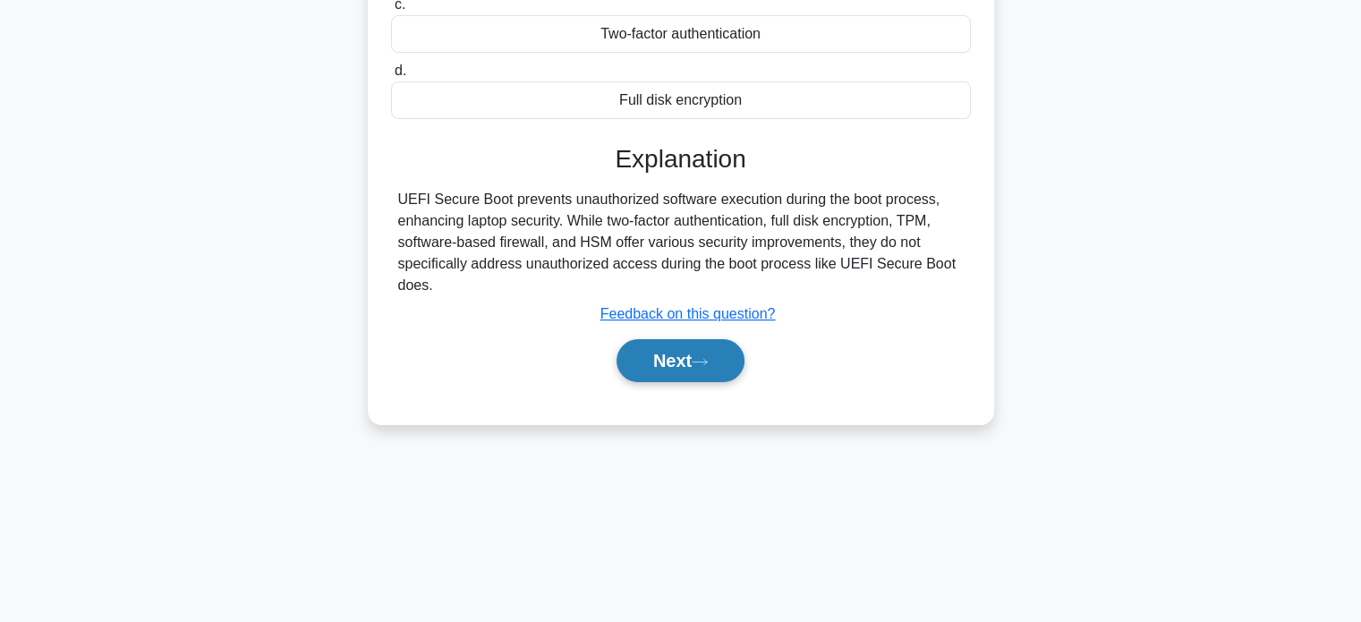
click at [675, 361] on button "Next" at bounding box center [680, 360] width 128 height 43
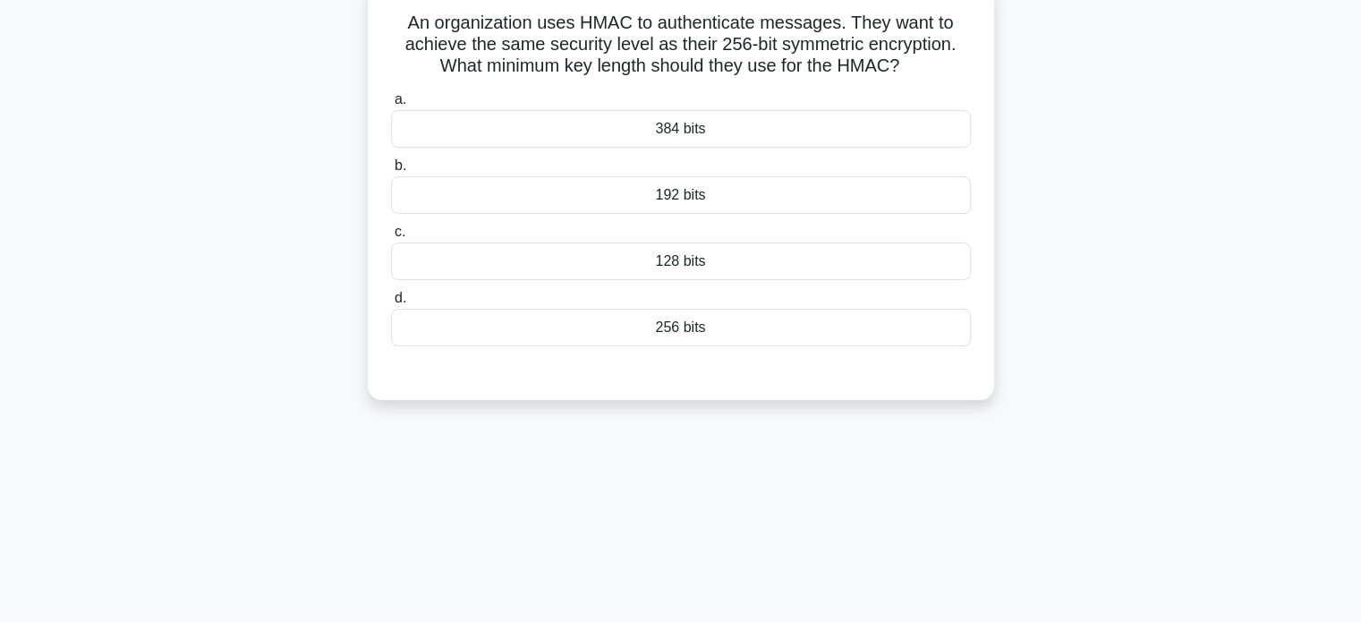
scroll to position [0, 0]
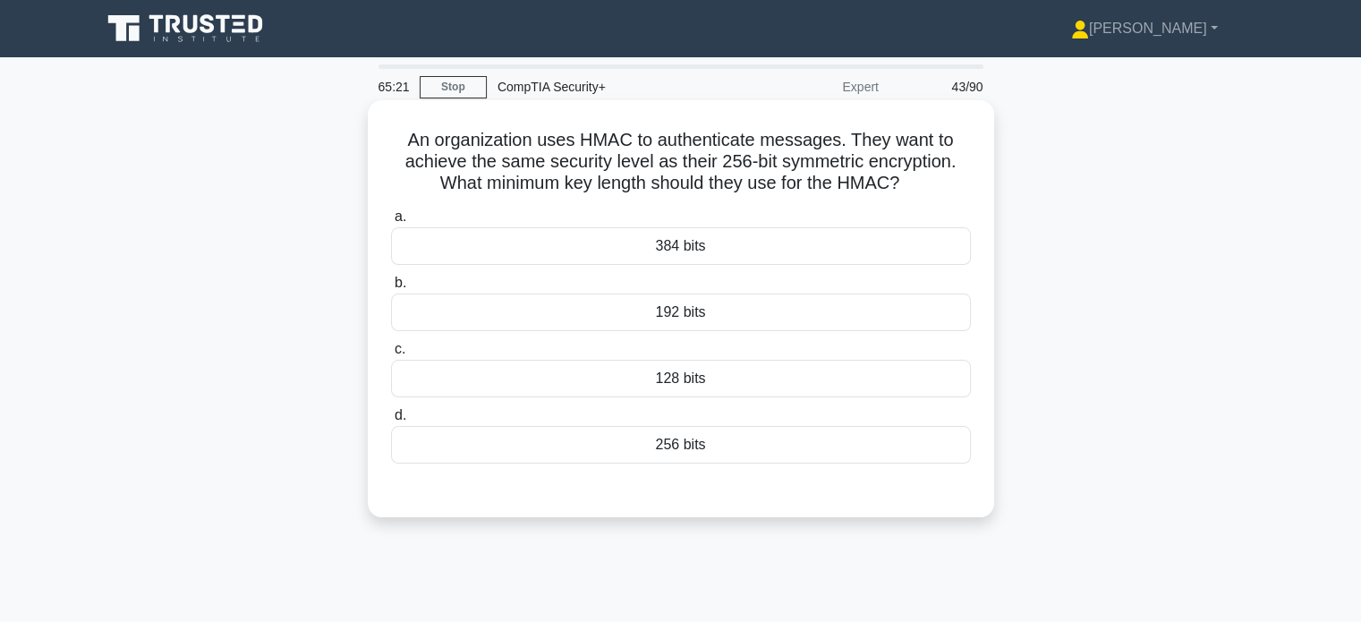
click at [708, 446] on div "256 bits" at bounding box center [681, 445] width 580 height 38
click at [391, 421] on input "d. 256 bits" at bounding box center [391, 416] width 0 height 12
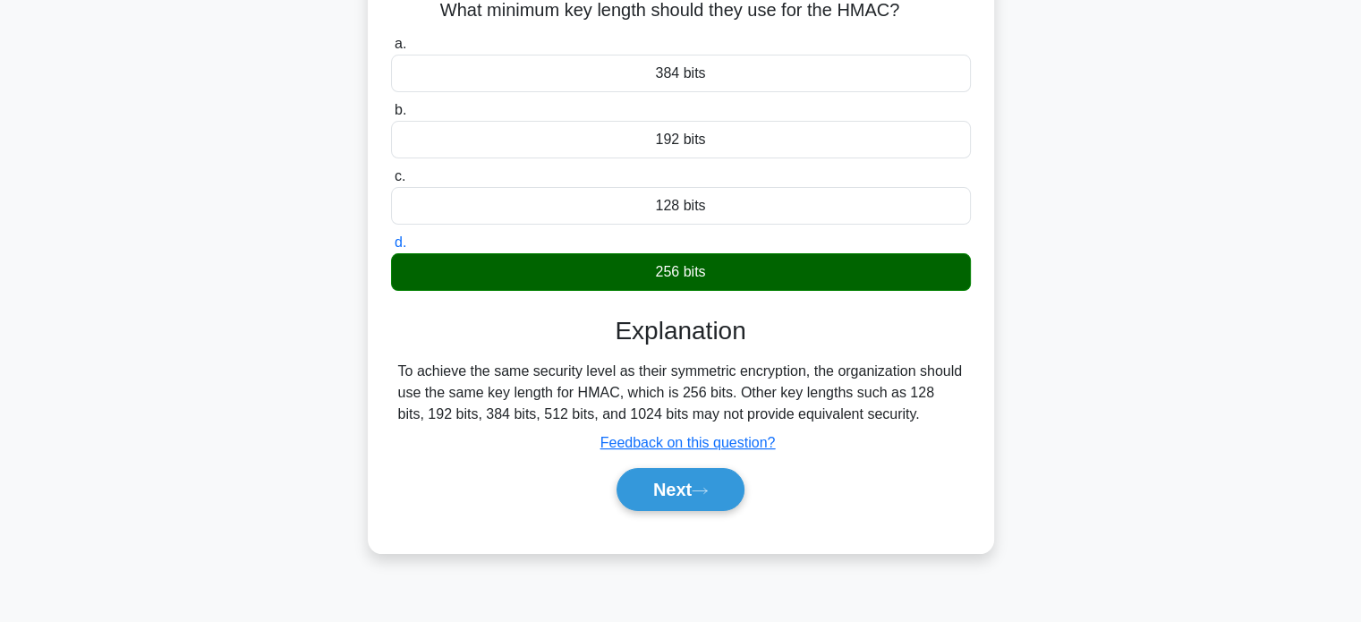
scroll to position [178, 0]
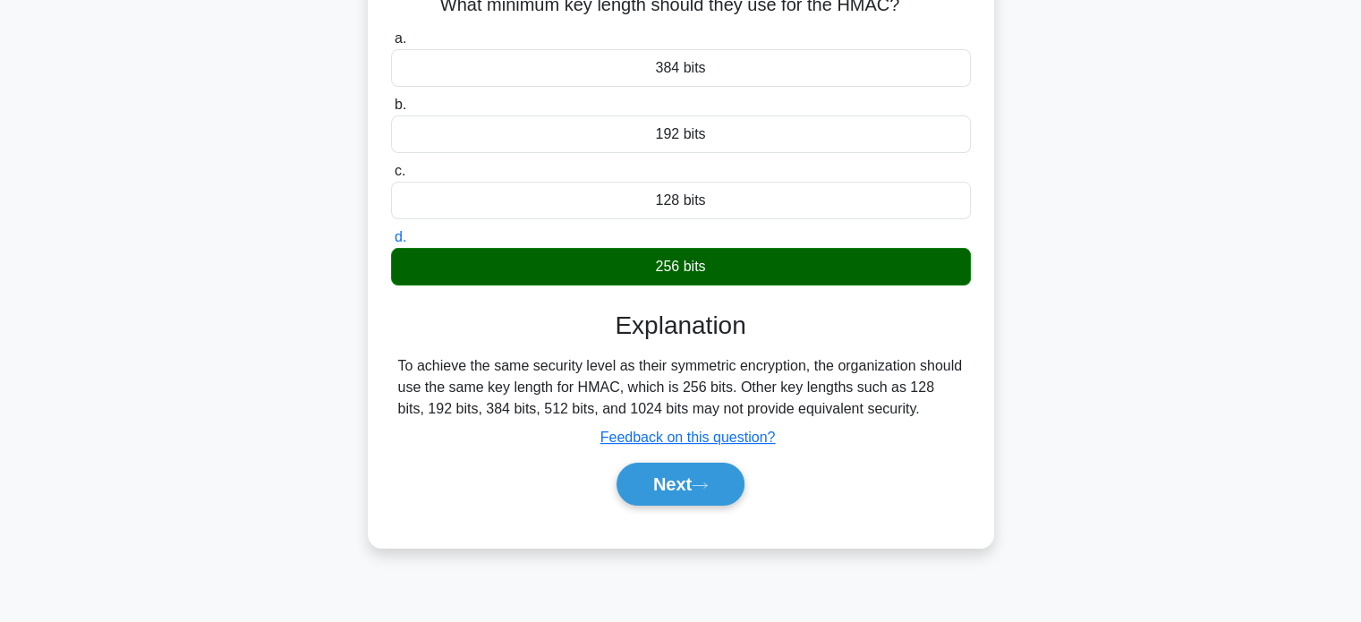
click at [661, 505] on div "Next" at bounding box center [681, 483] width 580 height 57
click at [650, 494] on button "Next" at bounding box center [680, 484] width 128 height 43
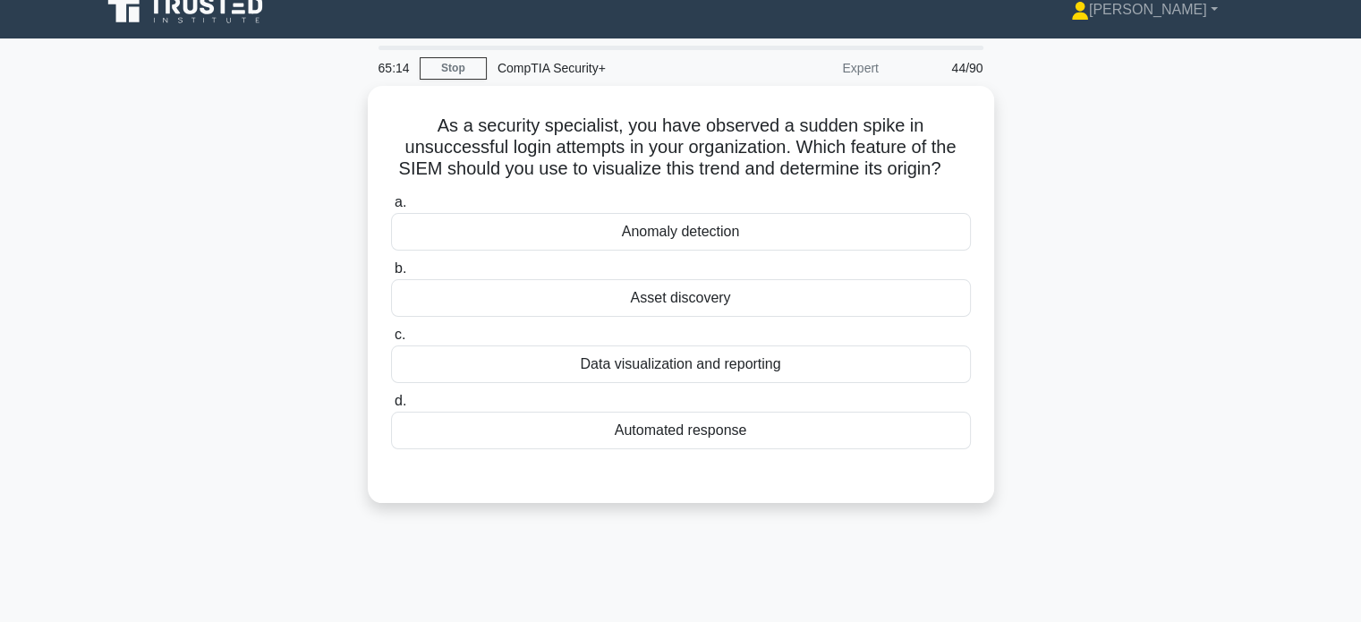
scroll to position [0, 0]
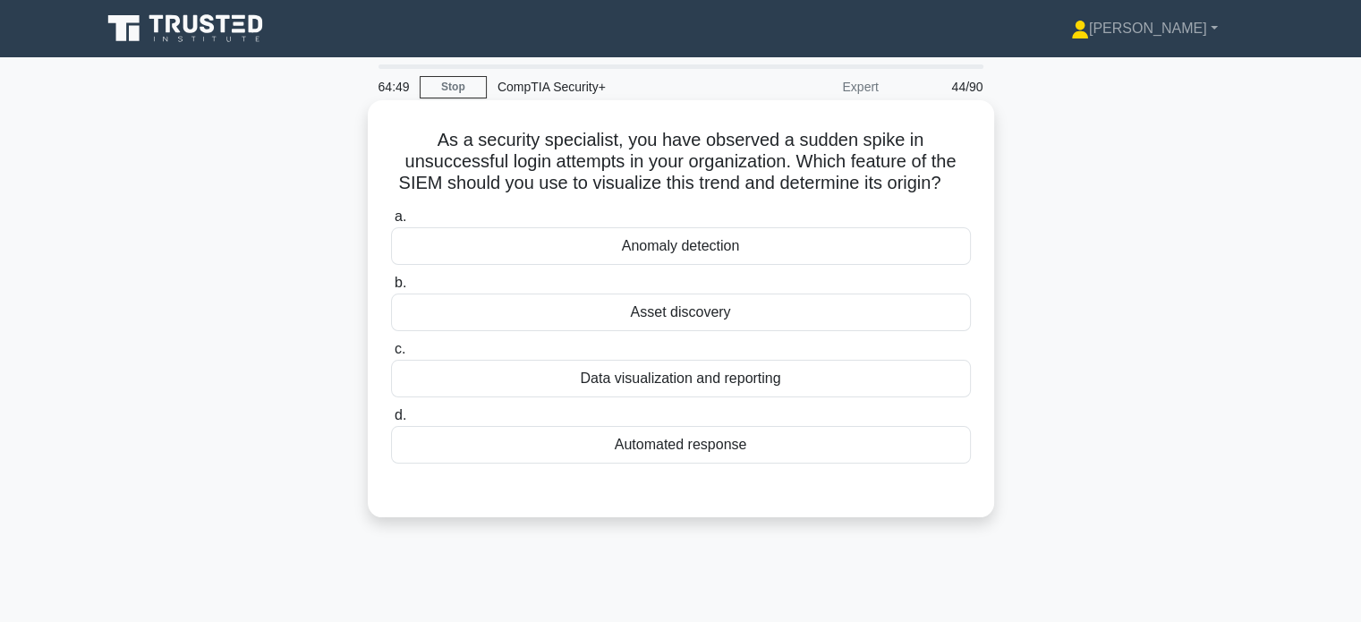
click at [594, 248] on div "Anomaly detection" at bounding box center [681, 246] width 580 height 38
click at [391, 223] on input "a. Anomaly detection" at bounding box center [391, 217] width 0 height 12
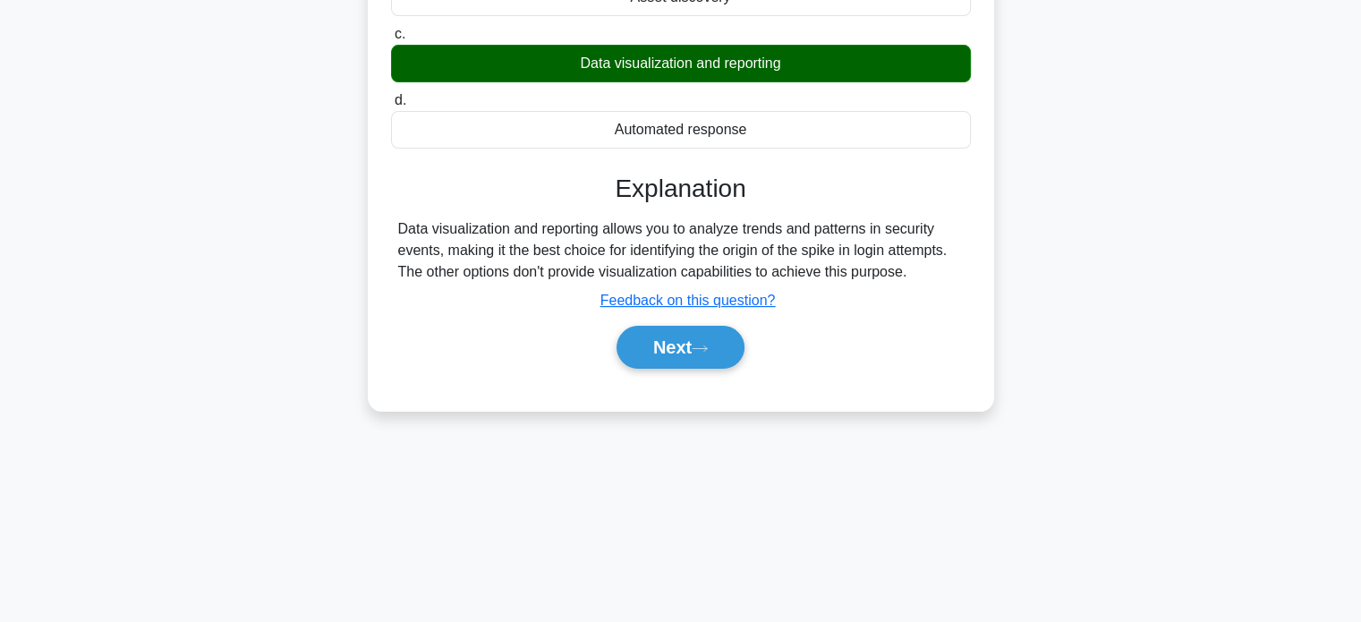
scroll to position [344, 0]
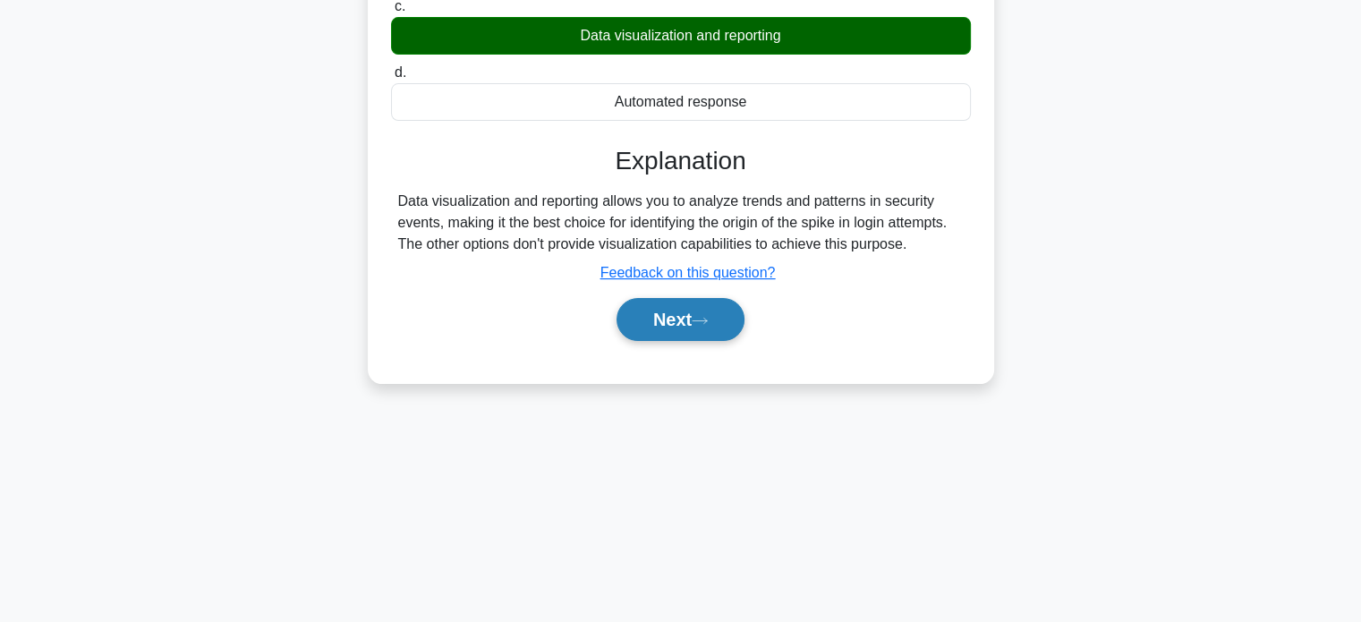
click at [661, 318] on button "Next" at bounding box center [680, 319] width 128 height 43
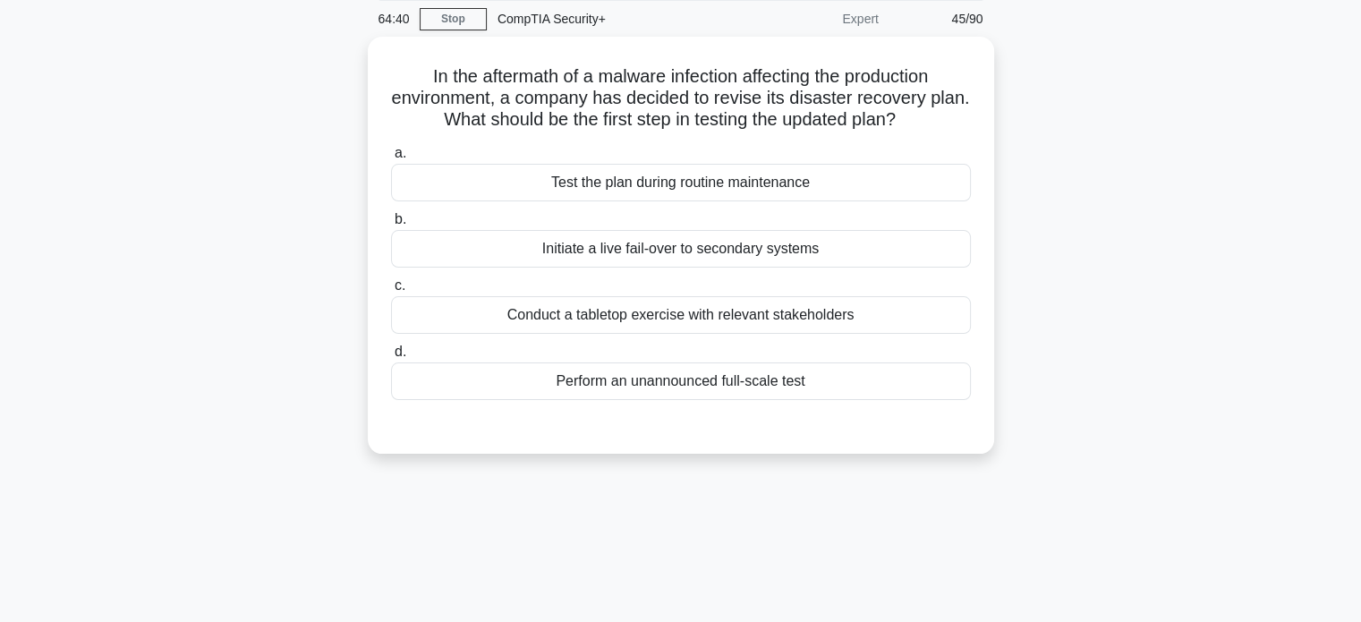
scroll to position [0, 0]
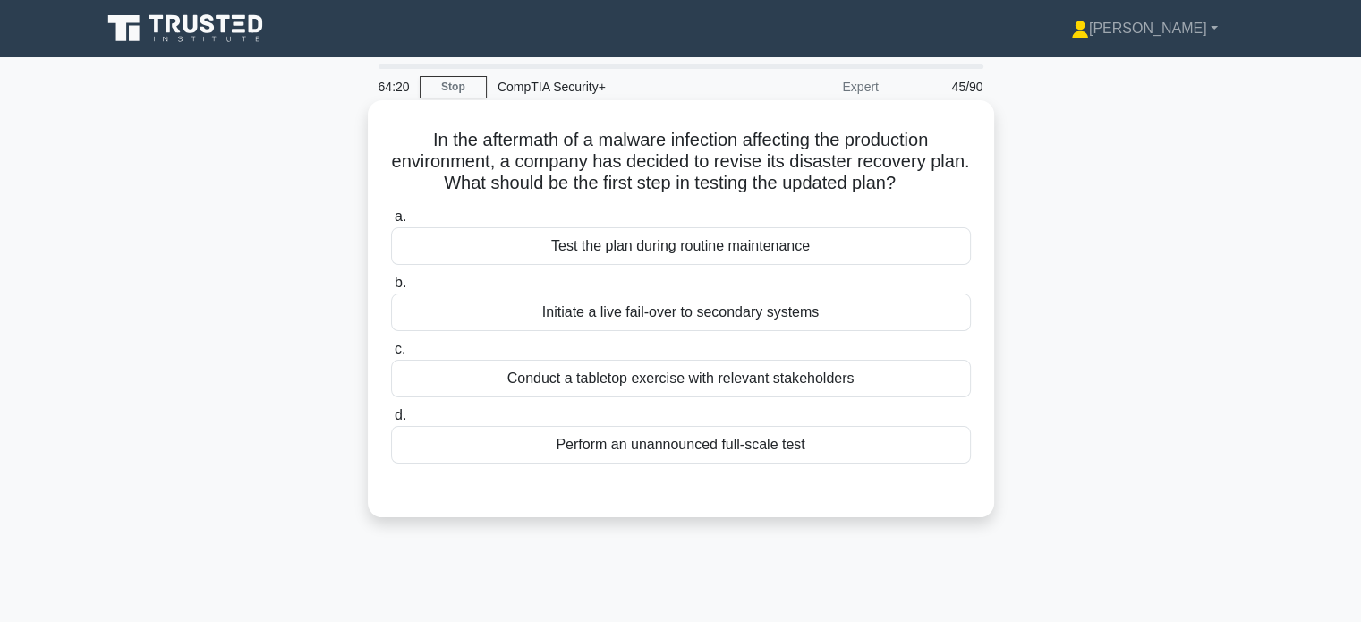
click at [498, 377] on div "Conduct a tabletop exercise with relevant stakeholders" at bounding box center [681, 379] width 580 height 38
click at [391, 355] on input "c. Conduct a tabletop exercise with relevant stakeholders" at bounding box center [391, 350] width 0 height 12
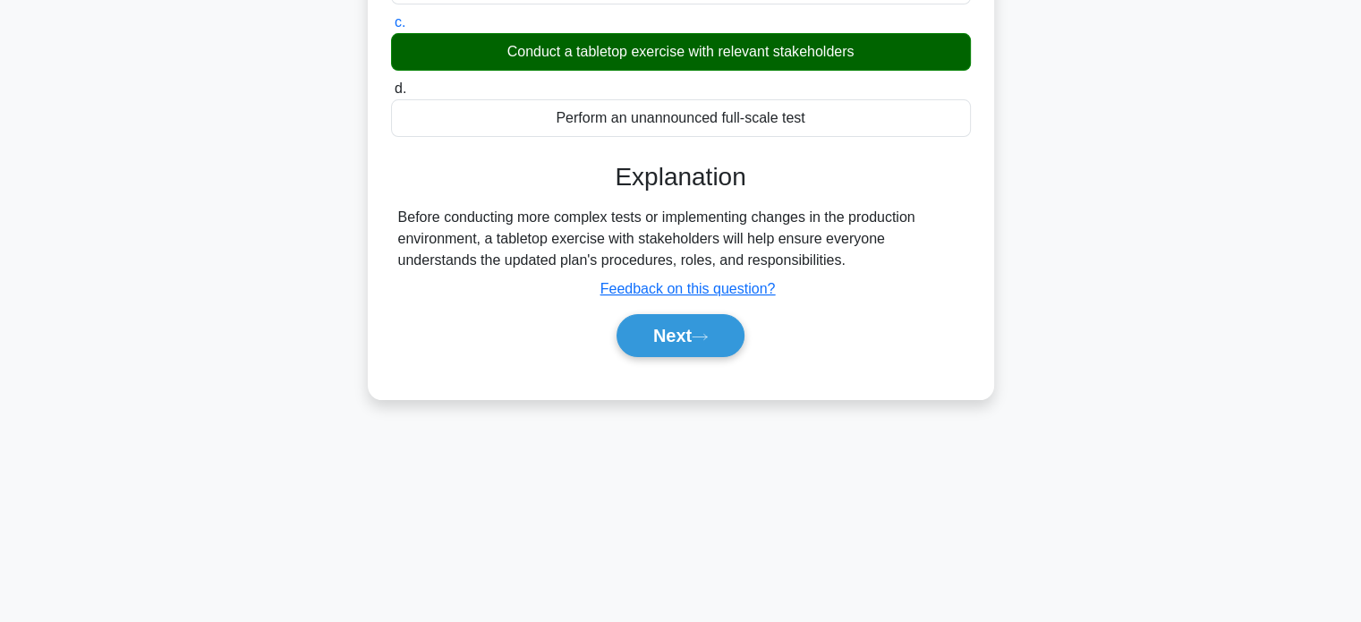
scroll to position [344, 0]
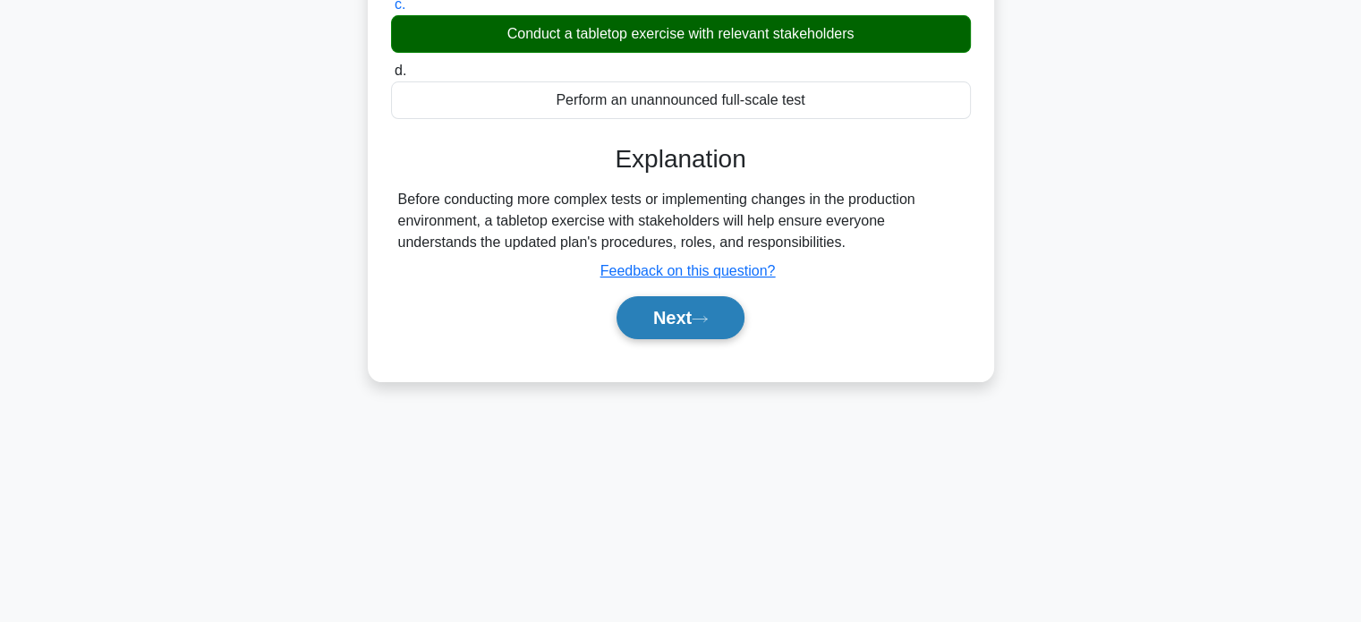
click at [701, 317] on icon at bounding box center [700, 319] width 16 height 10
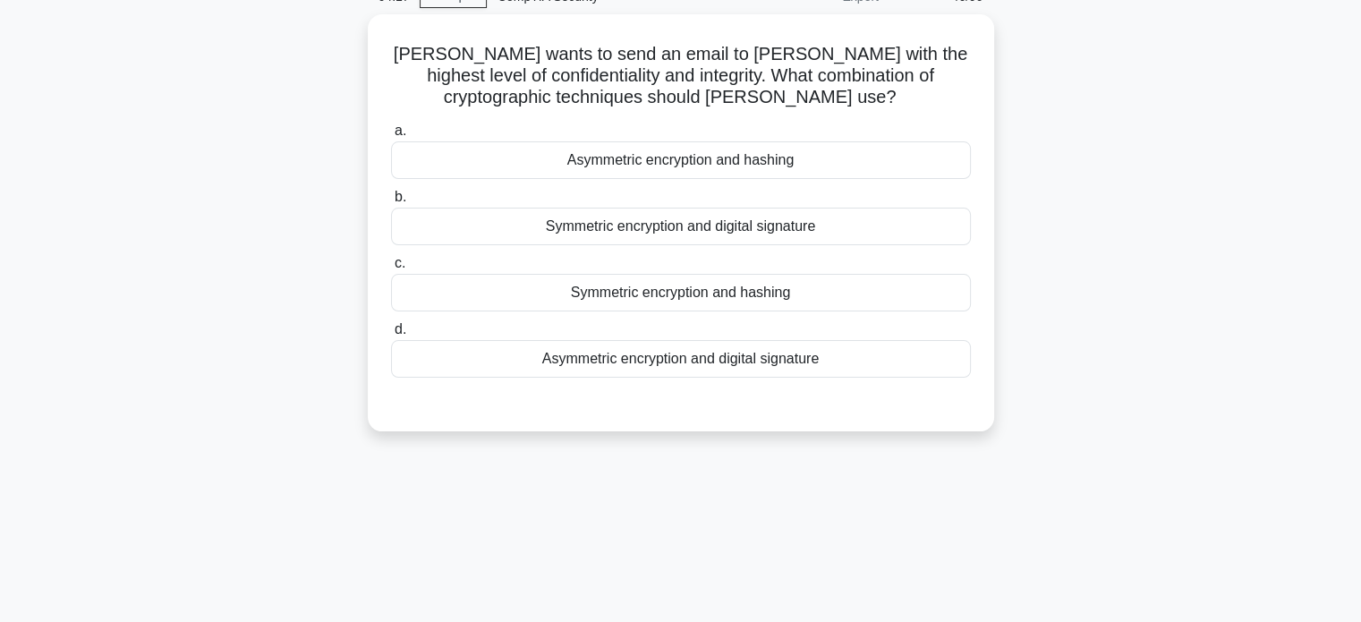
scroll to position [0, 0]
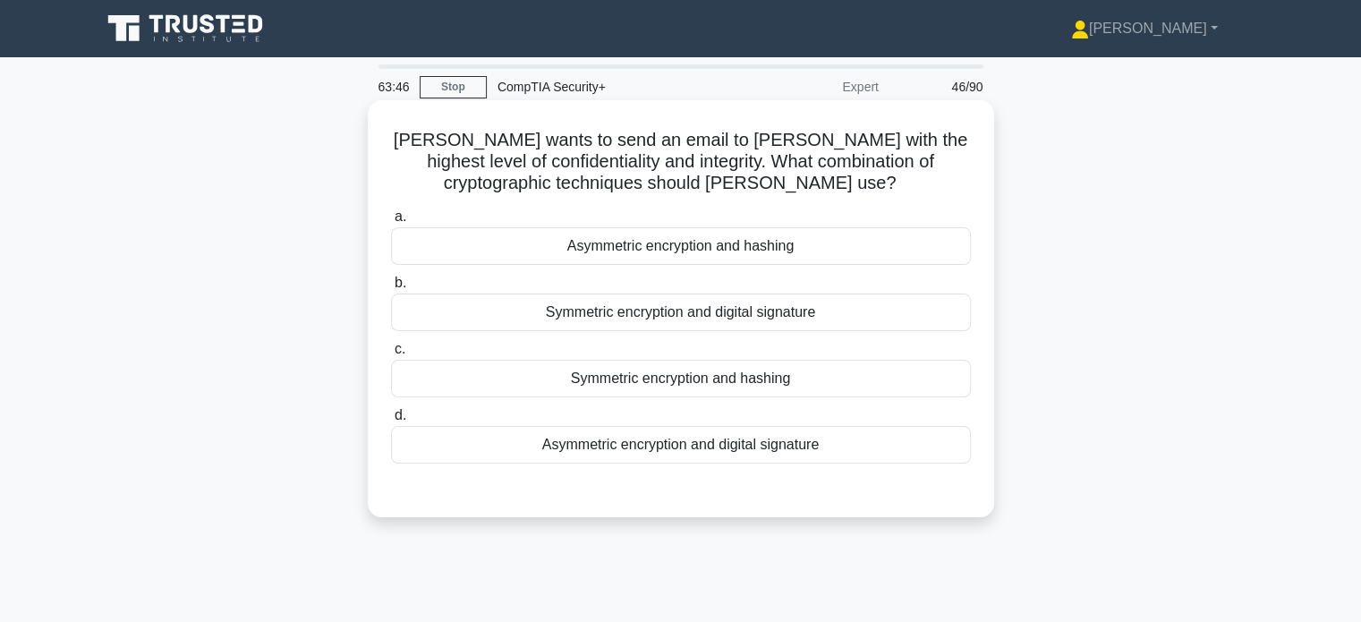
click at [564, 448] on div "Asymmetric encryption and digital signature" at bounding box center [681, 445] width 580 height 38
click at [391, 421] on input "d. Asymmetric encryption and digital signature" at bounding box center [391, 416] width 0 height 12
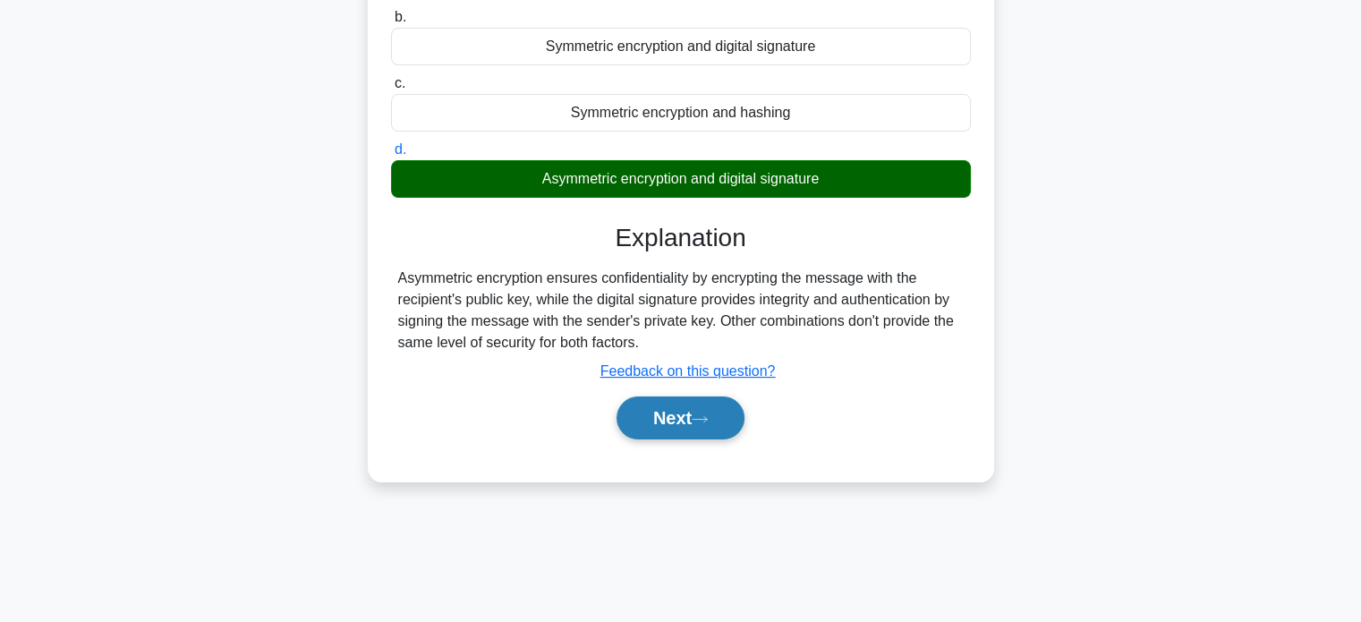
scroll to position [267, 0]
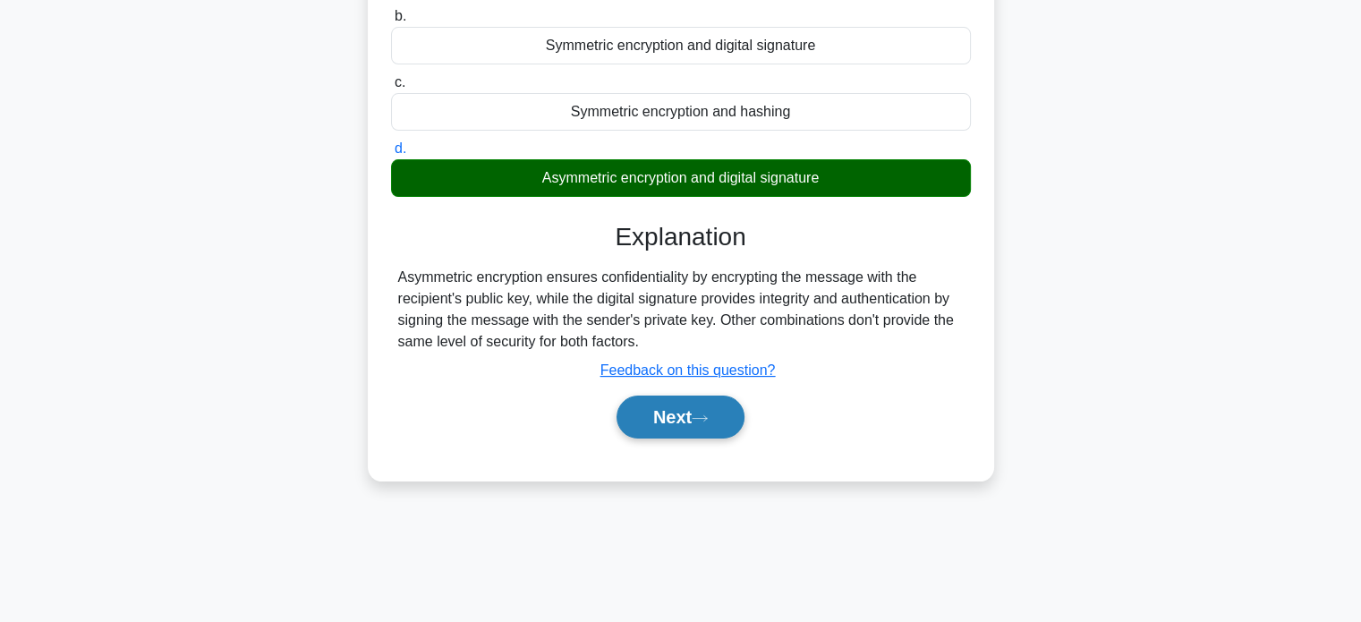
click at [700, 423] on button "Next" at bounding box center [680, 416] width 128 height 43
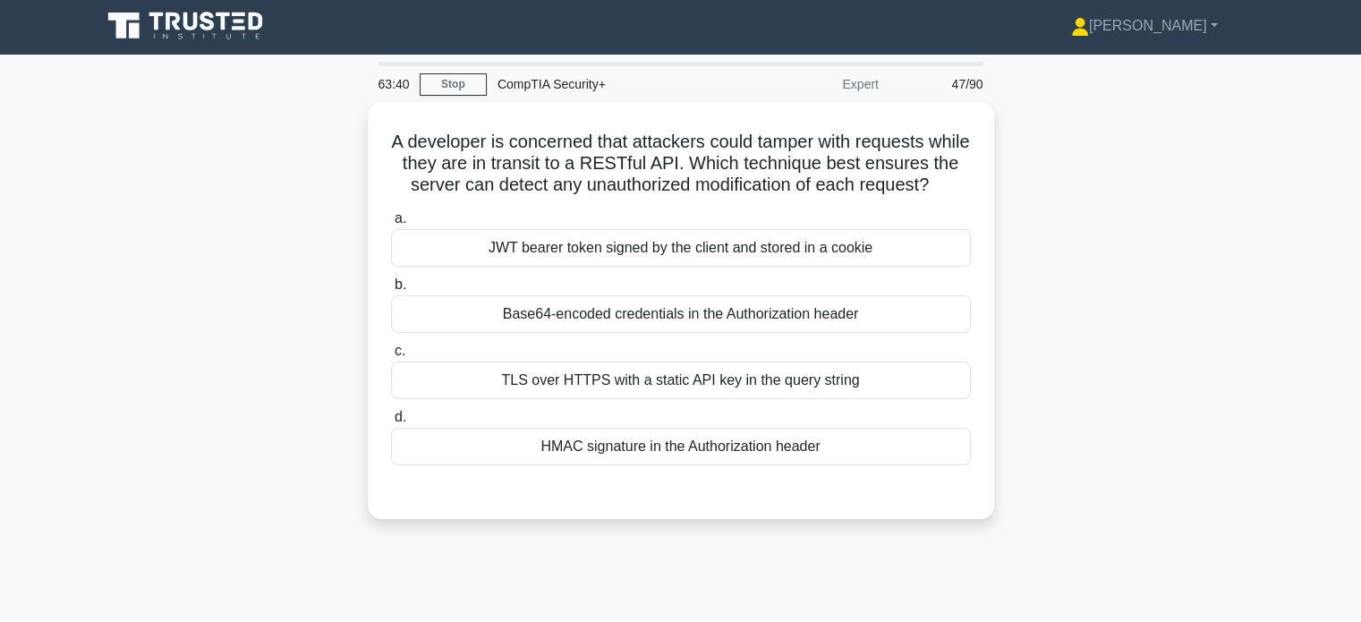
scroll to position [0, 0]
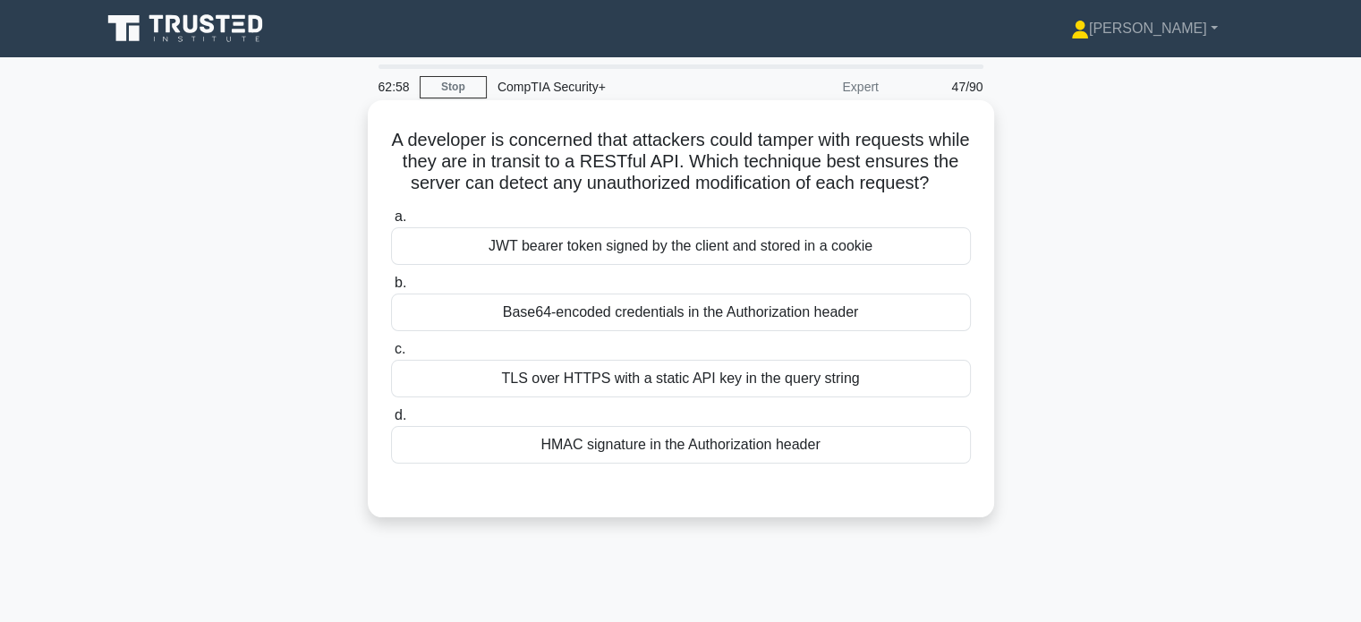
click at [531, 397] on div "TLS over HTTPS with a static API key in the query string" at bounding box center [681, 379] width 580 height 38
click at [391, 355] on input "c. TLS over HTTPS with a static API key in the query string" at bounding box center [391, 350] width 0 height 12
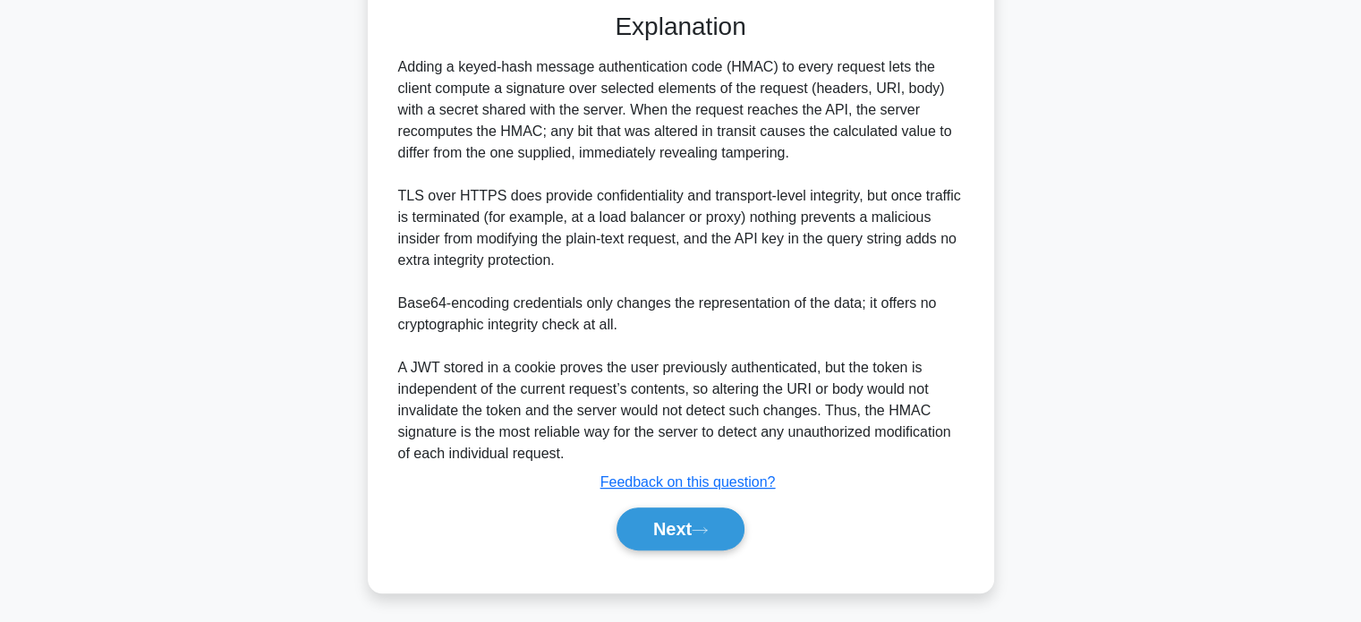
scroll to position [503, 0]
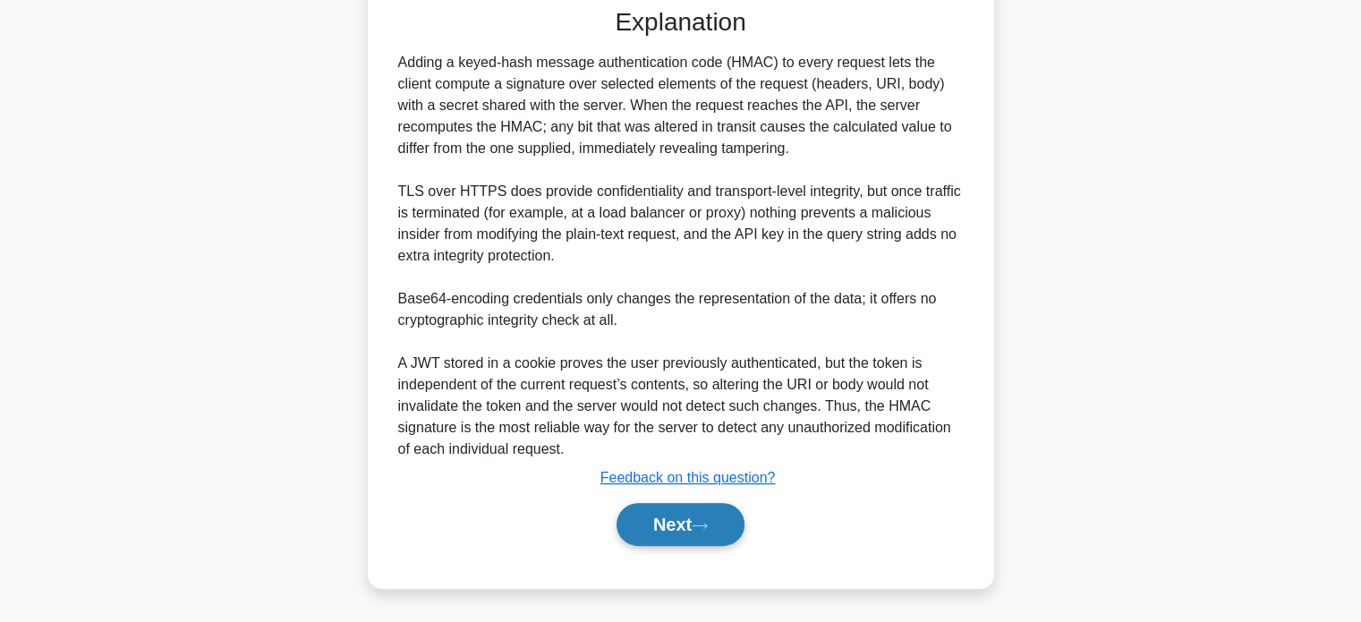
click at [700, 534] on button "Next" at bounding box center [680, 524] width 128 height 43
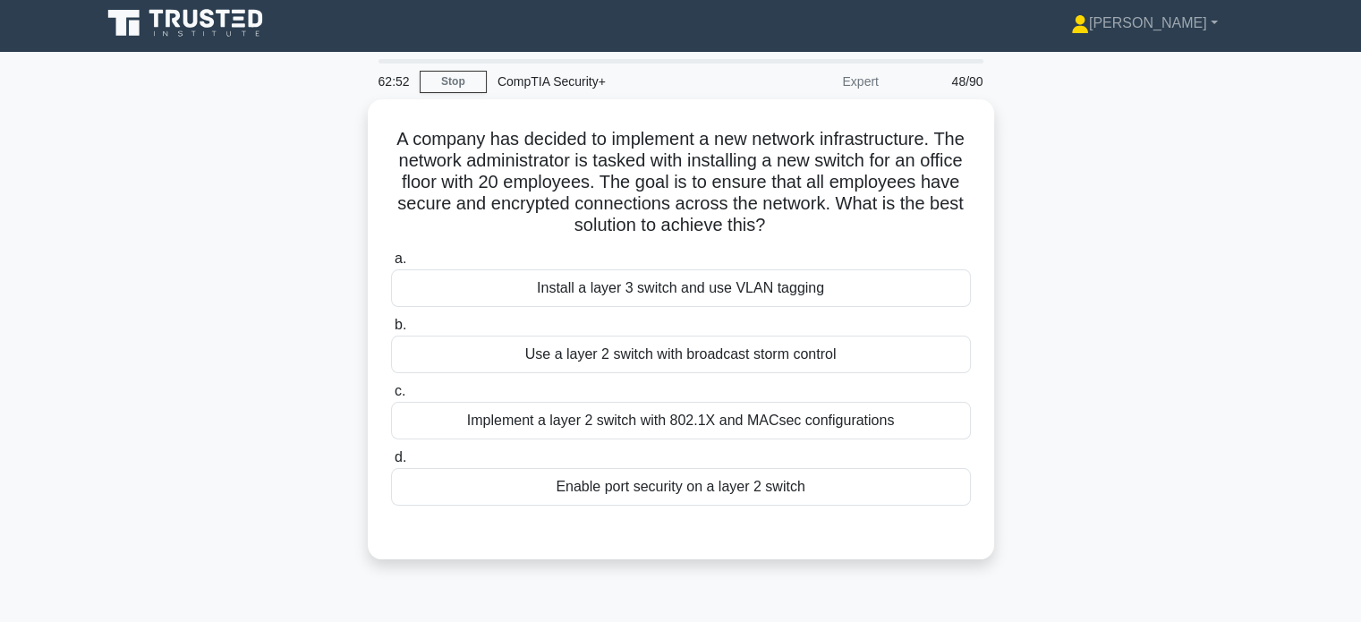
scroll to position [0, 0]
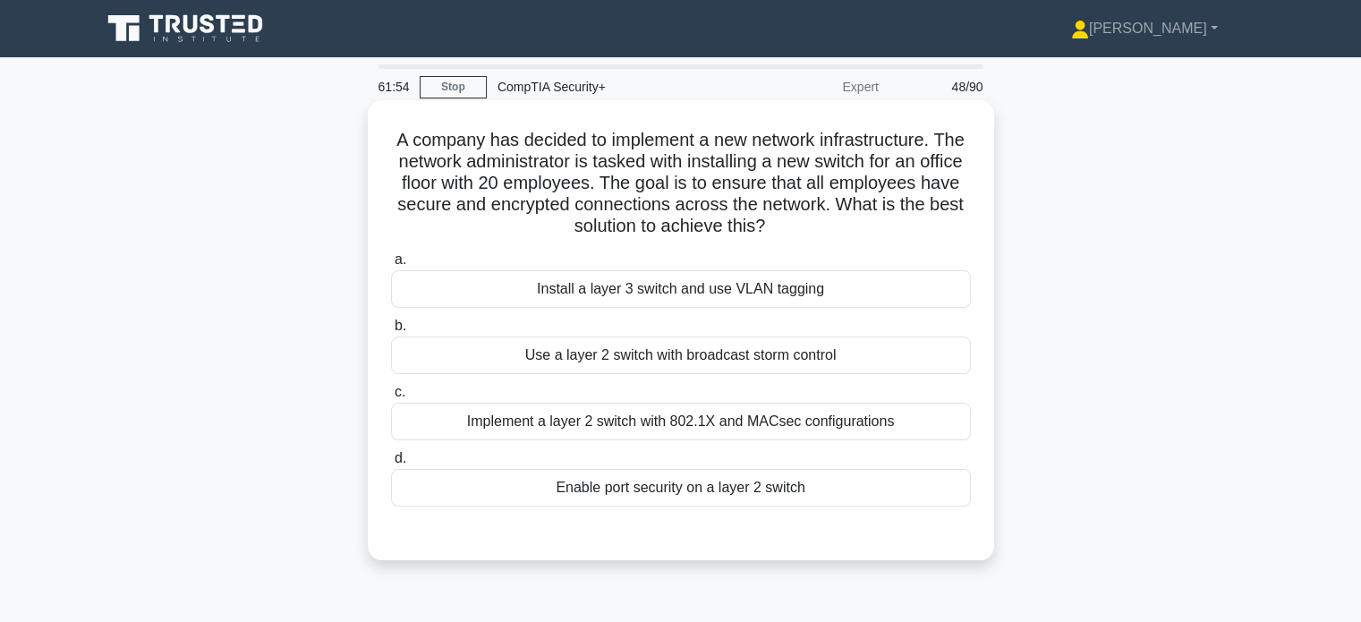
click at [450, 433] on div "Implement a layer 2 switch with 802.1X and MACsec configurations" at bounding box center [681, 422] width 580 height 38
click at [391, 398] on input "c. Implement a layer 2 switch with 802.1X and MACsec configurations" at bounding box center [391, 392] width 0 height 12
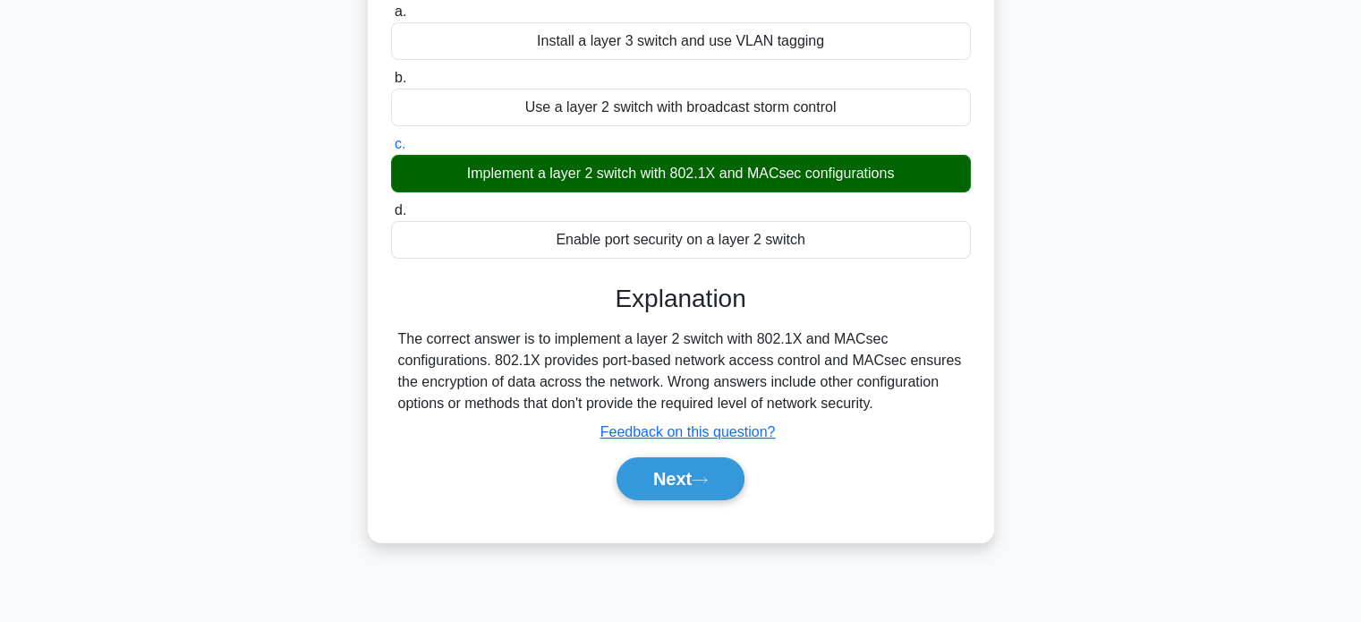
scroll to position [254, 0]
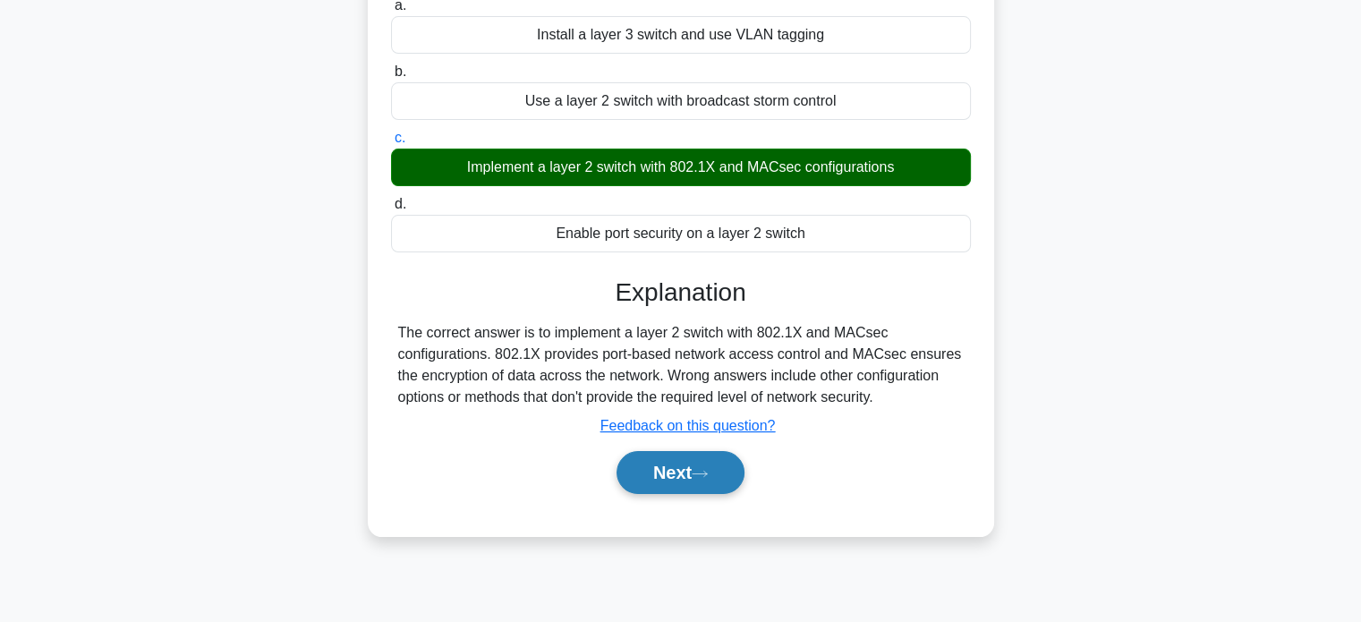
click at [675, 470] on button "Next" at bounding box center [680, 472] width 128 height 43
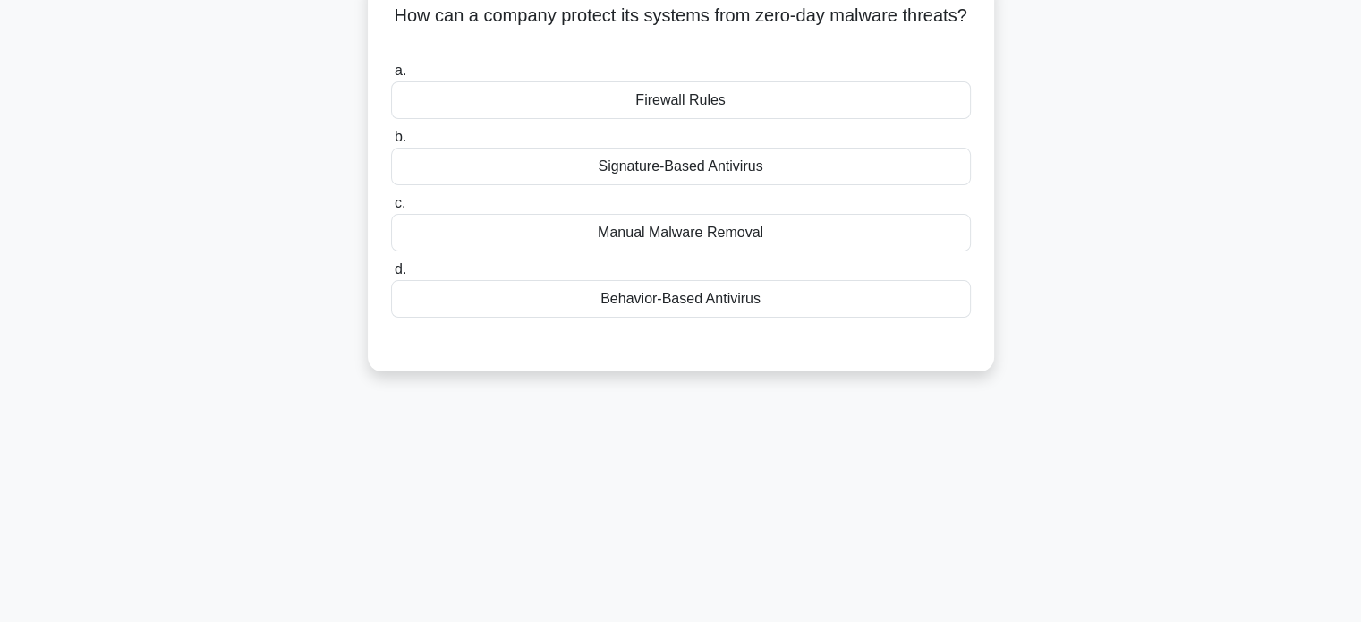
scroll to position [0, 0]
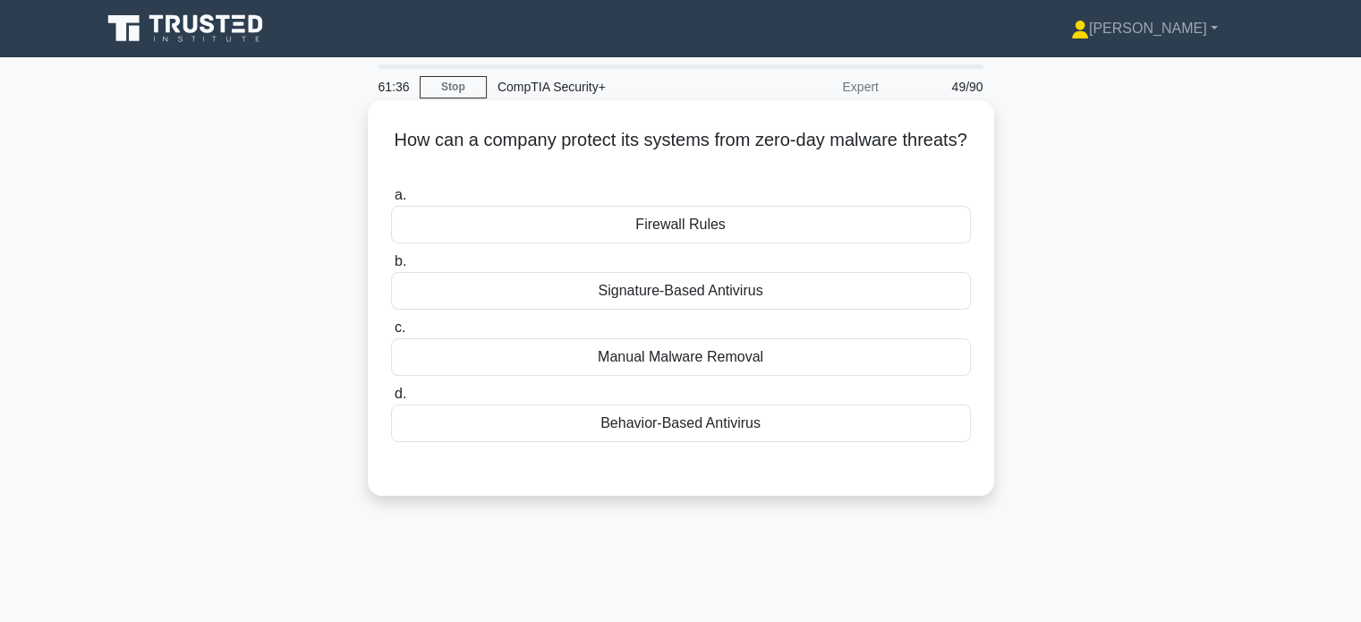
drag, startPoint x: 548, startPoint y: 436, endPoint x: 514, endPoint y: 434, distance: 34.9
click at [548, 436] on div "Behavior-Based Antivirus" at bounding box center [681, 423] width 580 height 38
click at [391, 400] on input "d. Behavior-Based Antivirus" at bounding box center [391, 394] width 0 height 12
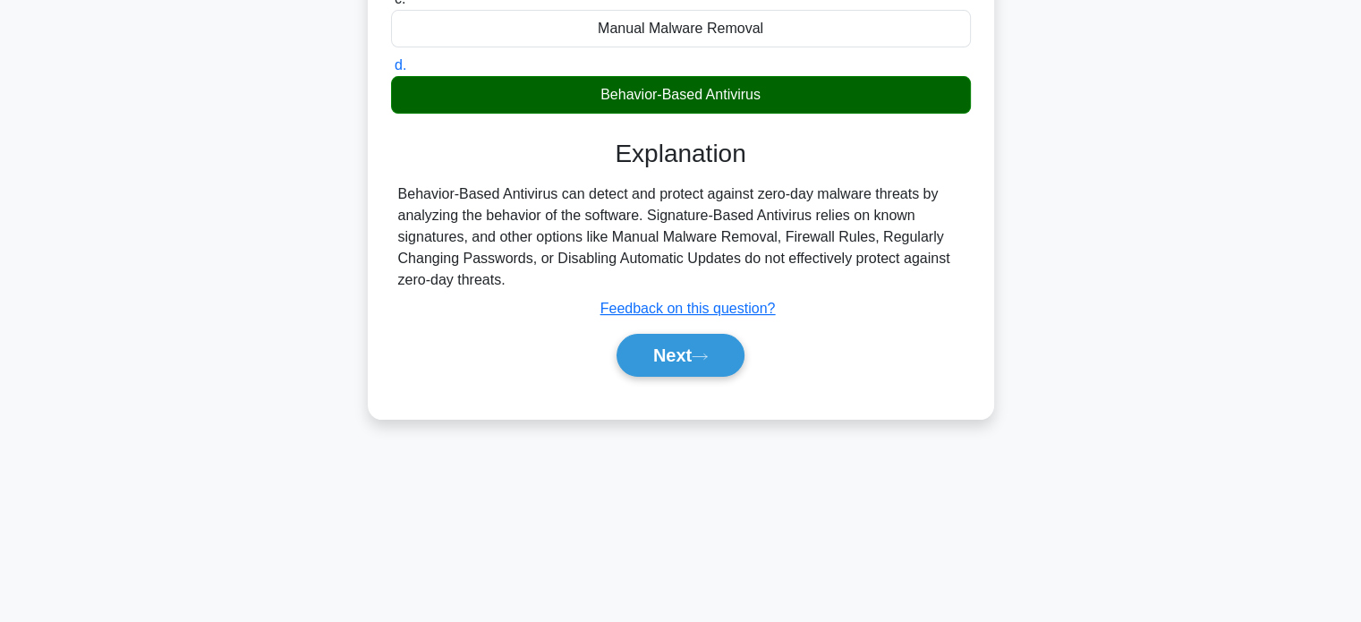
scroll to position [344, 0]
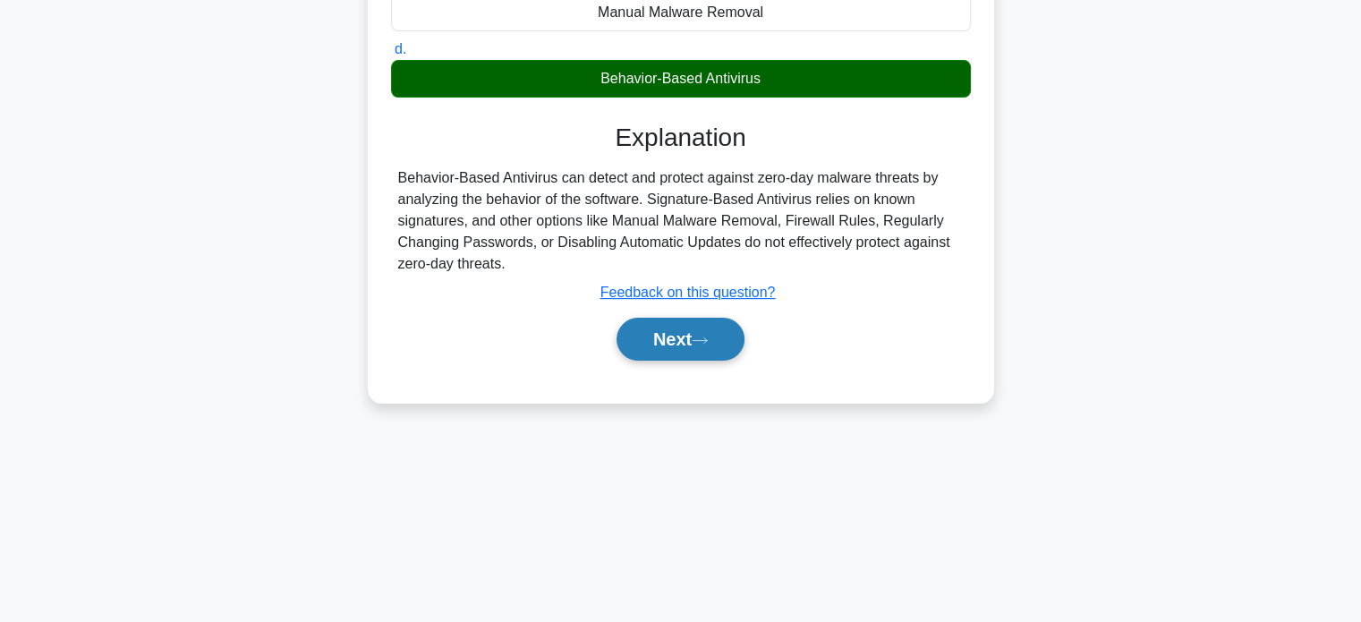
click at [641, 345] on button "Next" at bounding box center [680, 339] width 128 height 43
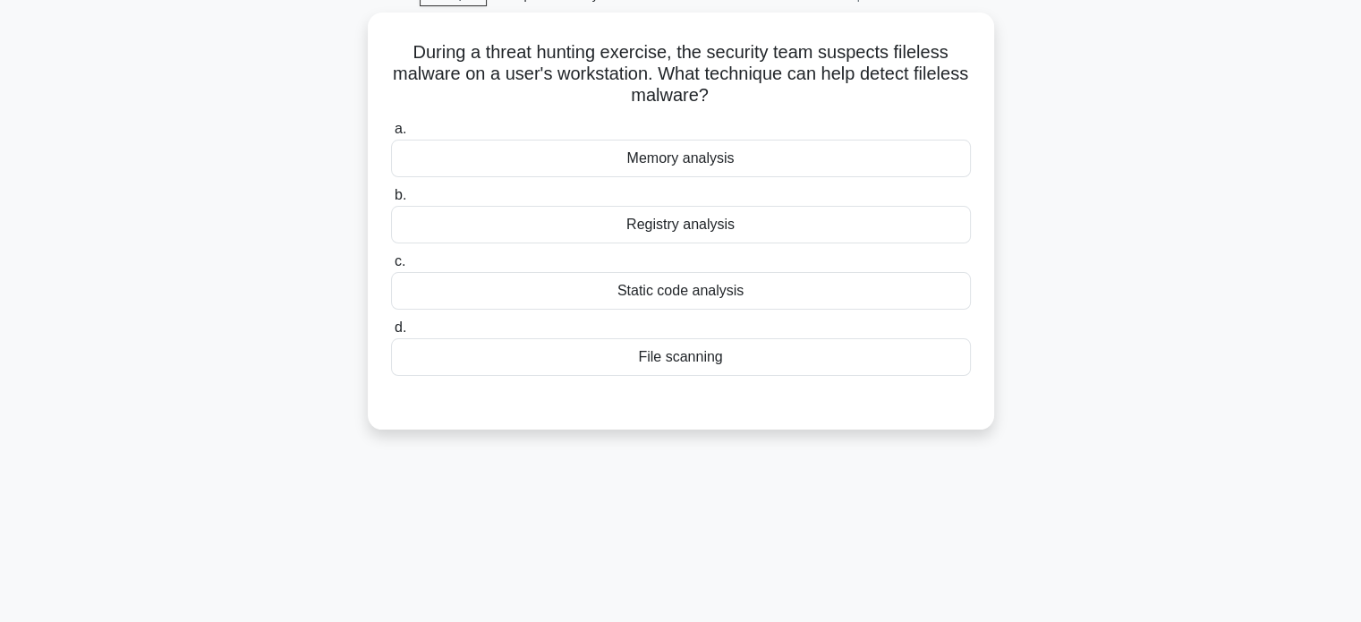
scroll to position [0, 0]
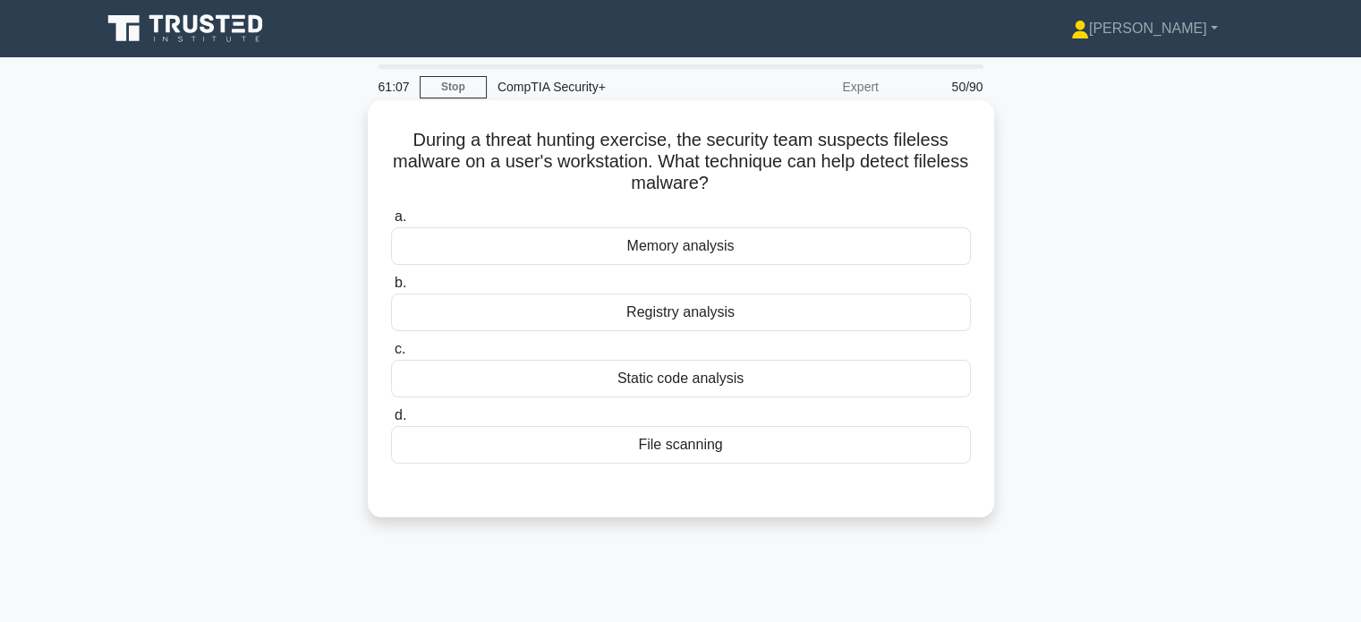
click at [605, 242] on div "Memory analysis" at bounding box center [681, 246] width 580 height 38
click at [391, 223] on input "a. Memory analysis" at bounding box center [391, 217] width 0 height 12
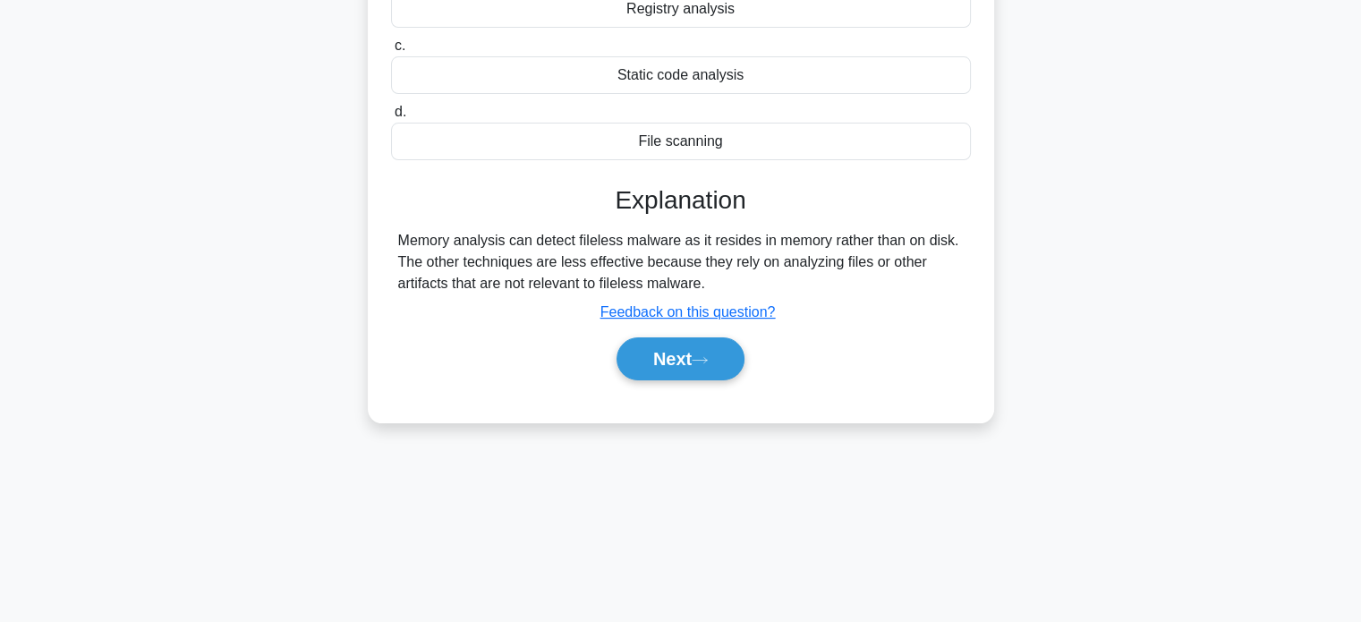
scroll to position [344, 0]
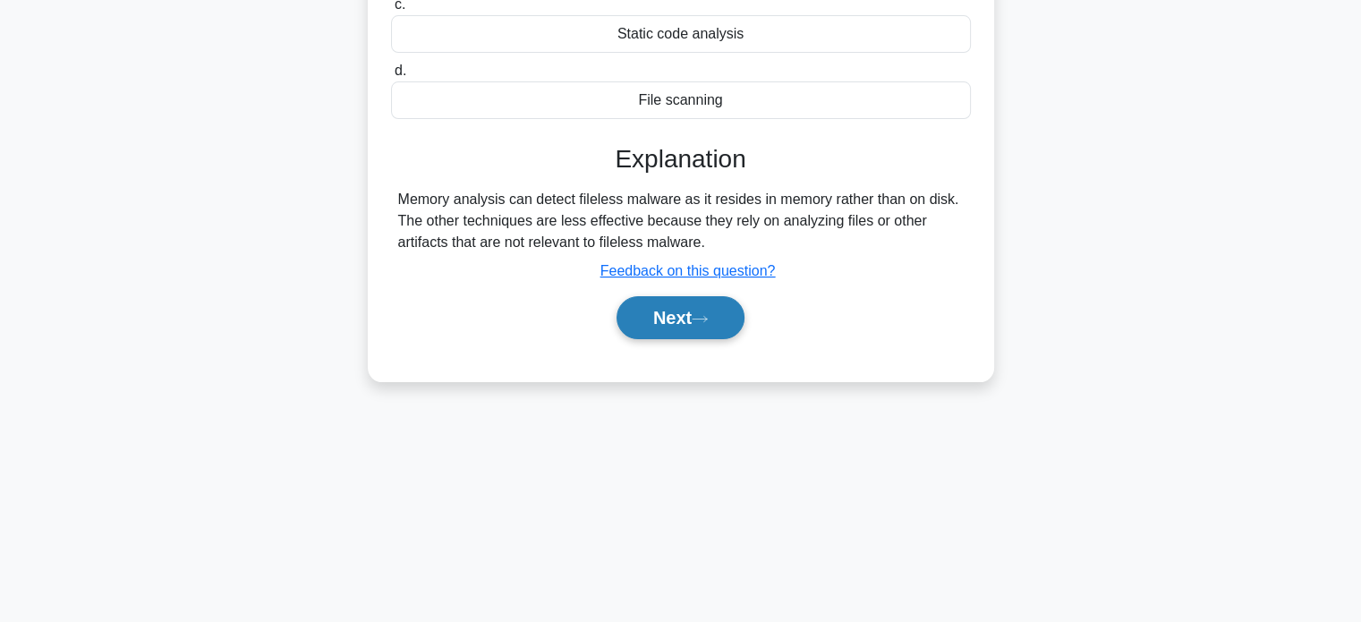
click at [685, 331] on button "Next" at bounding box center [680, 317] width 128 height 43
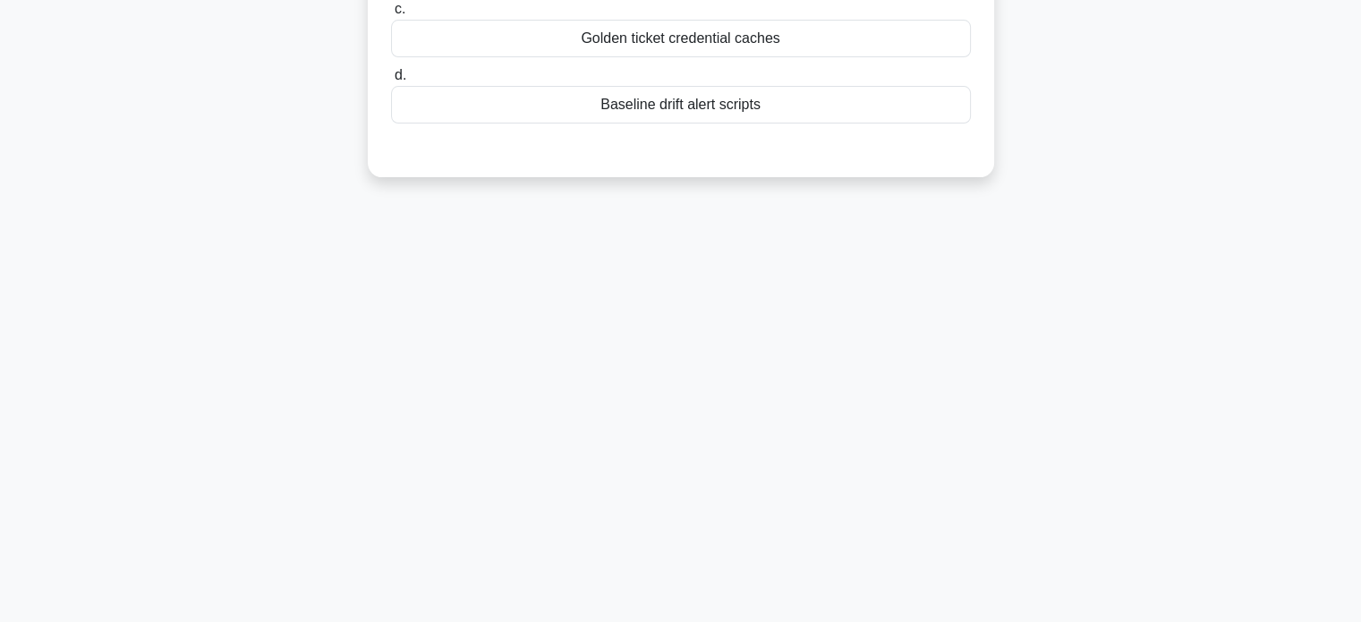
scroll to position [0, 0]
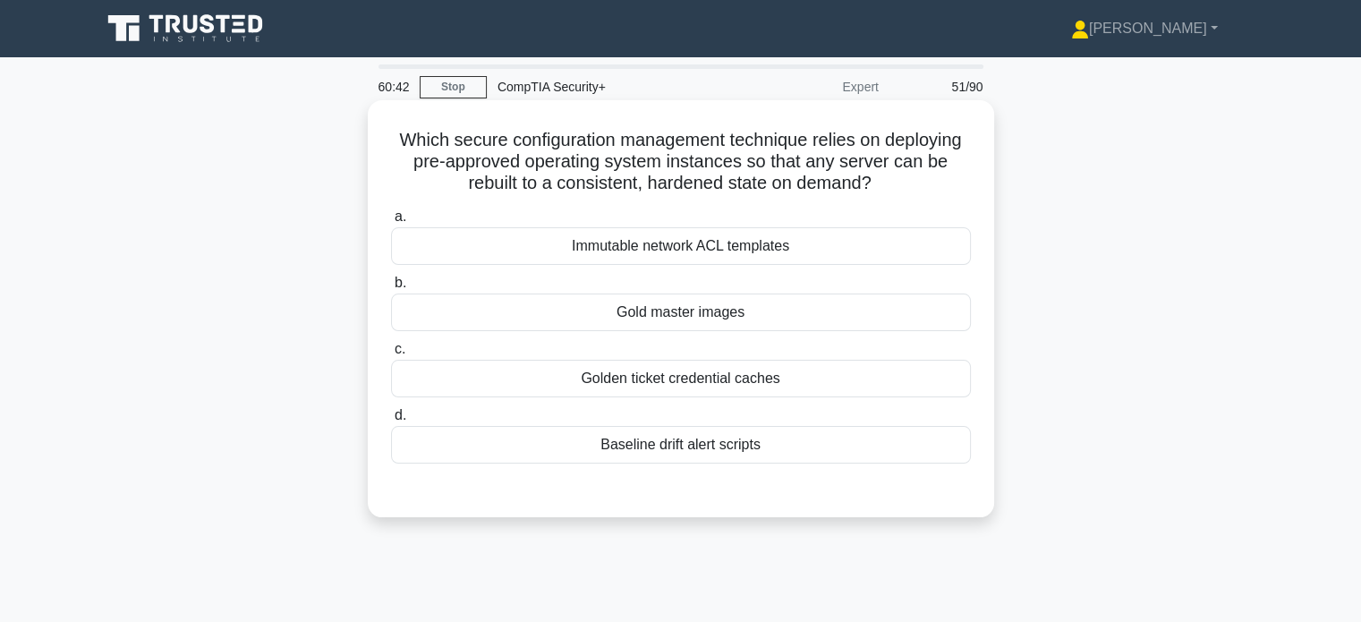
click at [645, 438] on div "Baseline drift alert scripts" at bounding box center [681, 445] width 580 height 38
click at [391, 421] on input "d. Baseline drift alert scripts" at bounding box center [391, 416] width 0 height 12
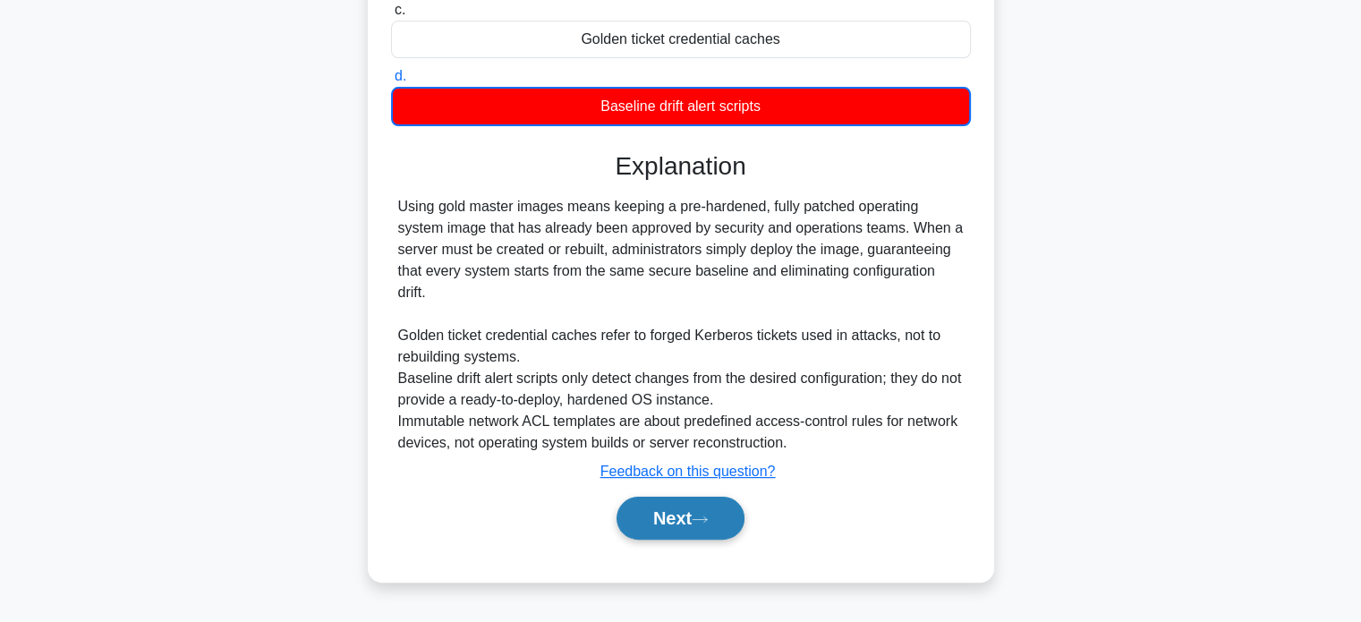
scroll to position [340, 0]
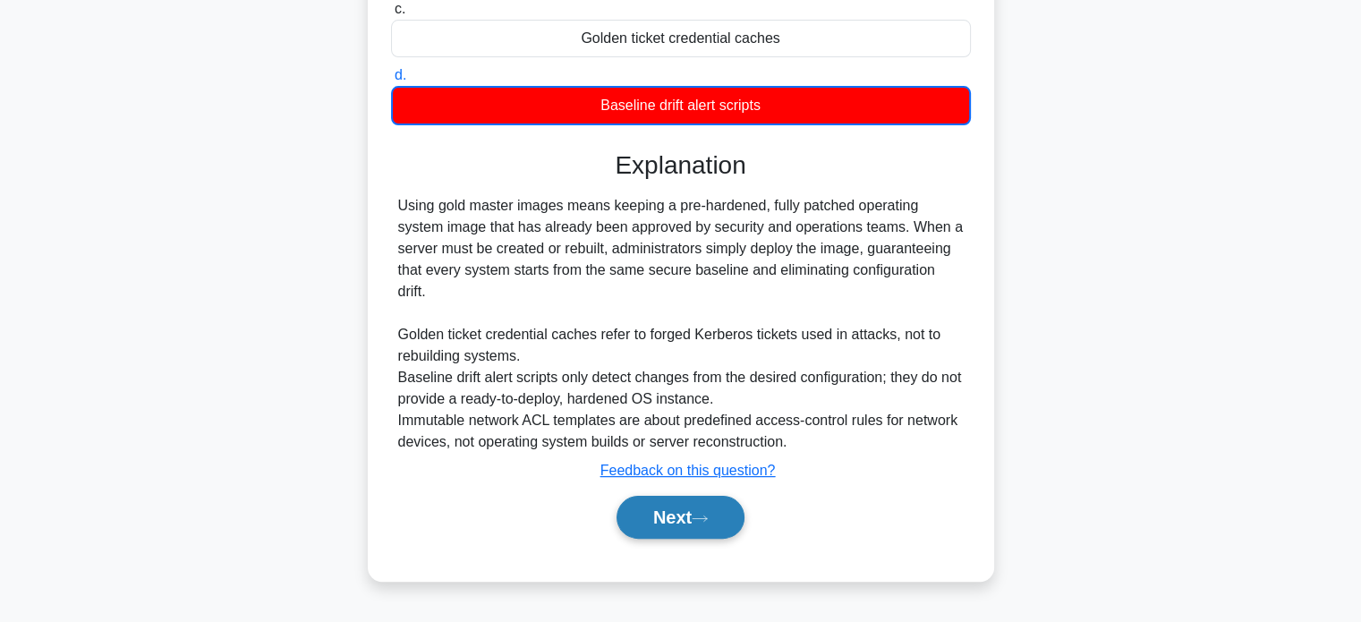
click at [637, 518] on button "Next" at bounding box center [680, 517] width 128 height 43
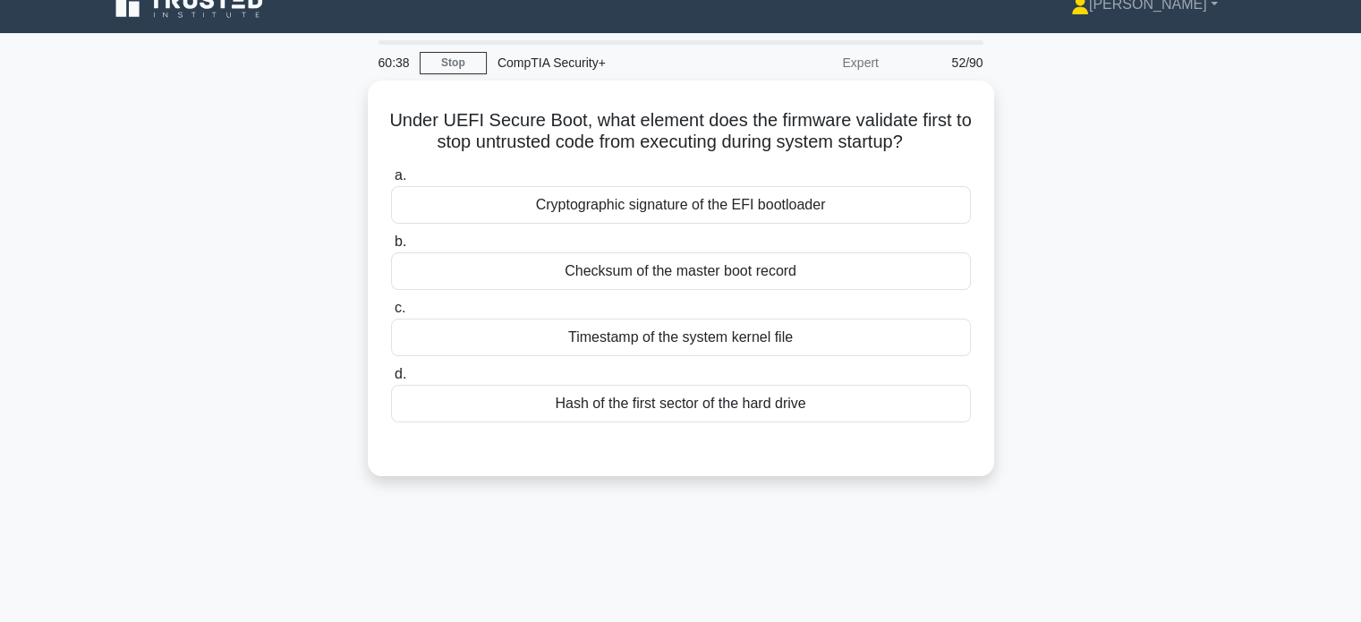
scroll to position [0, 0]
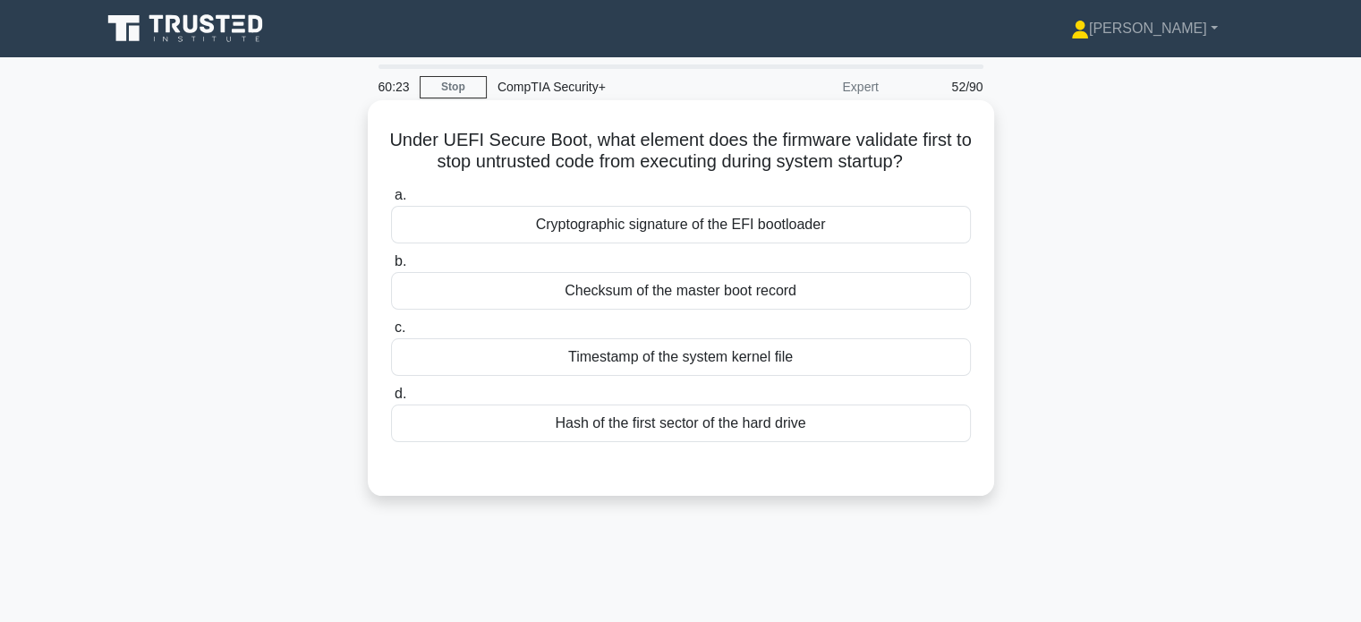
click at [607, 294] on div "Checksum of the master boot record" at bounding box center [681, 291] width 580 height 38
click at [391, 267] on input "b. Checksum of the master boot record" at bounding box center [391, 262] width 0 height 12
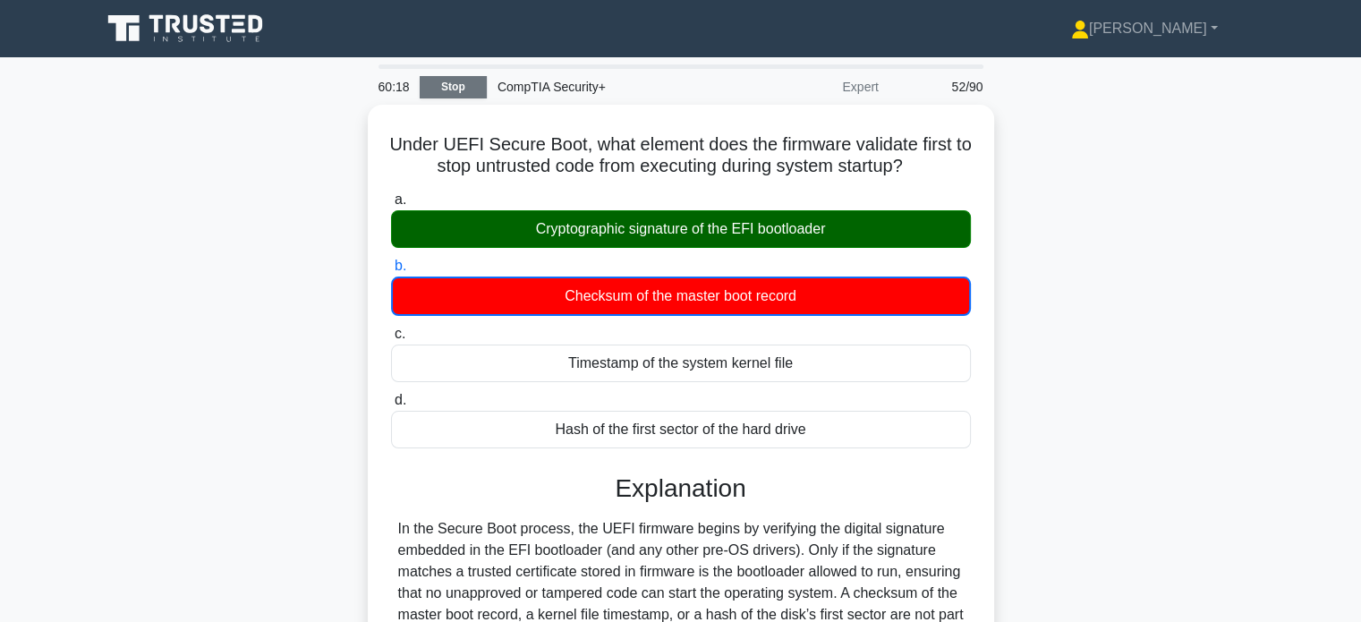
click at [453, 79] on link "Stop" at bounding box center [453, 87] width 67 height 22
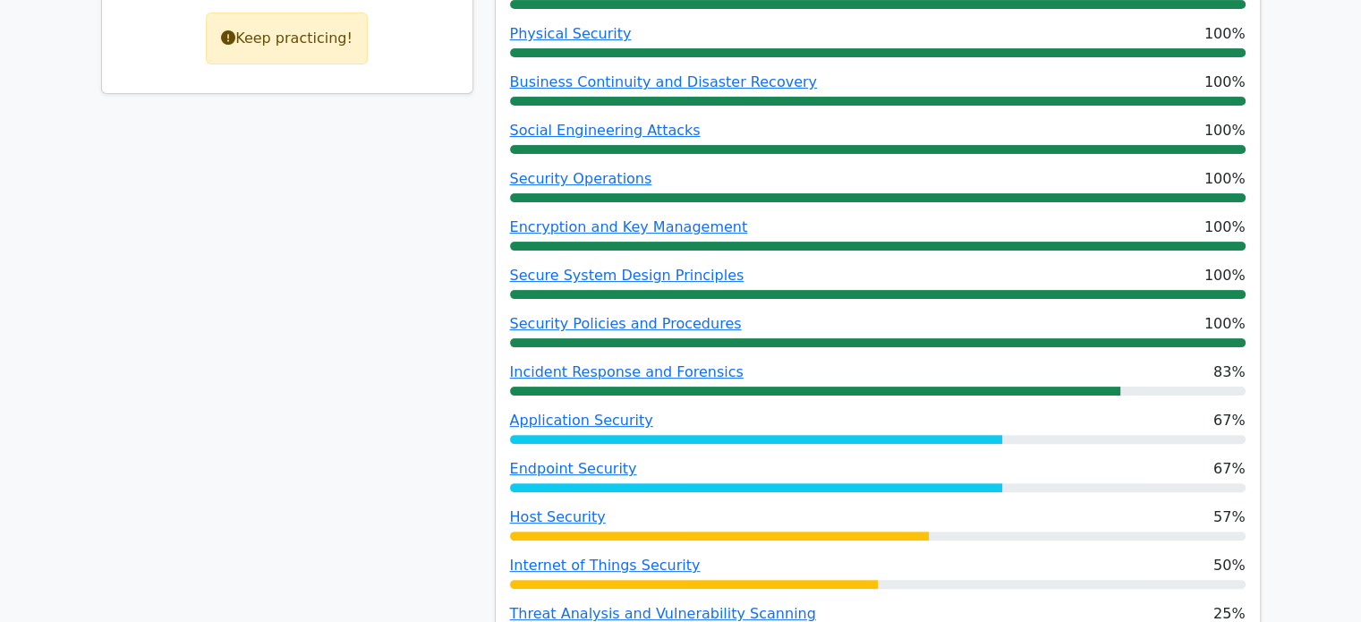
scroll to position [446, 0]
